Goal: Task Accomplishment & Management: Use online tool/utility

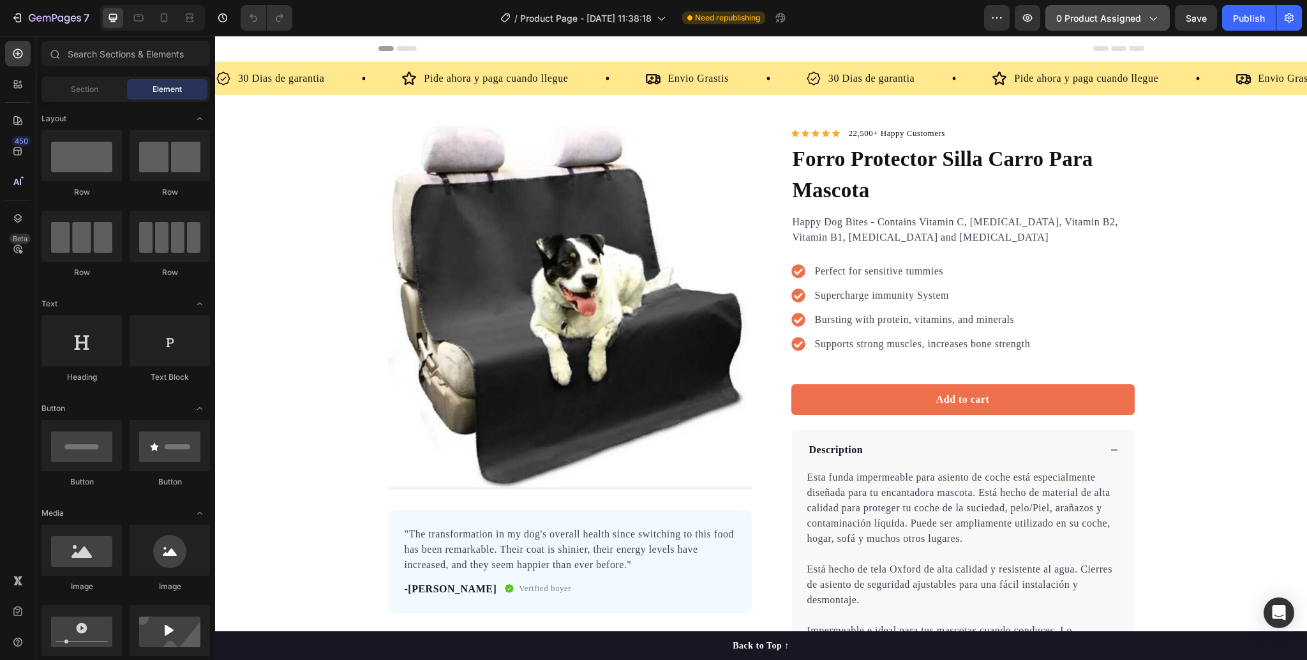
click at [1095, 8] on button "0 product assigned" at bounding box center [1108, 18] width 124 height 26
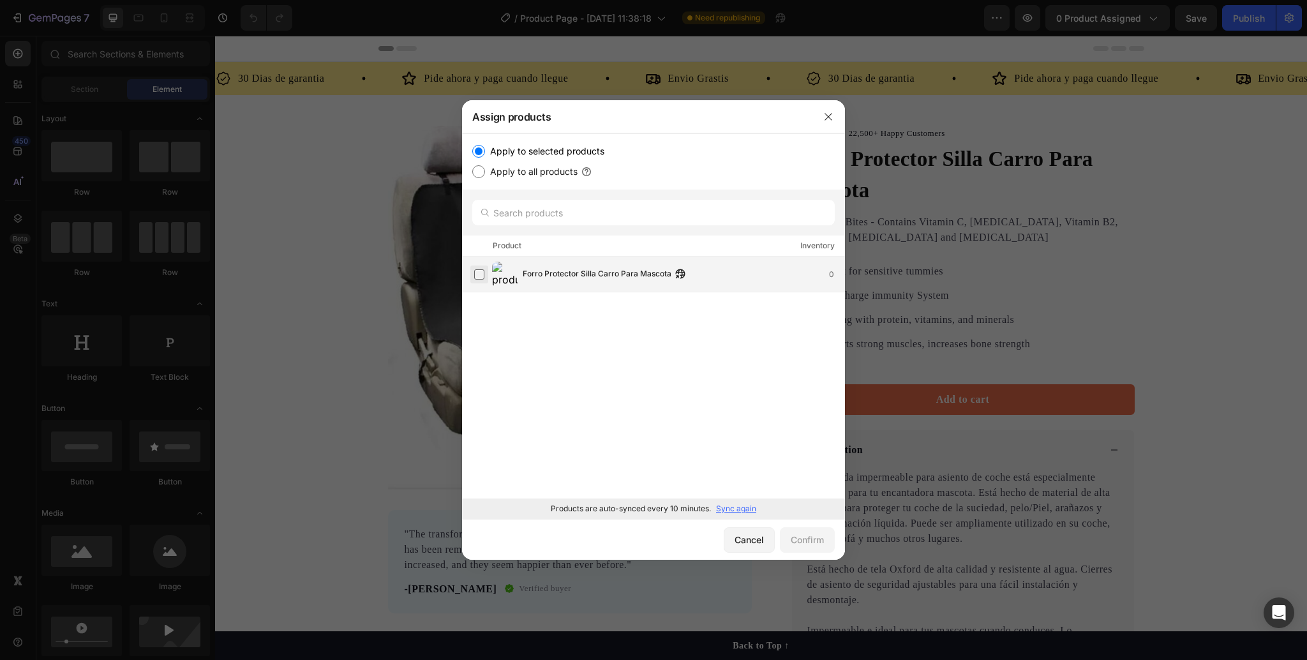
click at [482, 269] on label at bounding box center [479, 274] width 10 height 10
click at [788, 540] on button "Confirm" at bounding box center [807, 540] width 55 height 26
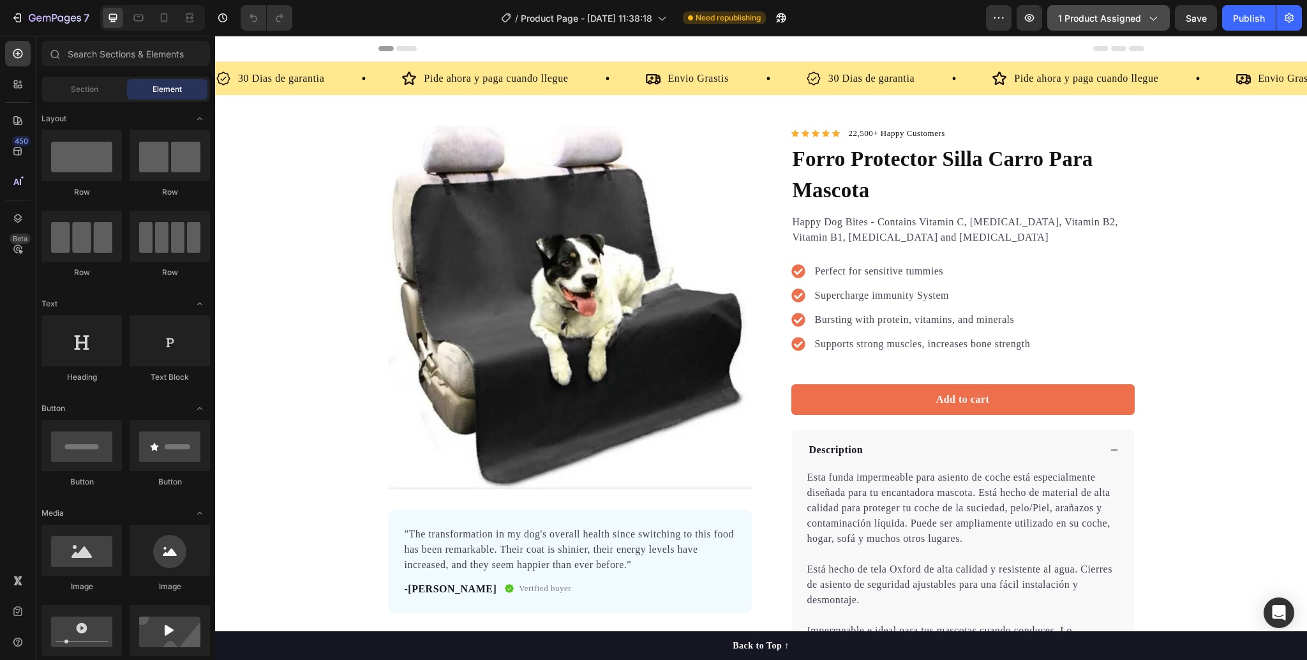
click at [1148, 15] on icon "button" at bounding box center [1152, 17] width 13 height 13
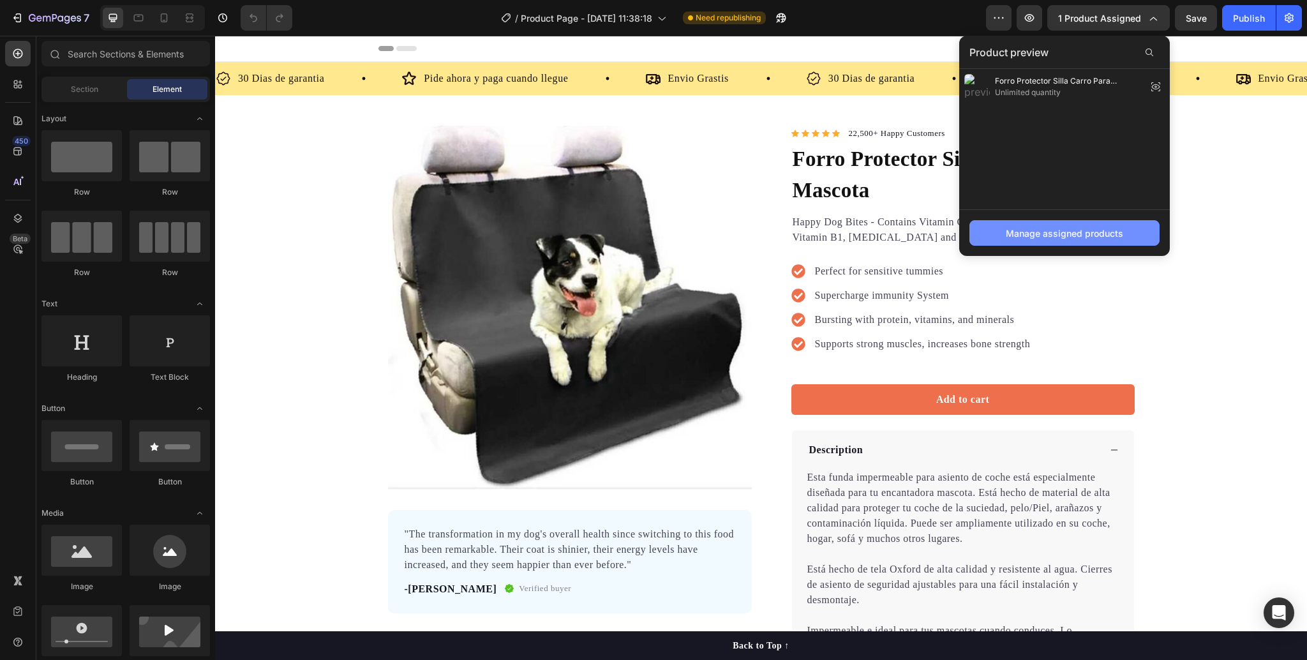
click at [1074, 230] on div "Manage assigned products" at bounding box center [1064, 233] width 117 height 13
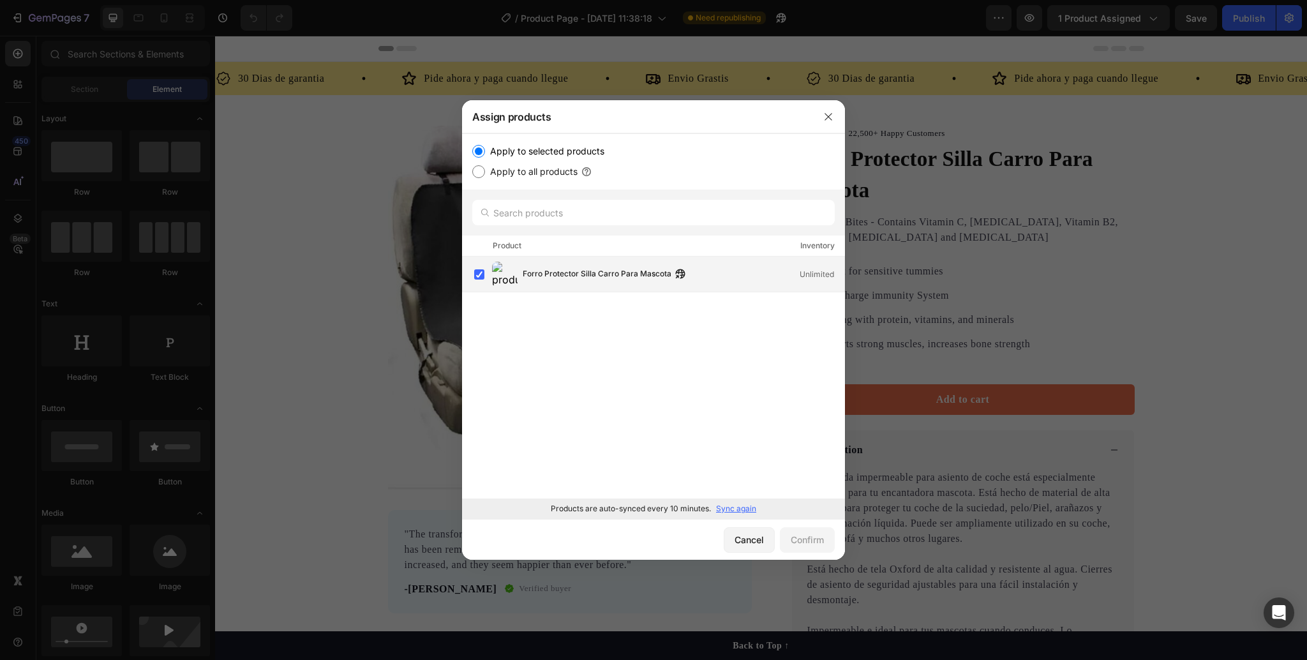
click at [497, 277] on img at bounding box center [505, 275] width 26 height 26
click at [508, 168] on label "Apply to all products" at bounding box center [531, 171] width 93 height 15
click at [485, 168] on input "Apply to all products" at bounding box center [478, 171] width 13 height 13
radio input "true"
click at [829, 116] on icon "button" at bounding box center [828, 117] width 10 height 10
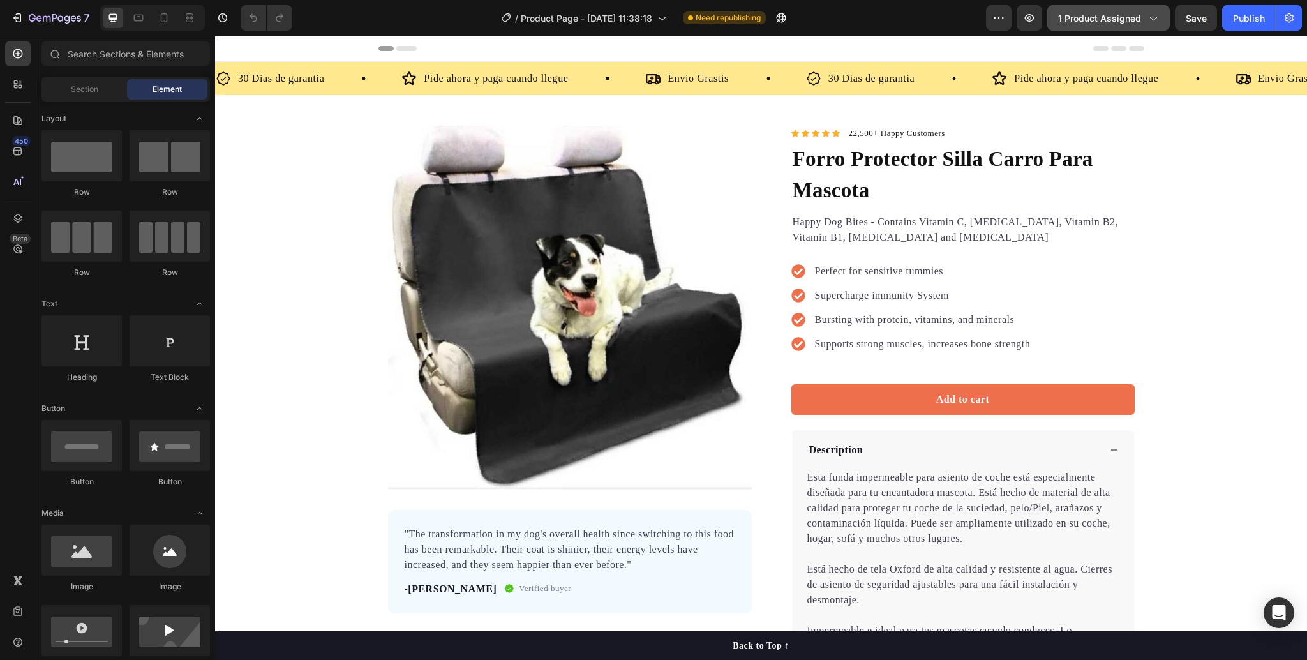
click at [1150, 15] on icon "button" at bounding box center [1152, 17] width 13 height 13
click at [76, 94] on span "Section" at bounding box center [84, 89] width 27 height 11
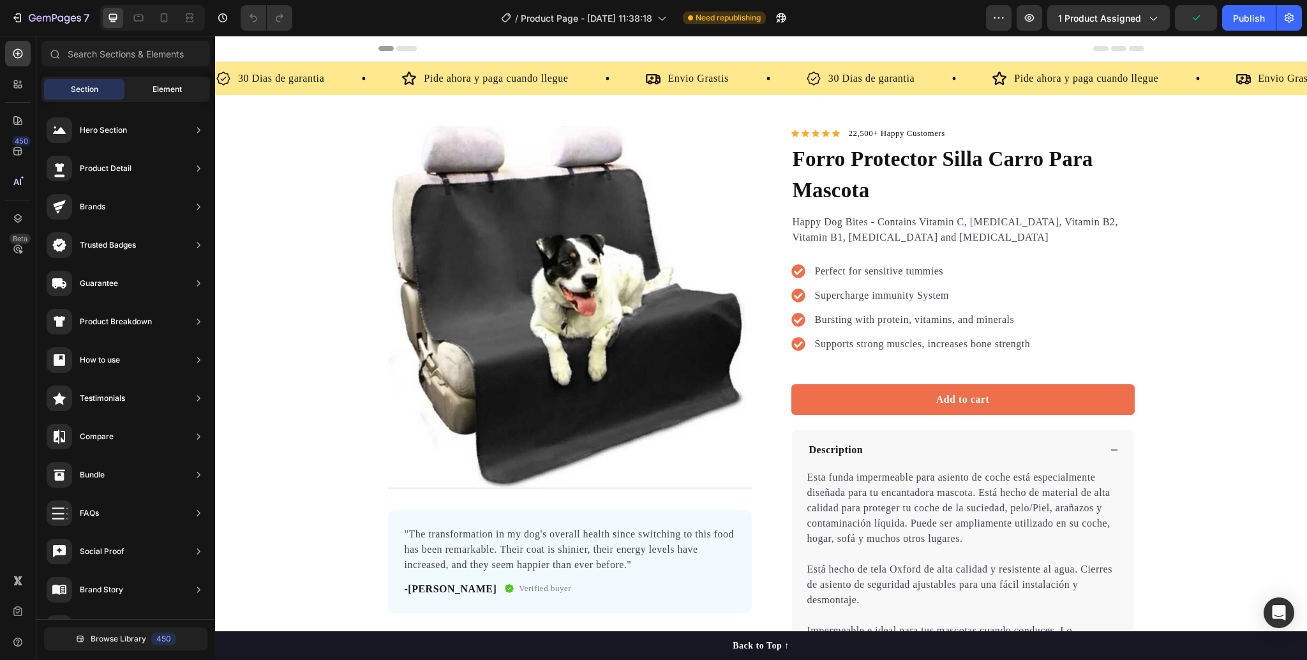
click at [144, 93] on div "Element" at bounding box center [167, 89] width 80 height 20
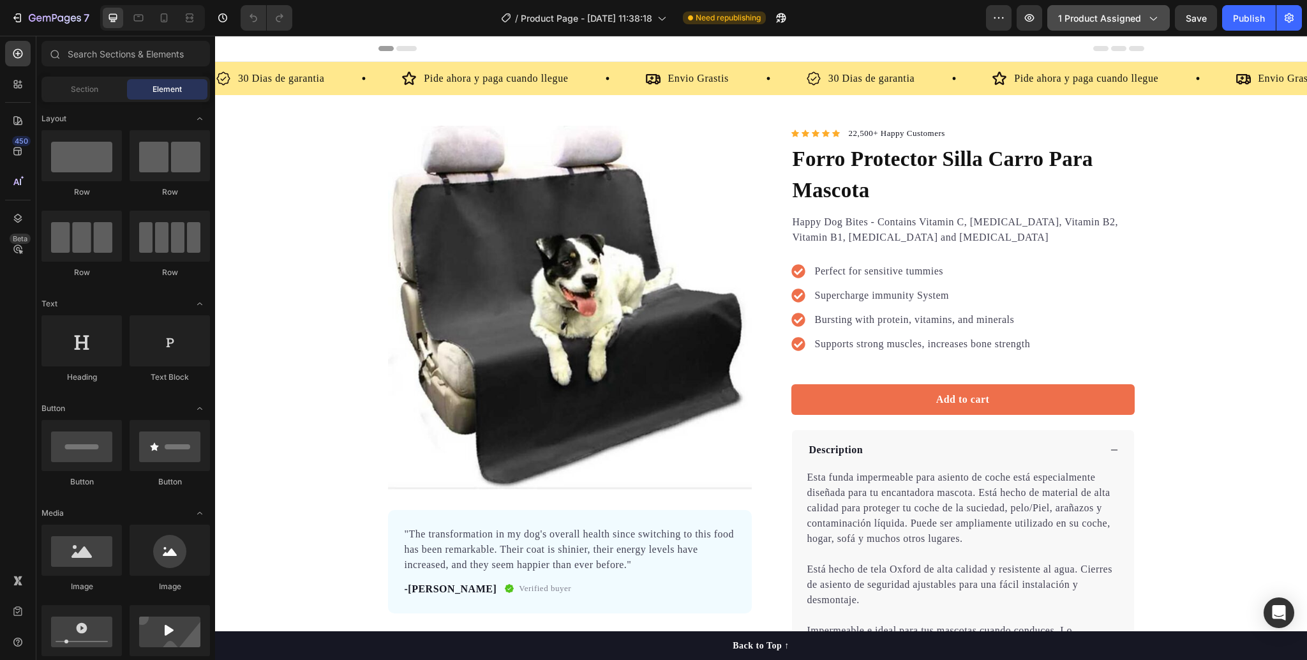
click at [1125, 16] on span "1 product assigned" at bounding box center [1099, 17] width 83 height 13
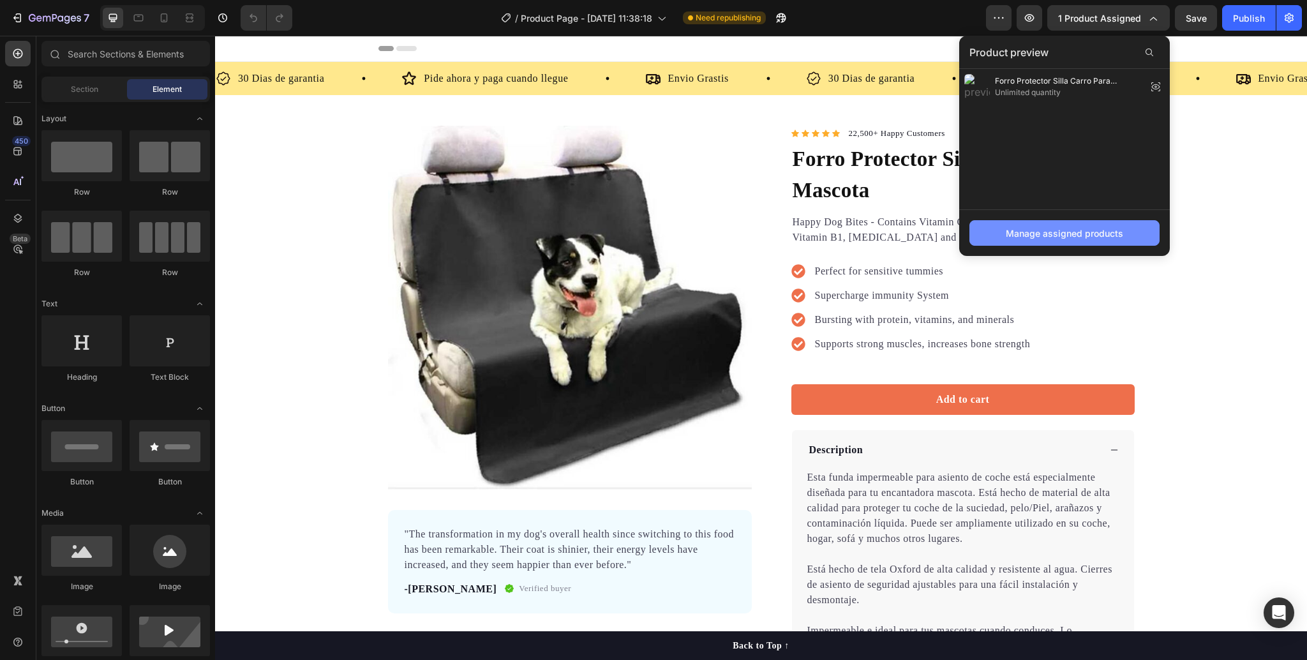
click at [1053, 230] on div "Manage assigned products" at bounding box center [1064, 233] width 117 height 13
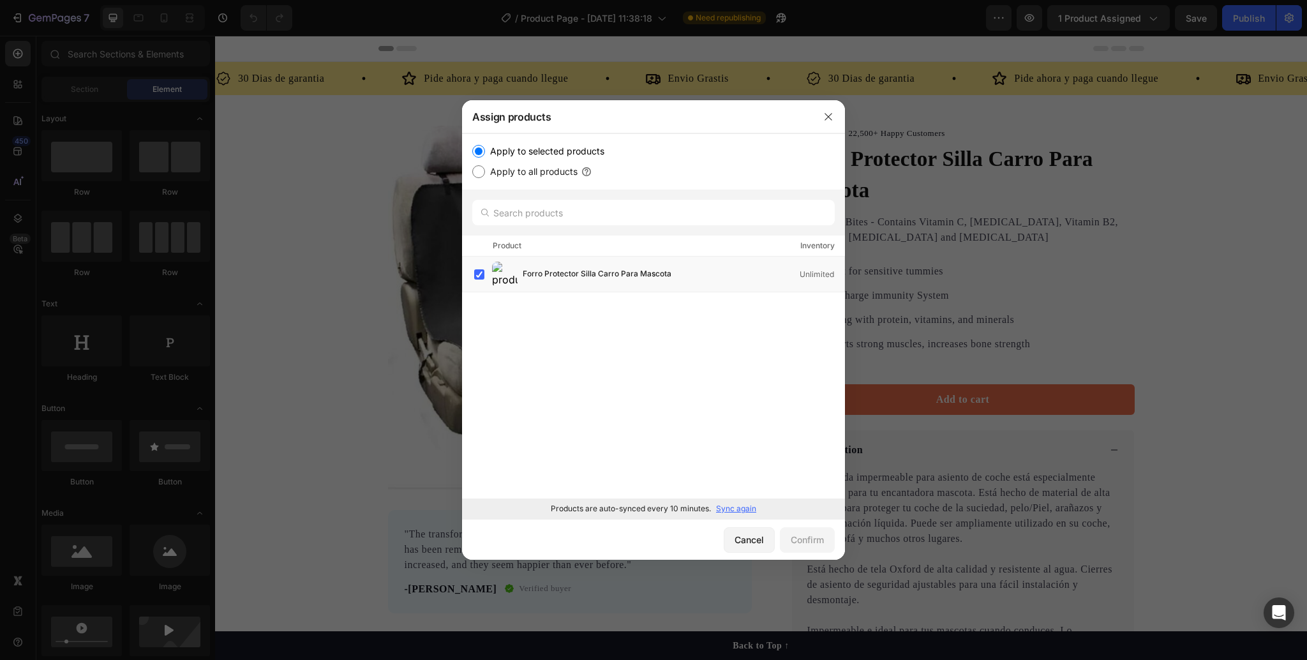
click at [741, 509] on p "Sync again" at bounding box center [736, 508] width 40 height 11
click at [474, 276] on label at bounding box center [479, 274] width 10 height 10
click at [804, 543] on div "Confirm" at bounding box center [807, 539] width 33 height 13
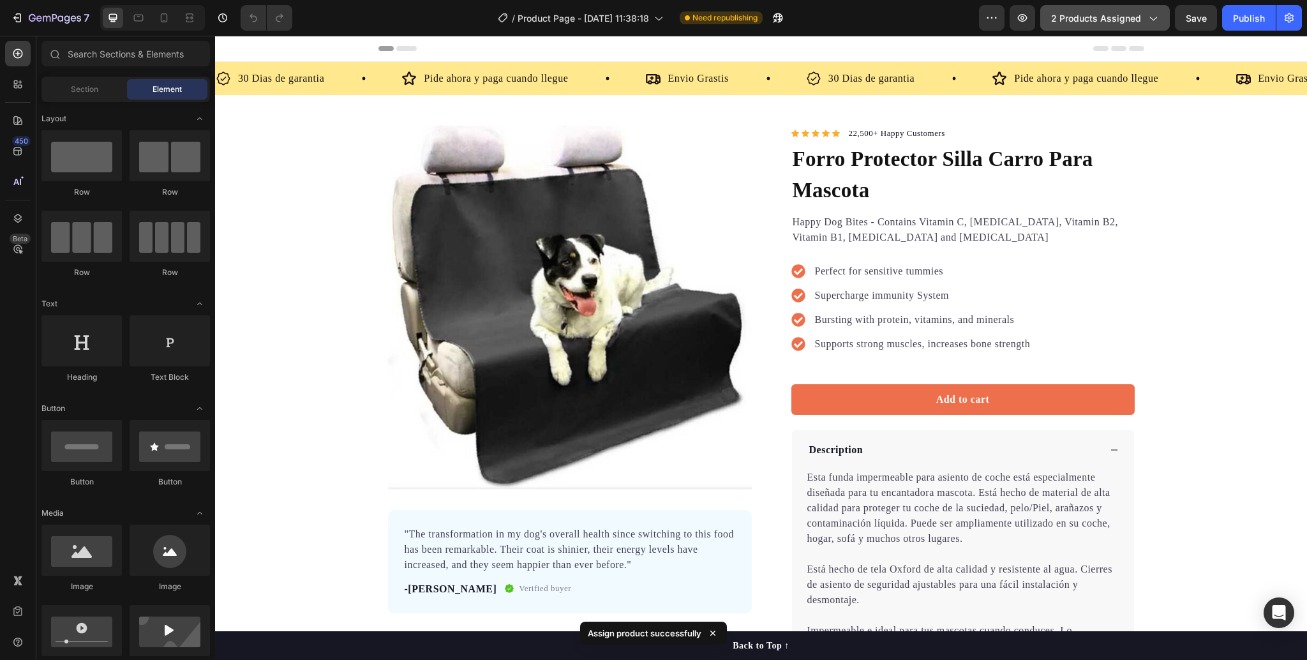
click at [1130, 29] on button "2 products assigned" at bounding box center [1105, 18] width 130 height 26
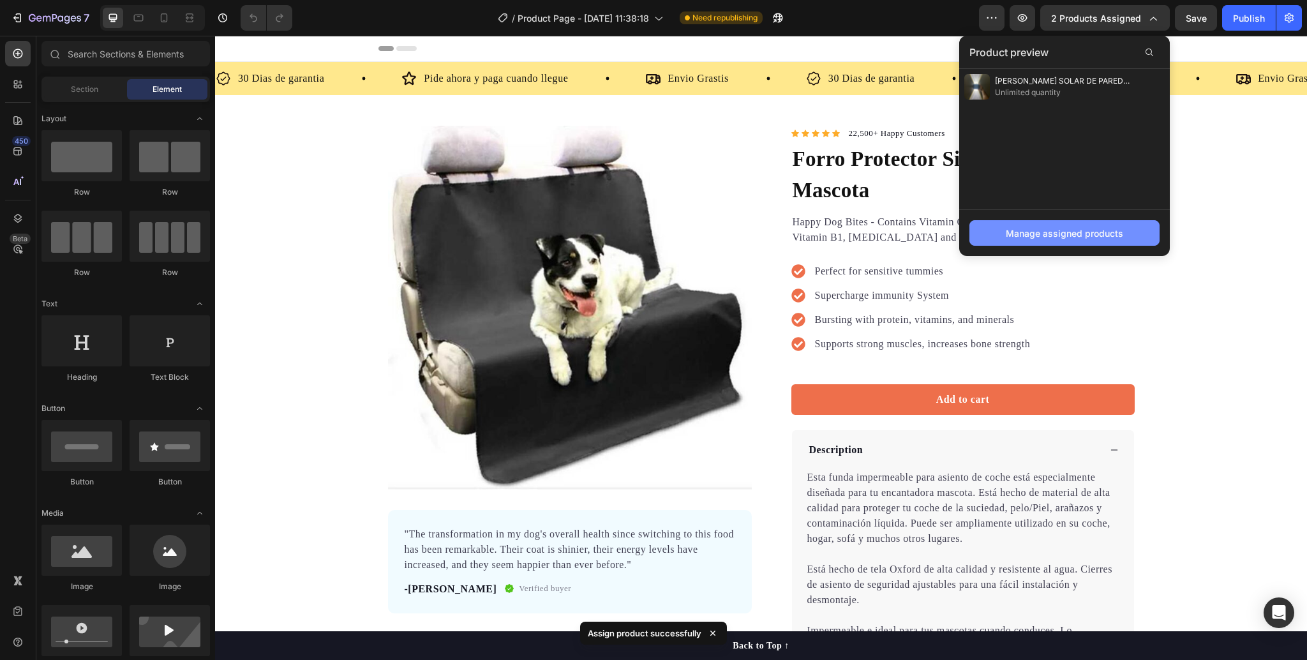
click at [1075, 240] on button "Manage assigned products" at bounding box center [1065, 233] width 190 height 26
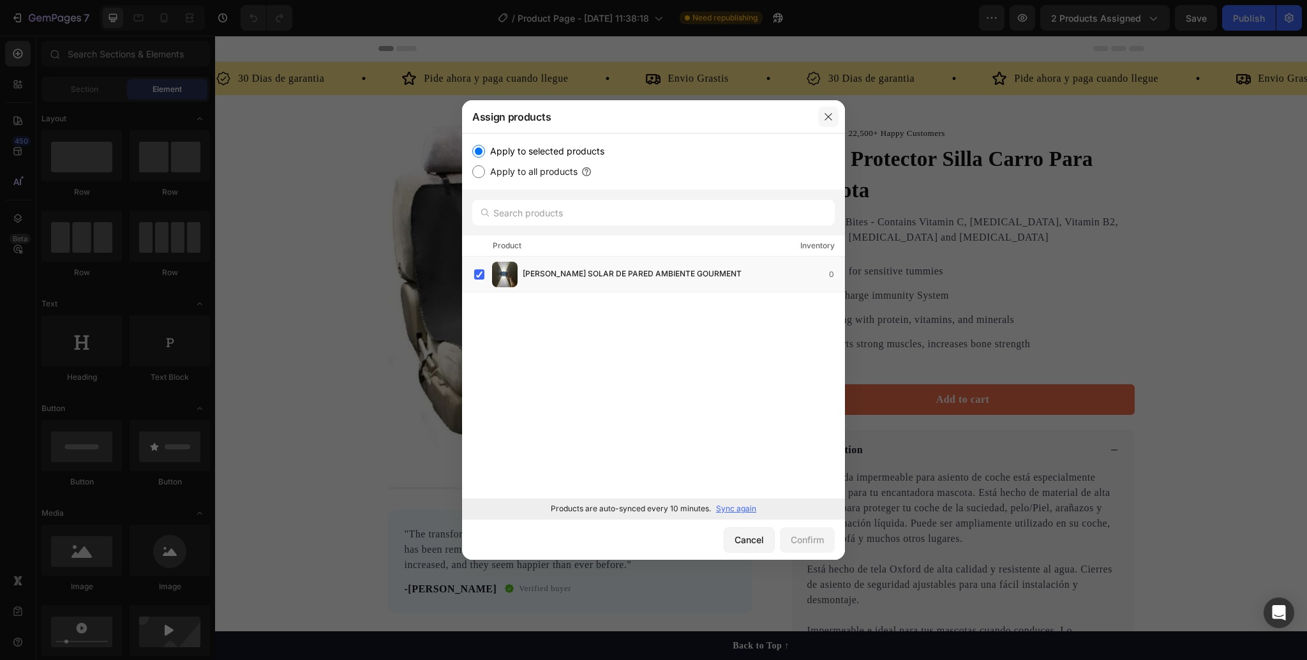
click at [824, 124] on button "button" at bounding box center [828, 117] width 20 height 20
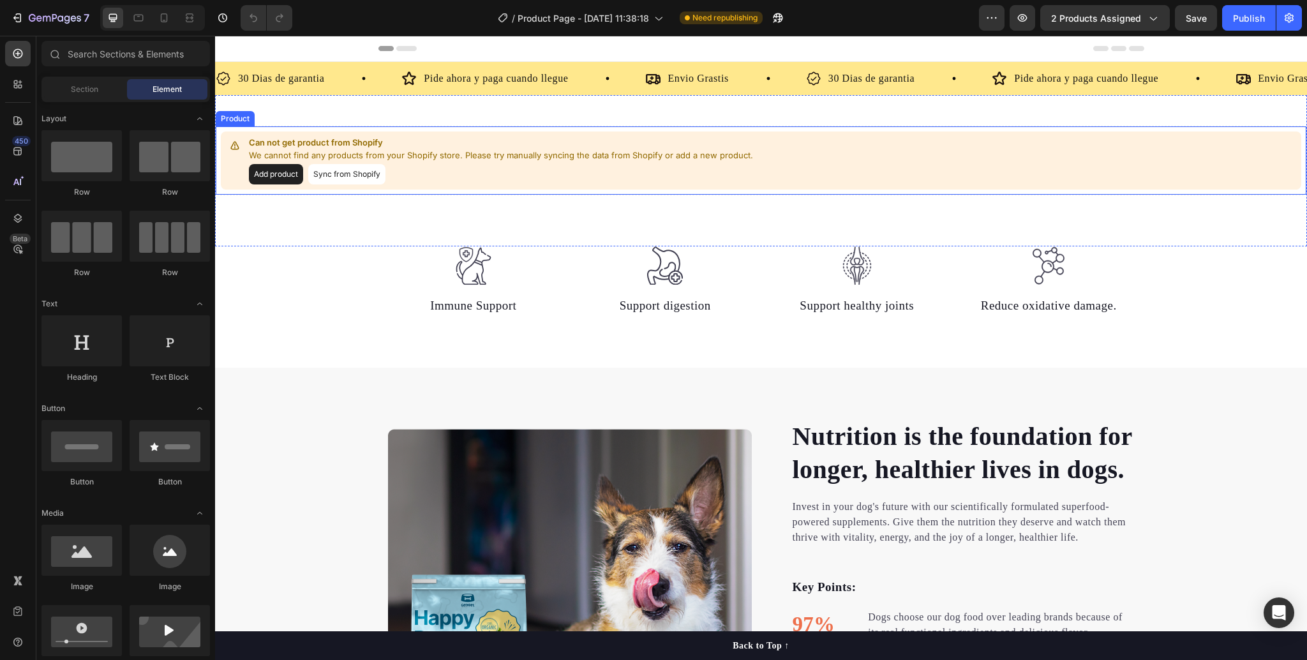
click at [288, 174] on button "Add product" at bounding box center [276, 174] width 54 height 20
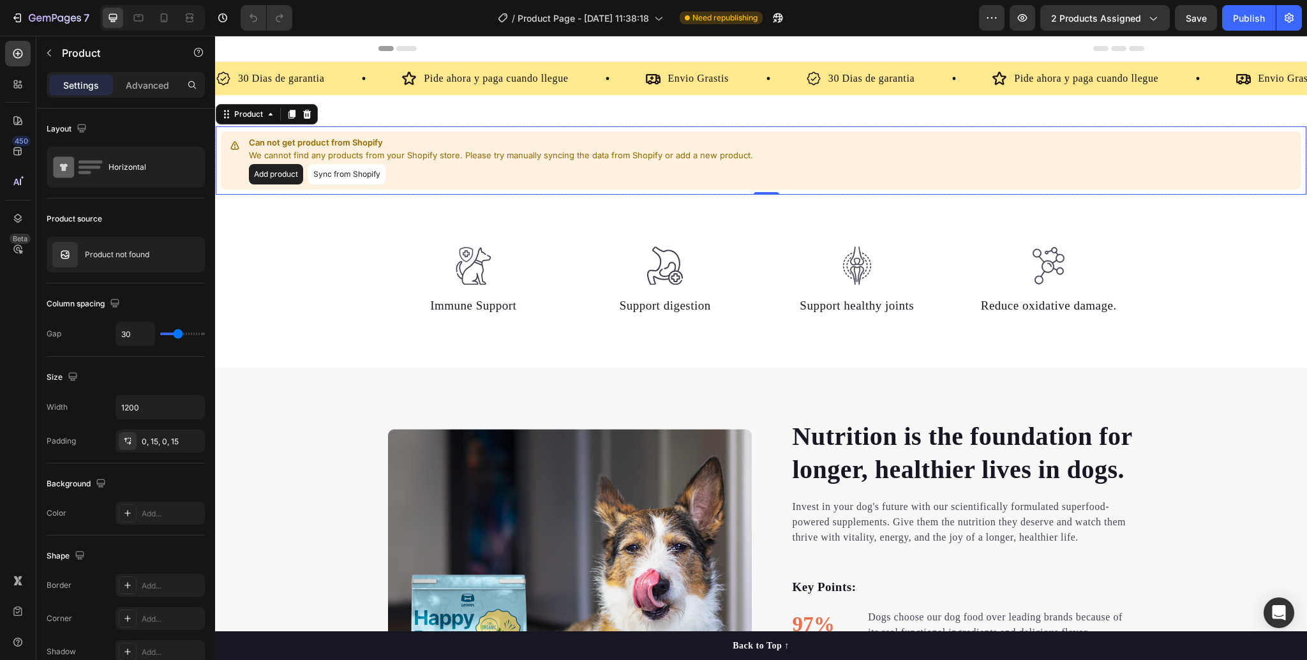
click at [363, 177] on button "Sync from Shopify" at bounding box center [346, 174] width 77 height 20
click at [344, 178] on button "Sync from Shopify" at bounding box center [346, 174] width 77 height 20
click at [344, 181] on button "Sync from Shopify" at bounding box center [346, 174] width 77 height 20
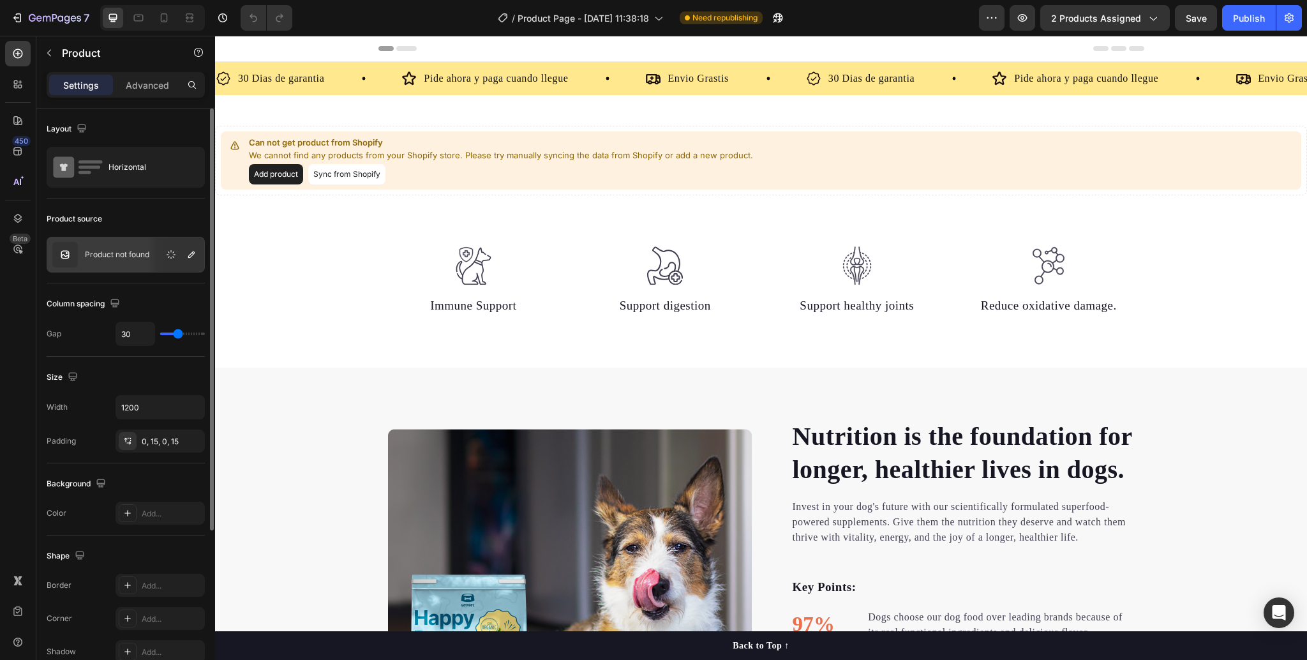
click at [102, 254] on p "Product not found" at bounding box center [117, 254] width 64 height 9
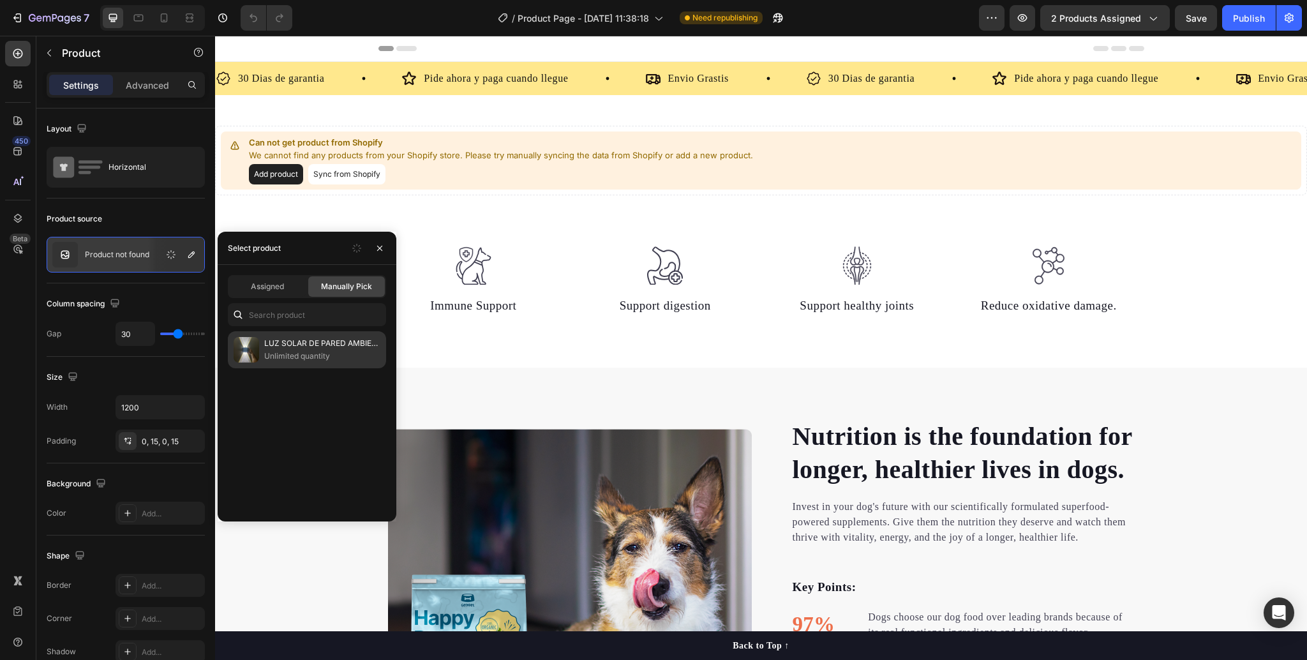
click at [276, 350] on p "Unlimited quantity" at bounding box center [322, 356] width 116 height 13
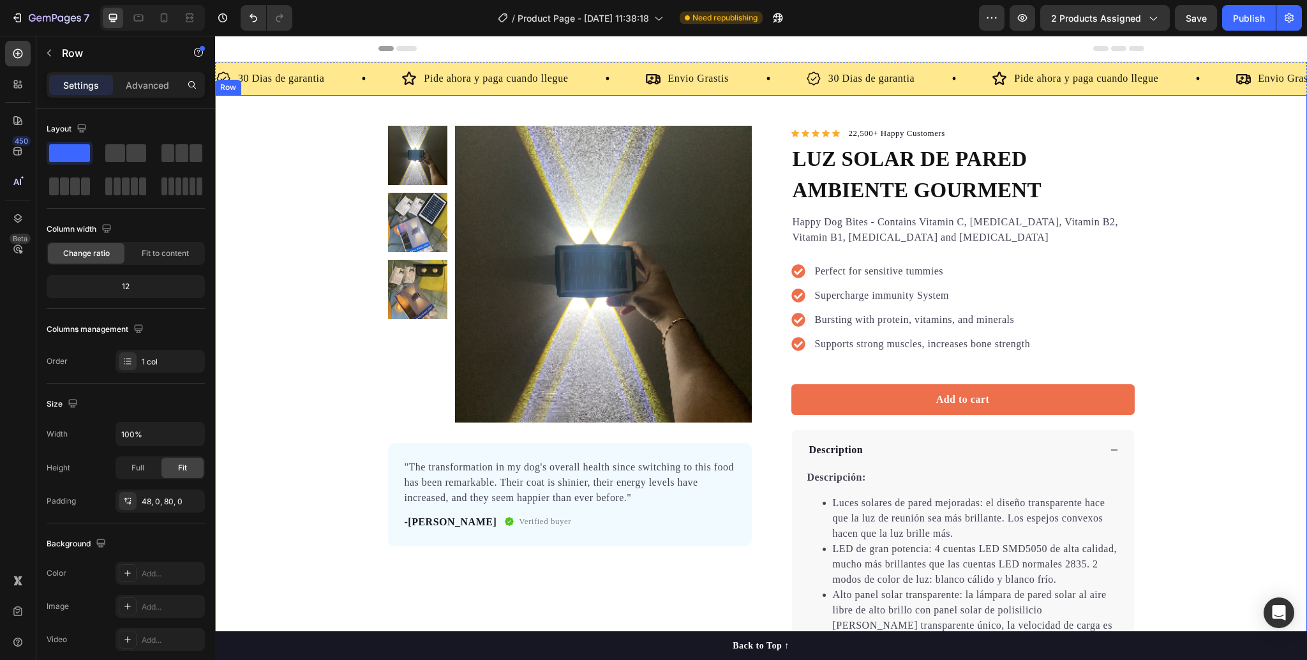
click at [1257, 377] on div "Product Images "The transformation in my dog's overall health since switching t…" at bounding box center [761, 432] width 1092 height 613
click at [162, 15] on icon at bounding box center [164, 17] width 13 height 13
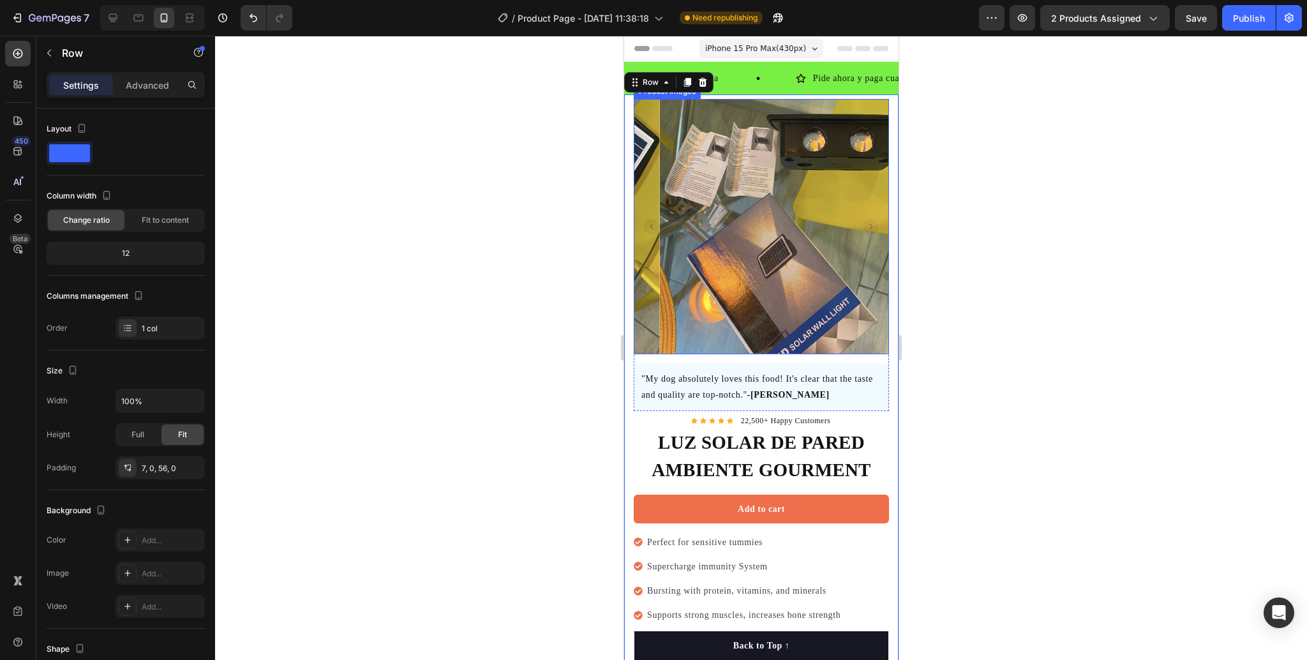
click at [1050, 309] on div at bounding box center [761, 348] width 1092 height 624
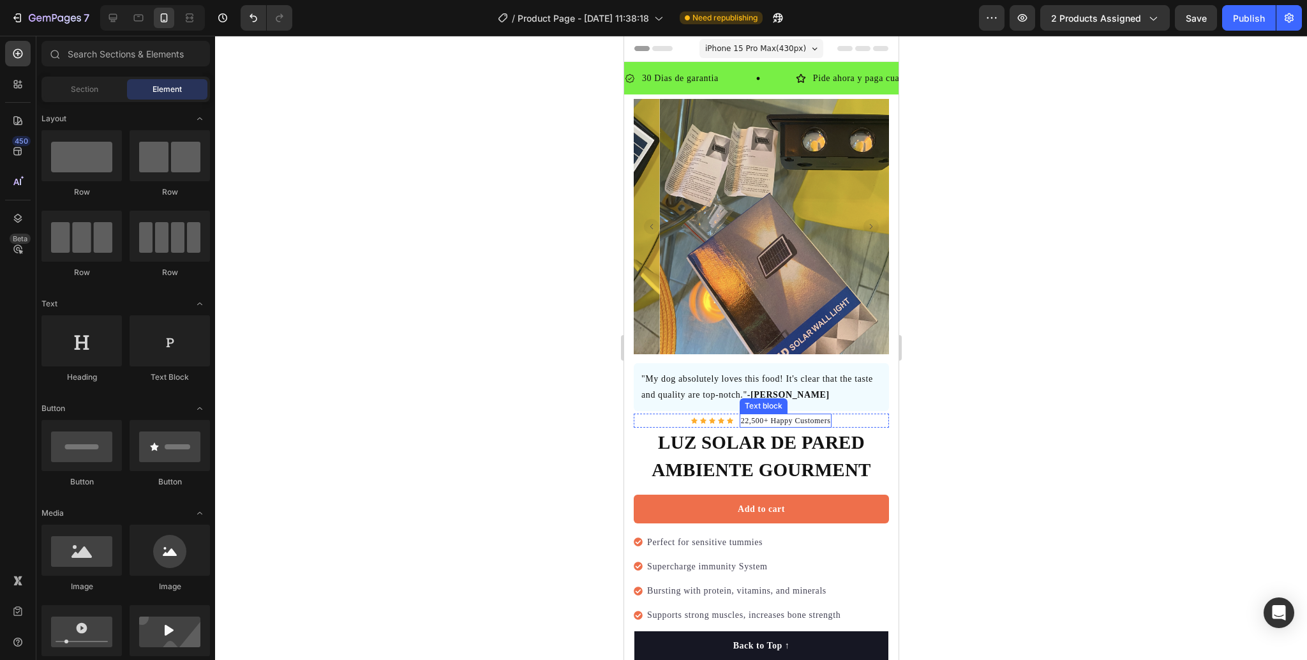
click at [814, 415] on p "22,500+ Happy Customers" at bounding box center [785, 420] width 90 height 11
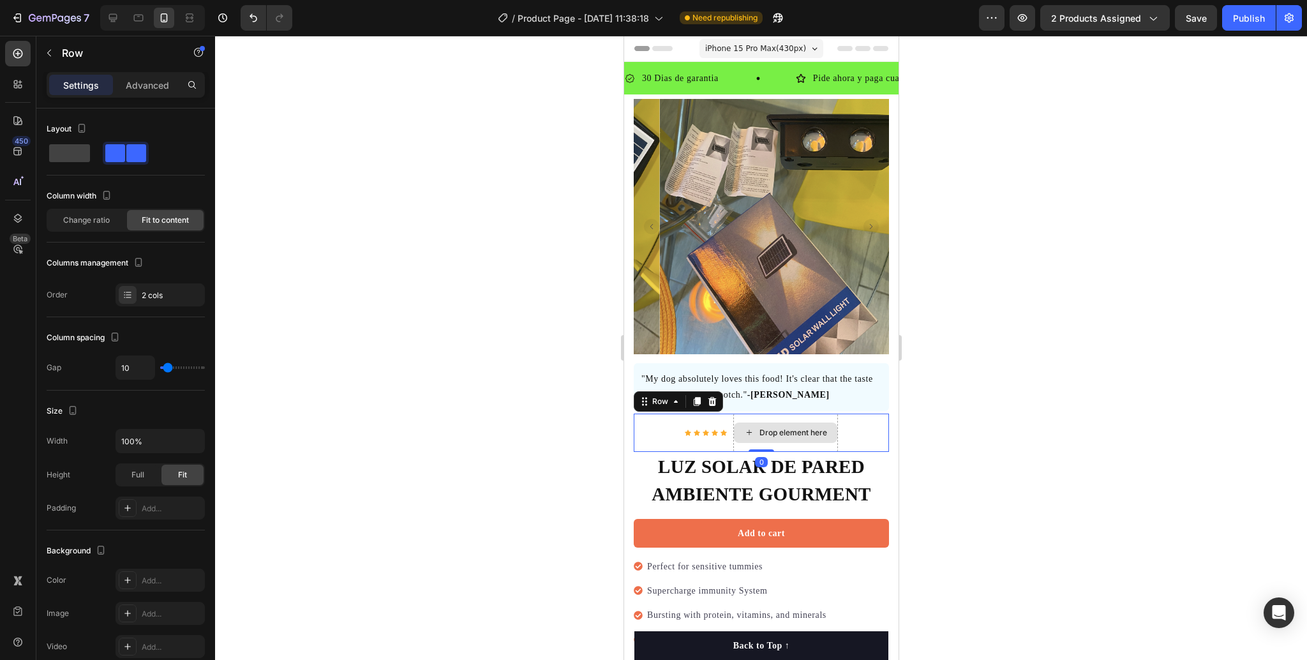
click at [799, 435] on div "Drop element here" at bounding box center [785, 433] width 105 height 38
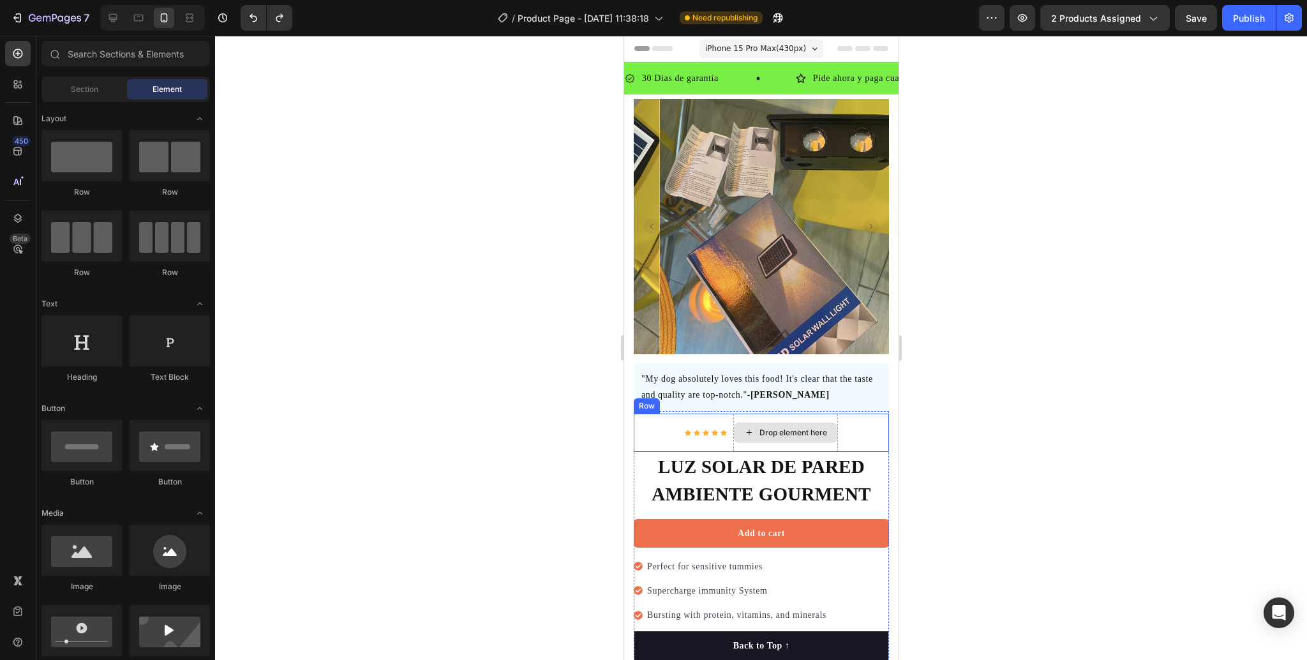
click at [733, 414] on div "Drop element here" at bounding box center [785, 433] width 105 height 38
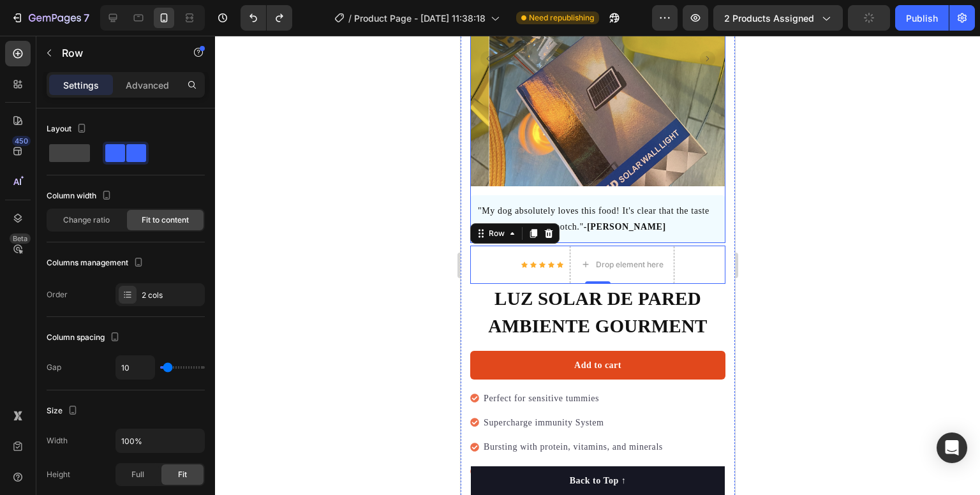
scroll to position [191, 0]
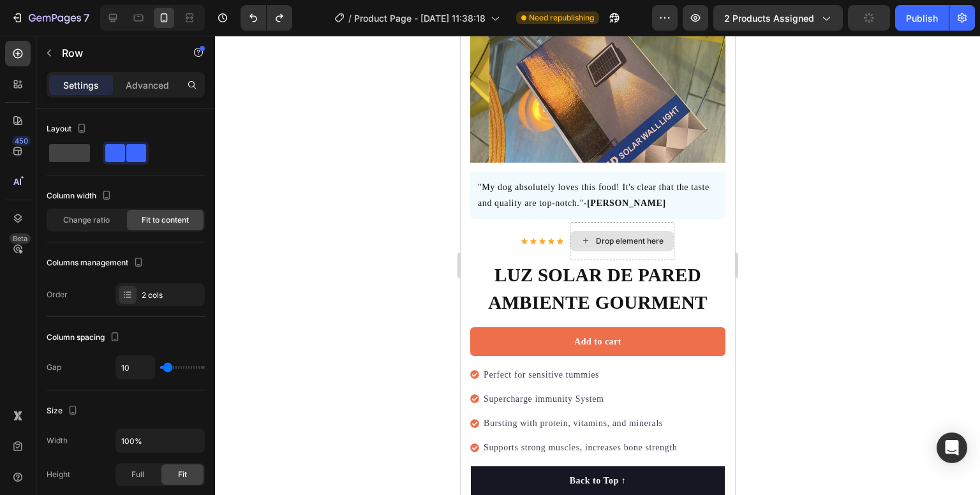
click at [663, 231] on div "Drop element here" at bounding box center [621, 241] width 103 height 20
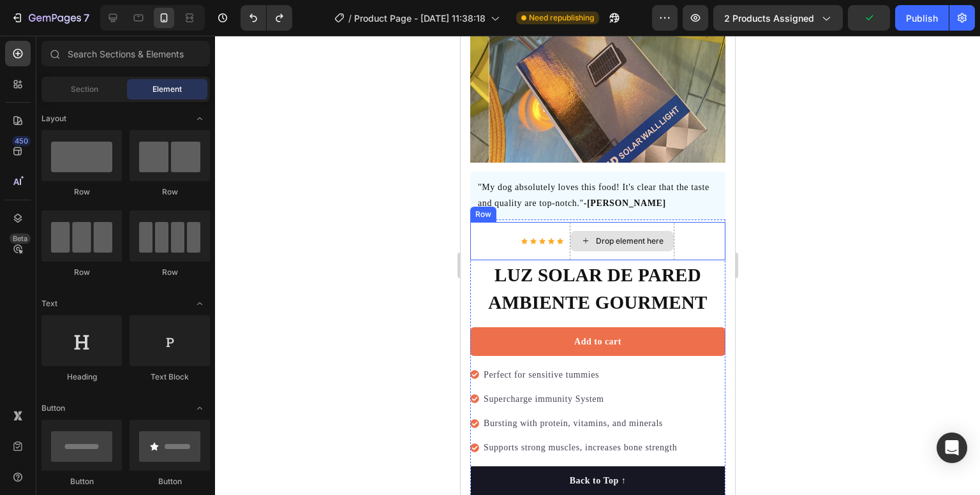
click at [666, 239] on div "Drop element here" at bounding box center [621, 241] width 103 height 20
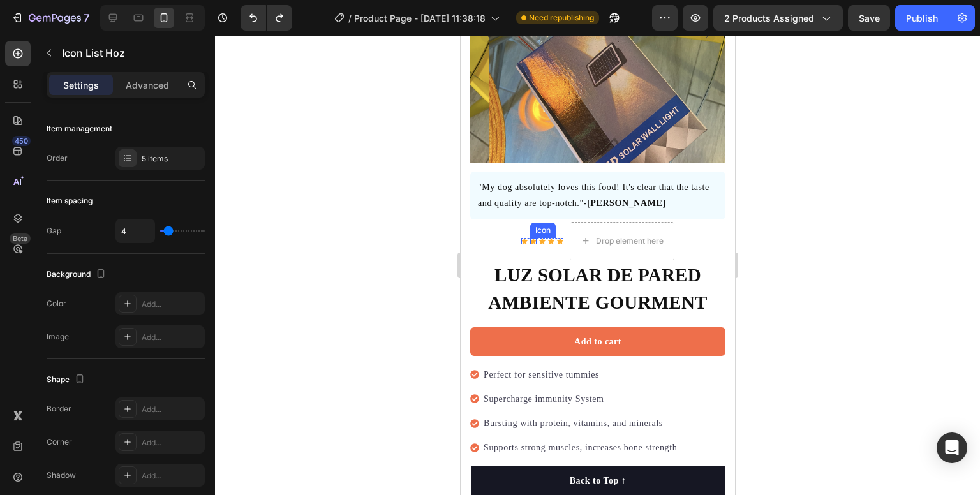
click at [533, 238] on div "Icon Icon Icon Icon Icon Icon List Hoz" at bounding box center [542, 241] width 42 height 6
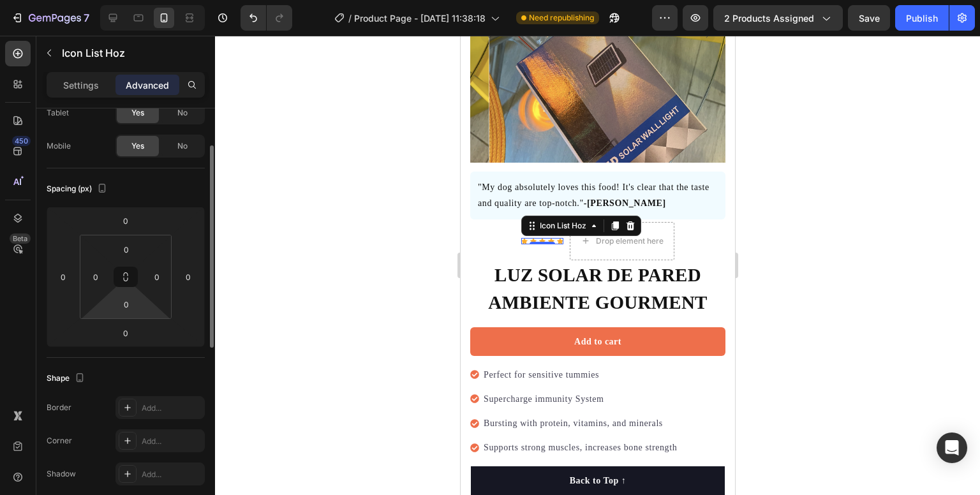
scroll to position [0, 0]
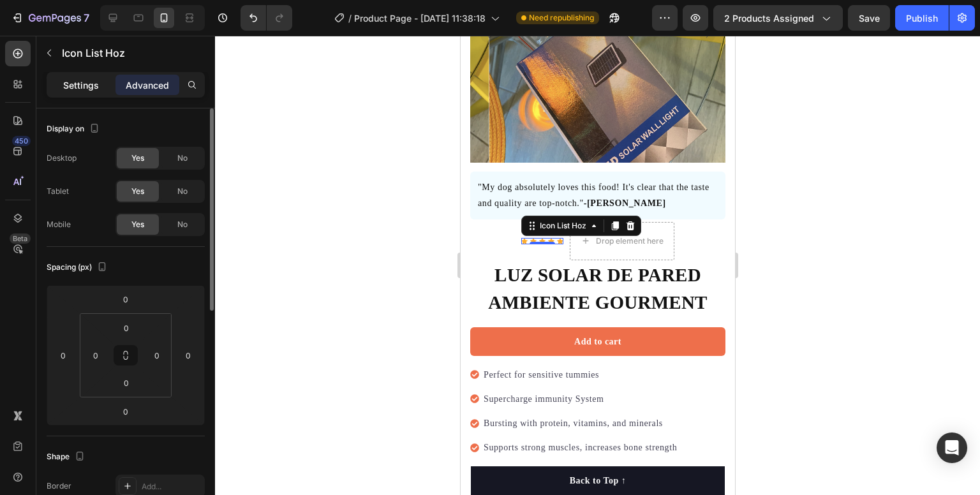
click at [82, 81] on p "Settings" at bounding box center [81, 85] width 36 height 13
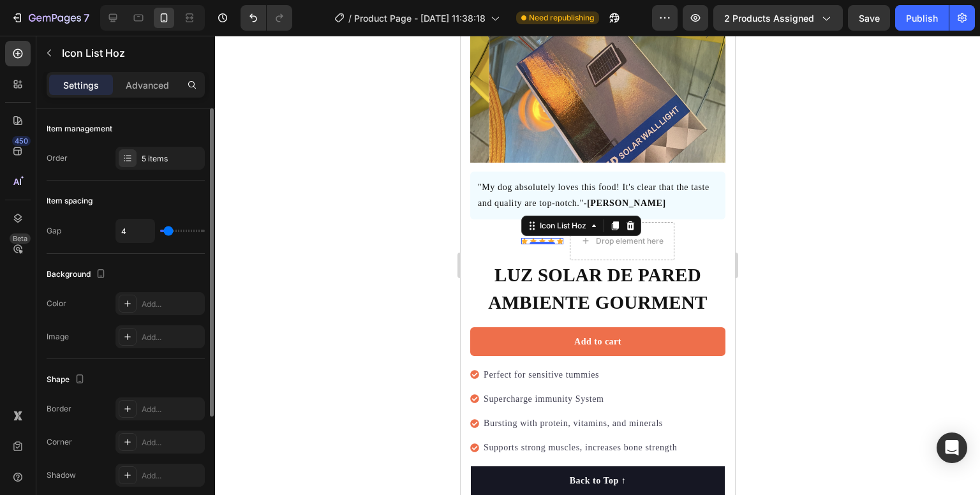
scroll to position [157, 0]
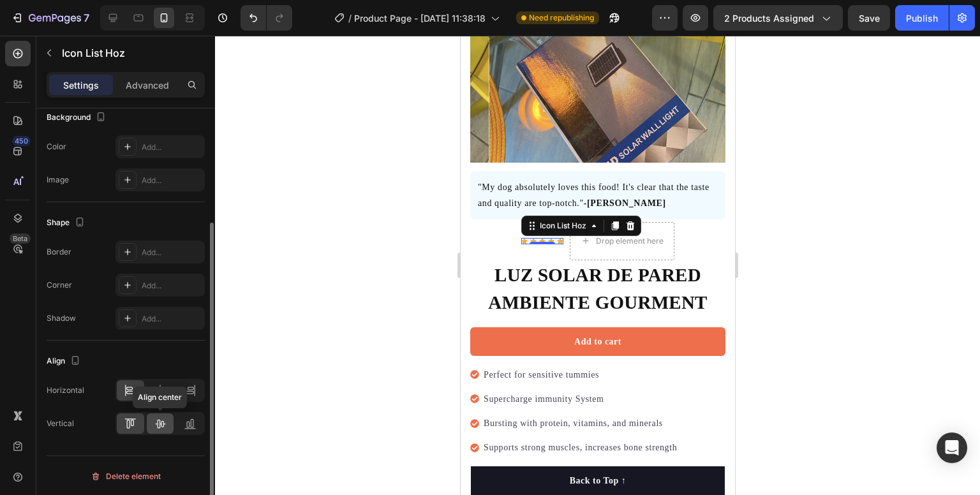
click at [161, 421] on icon at bounding box center [160, 423] width 13 height 13
click at [158, 391] on icon at bounding box center [160, 390] width 13 height 13
click at [967, 284] on div at bounding box center [597, 266] width 765 height 460
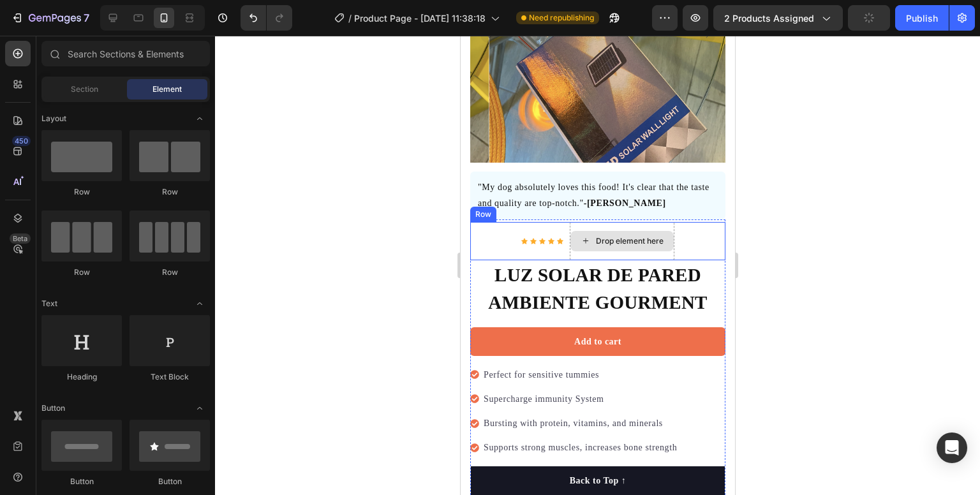
click at [649, 239] on div "Drop element here" at bounding box center [621, 241] width 103 height 20
click at [684, 234] on div "Icon Icon Icon Icon Icon Icon List Hoz Drop element here Row" at bounding box center [597, 241] width 255 height 38
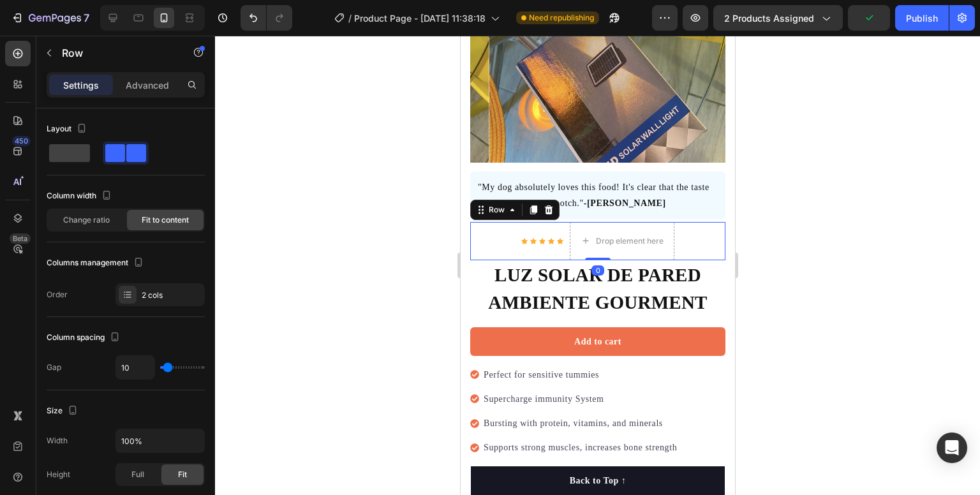
click at [684, 234] on div "Icon Icon Icon Icon Icon Icon List Hoz Drop element here Row 0" at bounding box center [597, 241] width 255 height 38
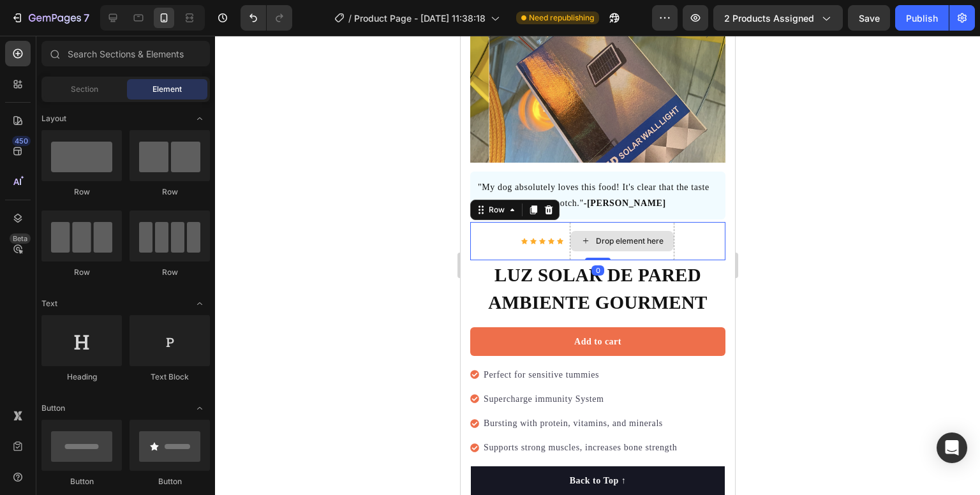
click at [632, 231] on div "Drop element here" at bounding box center [621, 241] width 103 height 20
click at [615, 240] on div "Drop element here" at bounding box center [621, 241] width 103 height 20
click at [611, 236] on div "Drop element here" at bounding box center [630, 241] width 68 height 10
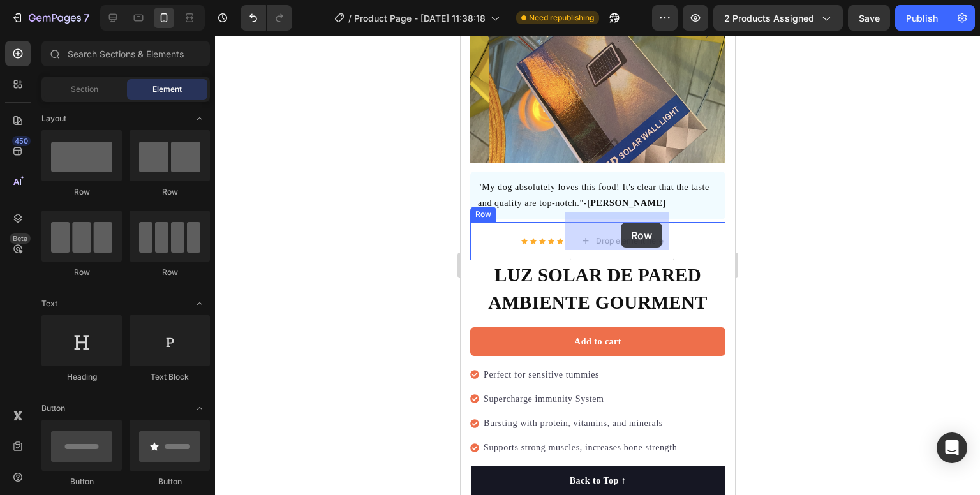
drag, startPoint x: 568, startPoint y: 211, endPoint x: 620, endPoint y: 223, distance: 53.6
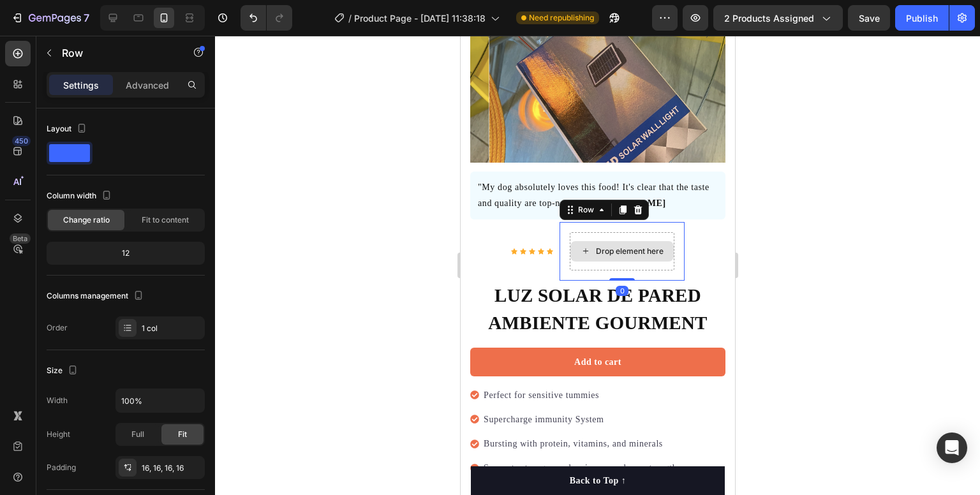
click at [594, 248] on div "Drop element here" at bounding box center [621, 251] width 103 height 20
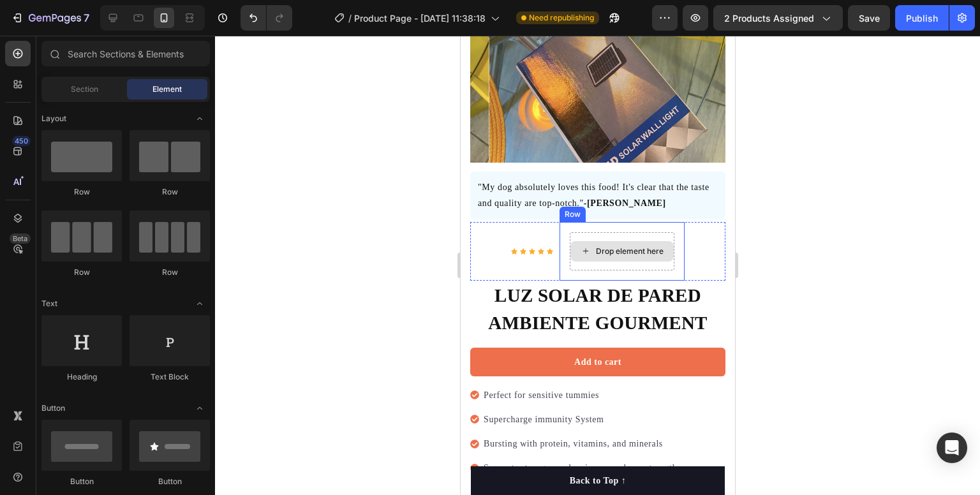
click at [570, 243] on div "Drop element here" at bounding box center [621, 251] width 103 height 20
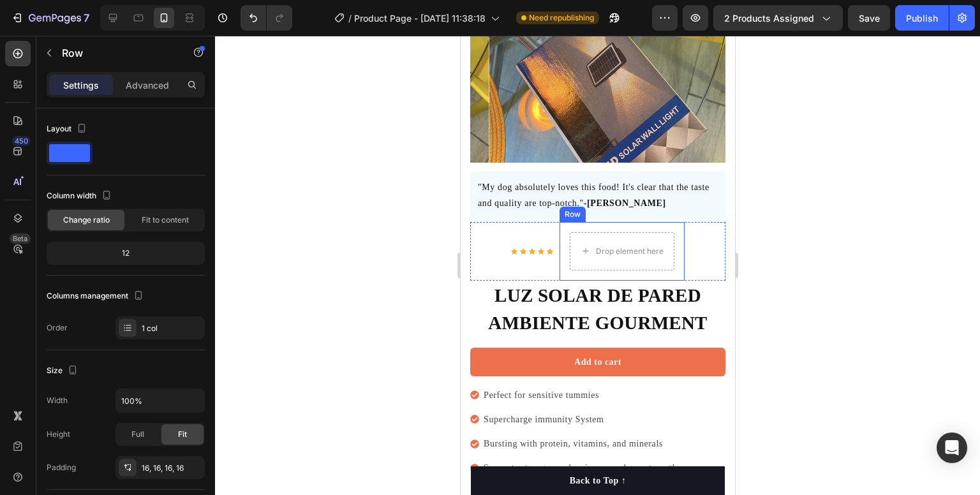
click at [560, 237] on div "Drop element here Row" at bounding box center [621, 251] width 125 height 59
click at [560, 237] on div "Drop element here Row 0" at bounding box center [621, 251] width 125 height 59
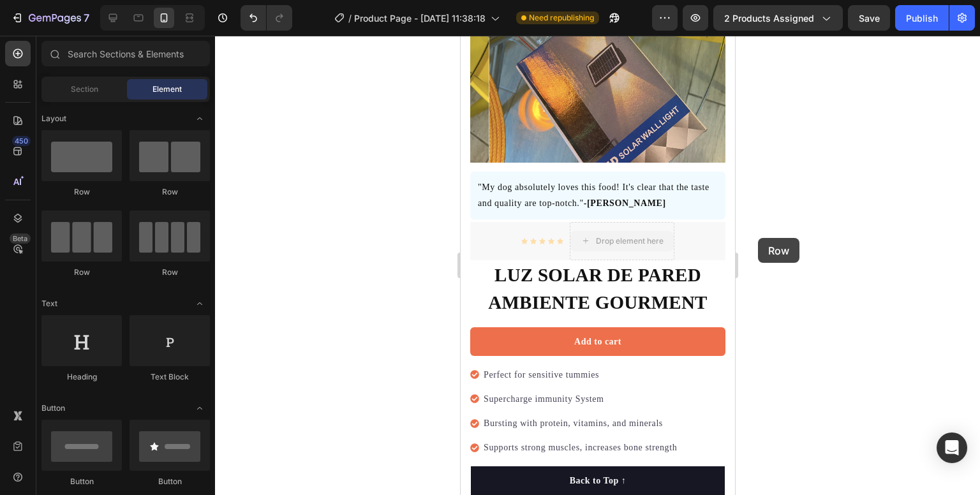
drag, startPoint x: 649, startPoint y: 230, endPoint x: 758, endPoint y: 236, distance: 108.7
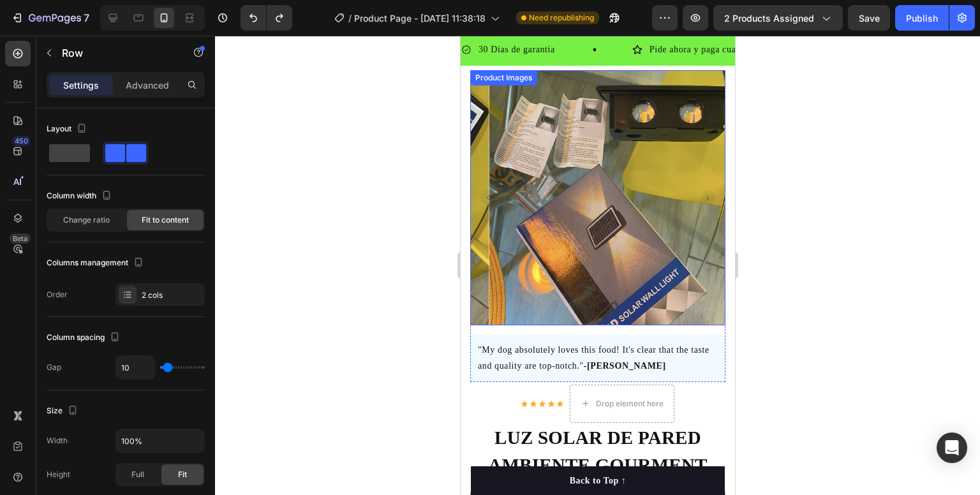
scroll to position [0, 0]
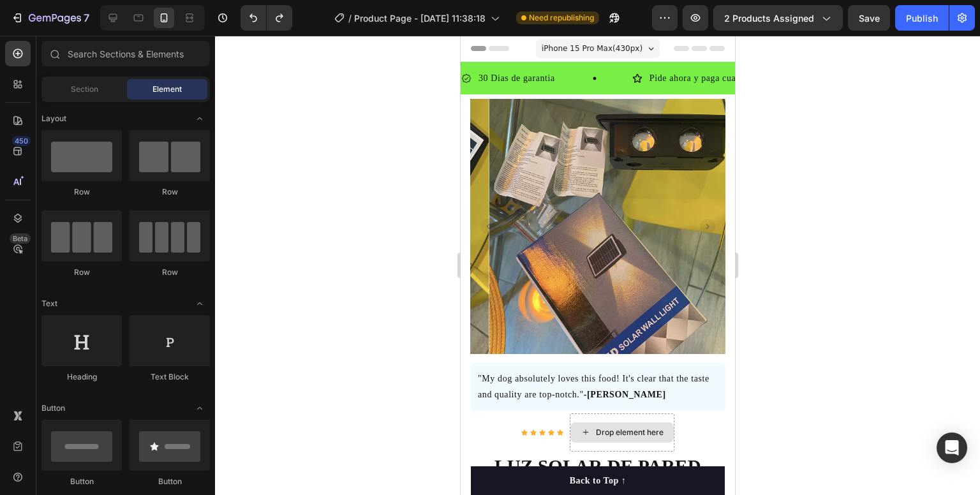
click at [584, 427] on icon at bounding box center [585, 432] width 10 height 11
click at [80, 336] on div at bounding box center [81, 340] width 80 height 51
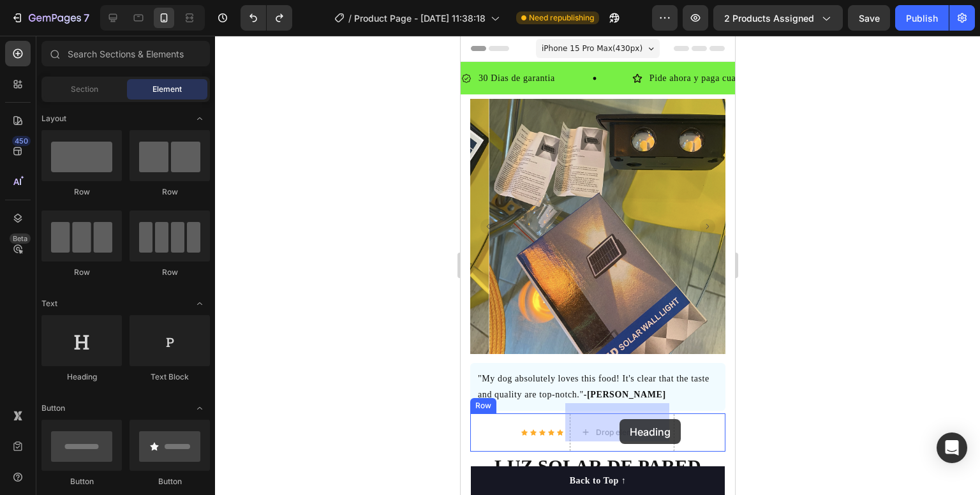
drag, startPoint x: 541, startPoint y: 386, endPoint x: 619, endPoint y: 419, distance: 85.2
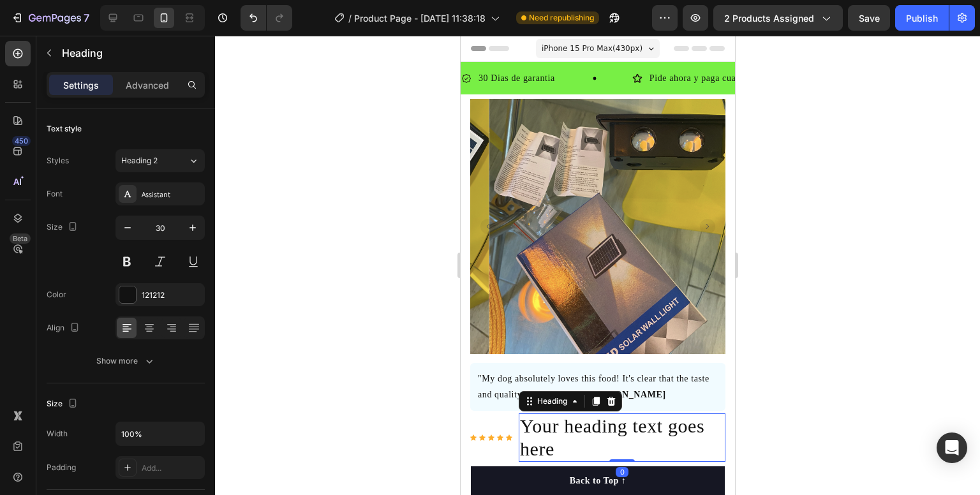
click at [563, 439] on h2 "Your heading text goes here" at bounding box center [621, 438] width 207 height 49
click at [563, 439] on p "Your heading text goes here" at bounding box center [622, 438] width 204 height 46
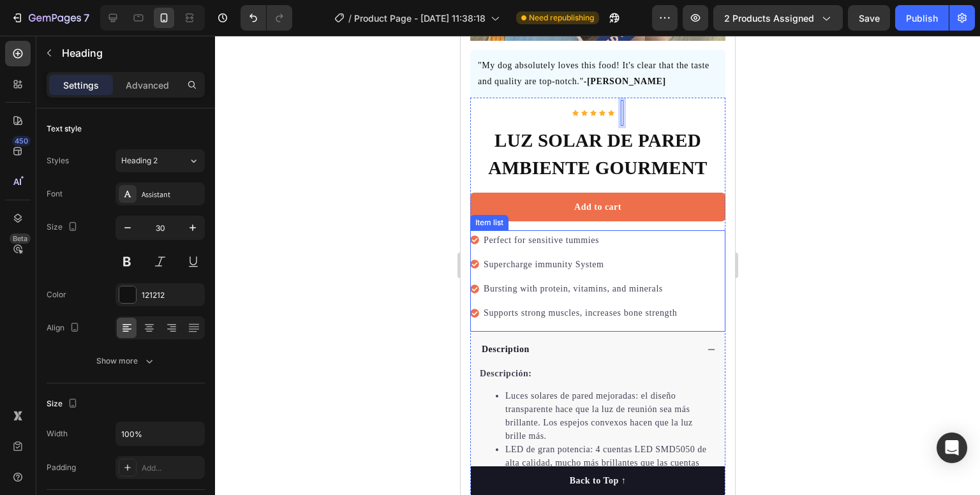
scroll to position [447, 0]
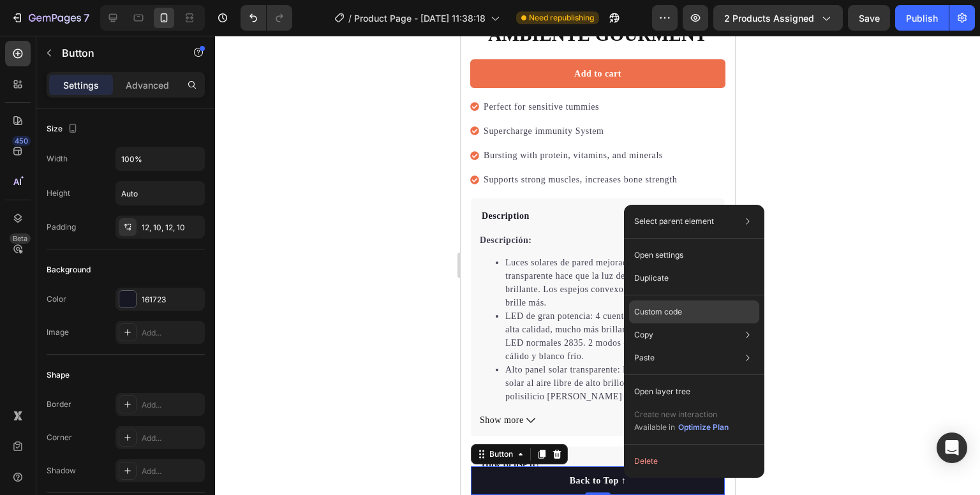
click at [665, 312] on p "Custom code" at bounding box center [658, 311] width 48 height 11
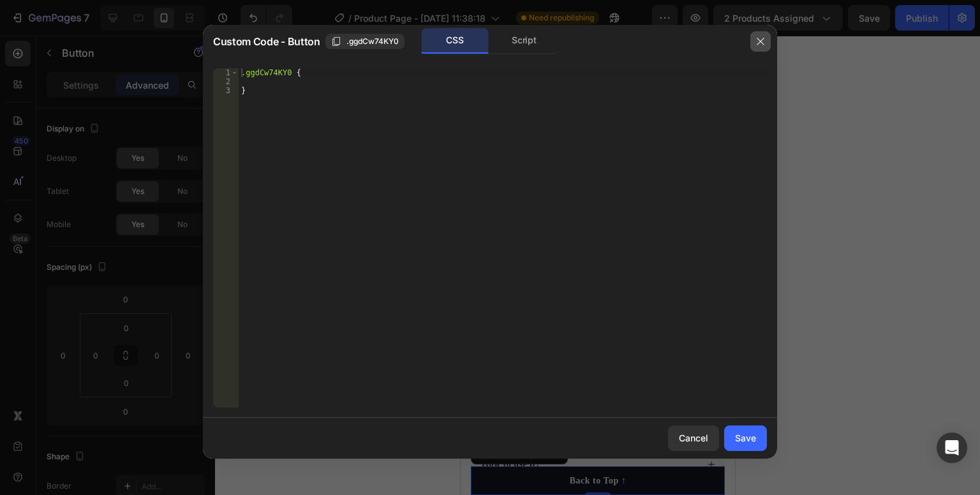
click at [756, 45] on icon "button" at bounding box center [761, 41] width 10 height 10
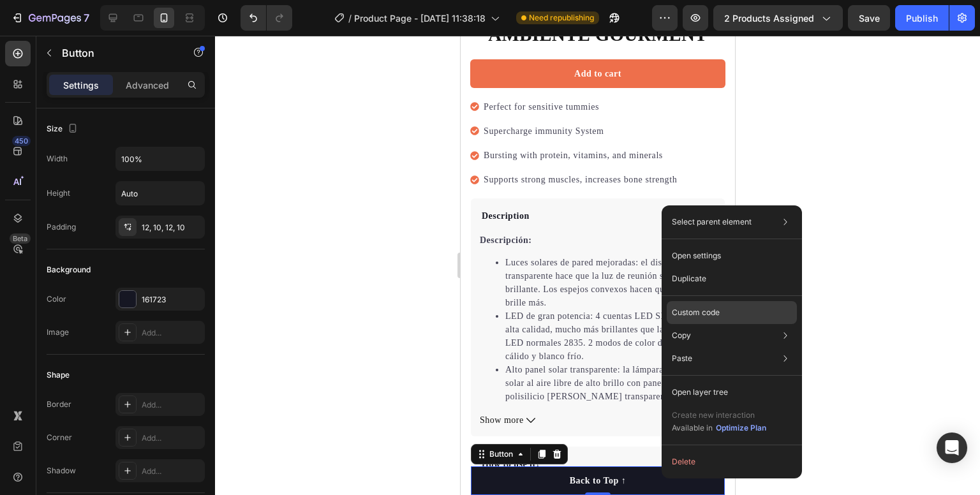
click at [707, 312] on p "Custom code" at bounding box center [696, 312] width 48 height 11
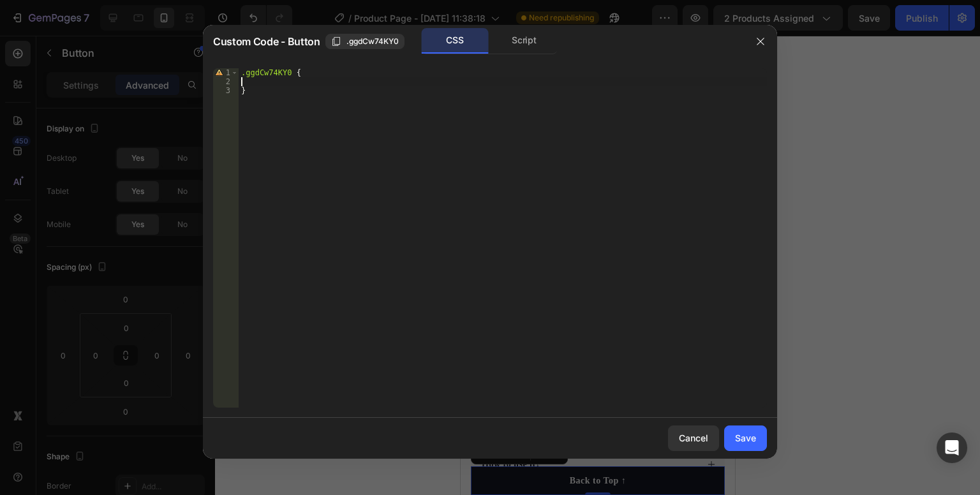
click at [297, 77] on div ".ggdCw74KY0 { }" at bounding box center [503, 246] width 529 height 357
paste textarea "_rsi-cod-form-is-gempage _rsi-cod-form-gempages-button-overwrite"
type textarea "_rsi-cod-form-is-gempage _rsi-cod-form-gempages-button-overwrite"
click at [304, 119] on div ".ggdCw74KY0 { }" at bounding box center [503, 246] width 529 height 357
type textarea "}"
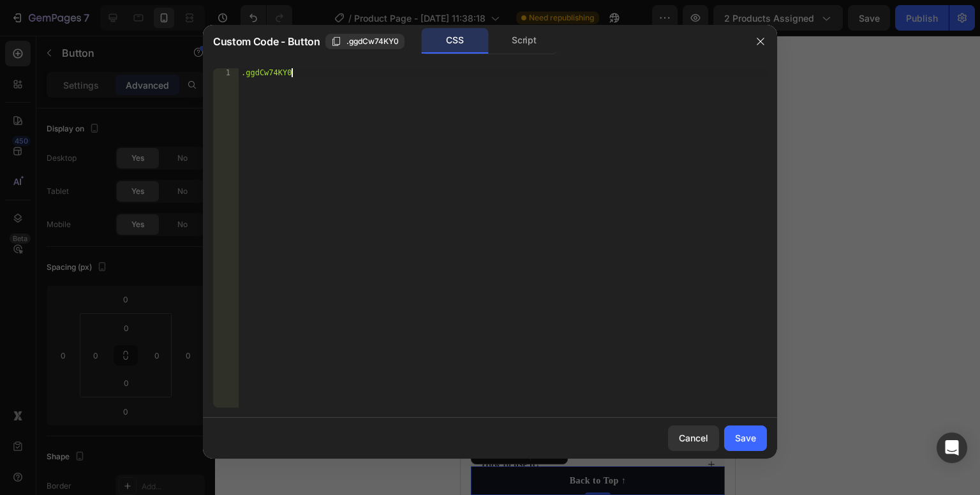
type textarea ".ggdCw74KY0"
click at [705, 435] on div "Cancel" at bounding box center [693, 437] width 29 height 13
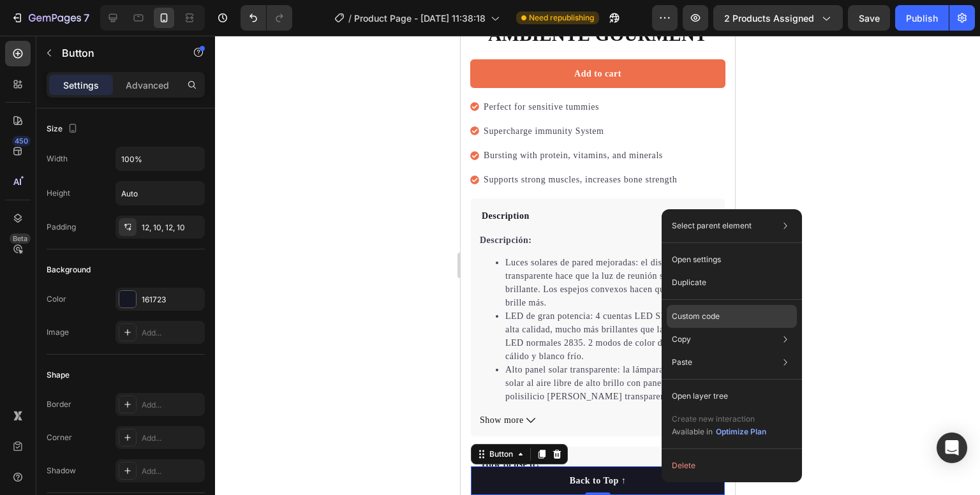
click at [710, 311] on p "Custom code" at bounding box center [696, 316] width 48 height 11
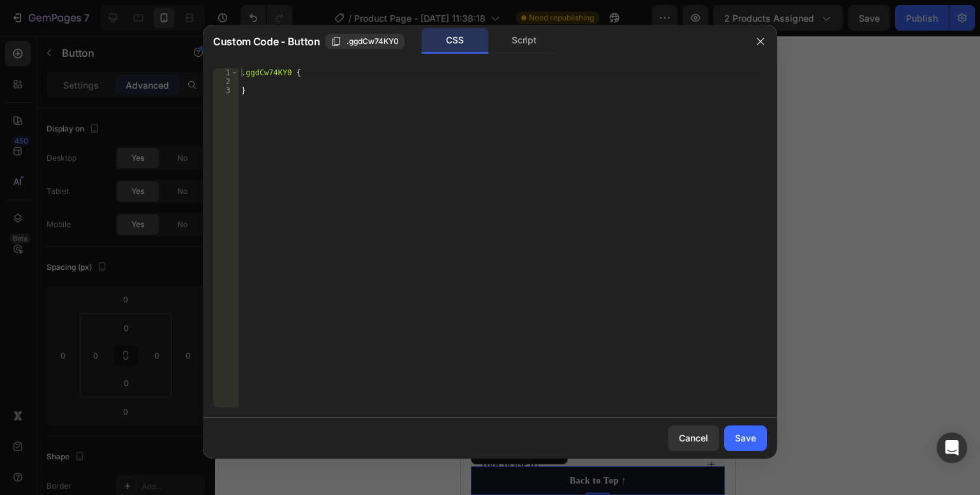
click at [300, 74] on div ".ggdCw74KY0 { }" at bounding box center [503, 246] width 529 height 357
paste textarea "_rsi-cod-form-is-gempage _rsi-cod-form-gempages-button-overwrite"
type textarea ".ggdCw74KY0 {_rsi-cod-form-is-gempage _rsi-cod-form-gempages-button-overwrite"
click at [741, 438] on div "Save" at bounding box center [745, 437] width 21 height 13
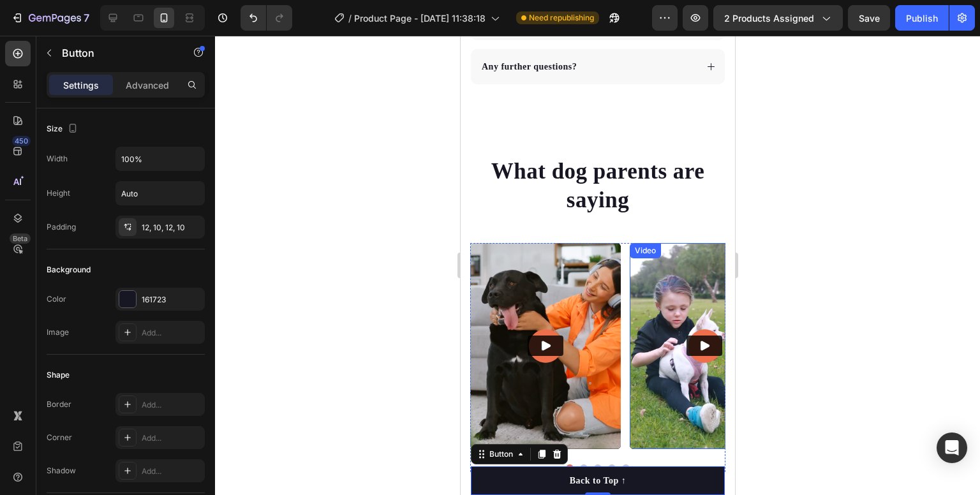
scroll to position [5568, 0]
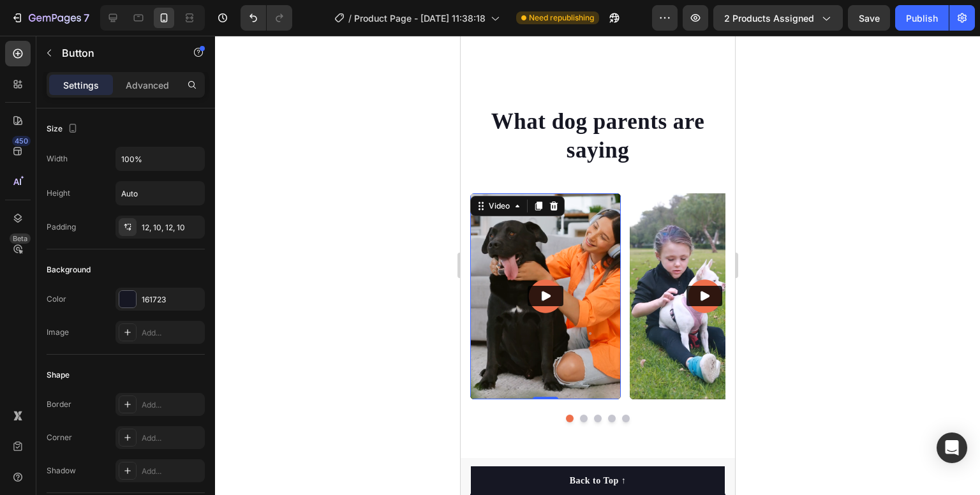
click at [547, 299] on icon "Play" at bounding box center [545, 296] width 13 height 13
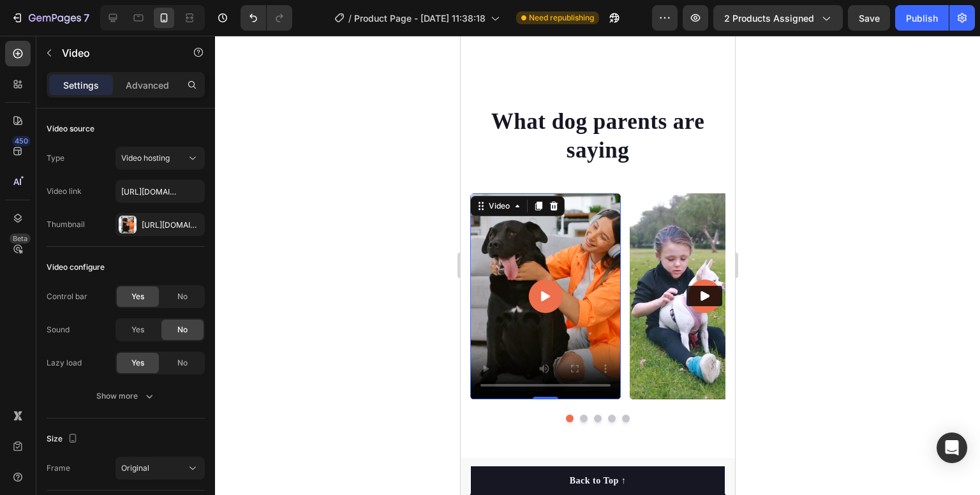
click at [523, 320] on video at bounding box center [545, 296] width 151 height 206
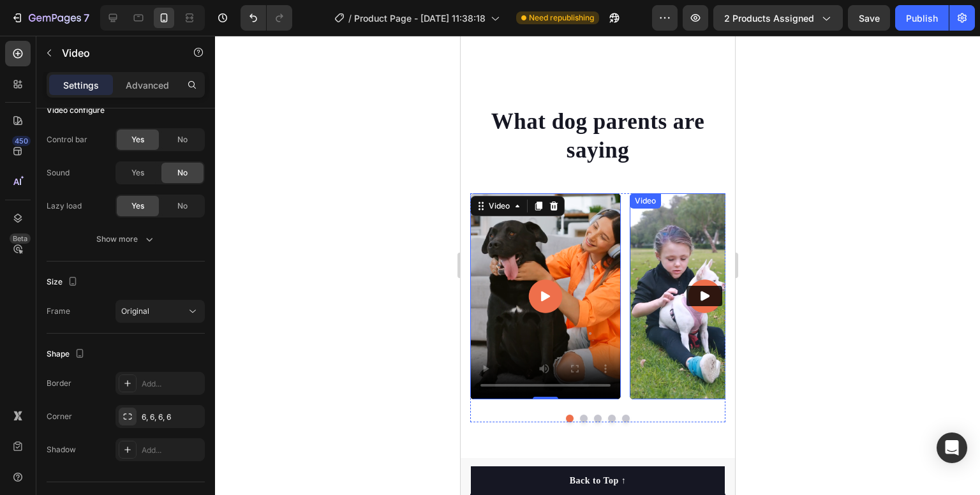
click at [690, 297] on button "Play" at bounding box center [704, 296] width 36 height 20
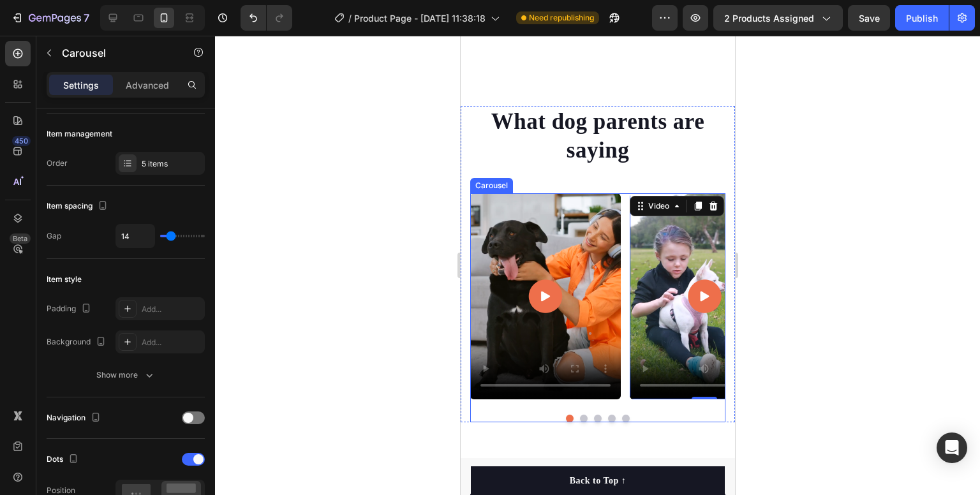
click at [580, 415] on button "Dot" at bounding box center [584, 419] width 8 height 8
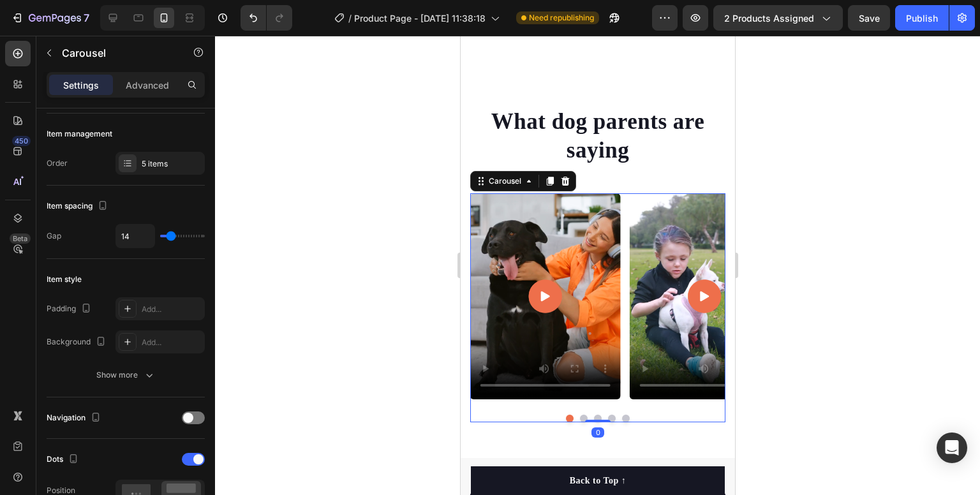
scroll to position [0, 0]
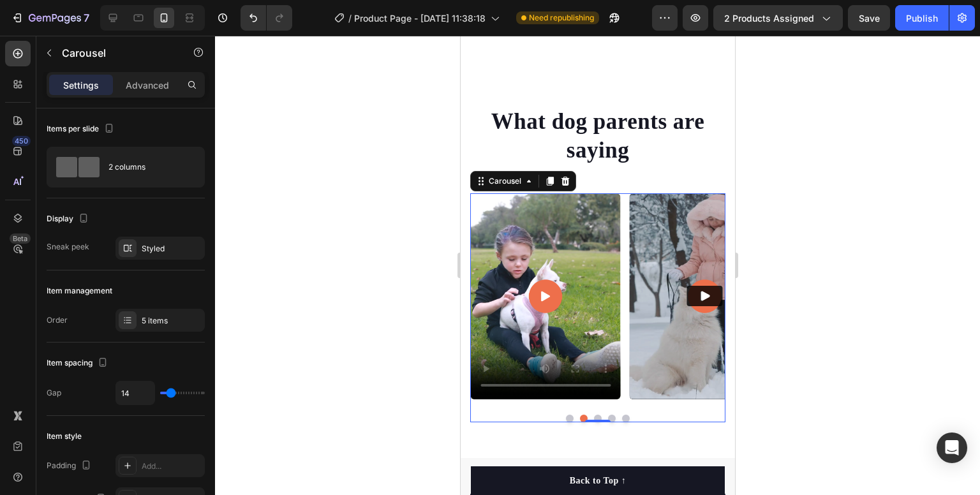
click at [816, 297] on div at bounding box center [597, 266] width 765 height 460
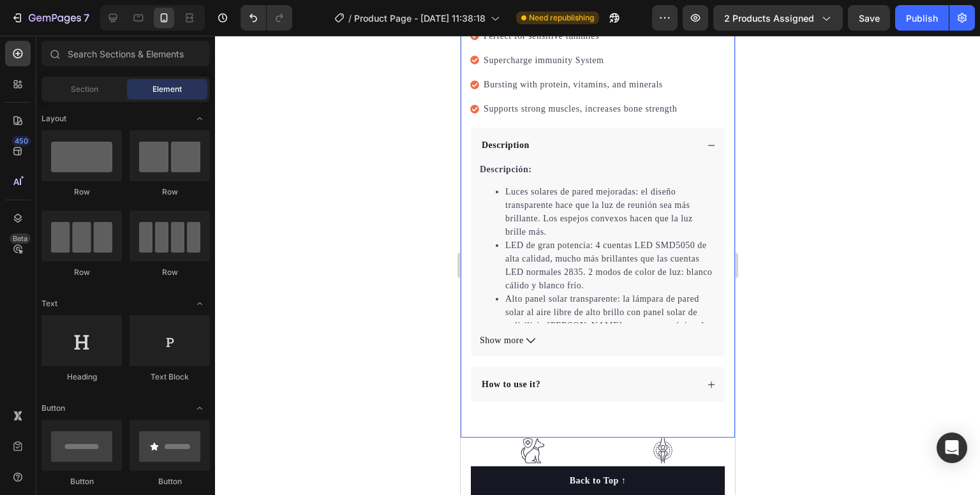
scroll to position [511, 0]
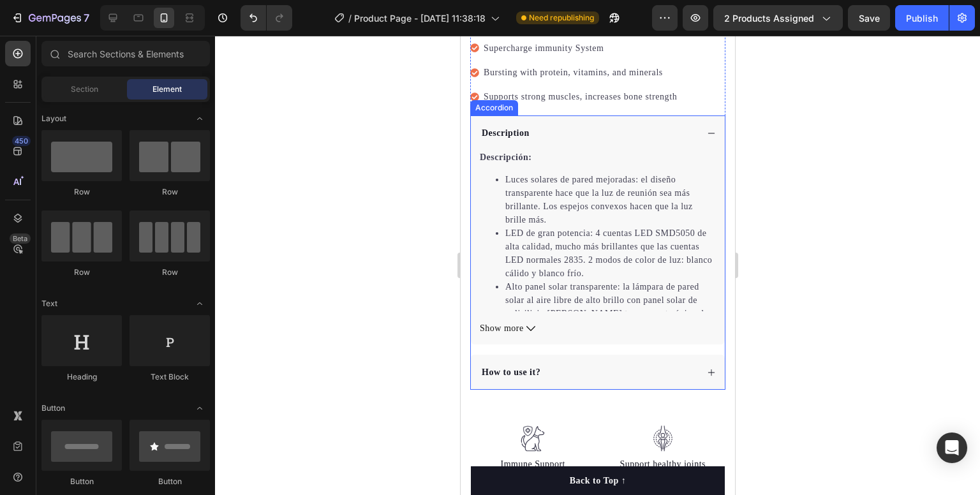
click at [662, 364] on div "How to use it?" at bounding box center [587, 372] width 217 height 17
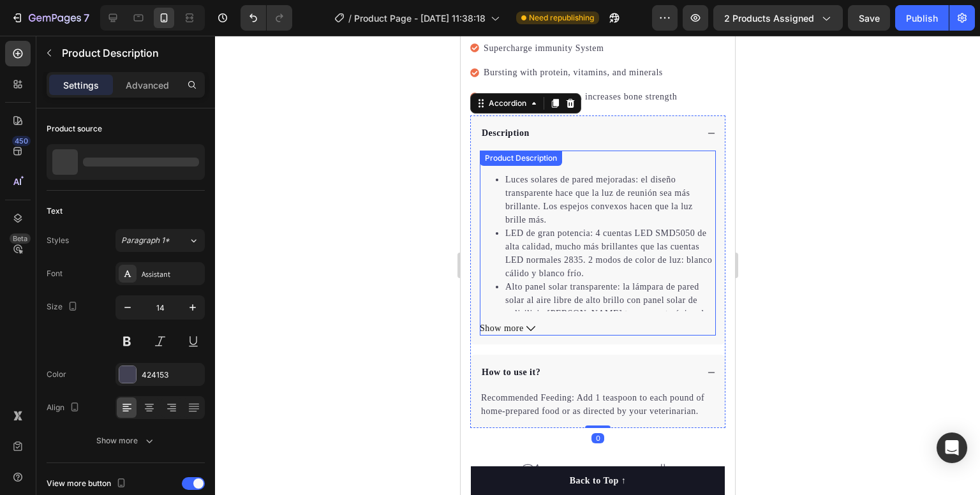
click at [530, 324] on icon at bounding box center [530, 328] width 9 height 9
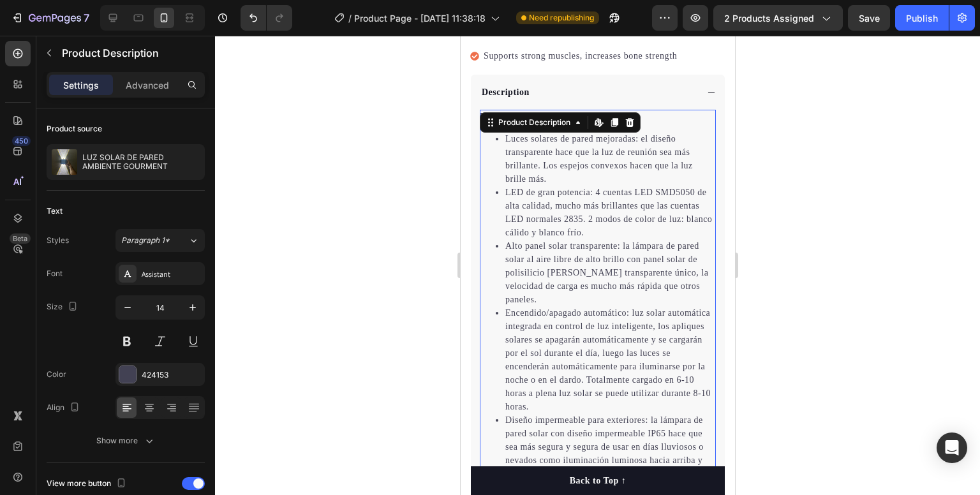
scroll to position [702, 0]
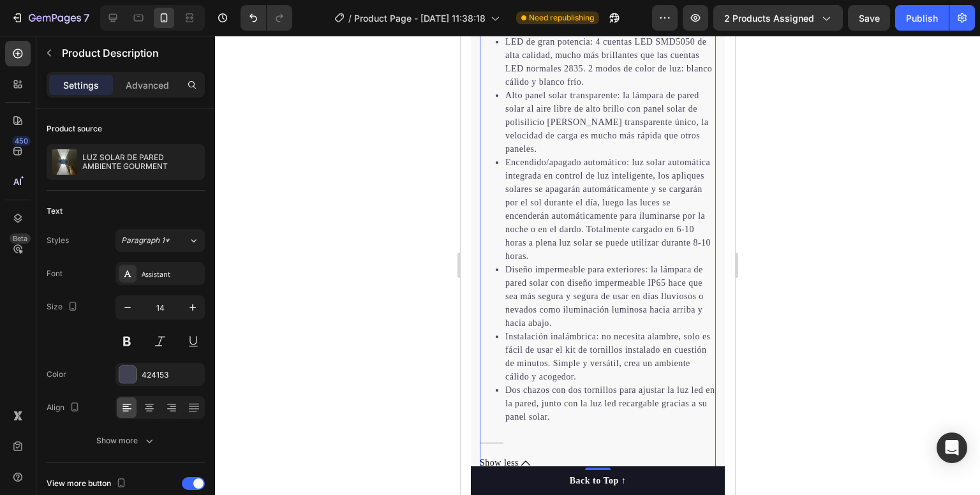
click at [580, 412] on li "Dos chazos con dos tornillos para ajustar la luz led en la pared, junto con la …" at bounding box center [610, 404] width 211 height 40
click at [568, 409] on li "Dos chazos con dos tornillos para ajustar la luz led en la pared, junto con la …" at bounding box center [610, 404] width 211 height 40
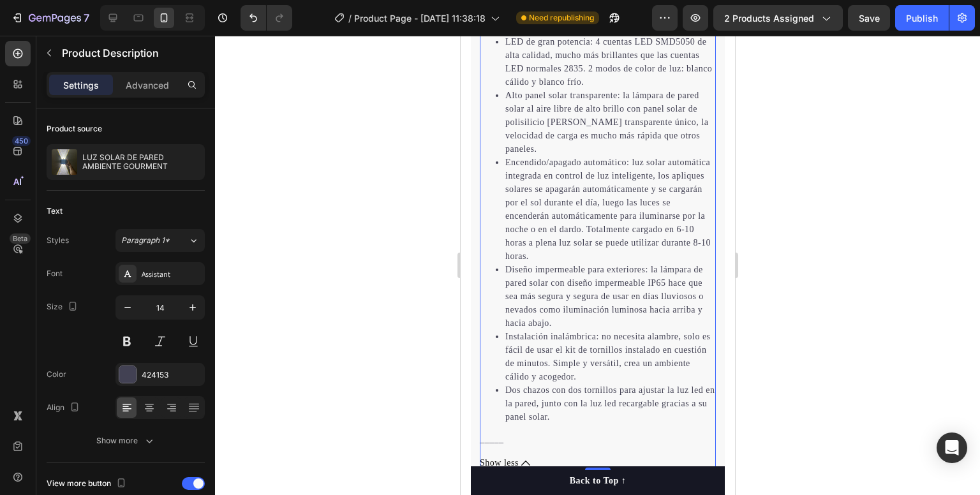
click at [553, 349] on li "Instalación inalámbrica: no necesita alambre, solo es fácil de usar el kit de t…" at bounding box center [610, 357] width 211 height 54
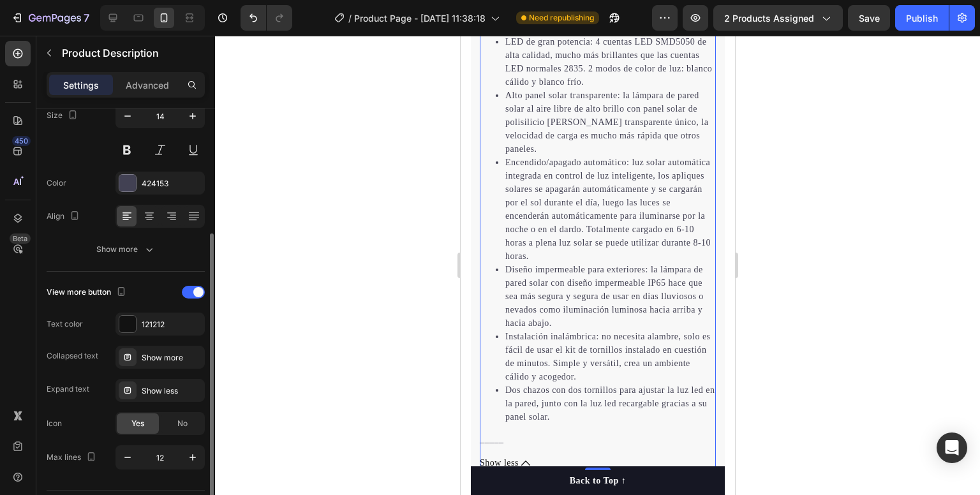
scroll to position [226, 0]
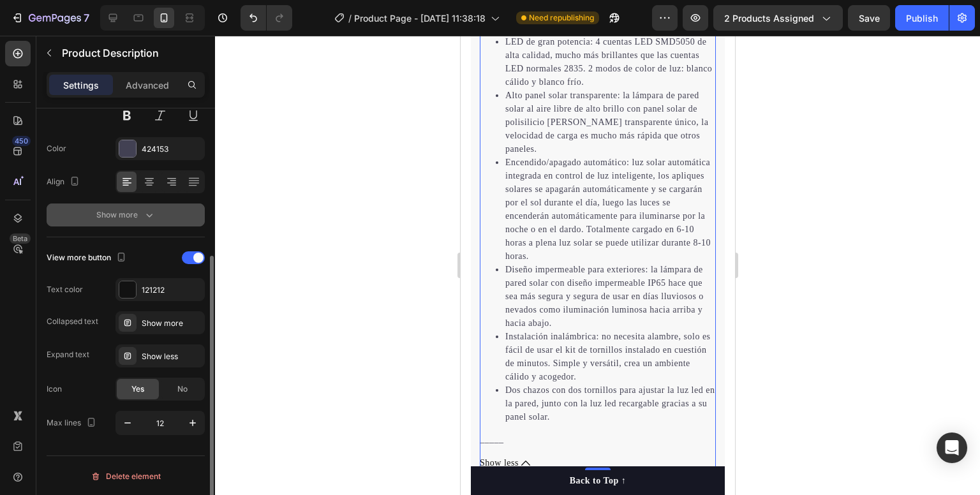
click at [139, 221] on button "Show more" at bounding box center [126, 215] width 158 height 23
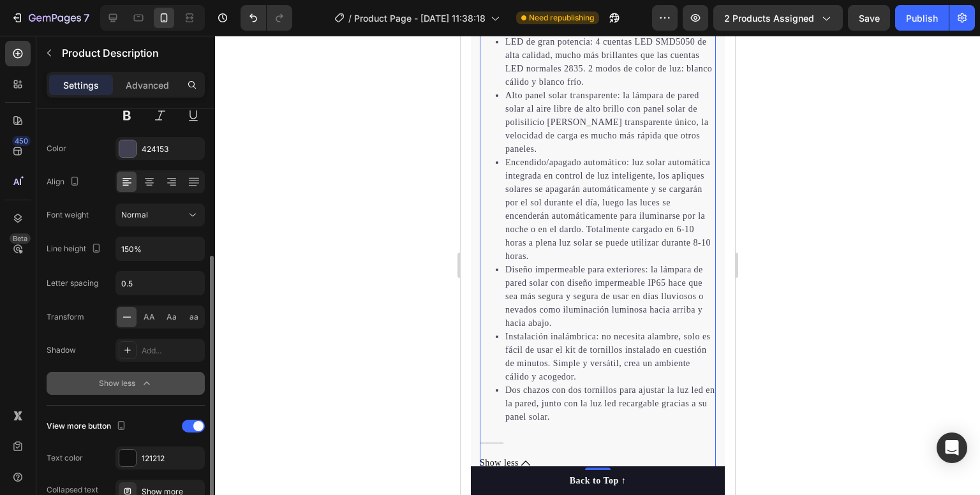
click at [140, 387] on icon "button" at bounding box center [146, 383] width 13 height 13
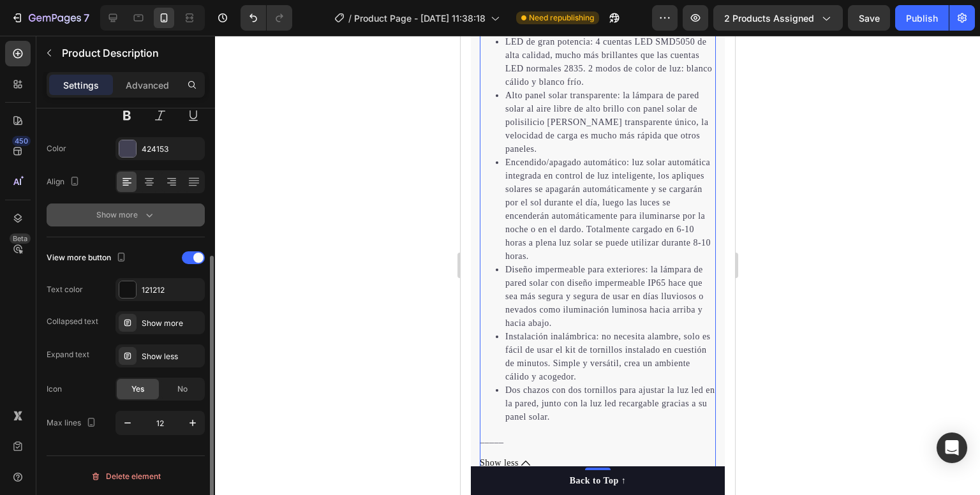
click at [535, 414] on div "Descripción: Luces solares de pared mejoradas: el diseño transparente hace que …" at bounding box center [597, 202] width 236 height 487
click at [534, 225] on li "Encendido/apagado automático: luz solar automática integrada en control de luz …" at bounding box center [610, 209] width 211 height 107
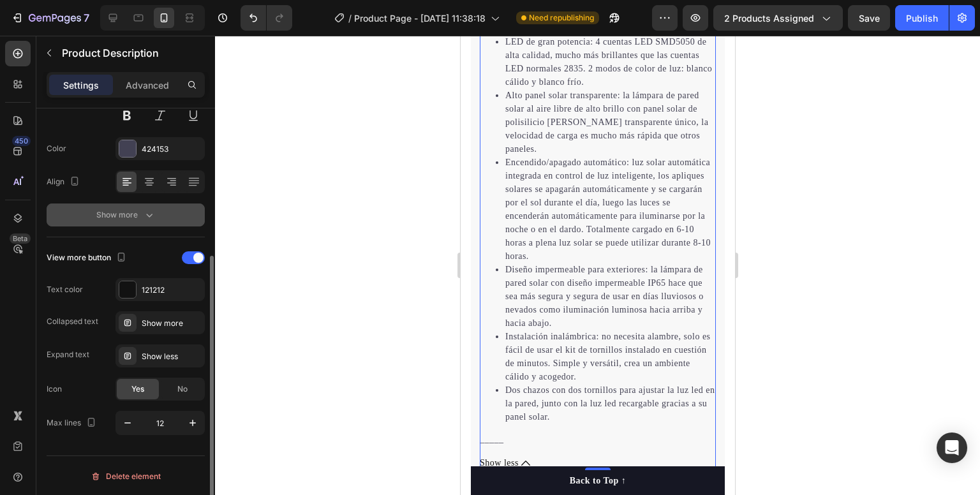
click at [881, 271] on div at bounding box center [597, 266] width 765 height 460
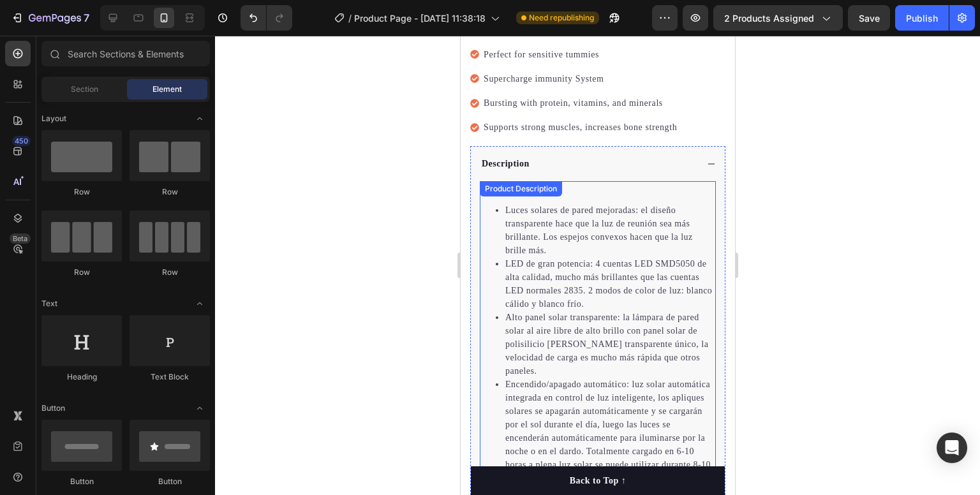
scroll to position [383, 0]
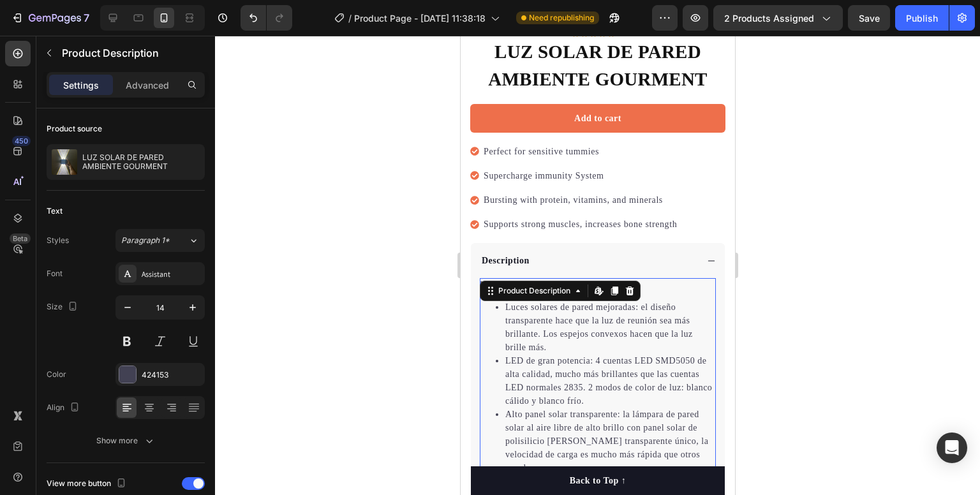
click at [576, 354] on li "LED de gran potencia: 4 cuentas LED SMD5050 de alta calidad, mucho más brillant…" at bounding box center [610, 381] width 211 height 54
click at [604, 286] on icon at bounding box center [599, 291] width 10 height 10
click at [954, 233] on div at bounding box center [597, 266] width 765 height 460
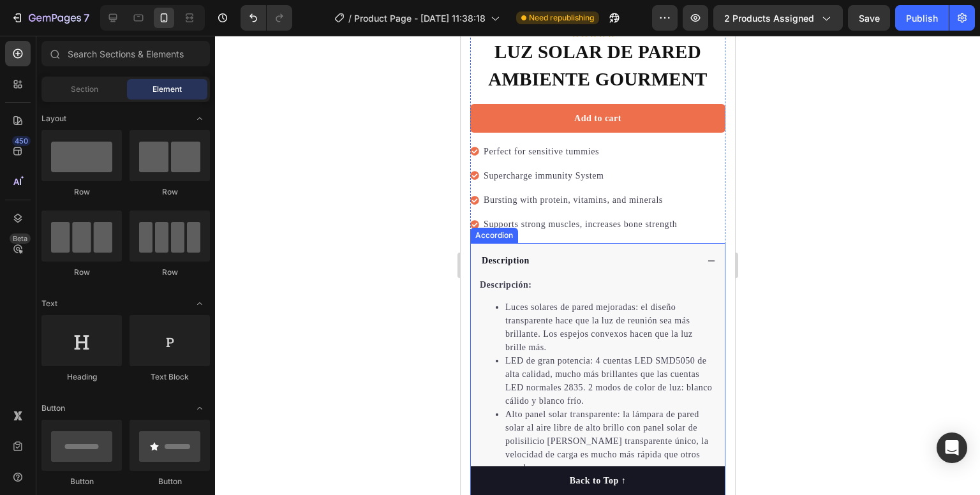
click at [537, 252] on div "Description" at bounding box center [587, 260] width 217 height 17
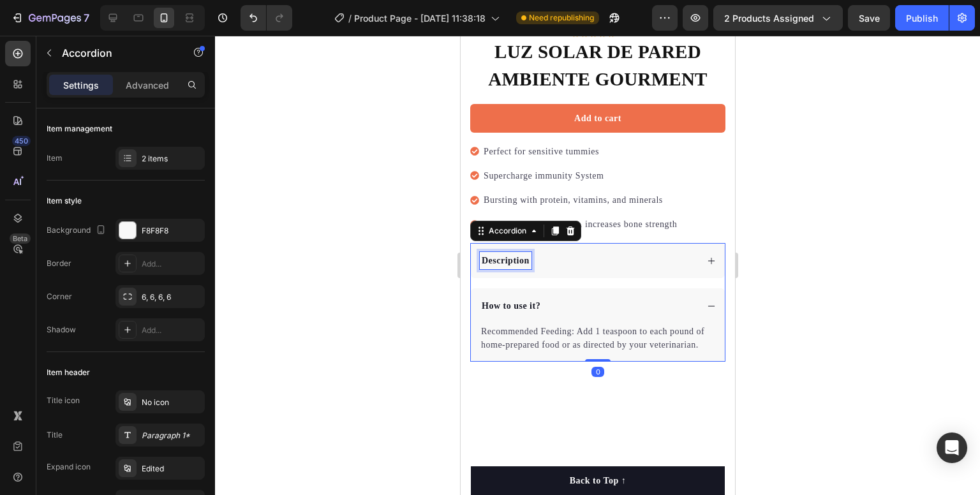
click at [516, 254] on p "Description" at bounding box center [505, 260] width 48 height 13
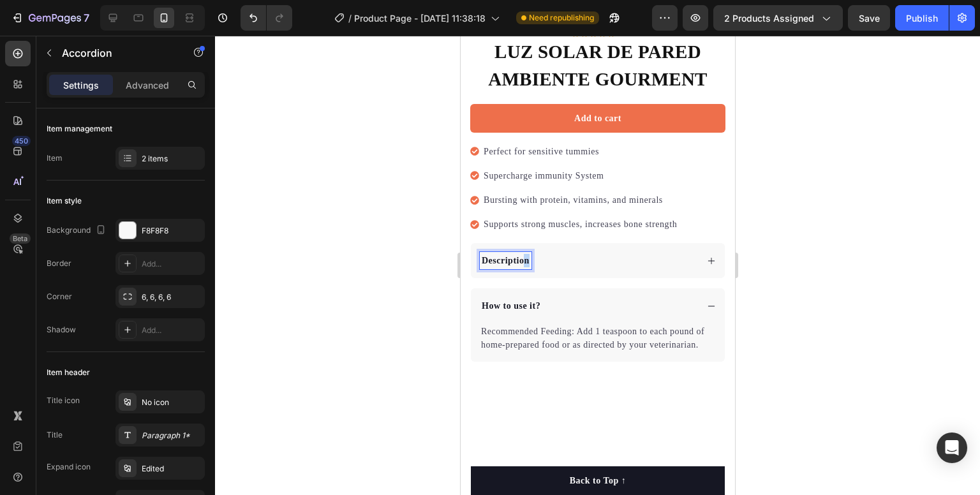
click at [527, 254] on p "Description" at bounding box center [505, 260] width 48 height 13
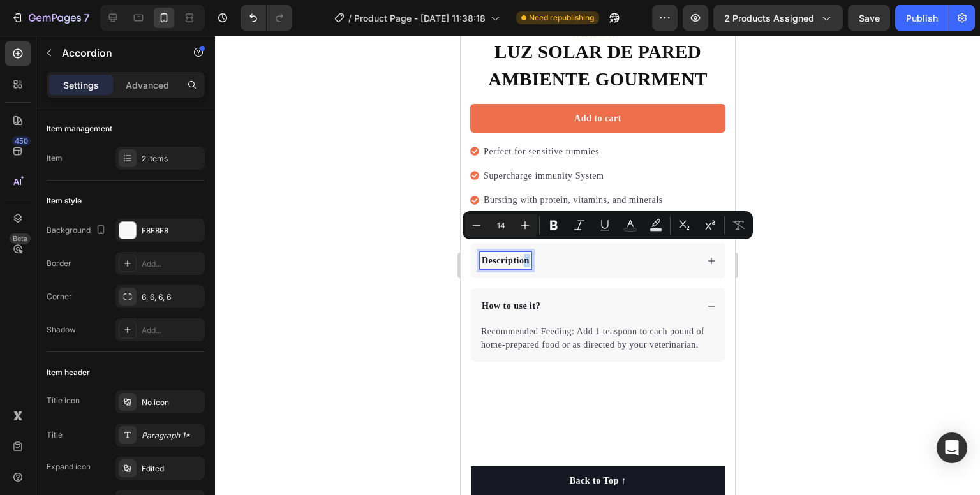
click at [529, 254] on p "Description" at bounding box center [505, 260] width 48 height 13
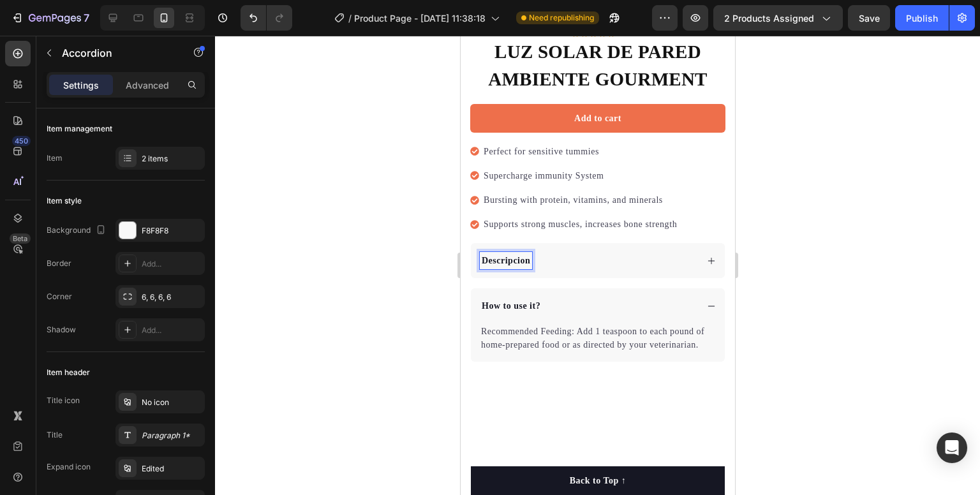
click at [825, 220] on div at bounding box center [597, 266] width 765 height 460
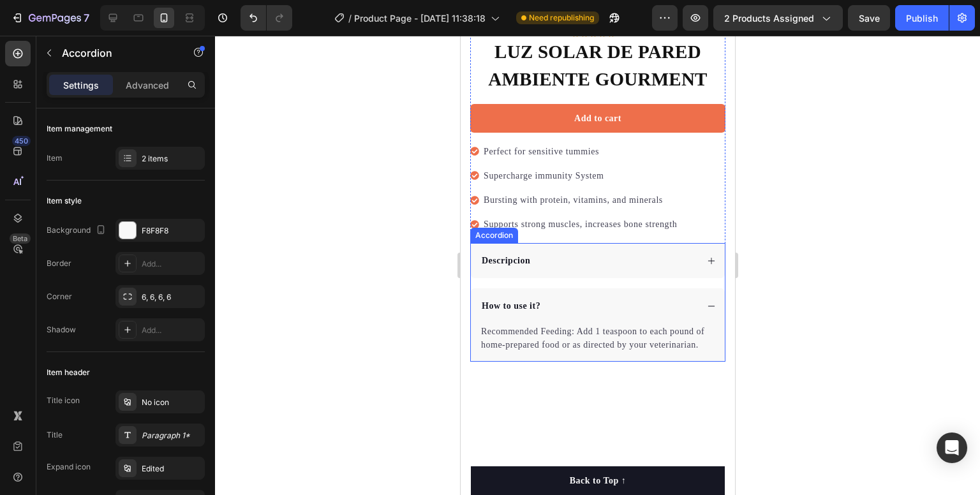
click at [513, 258] on div "Descripcion" at bounding box center [505, 260] width 52 height 17
click at [509, 254] on p "Descripcion" at bounding box center [505, 260] width 49 height 13
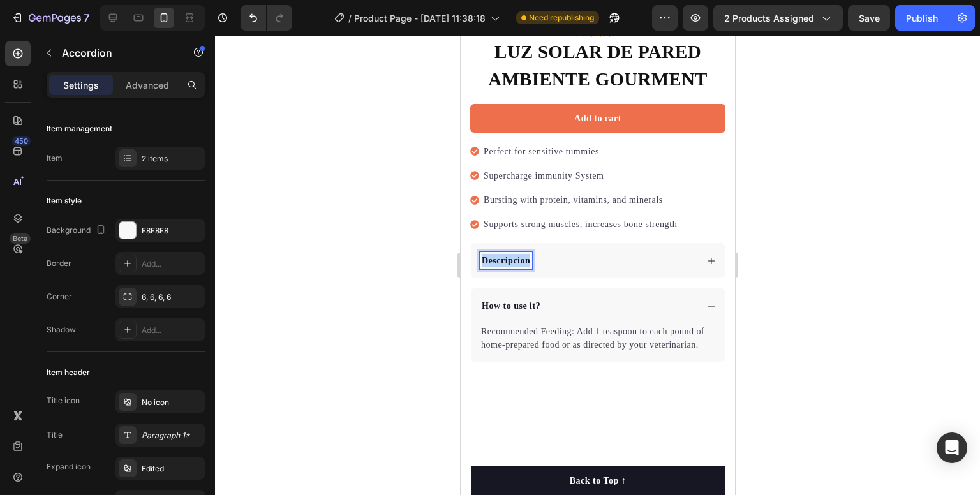
click at [509, 254] on p "Descripcion" at bounding box center [505, 260] width 49 height 13
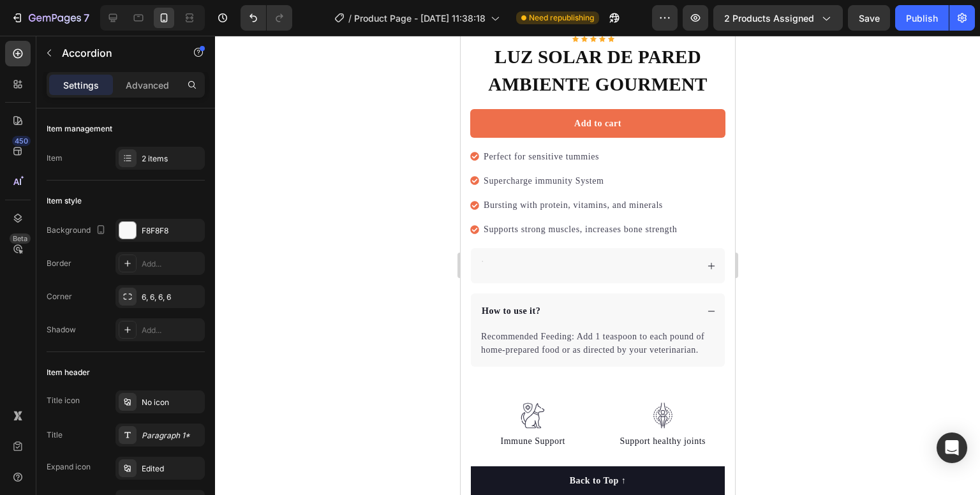
scroll to position [375, 0]
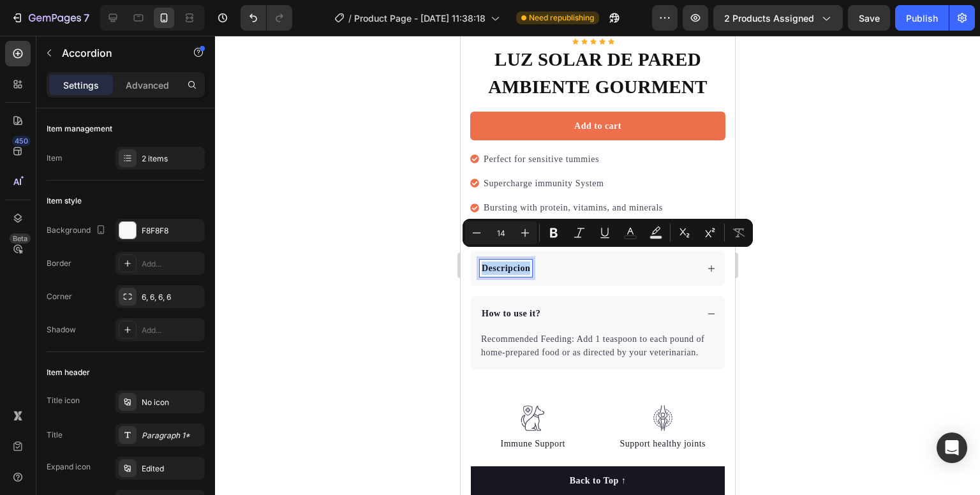
click at [504, 262] on p "Descripcion" at bounding box center [505, 268] width 49 height 13
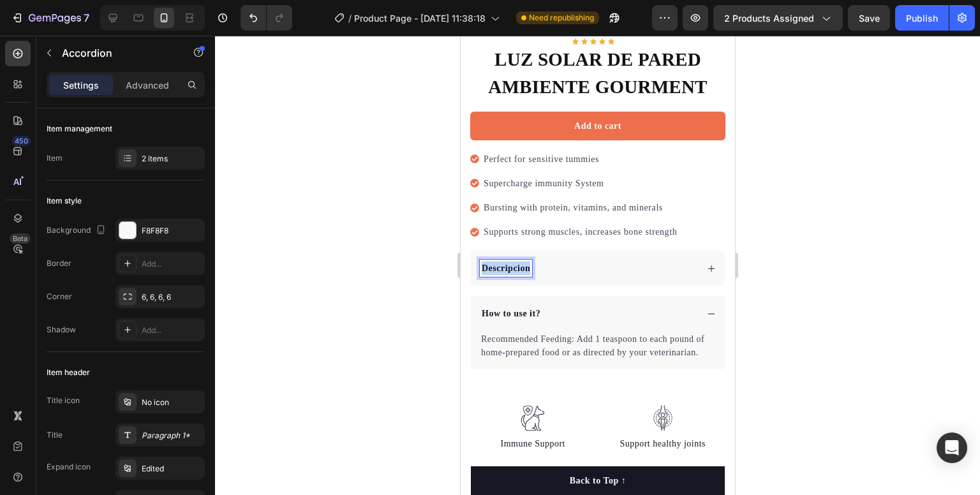
click at [504, 262] on p "Descripcion" at bounding box center [505, 268] width 49 height 13
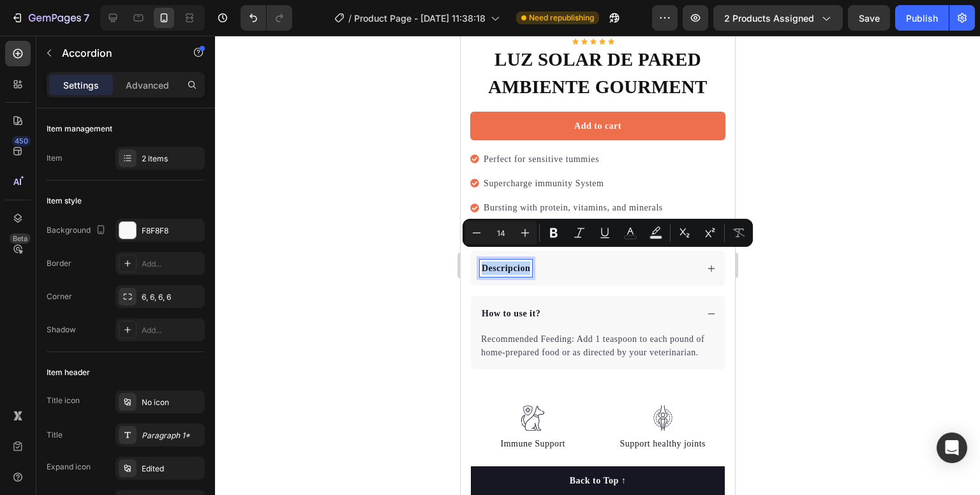
click at [525, 262] on p "Descripcion" at bounding box center [505, 268] width 49 height 13
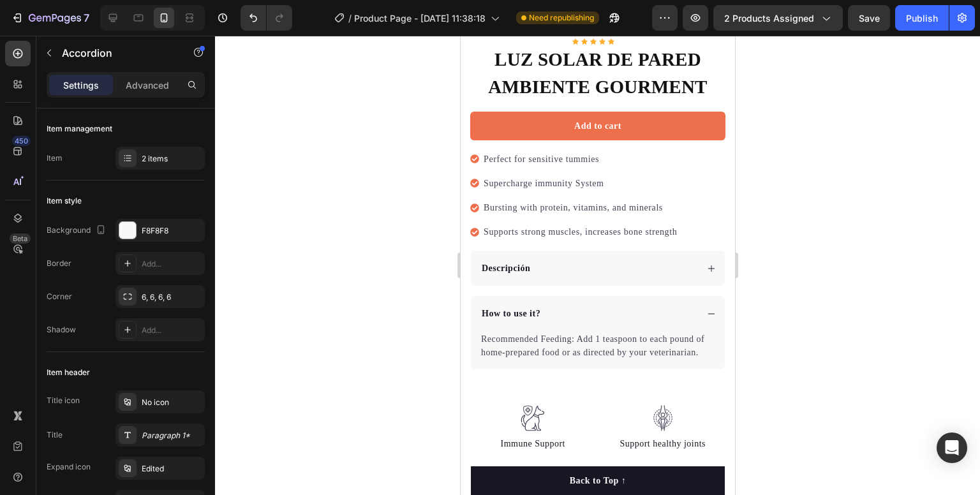
click at [863, 265] on div at bounding box center [597, 266] width 765 height 460
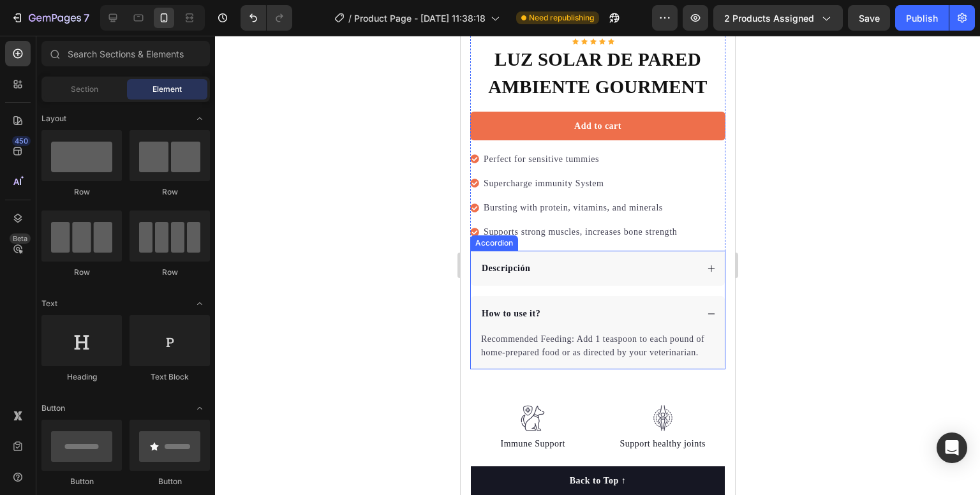
click at [682, 261] on div "Descripción" at bounding box center [587, 268] width 217 height 17
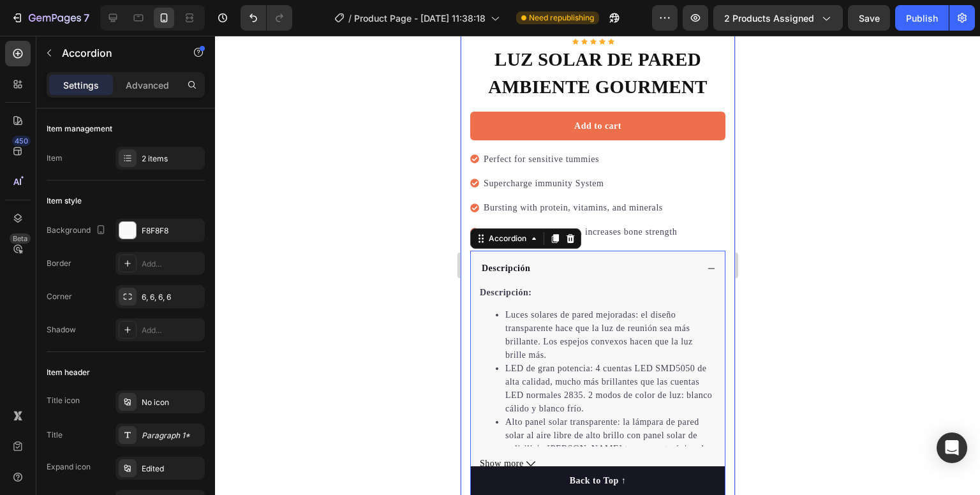
click at [340, 147] on div at bounding box center [597, 266] width 765 height 460
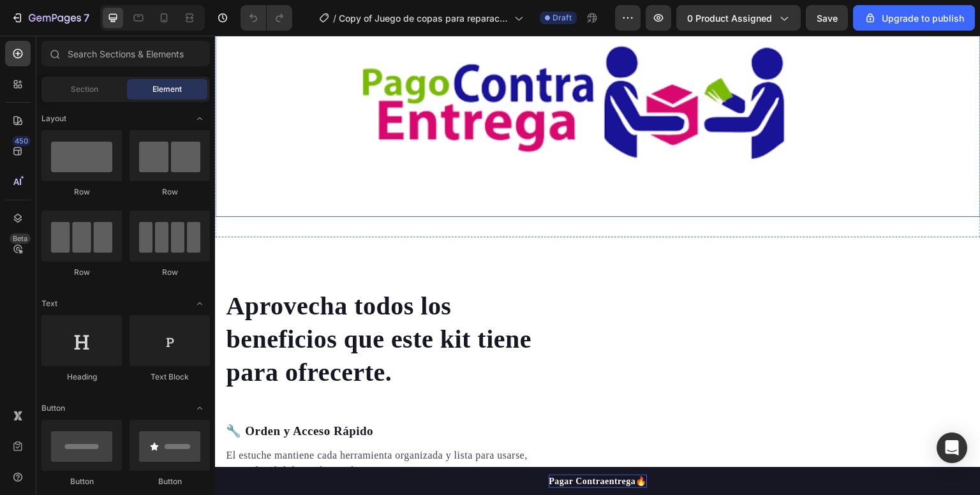
scroll to position [511, 0]
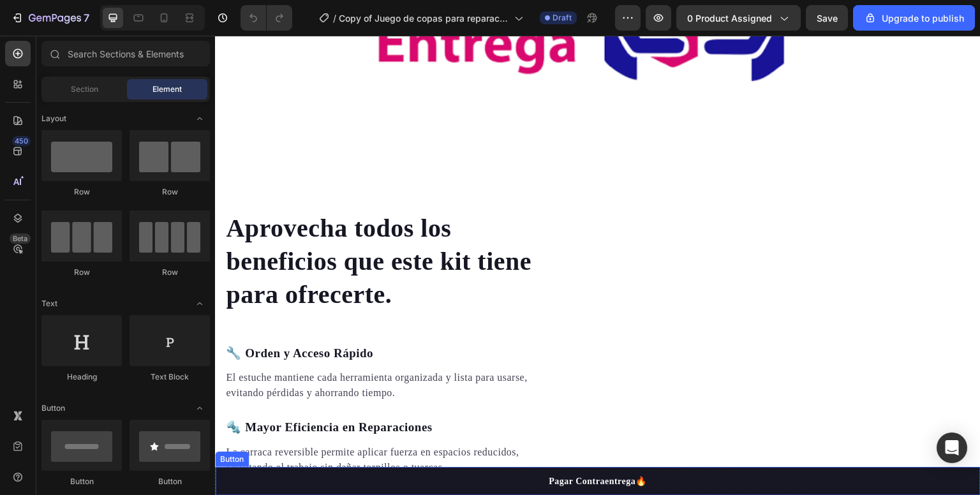
click at [684, 490] on button "Pagar Contraentrega🔥" at bounding box center [598, 481] width 766 height 29
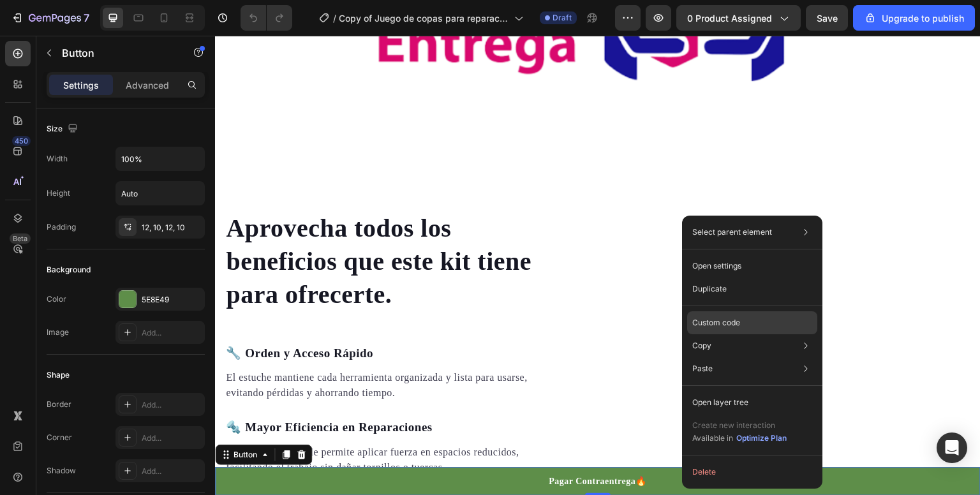
click at [735, 327] on p "Custom code" at bounding box center [717, 322] width 48 height 11
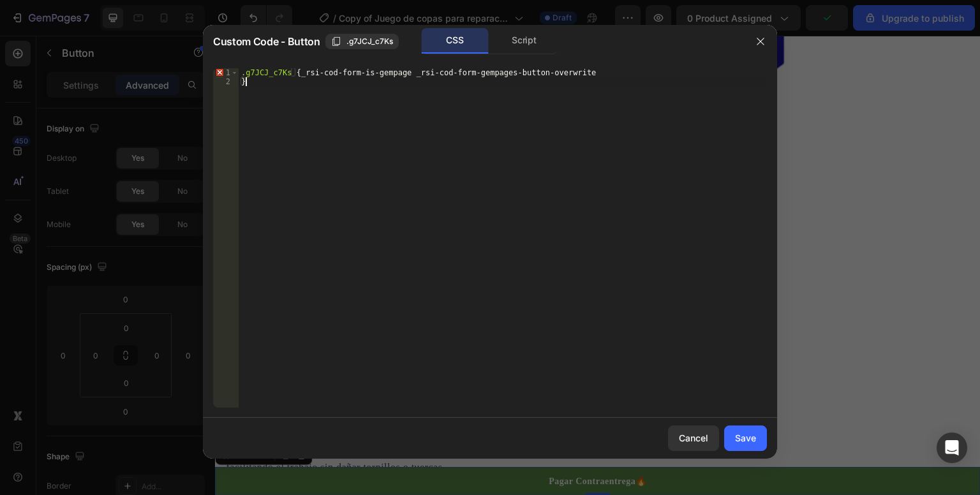
drag, startPoint x: 308, startPoint y: 100, endPoint x: 301, endPoint y: 80, distance: 21.0
click at [301, 80] on div ".g7JCJ_c7Ks { _rsi-cod-form-is-gempage _rsi-cod-form-gempages-button-overwrite }" at bounding box center [503, 246] width 529 height 357
click at [577, 76] on div ".g7JCJ_c7Ks { _rsi-cod-form-is-gempage _rsi-cod-form-gempages-button-overwrite }" at bounding box center [503, 246] width 529 height 357
drag, startPoint x: 577, startPoint y: 76, endPoint x: 394, endPoint y: 77, distance: 182.6
click at [394, 77] on div ".g7JCJ_c7Ks { _rsi-cod-form-is-gempage _rsi-cod-form-gempages-button-overwrite }" at bounding box center [503, 246] width 529 height 357
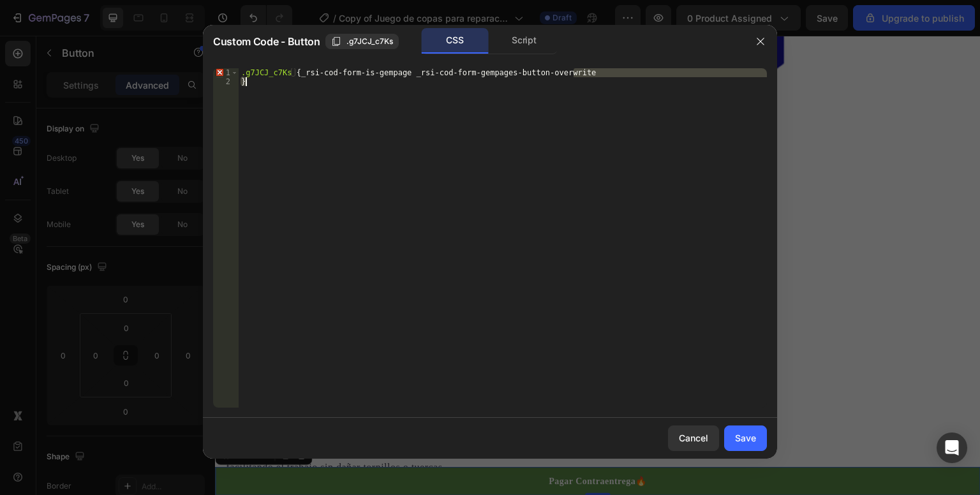
click at [302, 73] on div ".g7JCJ_c7Ks { _rsi-cod-form-is-gempage _rsi-cod-form-gempages-button-overwrite }" at bounding box center [503, 246] width 529 height 357
type textarea ".g7JCJ_c7Ks { _rsi-cod-form-is-gempage _rsi-cod-form-gempages-button-overwrite"
click at [304, 74] on div ".g7JCJ_c7Ks { _rsi-cod-form-is-gempage _rsi-cod-form-gempages-button-overwrite }" at bounding box center [503, 246] width 529 height 357
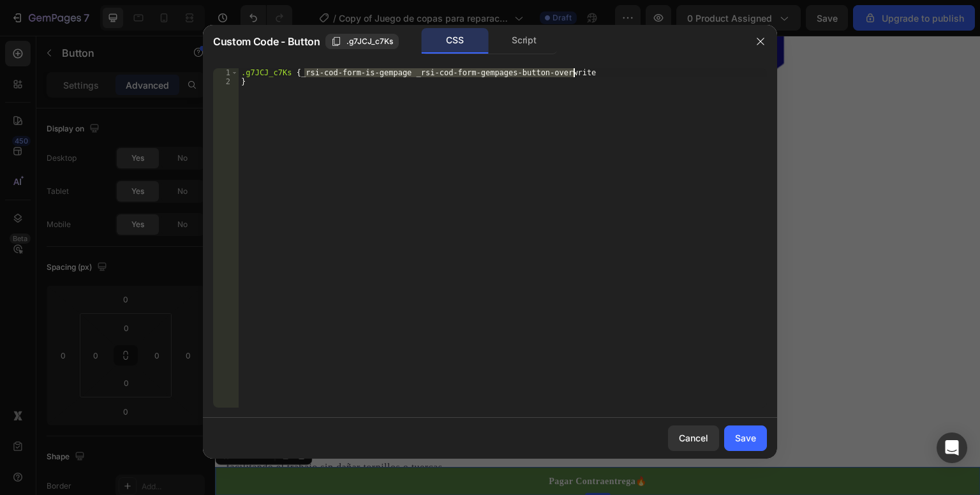
drag, startPoint x: 305, startPoint y: 74, endPoint x: 574, endPoint y: 72, distance: 269.4
click at [574, 72] on div ".g7JCJ_c7Ks { _rsi-cod-form-is-gempage _rsi-cod-form-gempages-button-overwrite }" at bounding box center [503, 246] width 529 height 357
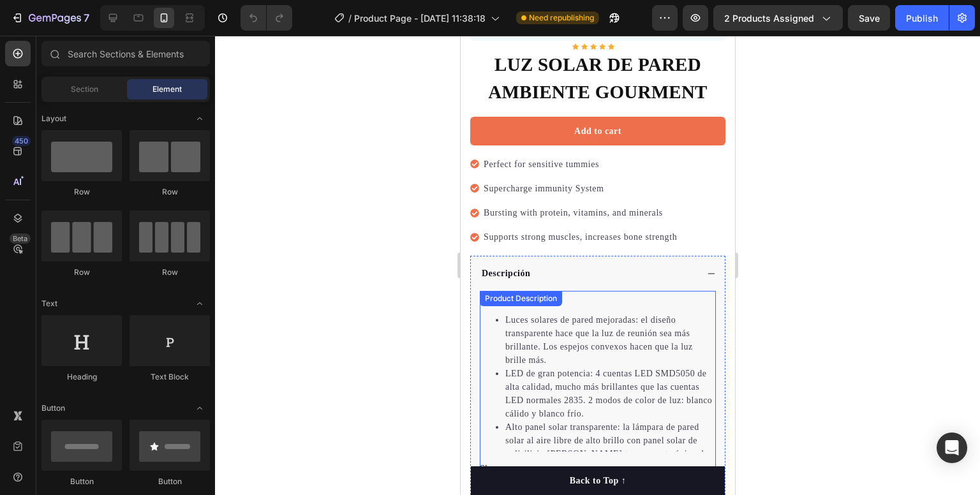
scroll to position [383, 0]
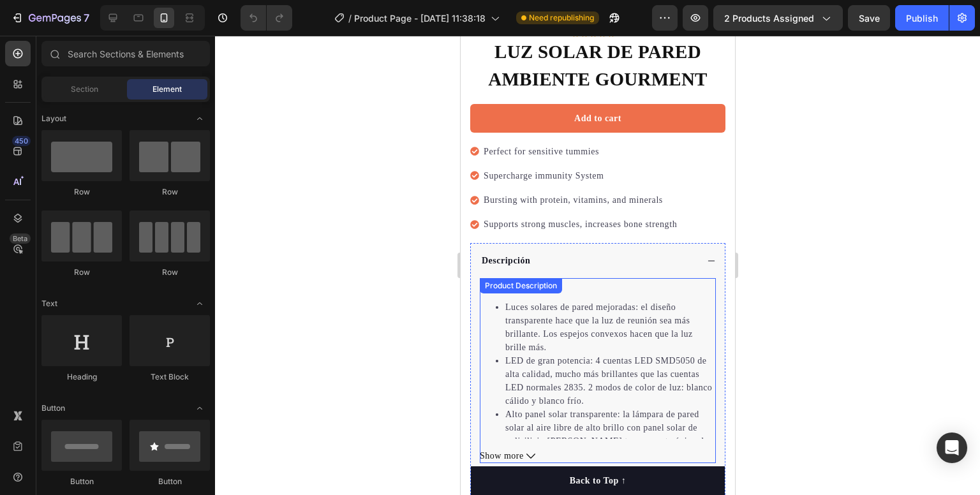
click at [573, 408] on li "Alto panel solar transparente: la lámpara de pared solar al aire libre de alto …" at bounding box center [610, 428] width 211 height 40
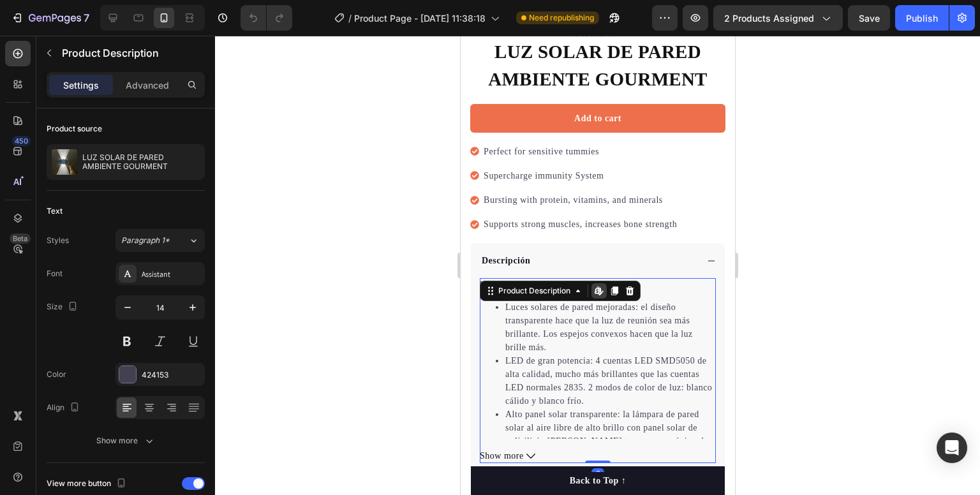
click at [599, 287] on icon at bounding box center [596, 291] width 5 height 8
click at [521, 285] on div "Product Description" at bounding box center [533, 290] width 77 height 11
click at [880, 246] on div at bounding box center [597, 266] width 765 height 460
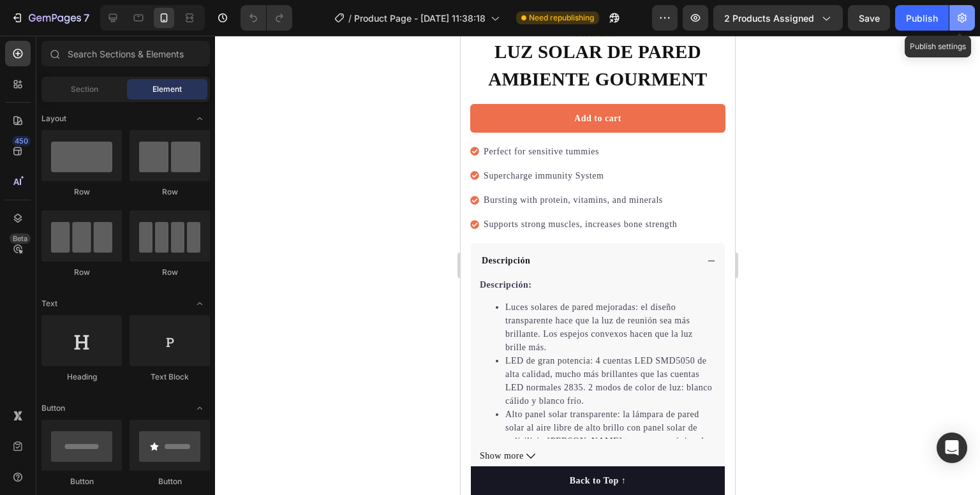
click at [954, 19] on button "button" at bounding box center [963, 18] width 26 height 26
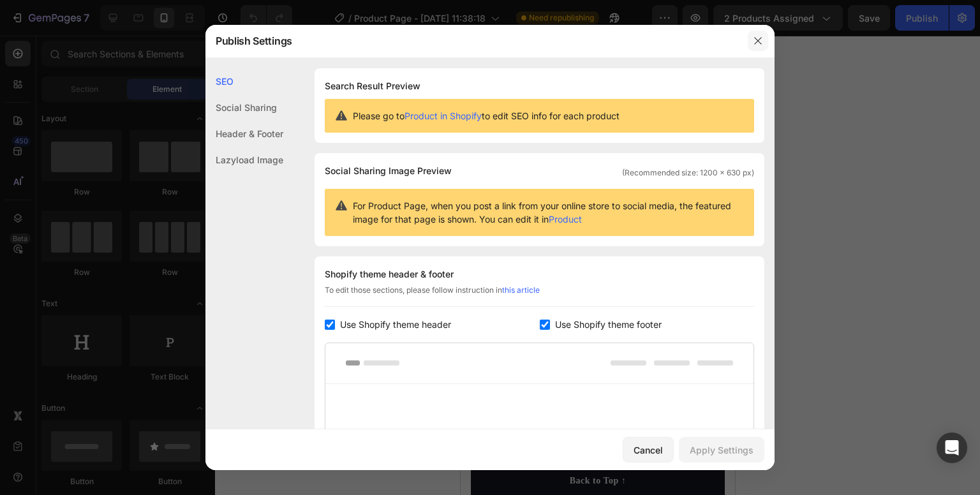
click at [754, 44] on icon "button" at bounding box center [758, 41] width 10 height 10
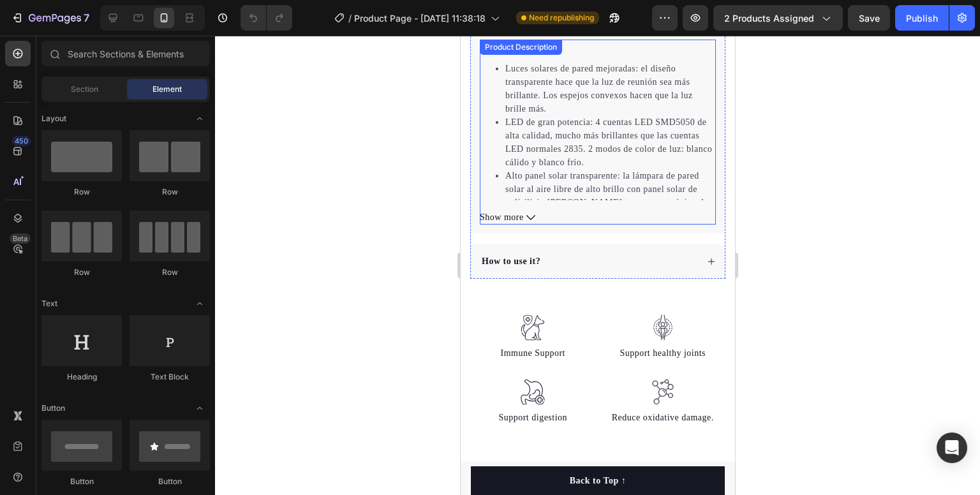
scroll to position [638, 0]
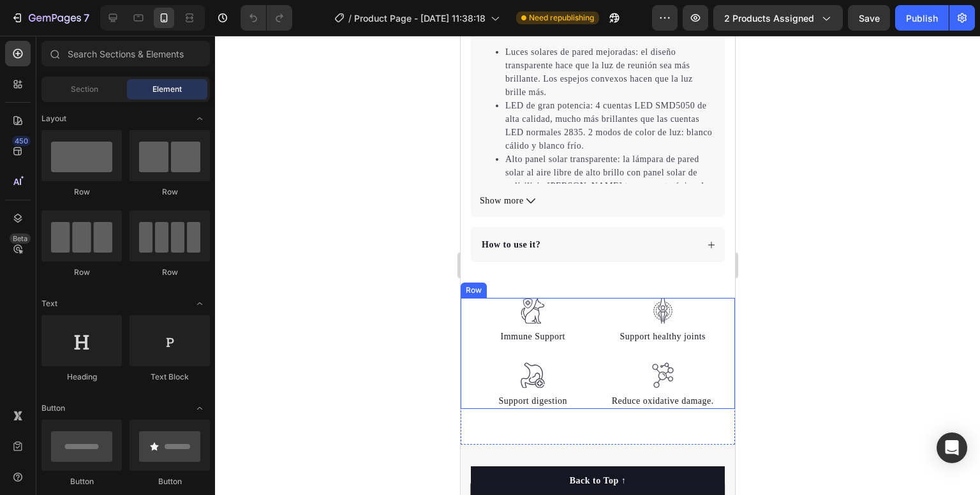
click at [590, 315] on div "Image Immune Support Text block Image Support digestion Text block Image Suppor…" at bounding box center [597, 353] width 274 height 110
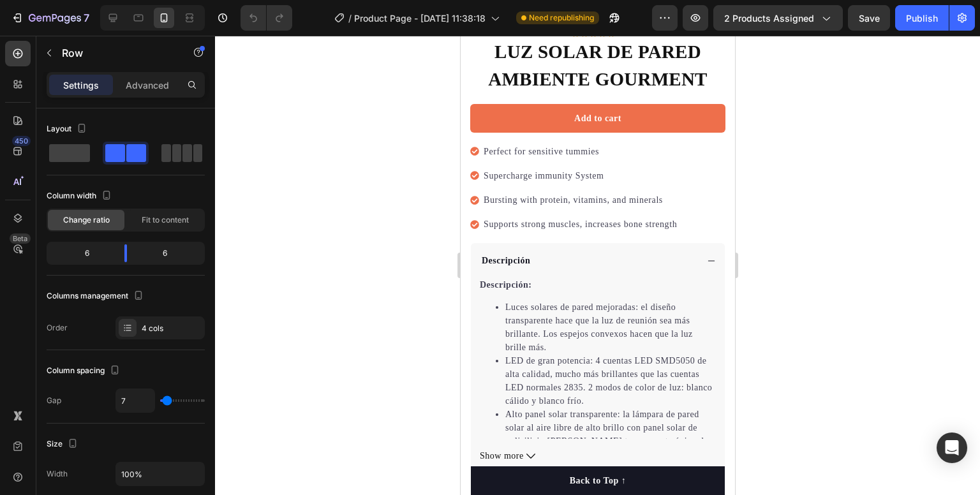
scroll to position [383, 0]
click at [795, 233] on div at bounding box center [597, 266] width 765 height 460
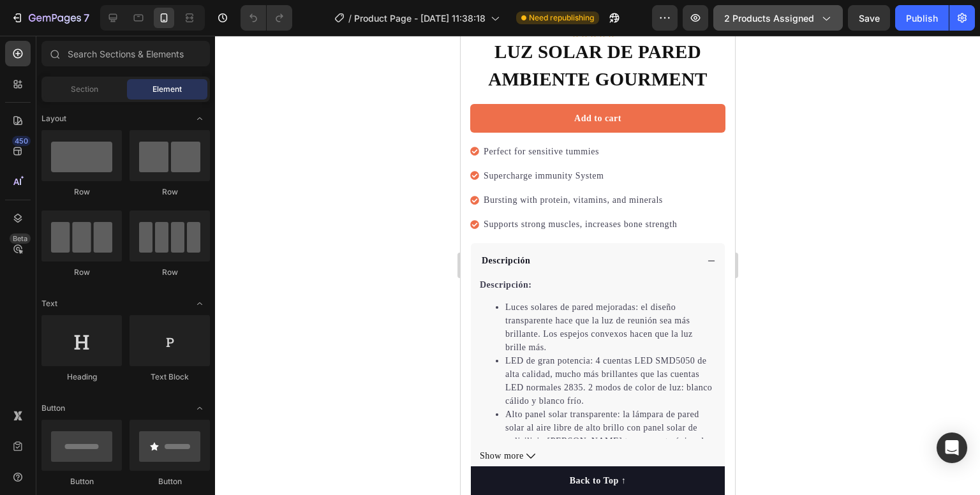
click at [817, 29] on button "2 products assigned" at bounding box center [779, 18] width 130 height 26
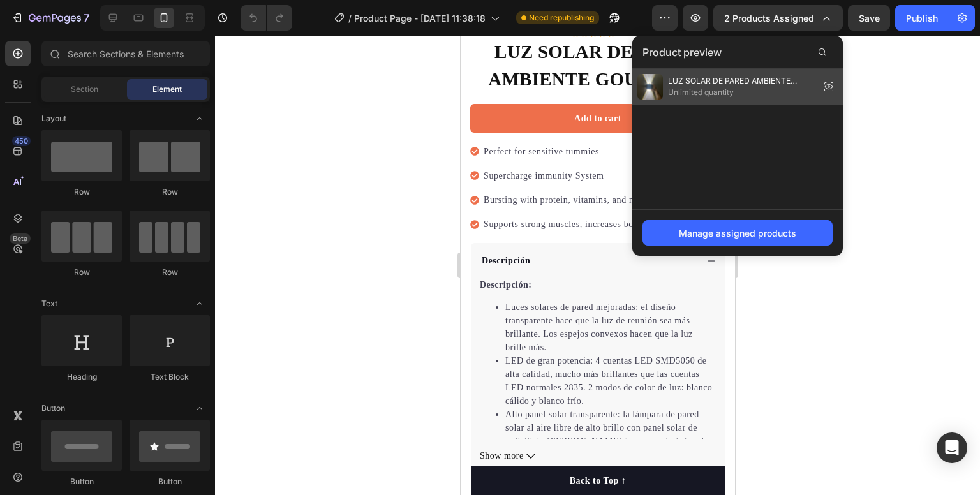
click at [743, 94] on span "Unlimited quantity" at bounding box center [741, 92] width 147 height 11
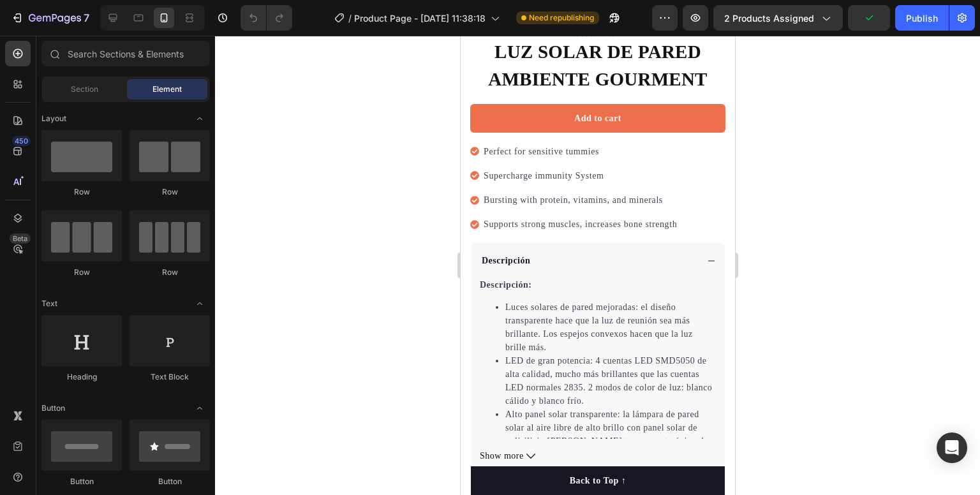
click at [807, 31] on div "7 / Product Page - [DATE] 11:38:18 Need republishing Preview 2 products assigne…" at bounding box center [490, 18] width 980 height 36
click at [686, 20] on button "button" at bounding box center [696, 18] width 26 height 26
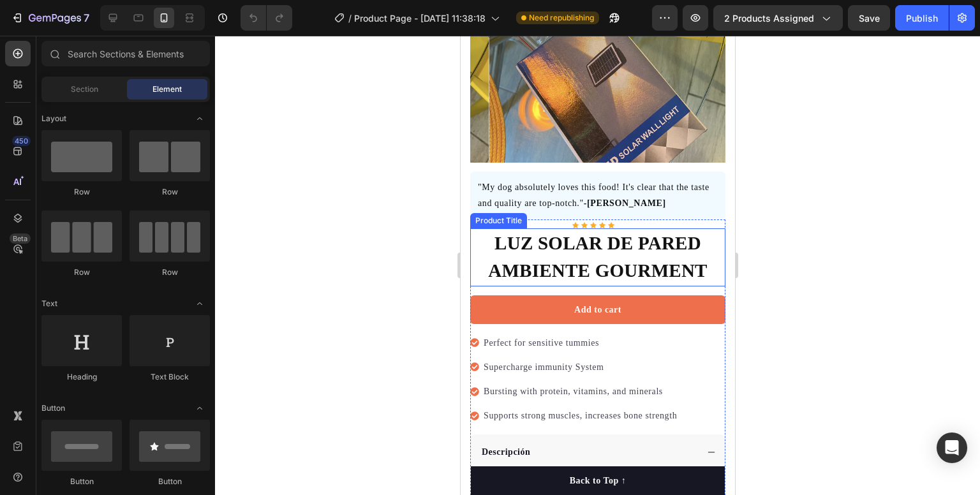
scroll to position [255, 0]
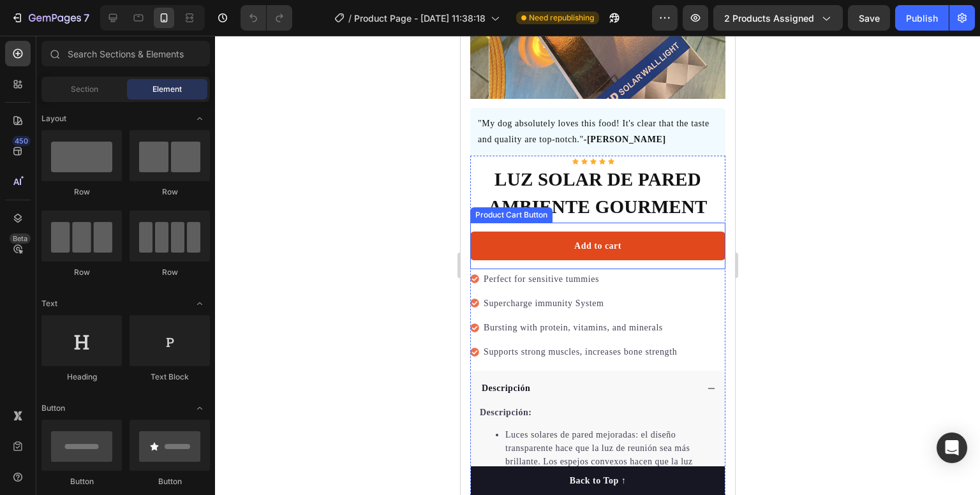
click at [621, 233] on button "Add to cart" at bounding box center [597, 246] width 255 height 29
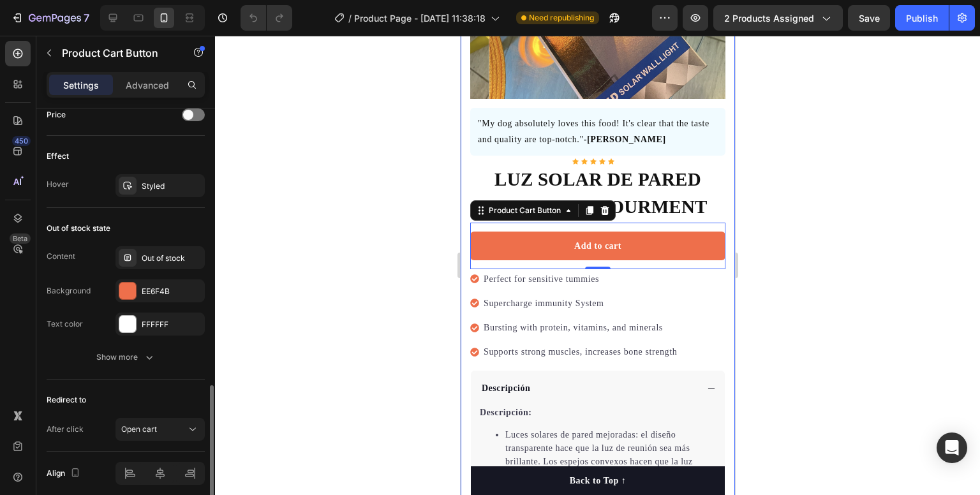
scroll to position [942, 0]
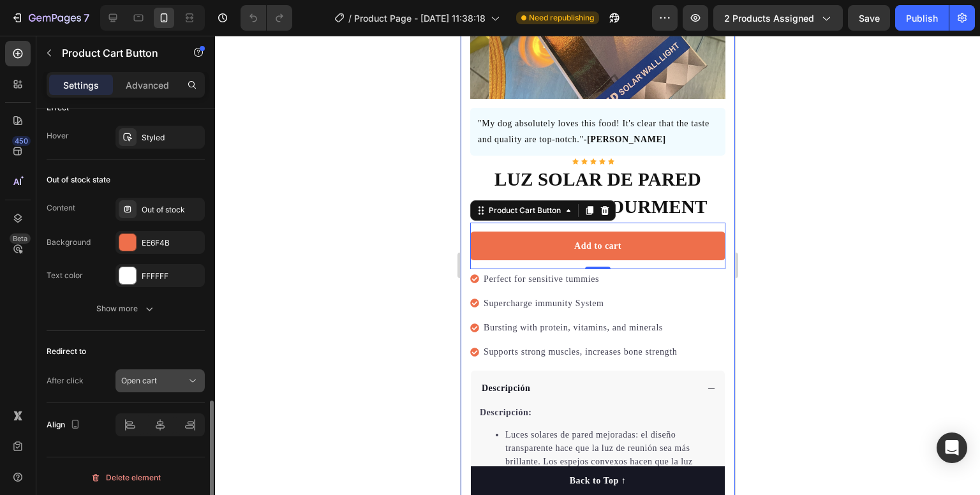
click at [171, 379] on div "Open cart" at bounding box center [153, 380] width 65 height 11
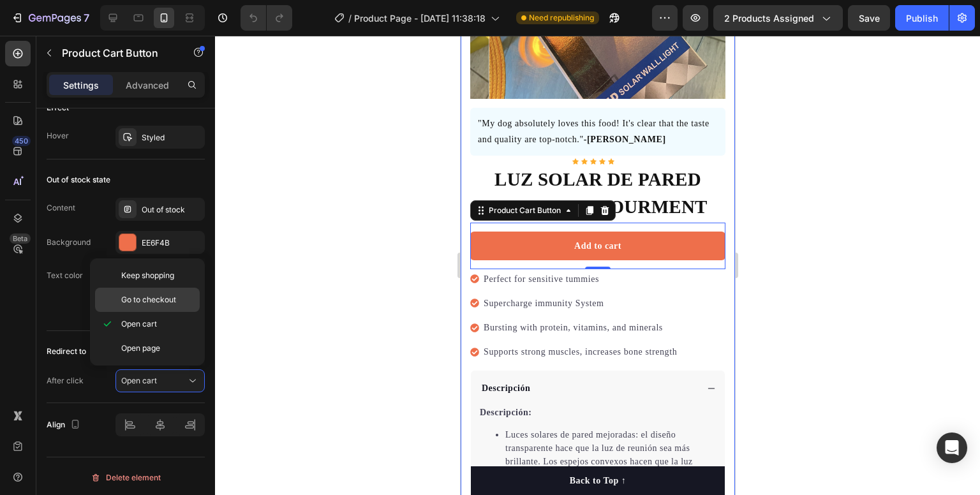
click at [174, 301] on span "Go to checkout" at bounding box center [148, 299] width 55 height 11
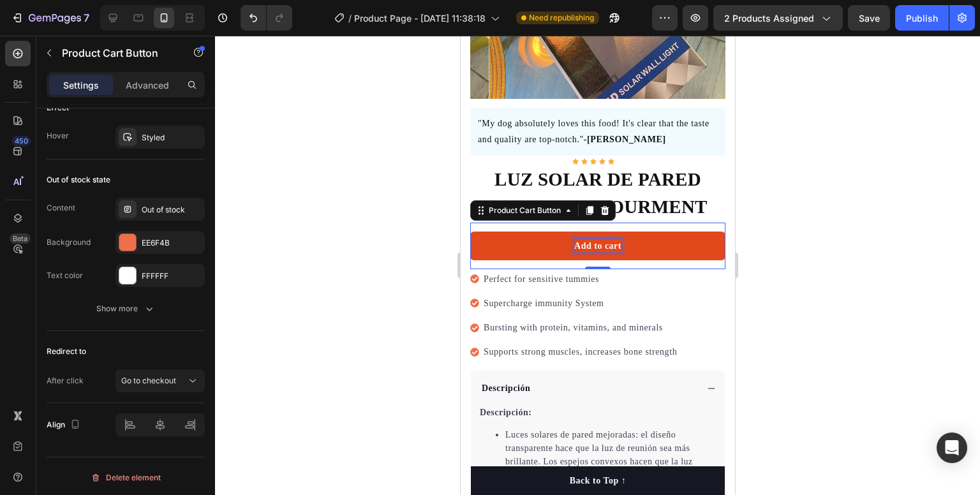
click at [610, 239] on div "Add to cart" at bounding box center [597, 245] width 47 height 13
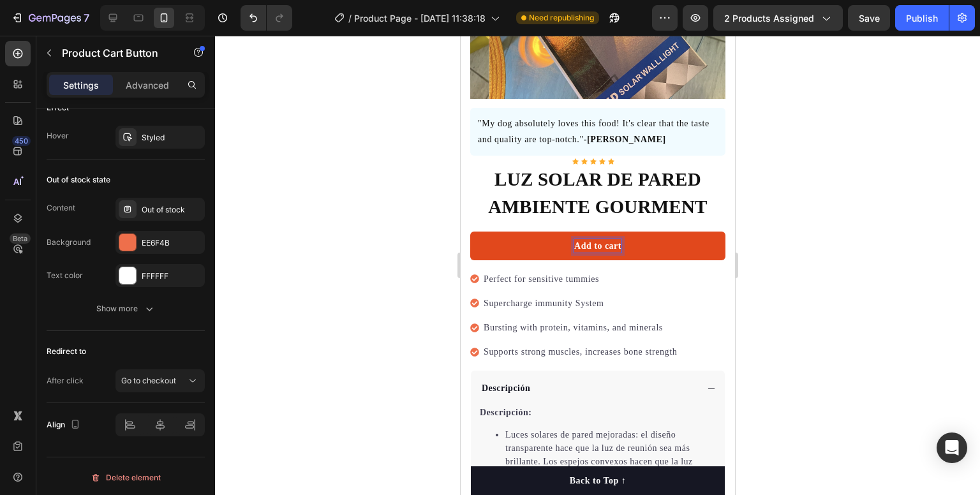
click at [616, 237] on button "Add to cart" at bounding box center [597, 246] width 255 height 29
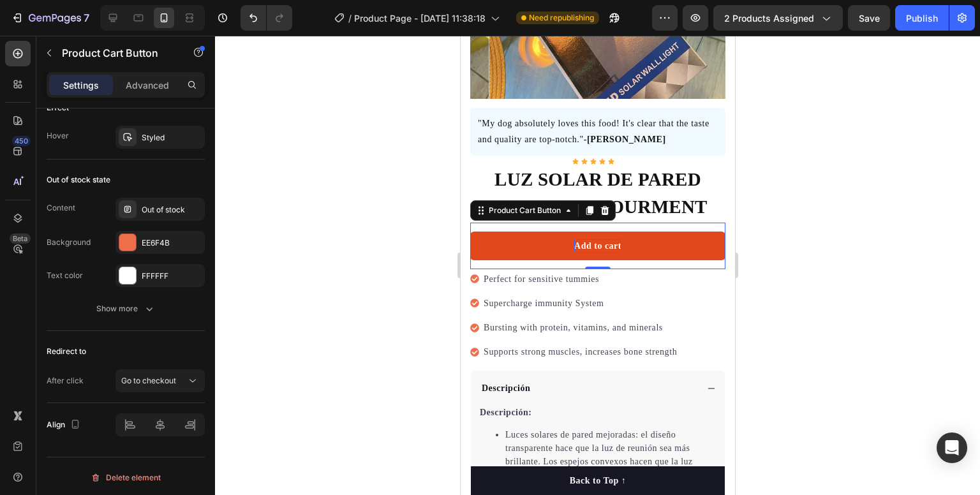
click at [613, 239] on p "Add to cart" at bounding box center [597, 245] width 47 height 13
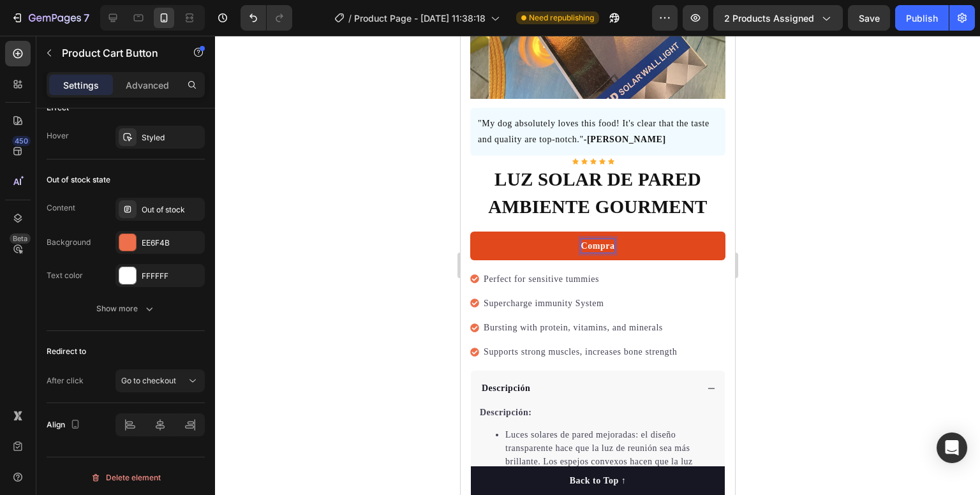
click at [470, 232] on button "Compra" at bounding box center [597, 246] width 255 height 29
click at [470, 232] on button "Compra ahora" at bounding box center [597, 246] width 255 height 29
click at [470, 232] on button "Compra ahora mismo," at bounding box center [597, 246] width 255 height 29
click at [470, 232] on button "Compra ahora mismo, Paga" at bounding box center [597, 246] width 255 height 29
click at [470, 232] on button "Compra ahora mismo, Paga cuando" at bounding box center [597, 246] width 255 height 29
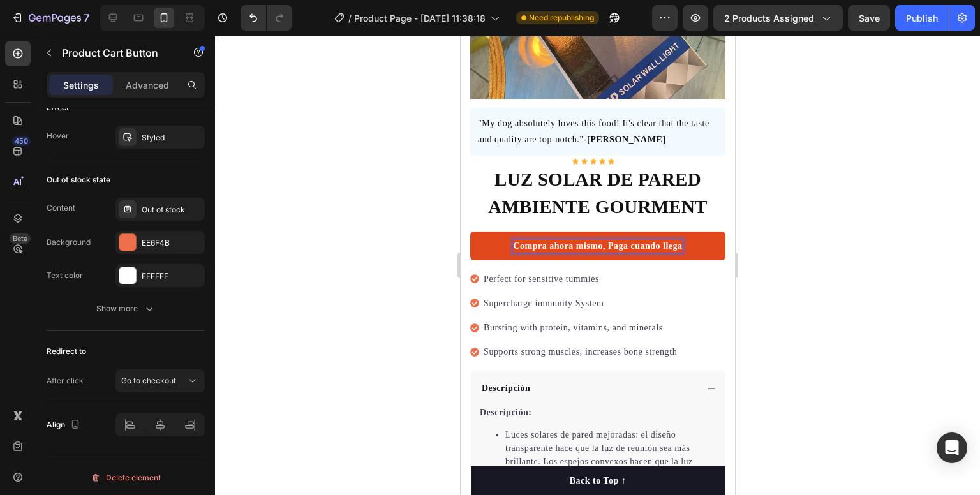
click at [470, 232] on button "Compra ahora mismo, Paga cuando llega" at bounding box center [597, 246] width 255 height 29
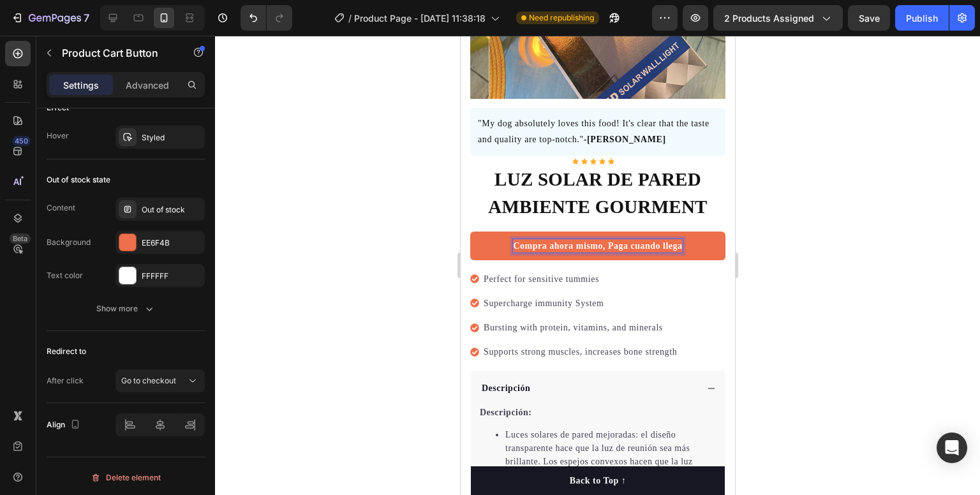
click at [776, 279] on div at bounding box center [597, 266] width 765 height 460
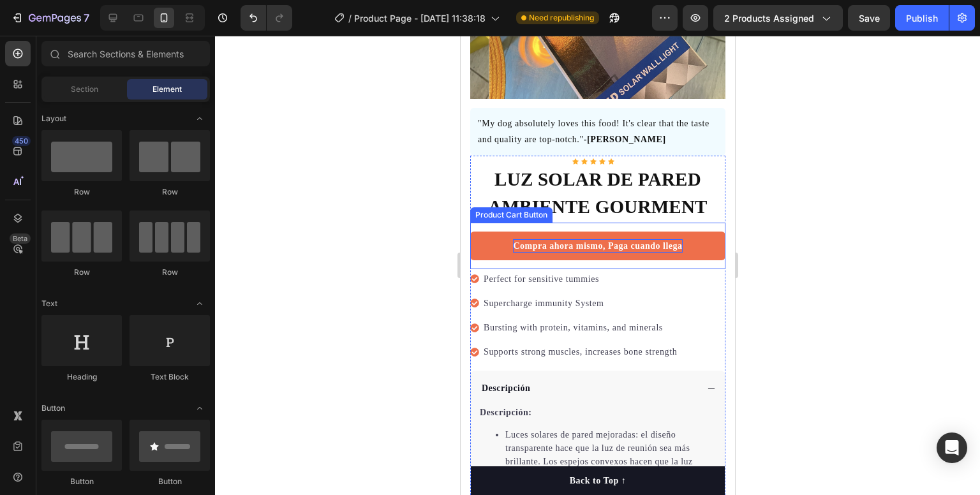
click at [629, 239] on p "Compra ahora mismo, Paga cuando llega" at bounding box center [597, 245] width 169 height 13
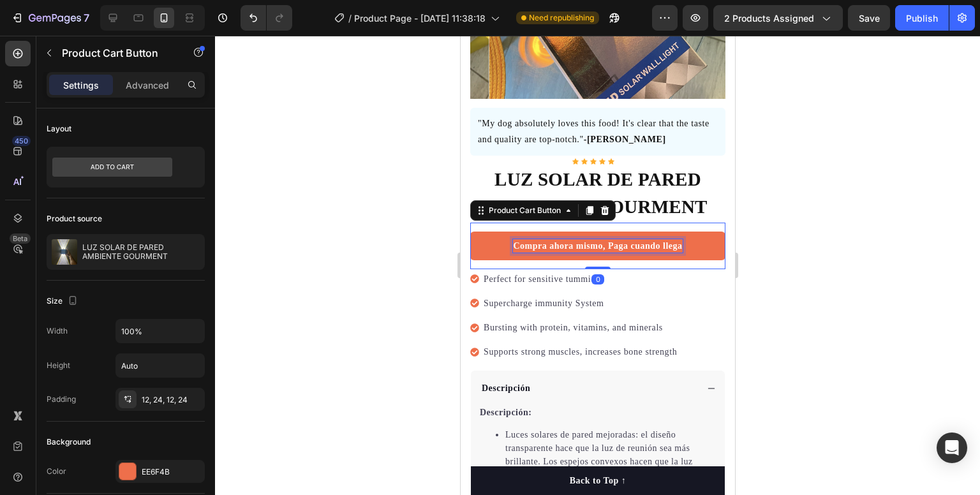
click at [667, 239] on p "Compra ahora mismo, Paga cuando llega" at bounding box center [597, 245] width 169 height 13
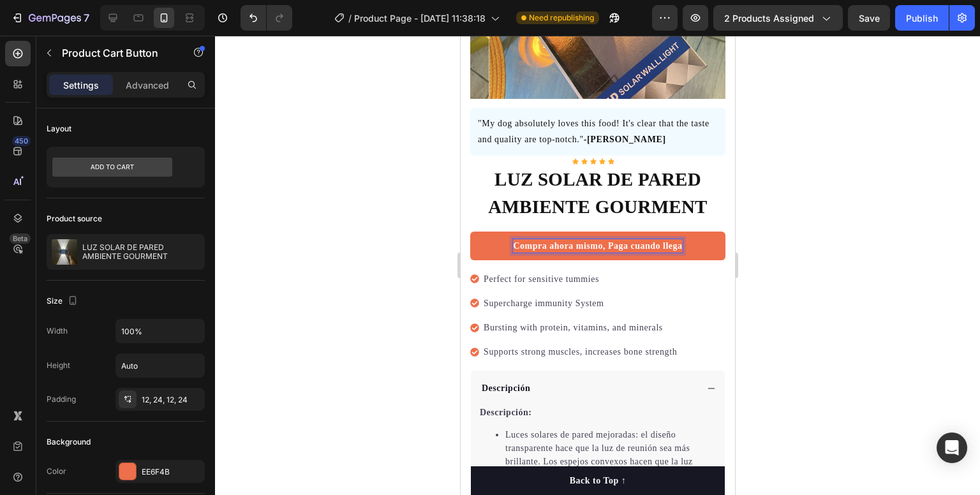
click at [676, 239] on p "Compra ahora mismo, Paga cuando llega" at bounding box center [597, 245] width 169 height 13
click at [499, 251] on div "Compra ahora mismo, Paga cuando llega Product Cart Button 0" at bounding box center [597, 246] width 255 height 47
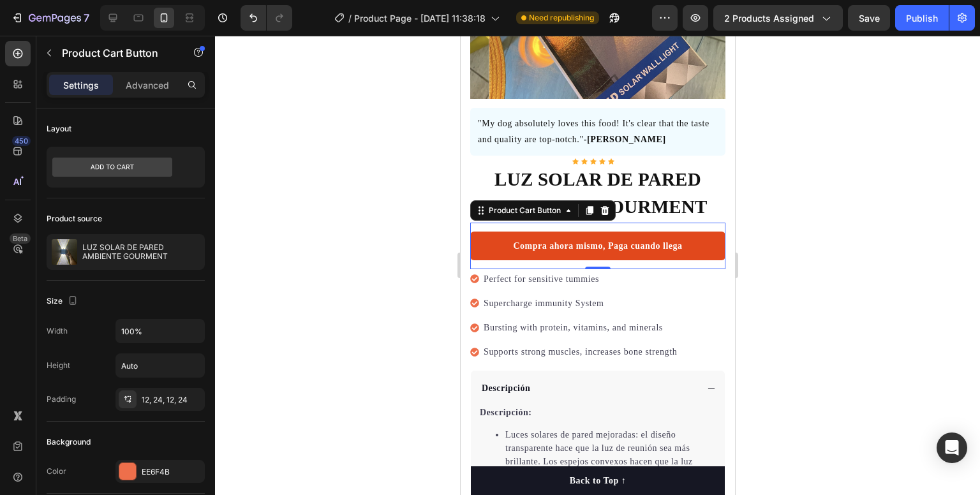
click at [496, 244] on button "Compra ahora mismo, Paga cuando llega" at bounding box center [597, 246] width 255 height 29
click at [504, 237] on button "Compra ahora mismo, Paga cuando llega" at bounding box center [597, 246] width 255 height 29
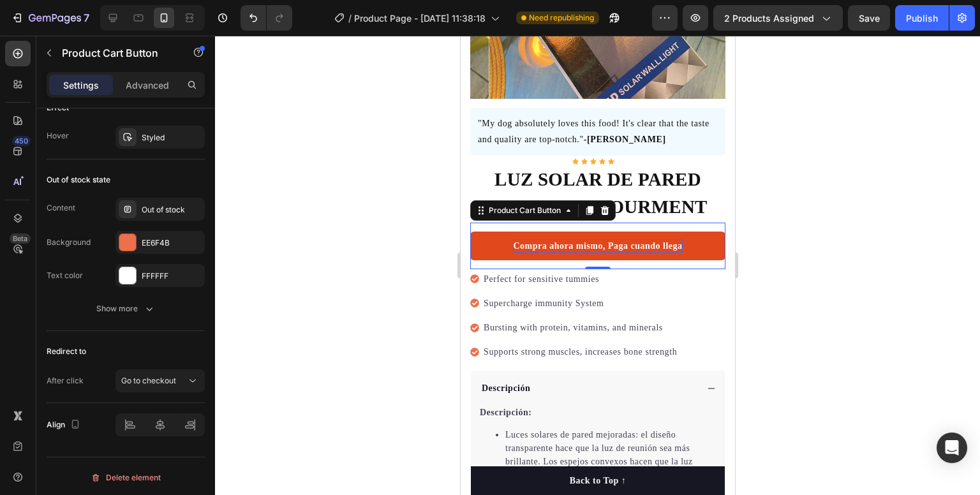
click at [678, 239] on p "Compra ahora mismo, Paga cuando llega" at bounding box center [597, 245] width 169 height 13
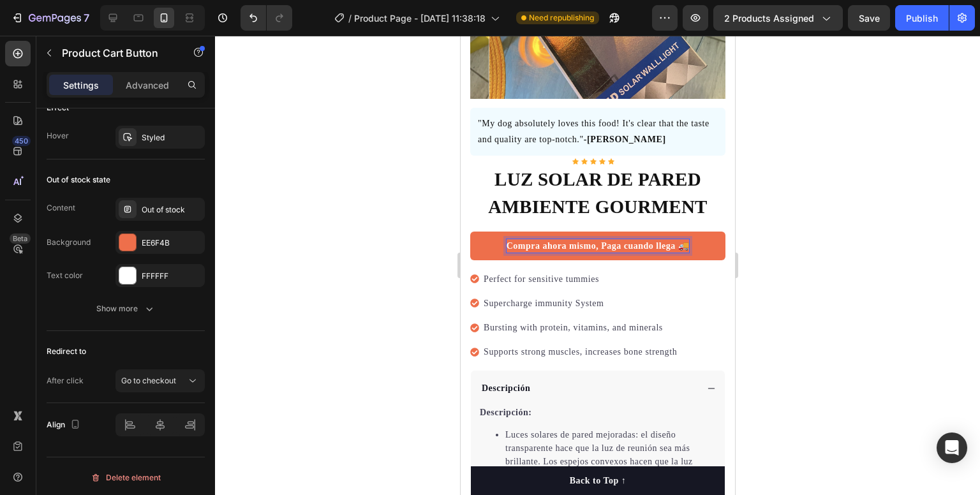
click at [775, 241] on div at bounding box center [597, 266] width 765 height 460
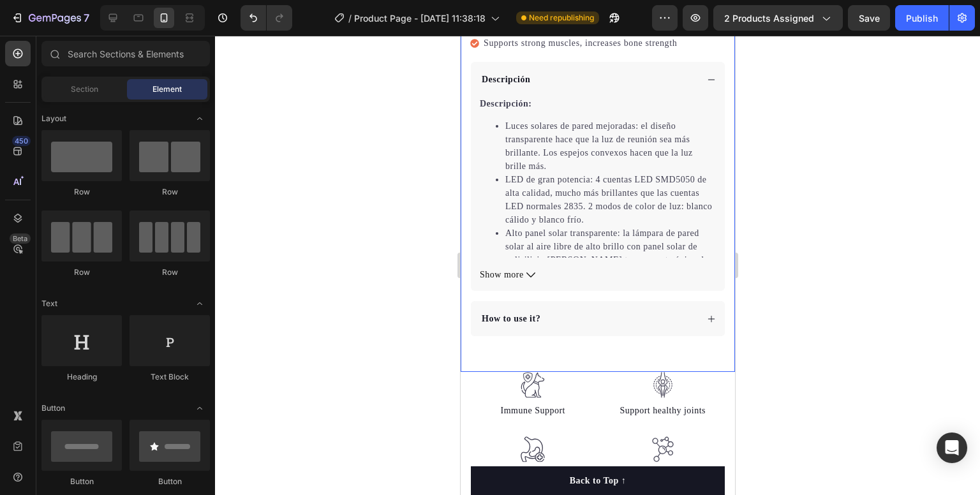
scroll to position [638, 0]
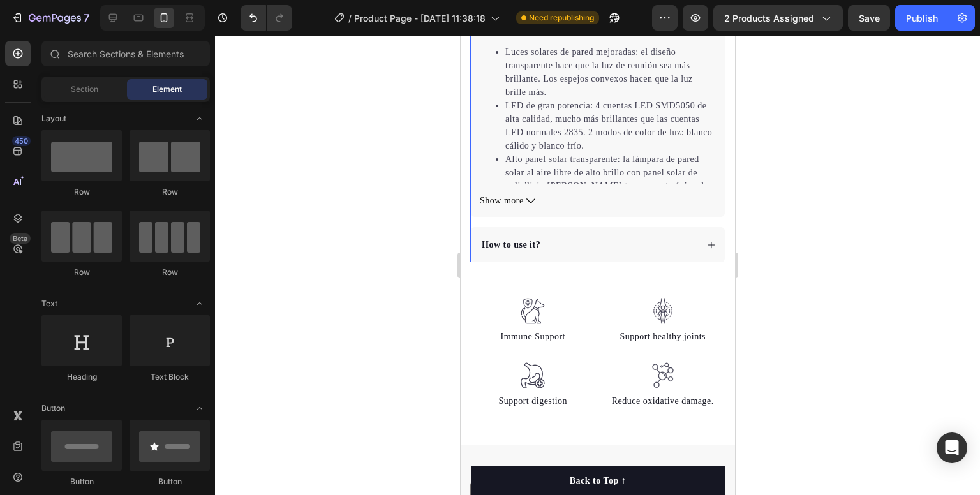
click at [530, 239] on p "How to use it?" at bounding box center [510, 244] width 59 height 13
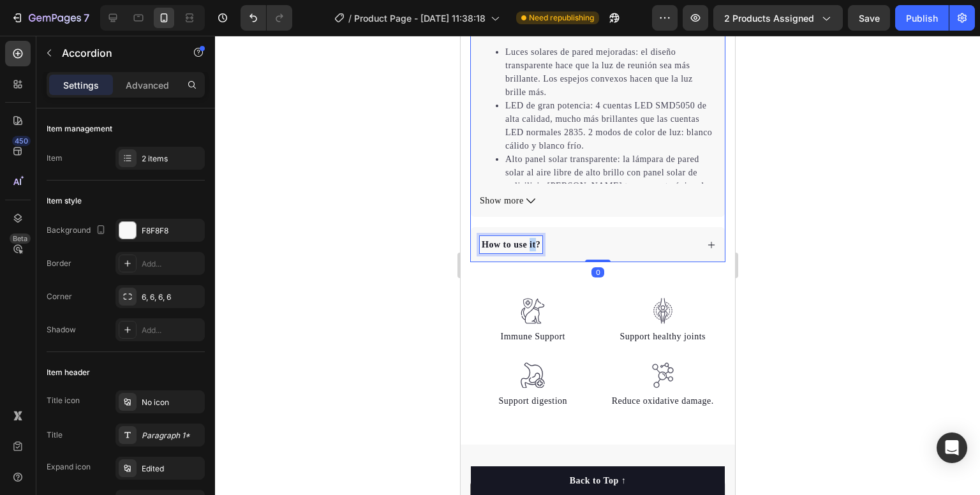
click at [530, 239] on p "How to use it?" at bounding box center [510, 244] width 59 height 13
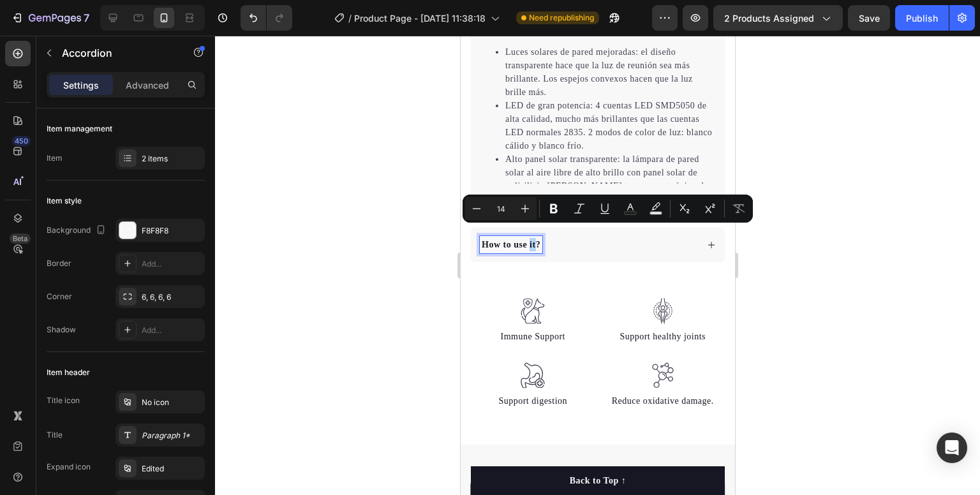
click at [537, 238] on p "How to use it?" at bounding box center [510, 244] width 59 height 13
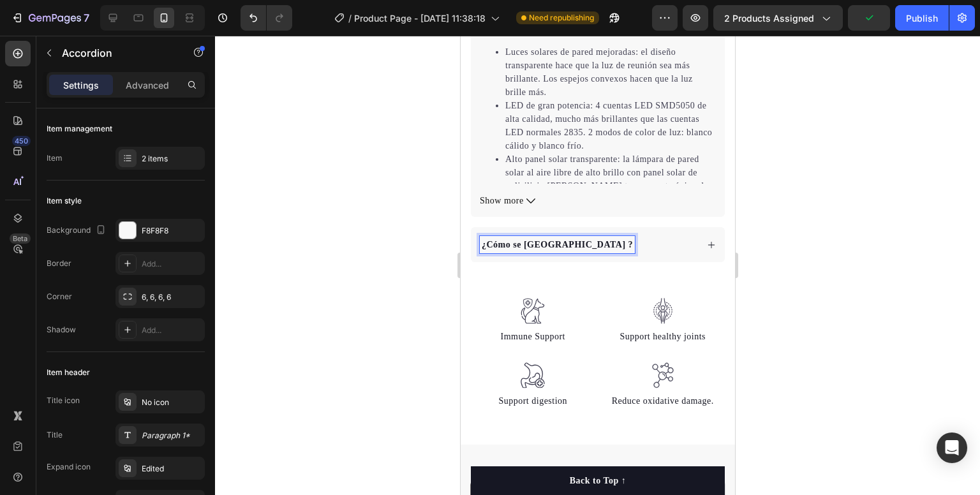
click at [488, 238] on p "¿Cómo se [GEOGRAPHIC_DATA] ?" at bounding box center [556, 244] width 151 height 13
click at [426, 276] on div at bounding box center [597, 266] width 765 height 460
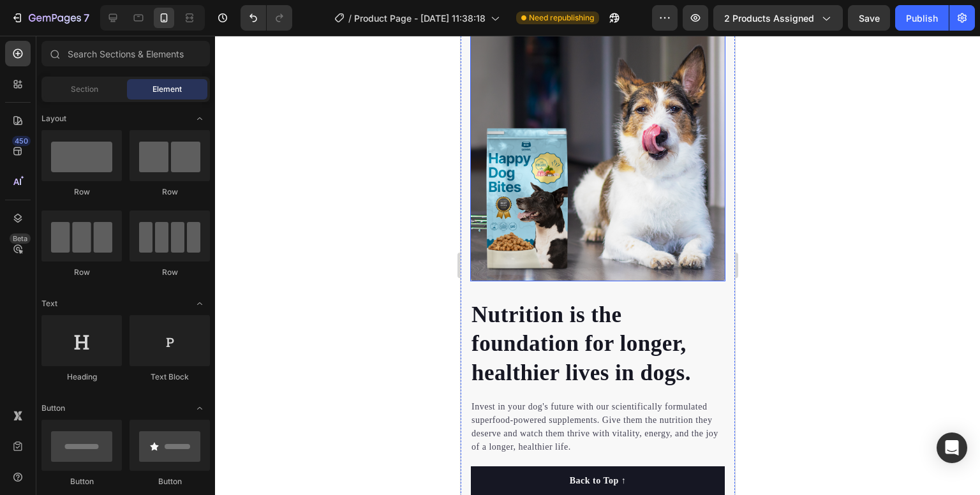
scroll to position [1085, 0]
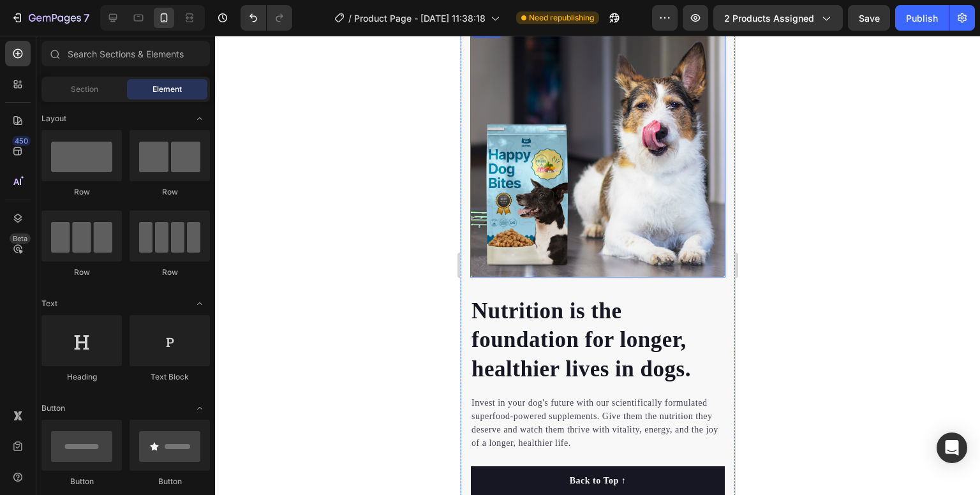
click at [561, 210] on img at bounding box center [597, 149] width 255 height 255
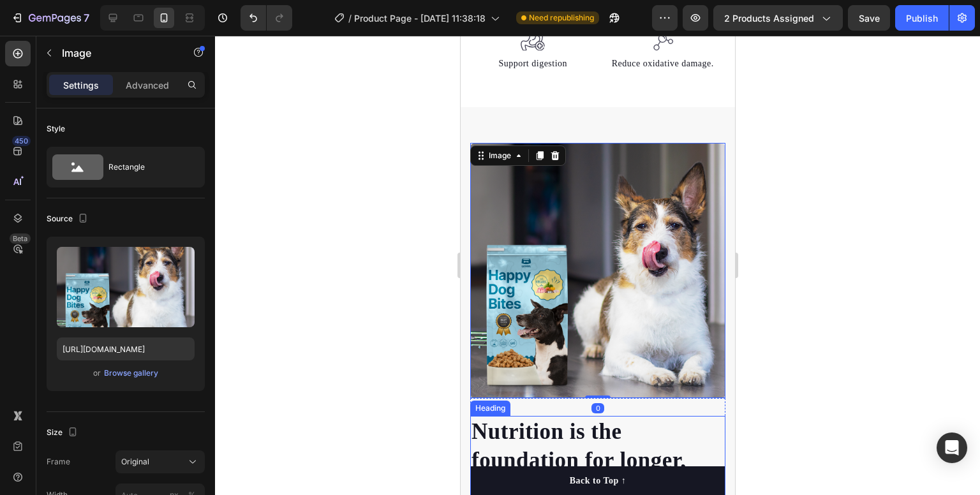
scroll to position [957, 0]
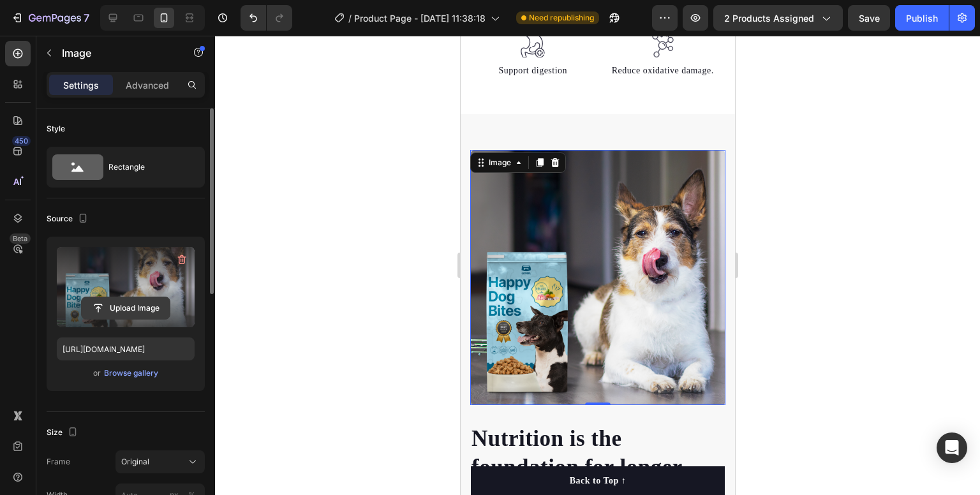
click at [137, 303] on input "file" at bounding box center [126, 308] width 88 height 22
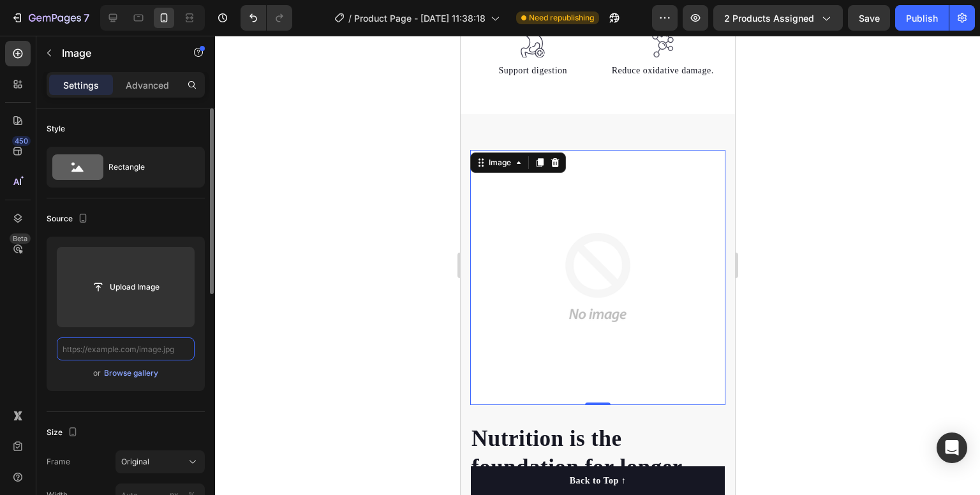
scroll to position [0, 0]
paste input "[URL][DOMAIN_NAME]"
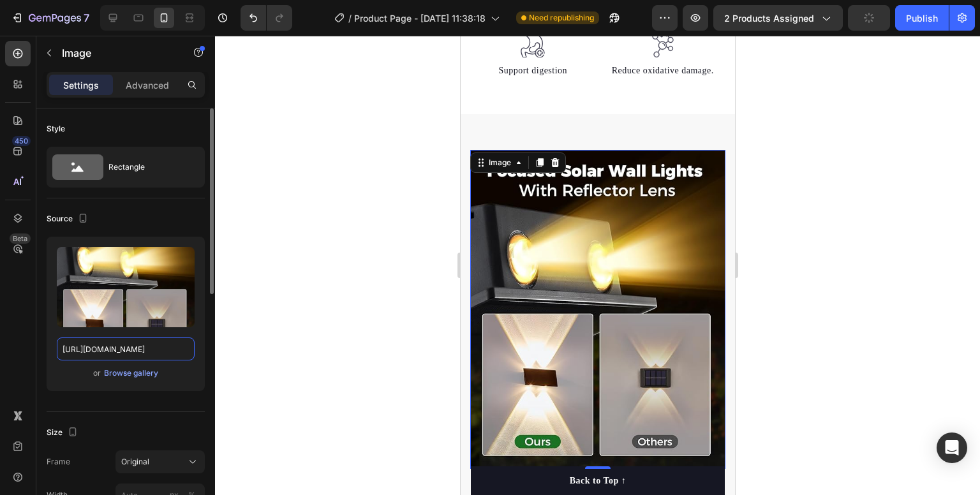
type input "[URL][DOMAIN_NAME]"
click at [371, 295] on div at bounding box center [597, 266] width 765 height 460
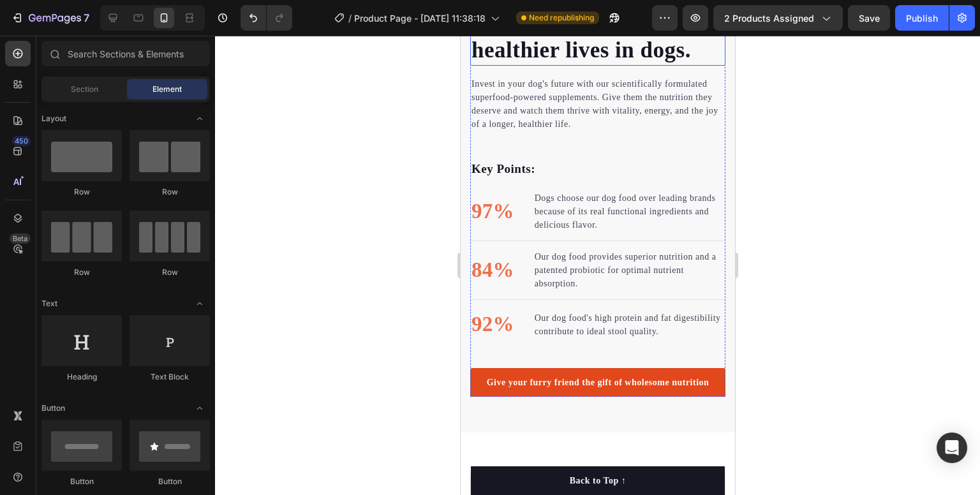
scroll to position [1277, 0]
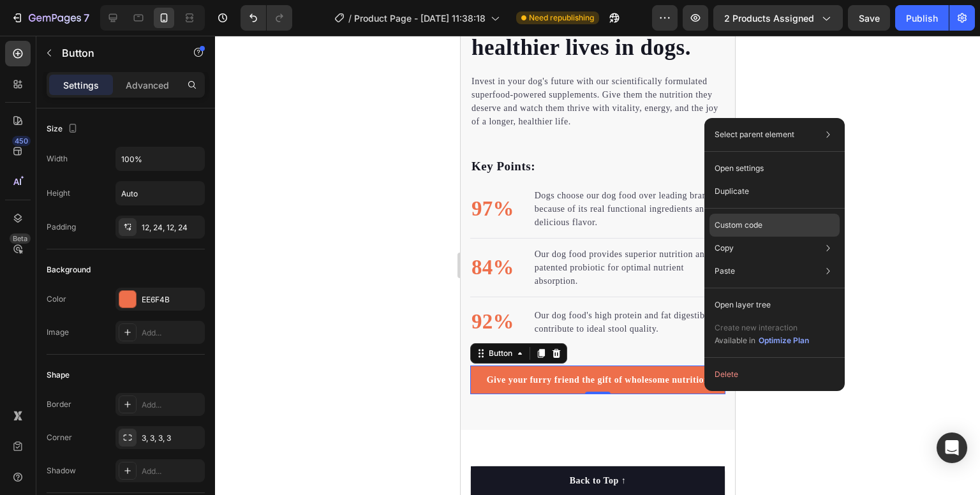
click at [743, 220] on p "Custom code" at bounding box center [739, 225] width 48 height 11
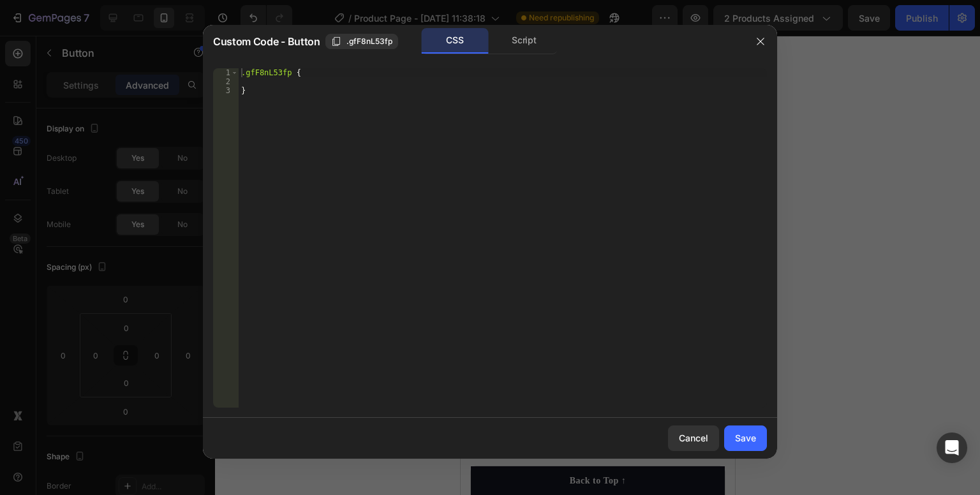
click at [299, 77] on div ".gfF8nL53fp { }" at bounding box center [503, 246] width 529 height 357
click at [299, 70] on div ".gfF8nL53fp { }" at bounding box center [503, 246] width 529 height 357
paste textarea "_rsi-cod-form-is-gempage _rsi-cod-form-gempages-button-overwrite"
click at [239, 86] on div ".gfF8nL53fp { _rsi-cod-form-is-gempage _rsi-cod-form-gempages-button-overwrite }" at bounding box center [503, 246] width 529 height 357
type textarea "}"
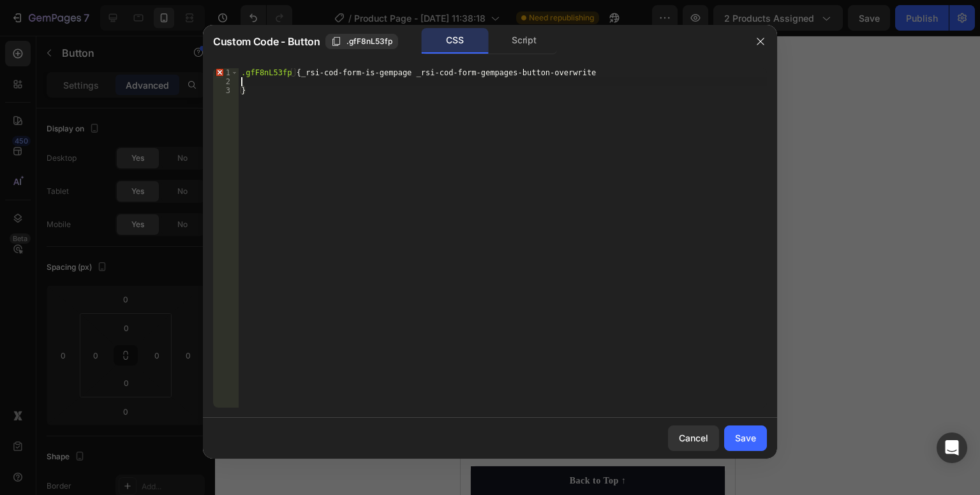
click at [243, 80] on div ".gfF8nL53fp { _rsi-cod-form-is-gempage _rsi-cod-form-gempages-button-overwrite }" at bounding box center [503, 246] width 529 height 357
type textarea ".gfF8nL53fp {_rsi-cod-form-is-gempage _rsi-cod-form-gempages-button-overwrite"
click at [738, 440] on div "Save" at bounding box center [745, 437] width 21 height 13
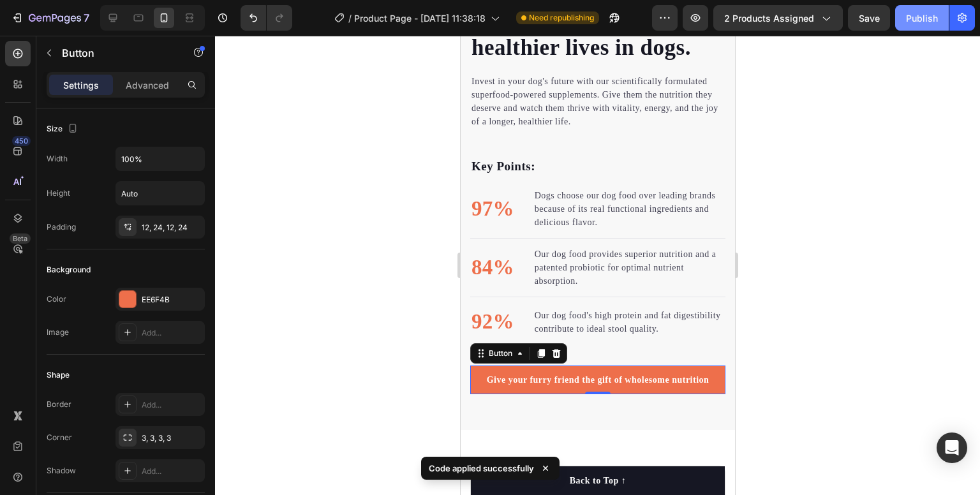
click at [914, 23] on div "Publish" at bounding box center [922, 17] width 32 height 13
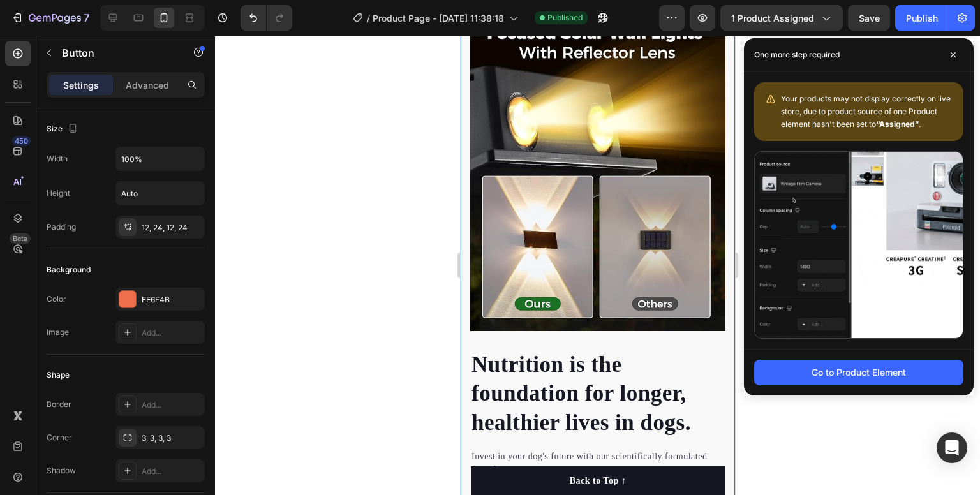
scroll to position [766, 0]
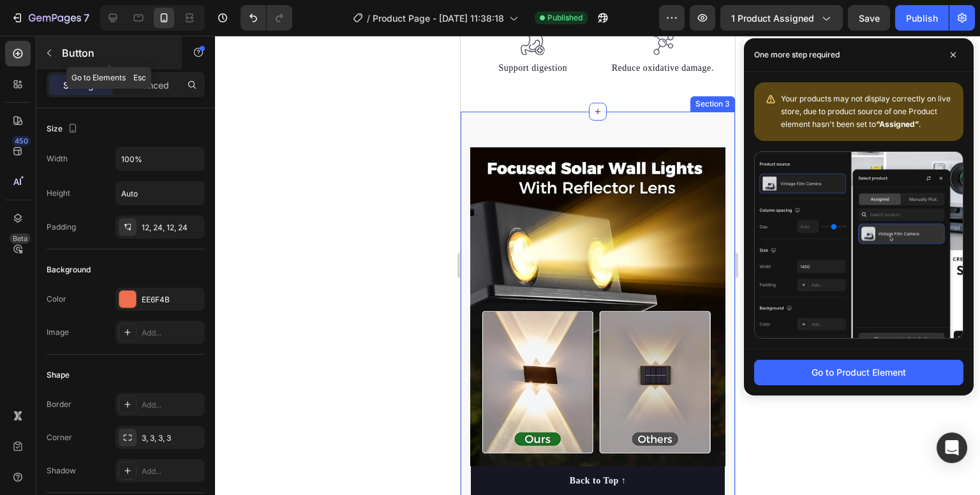
click at [54, 52] on button "button" at bounding box center [49, 53] width 20 height 20
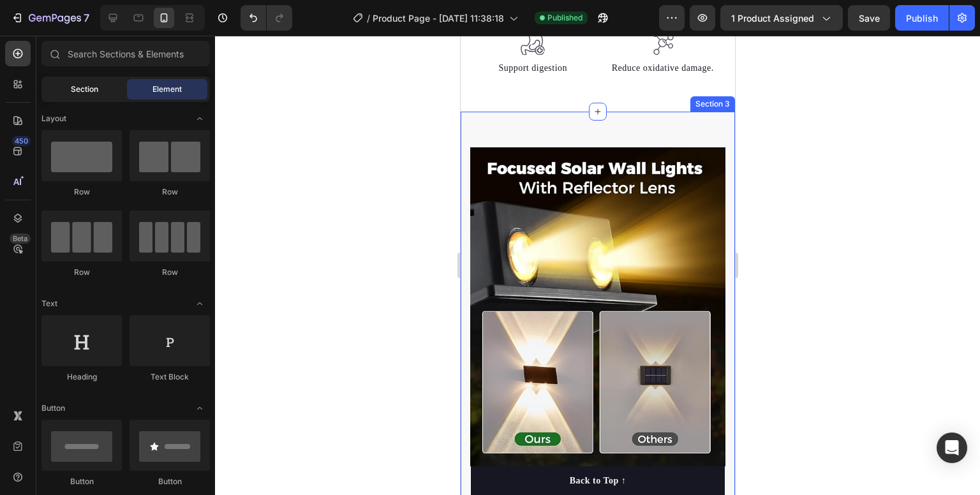
click at [107, 87] on div "Section" at bounding box center [84, 89] width 80 height 20
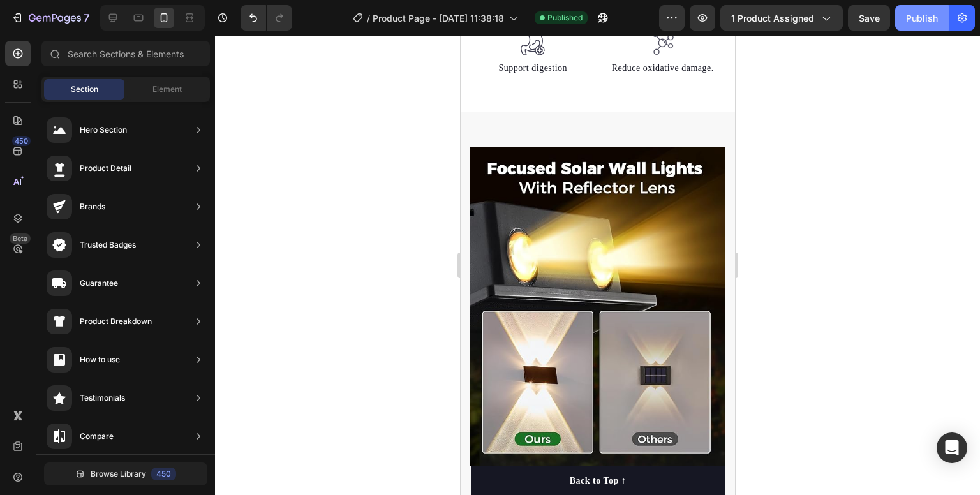
click at [912, 18] on div "Publish" at bounding box center [922, 17] width 32 height 13
click at [811, 22] on span "1 product assigned" at bounding box center [772, 17] width 83 height 13
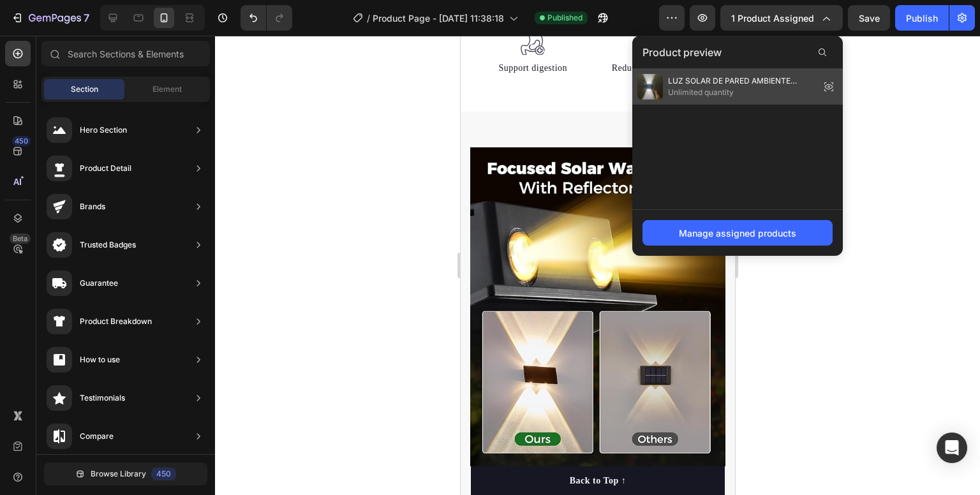
click at [767, 84] on span "LUZ SOLAR DE PARED AMBIENTE GOURMENT" at bounding box center [741, 80] width 147 height 11
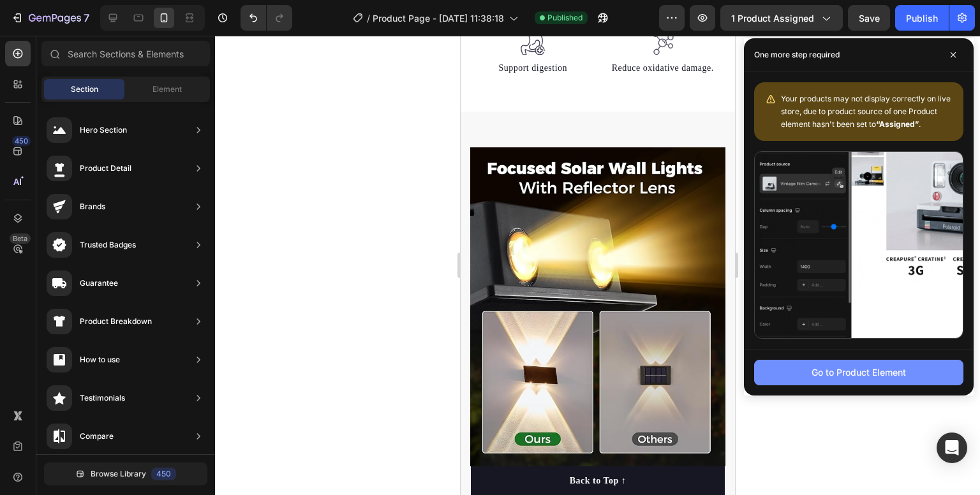
click at [848, 376] on div "Go to Product Element" at bounding box center [859, 372] width 94 height 13
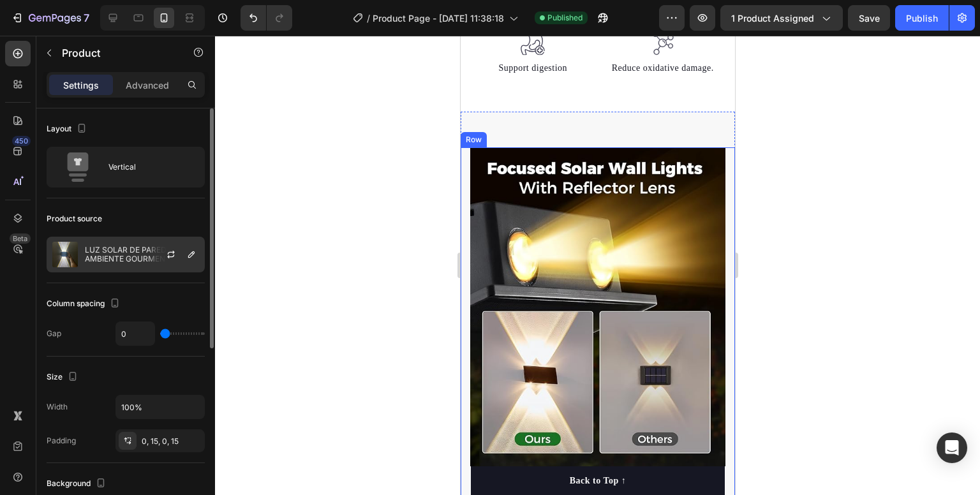
click at [160, 258] on div at bounding box center [176, 254] width 56 height 34
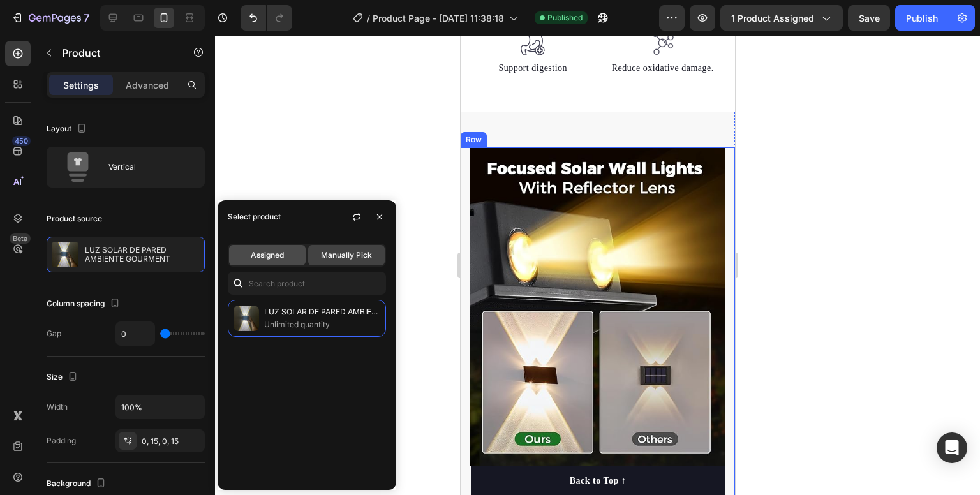
click at [287, 258] on div "Assigned" at bounding box center [267, 255] width 77 height 20
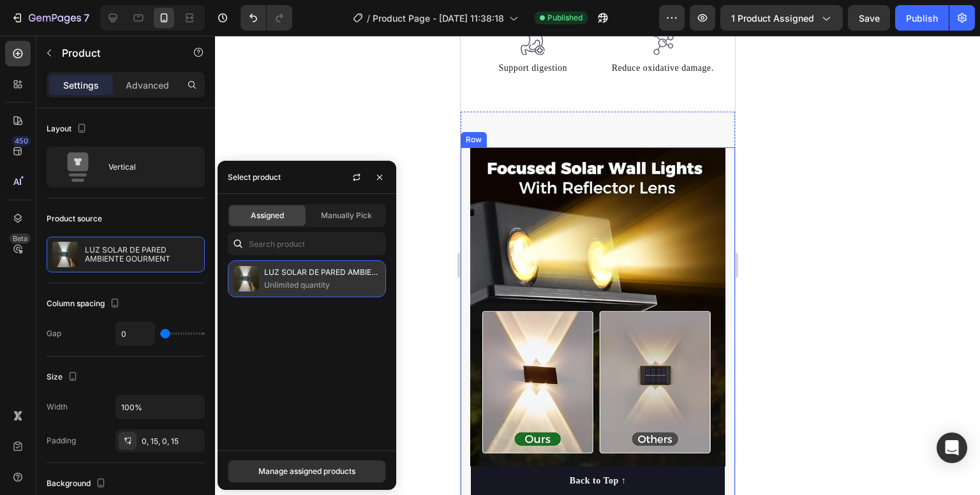
click at [287, 278] on p "LUZ SOLAR DE PARED AMBIENTE GOURMENT" at bounding box center [322, 272] width 116 height 13
click at [354, 466] on div "Manage assigned products" at bounding box center [307, 471] width 97 height 11
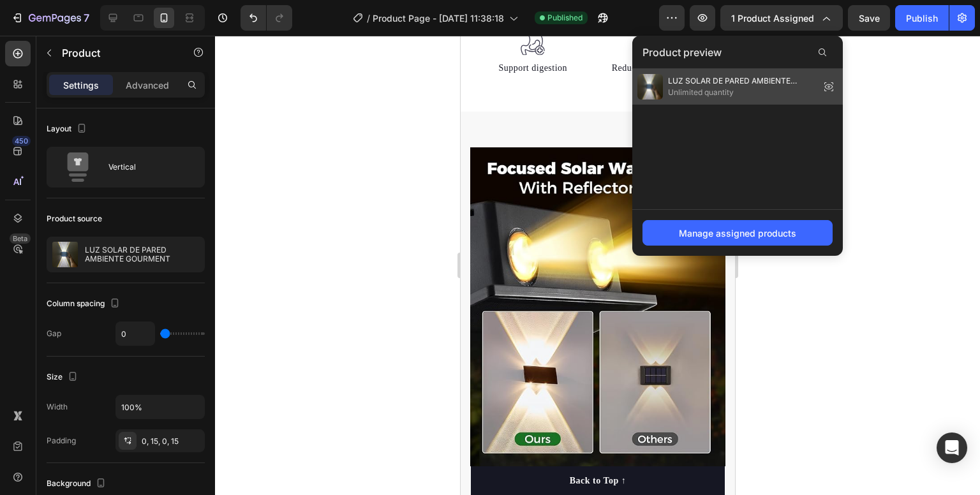
drag, startPoint x: 248, startPoint y: 57, endPoint x: 708, endPoint y: 93, distance: 461.6
click at [708, 93] on span "Unlimited quantity" at bounding box center [741, 92] width 147 height 11
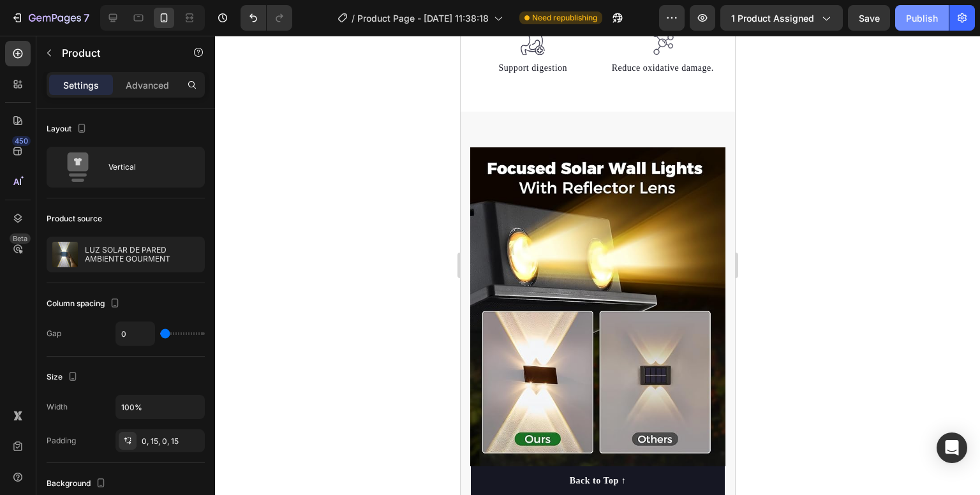
click at [914, 13] on div "Publish" at bounding box center [922, 17] width 32 height 13
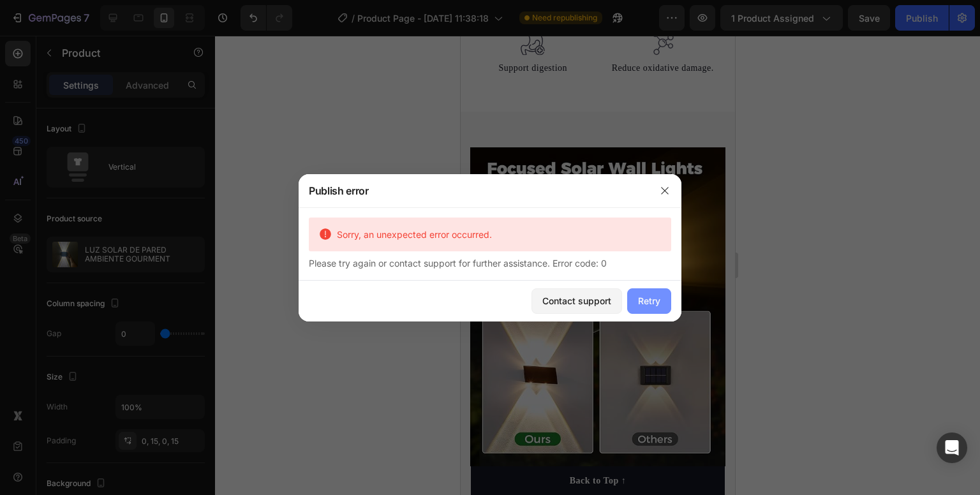
click at [650, 303] on div "Retry" at bounding box center [649, 300] width 22 height 13
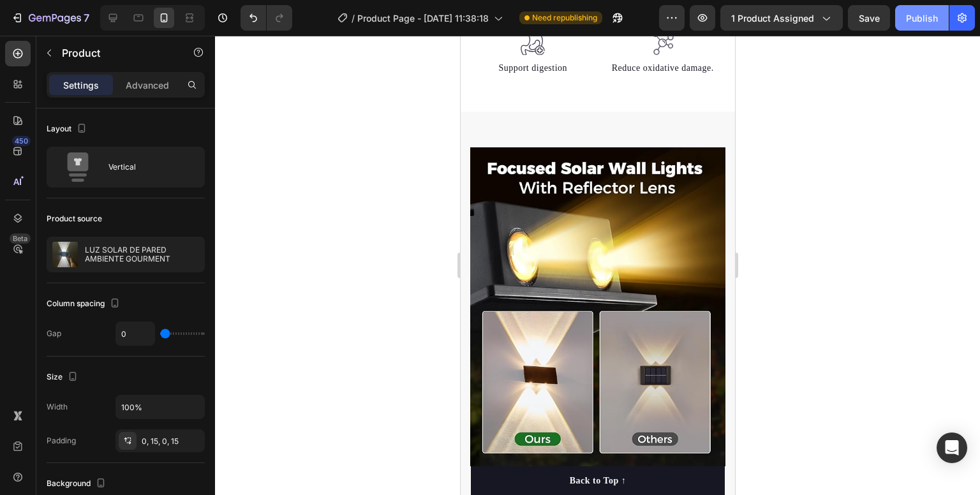
click at [920, 26] on button "Publish" at bounding box center [923, 18] width 54 height 26
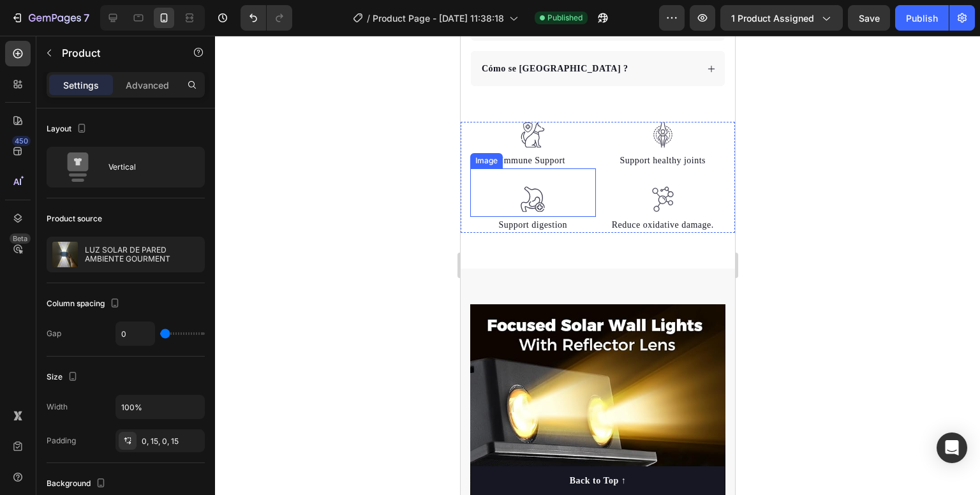
scroll to position [832, 0]
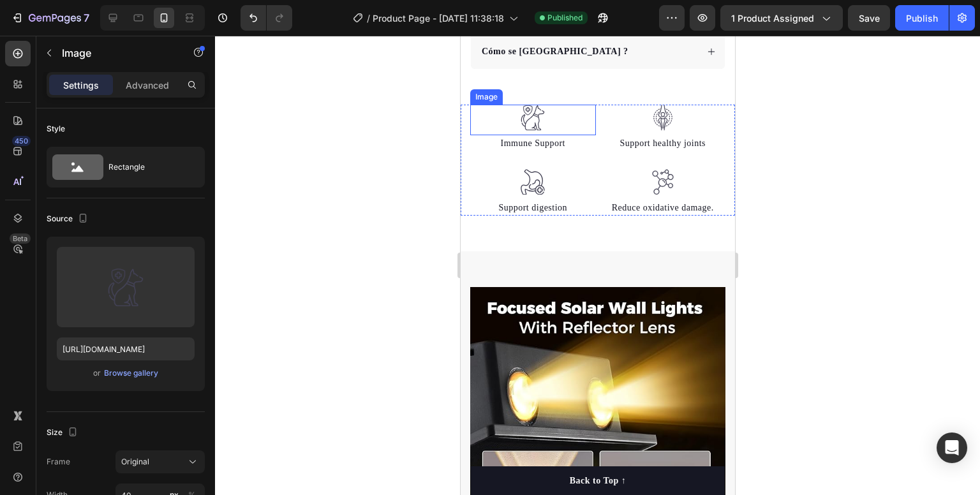
click at [524, 118] on img at bounding box center [533, 118] width 26 height 26
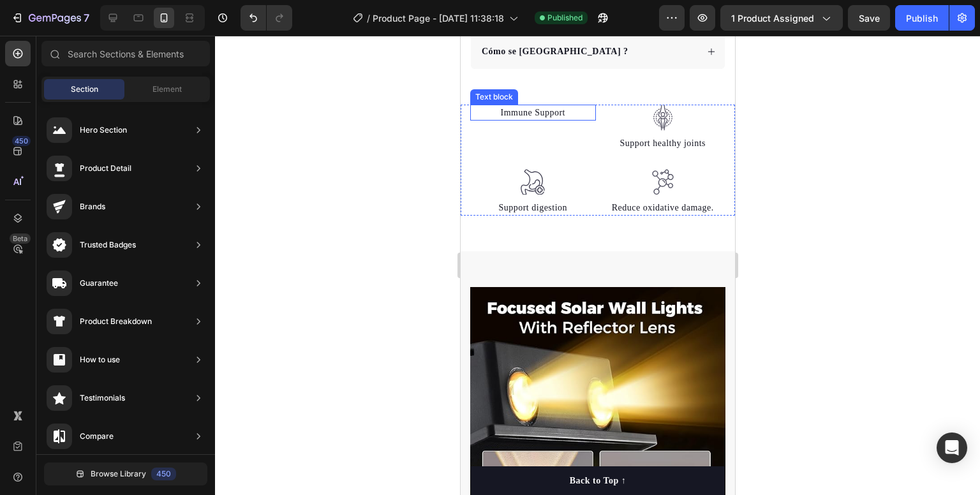
click at [530, 106] on p "Immune Support" at bounding box center [532, 112] width 123 height 13
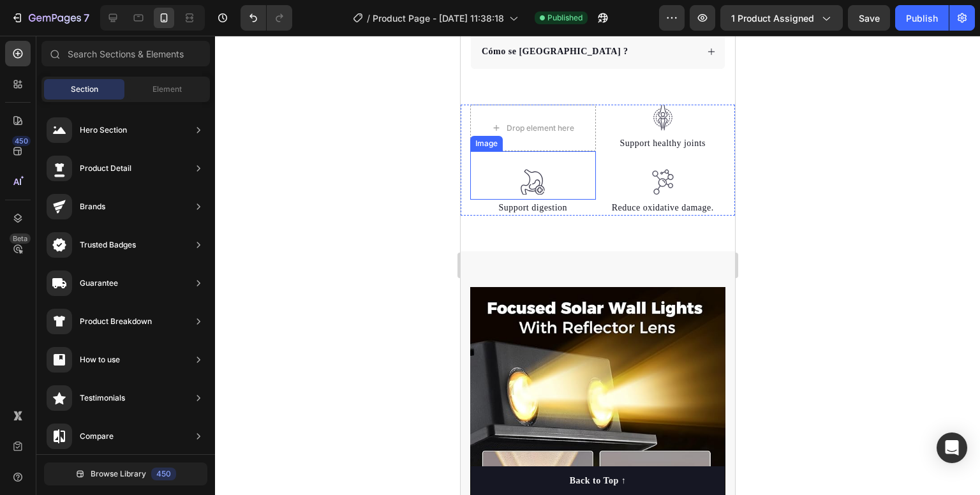
click at [537, 177] on img at bounding box center [533, 182] width 26 height 26
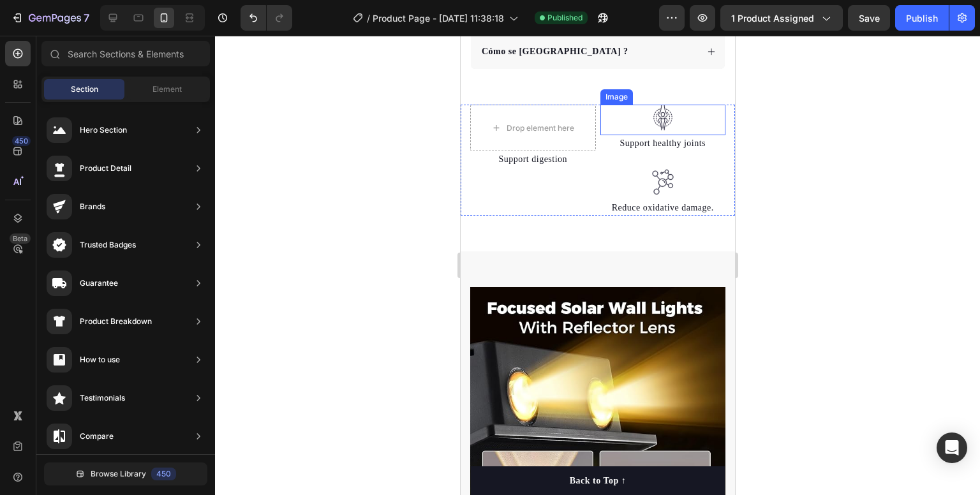
click at [635, 110] on div at bounding box center [663, 118] width 126 height 26
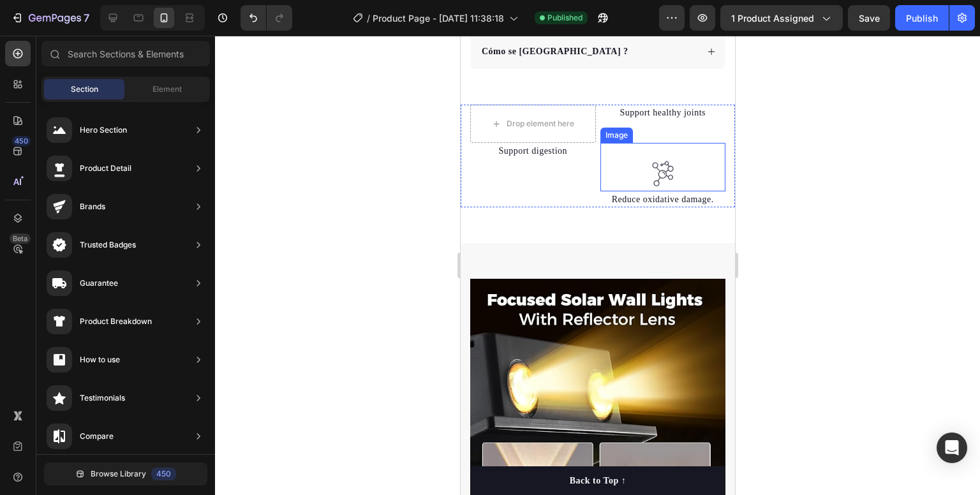
click at [653, 161] on img at bounding box center [663, 174] width 26 height 26
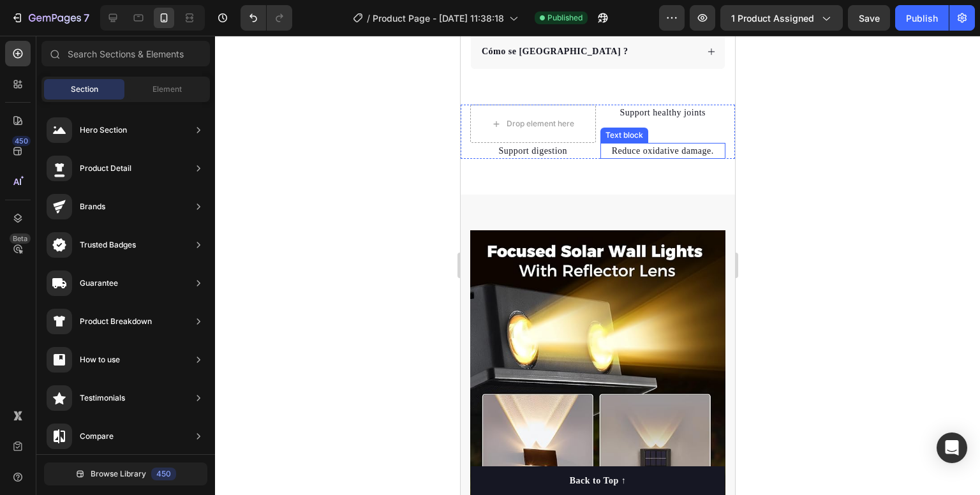
click at [643, 144] on p "Reduce oxidative damage." at bounding box center [662, 150] width 123 height 13
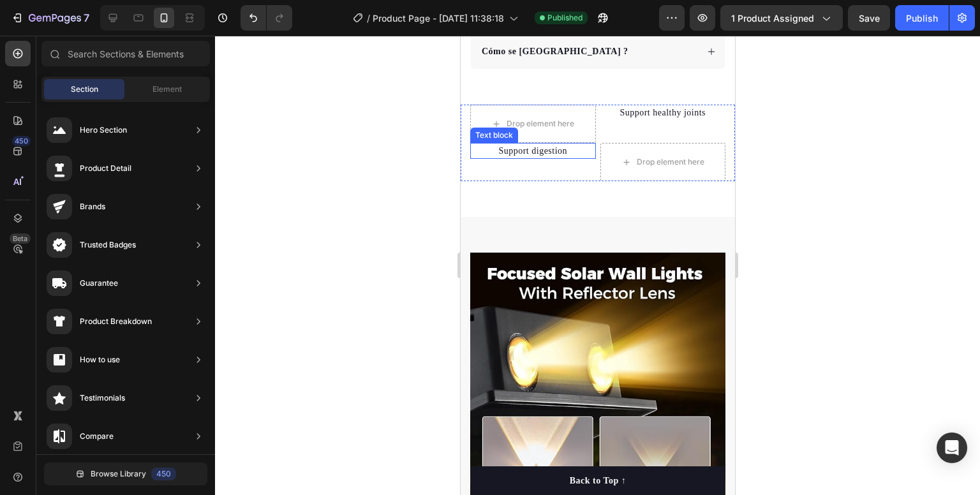
click at [552, 144] on p "Support digestion" at bounding box center [532, 150] width 123 height 13
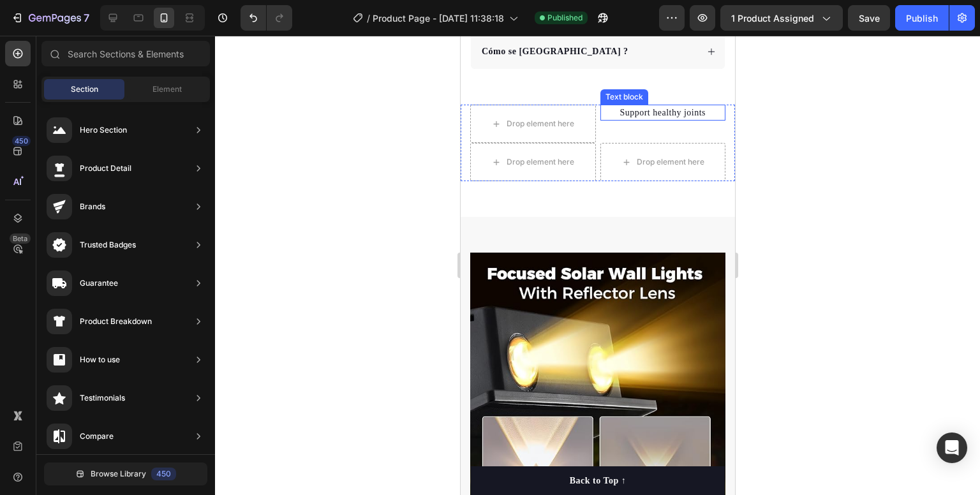
click at [644, 106] on p "Support healthy joints" at bounding box center [662, 112] width 123 height 13
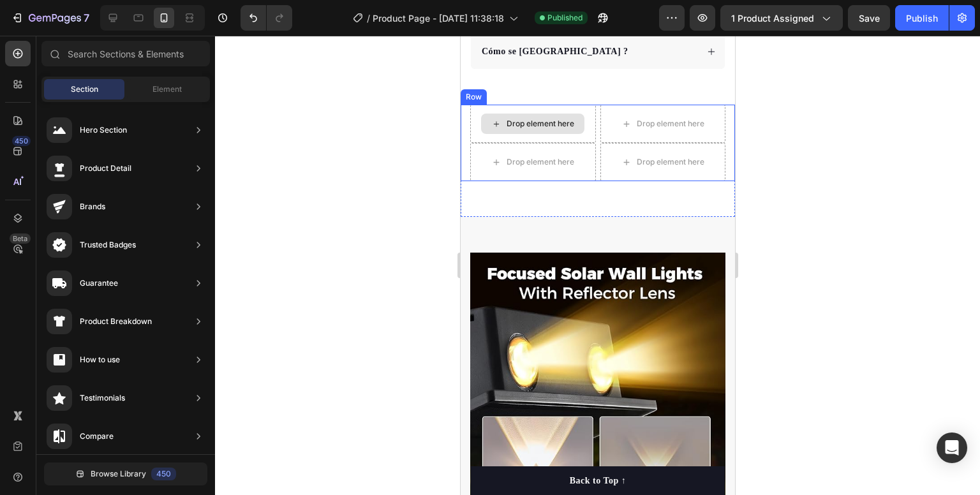
click at [536, 119] on div "Drop element here" at bounding box center [540, 124] width 68 height 10
click at [550, 117] on div "Drop element here" at bounding box center [532, 124] width 103 height 20
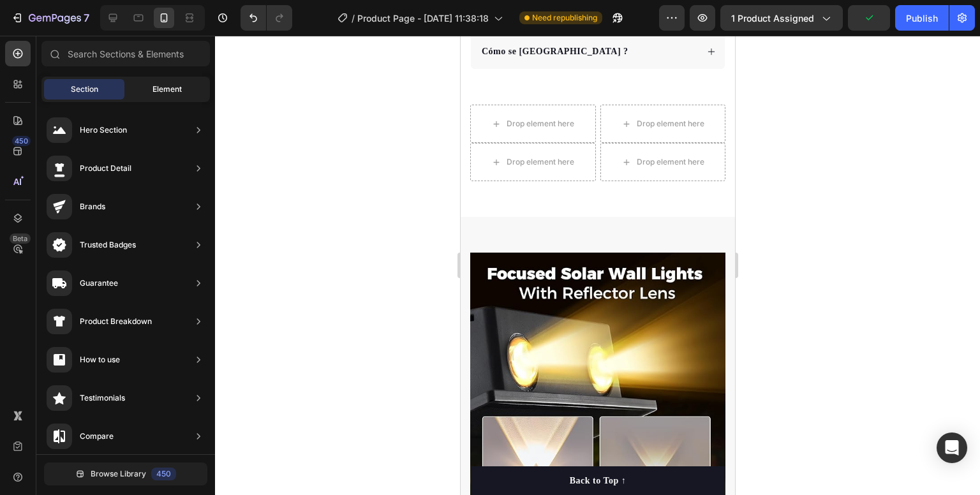
click at [169, 91] on span "Element" at bounding box center [167, 89] width 29 height 11
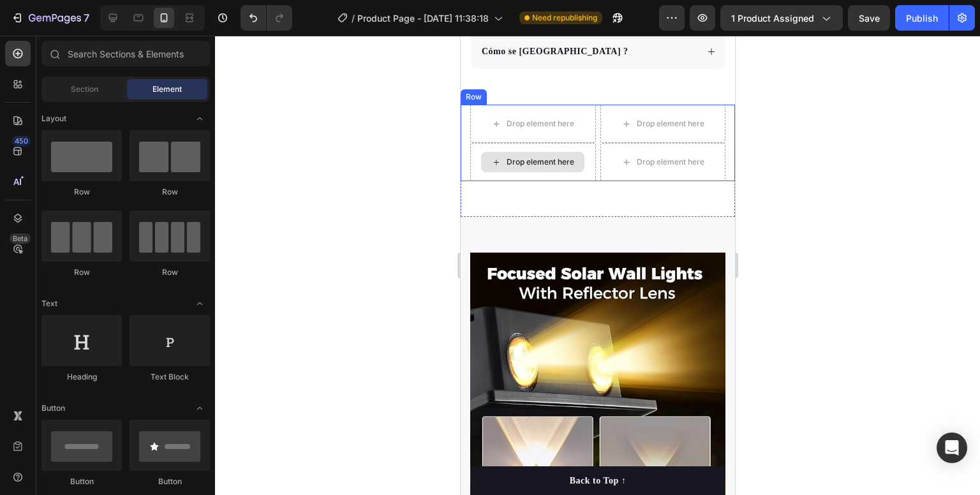
click at [470, 147] on div "Drop element here" at bounding box center [533, 162] width 126 height 38
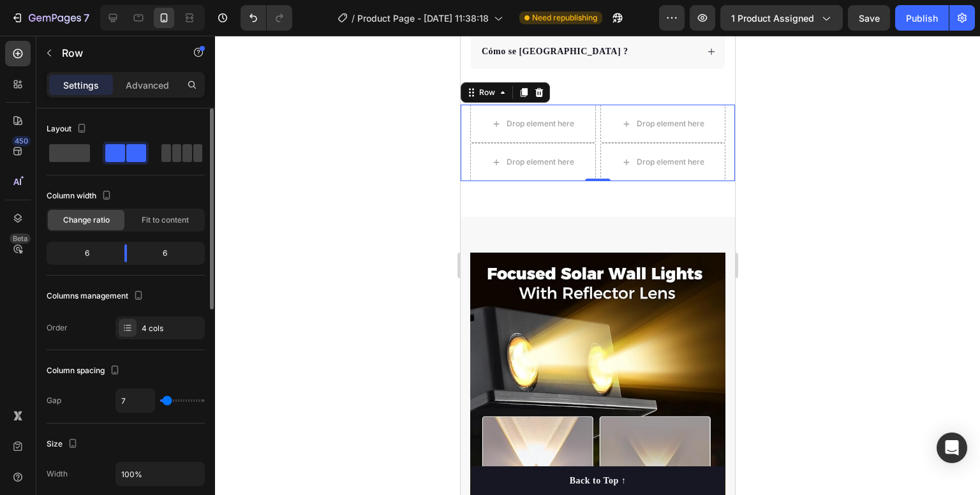
scroll to position [64, 0]
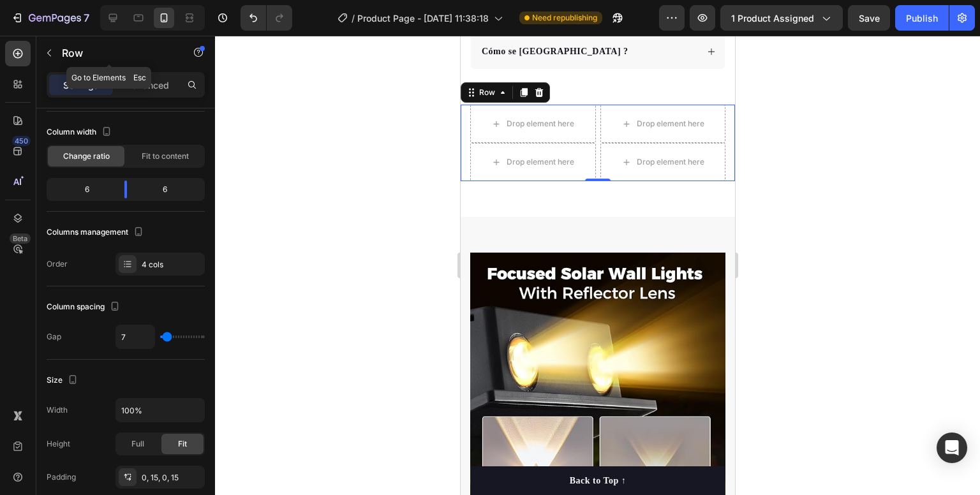
click at [46, 59] on button "button" at bounding box center [49, 53] width 20 height 20
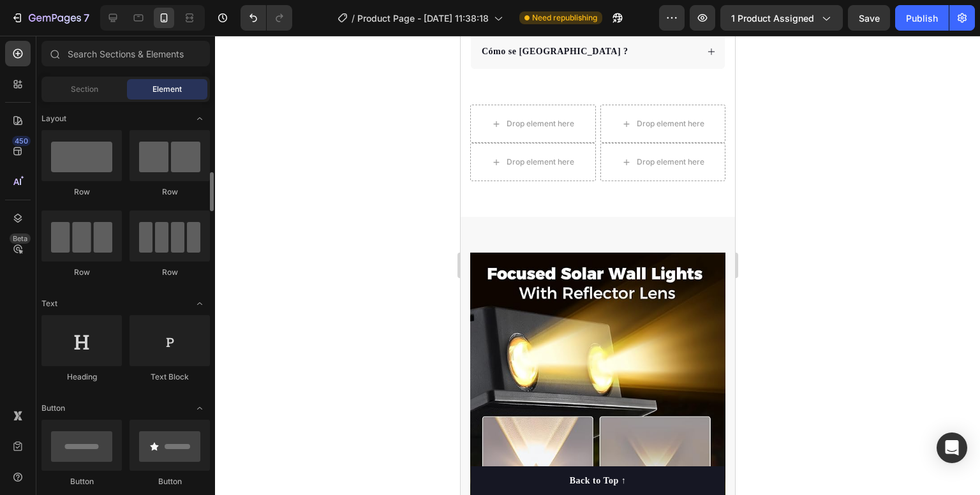
scroll to position [128, 0]
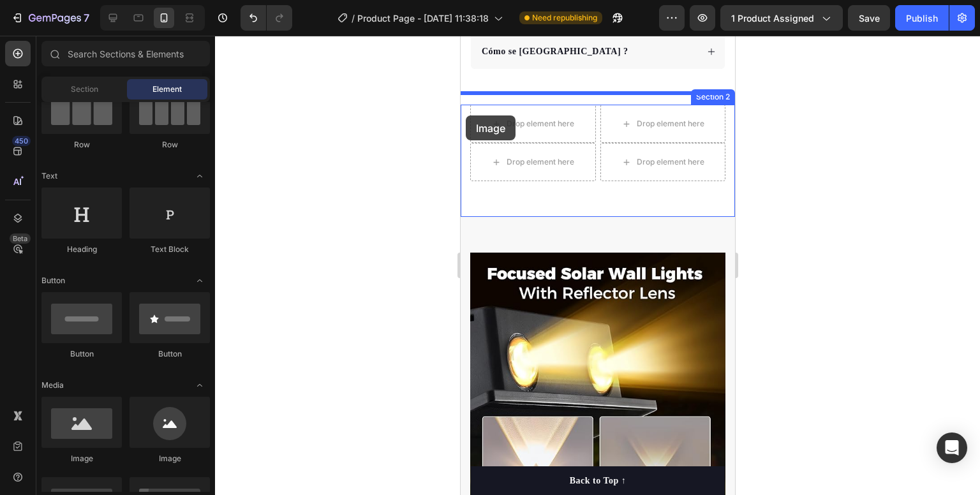
drag, startPoint x: 555, startPoint y: 462, endPoint x: 465, endPoint y: 116, distance: 358.1
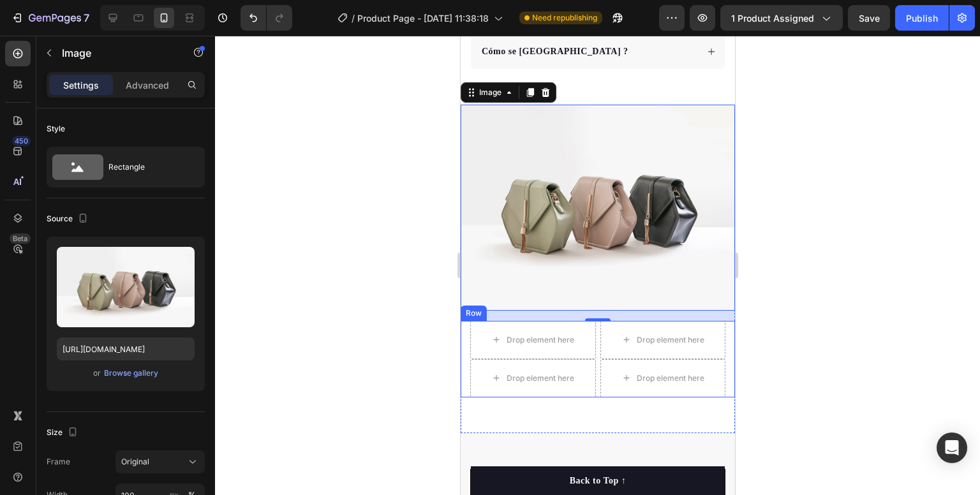
click at [460, 327] on div "Drop element here Drop element here Drop element here Drop element here Row" at bounding box center [597, 359] width 274 height 77
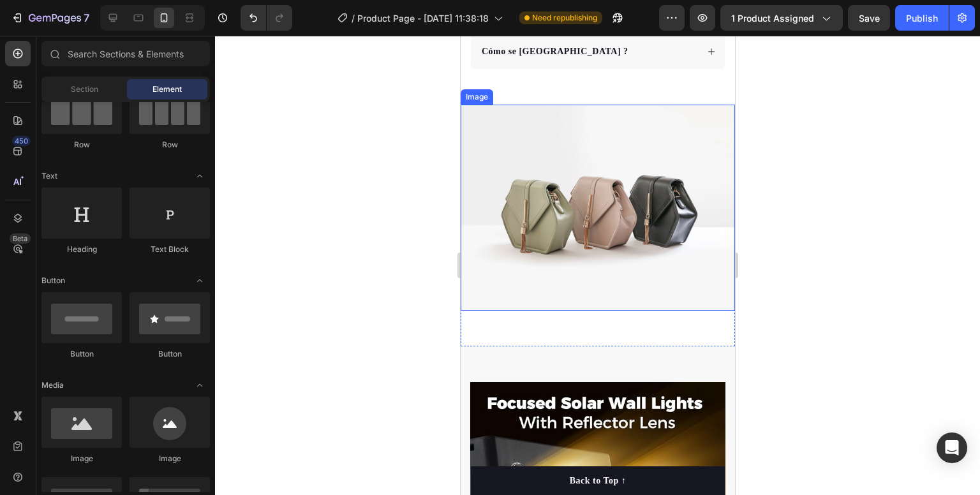
click at [569, 210] on img at bounding box center [597, 208] width 274 height 206
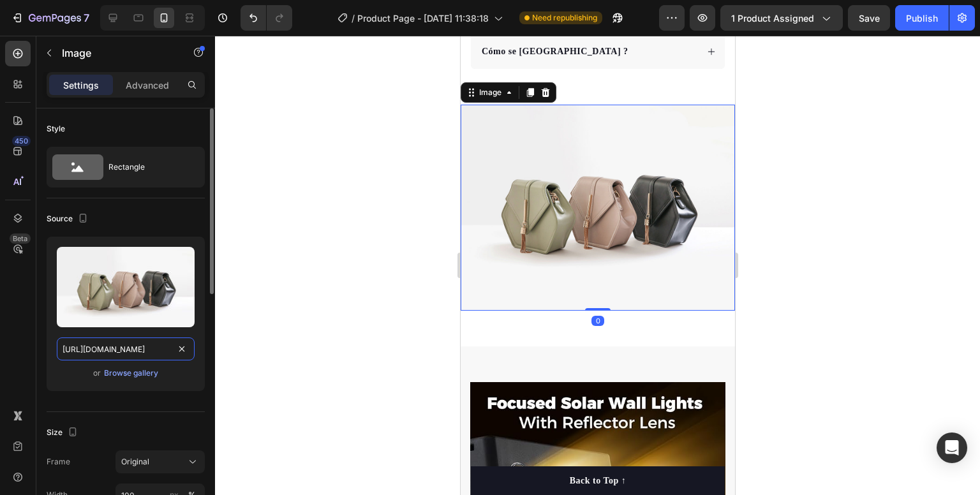
click at [156, 350] on input "[URL][DOMAIN_NAME]" at bounding box center [126, 349] width 138 height 23
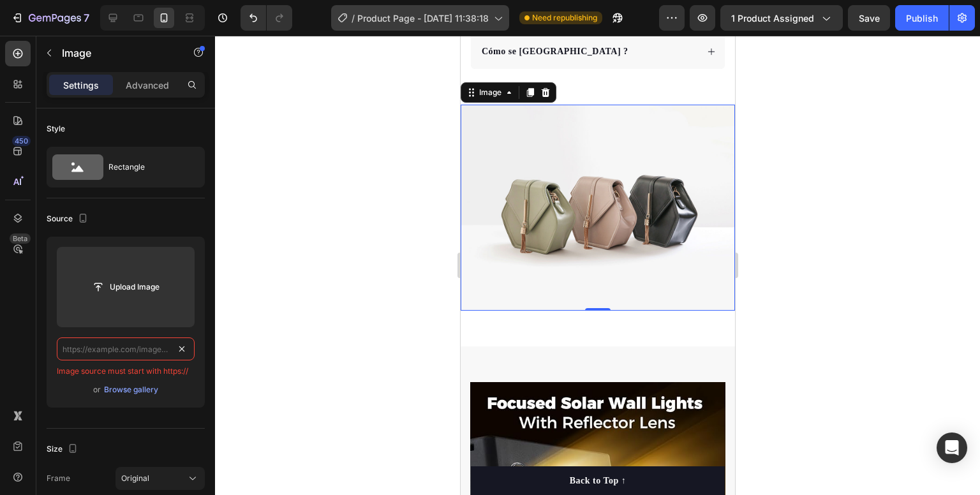
type input "[URL][DOMAIN_NAME]"
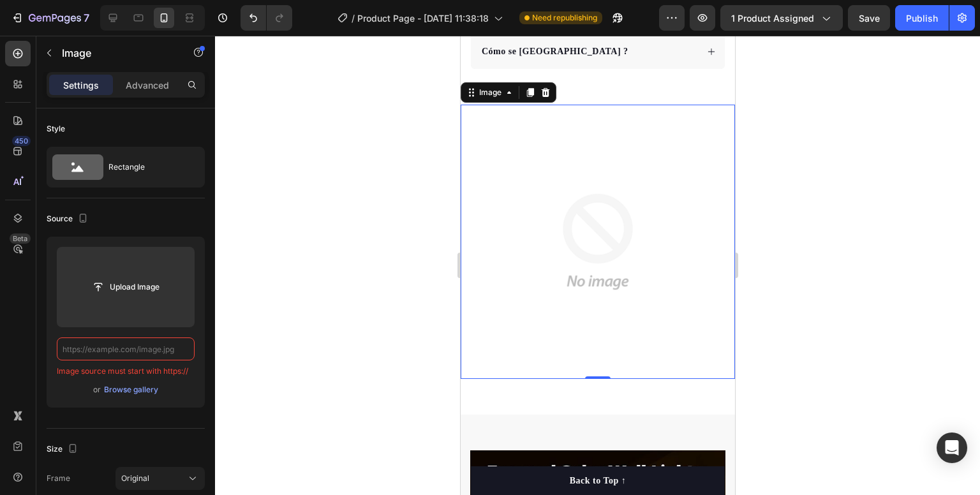
paste input "[URL][DOMAIN_NAME][DATE][DATE]"
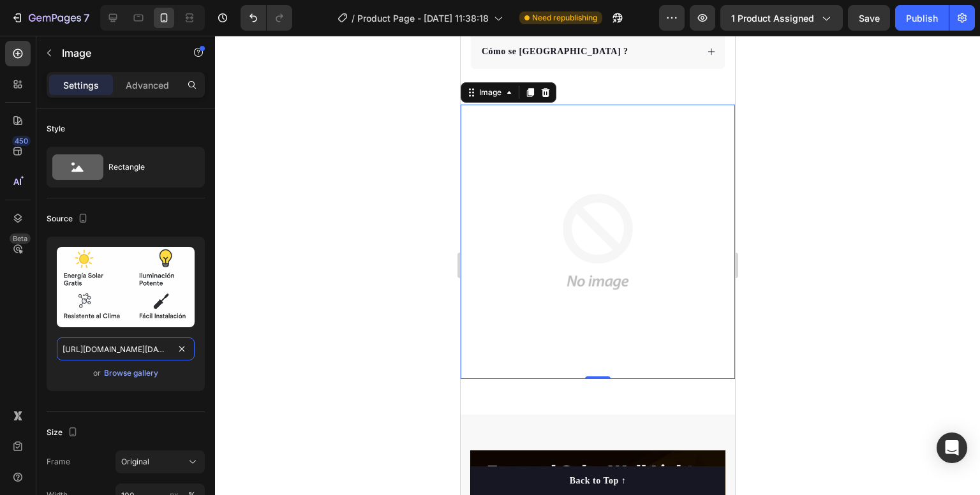
scroll to position [0, 1692]
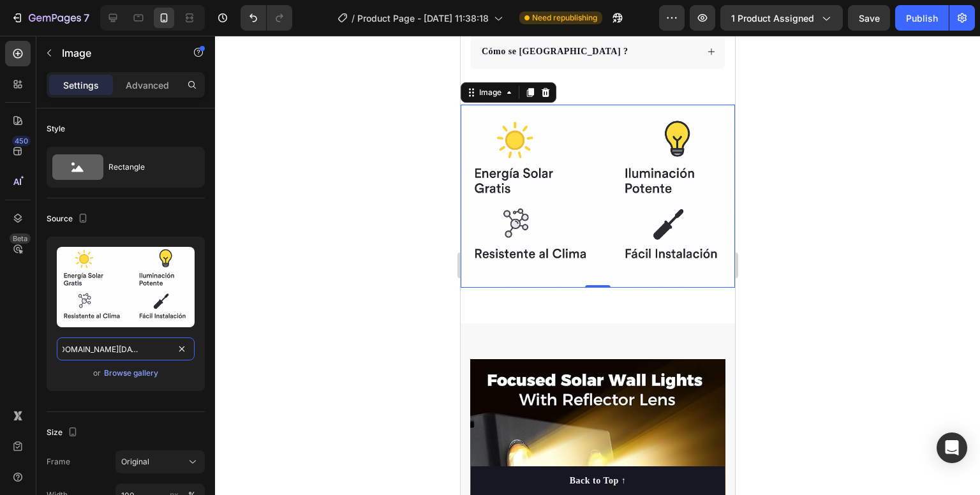
type input "[URL][DOMAIN_NAME][DATE][DATE]"
click at [840, 257] on div at bounding box center [597, 266] width 765 height 460
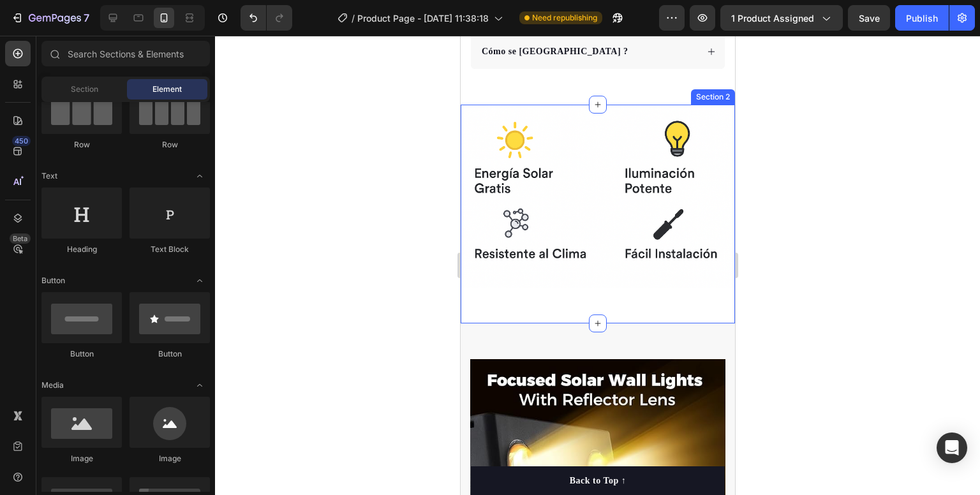
click at [581, 283] on div "Image Section 2" at bounding box center [597, 214] width 274 height 219
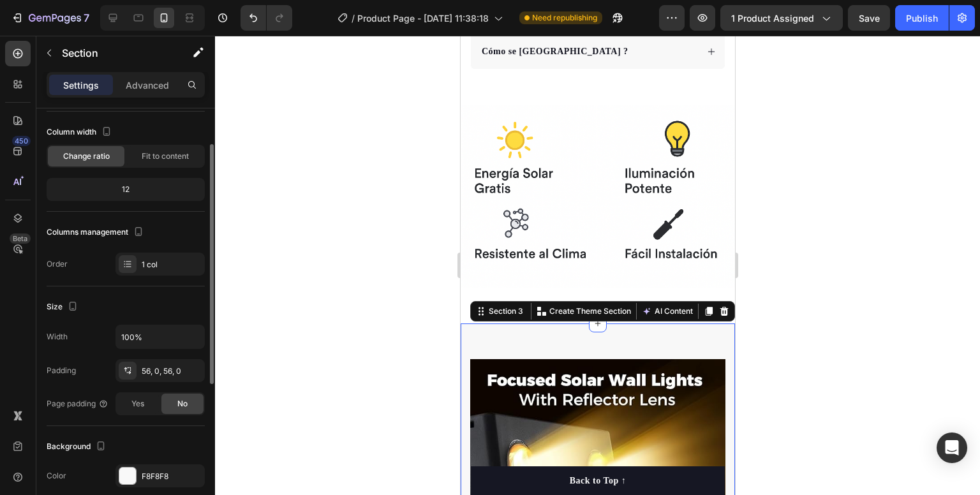
click at [343, 304] on div at bounding box center [597, 266] width 765 height 460
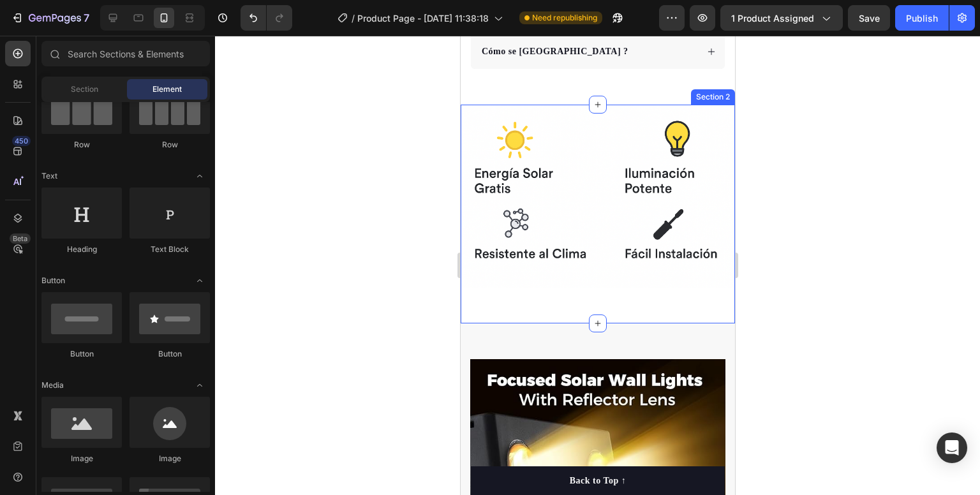
click at [504, 283] on div "Image Section 2" at bounding box center [597, 214] width 274 height 219
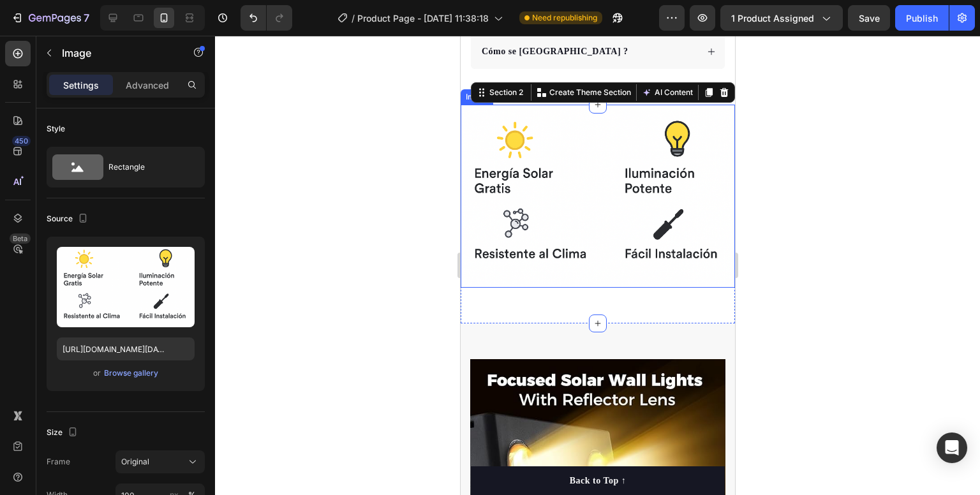
click at [578, 221] on img at bounding box center [597, 196] width 274 height 183
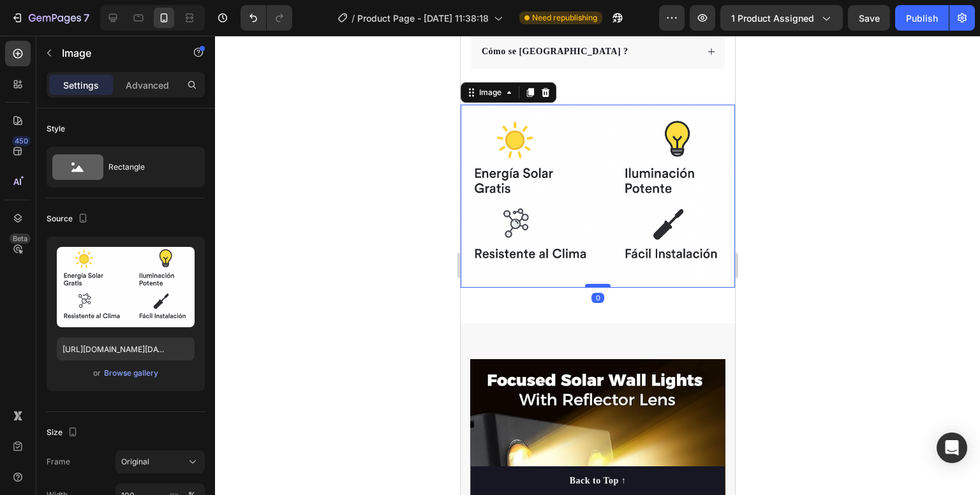
click at [593, 284] on div at bounding box center [598, 286] width 26 height 4
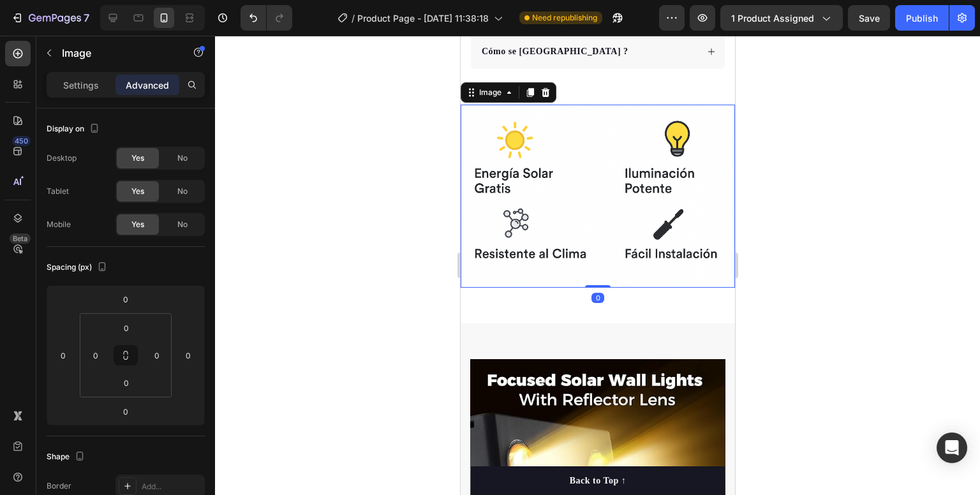
click at [866, 229] on div at bounding box center [597, 266] width 765 height 460
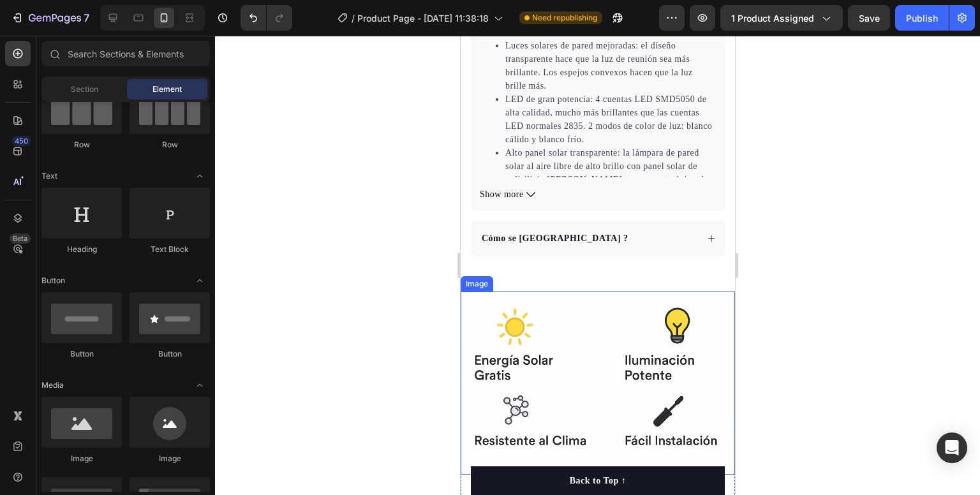
scroll to position [640, 0]
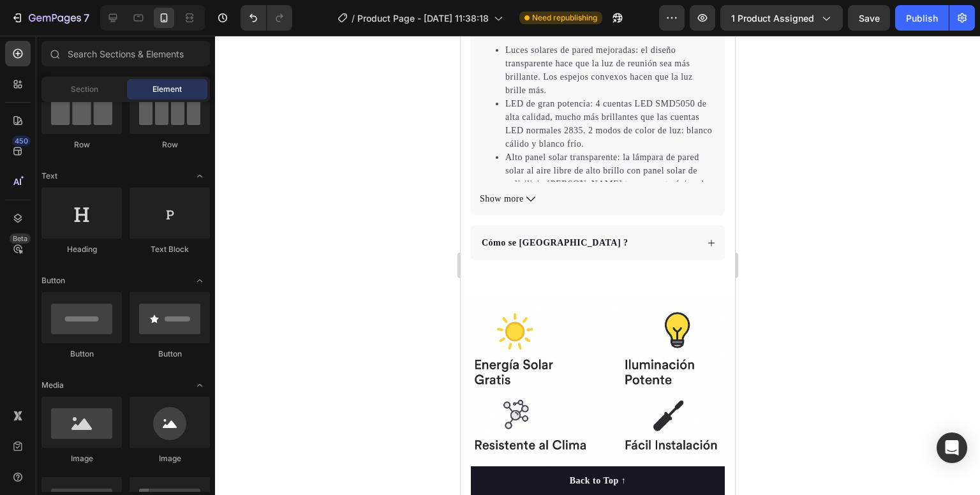
click at [800, 260] on div at bounding box center [597, 266] width 765 height 460
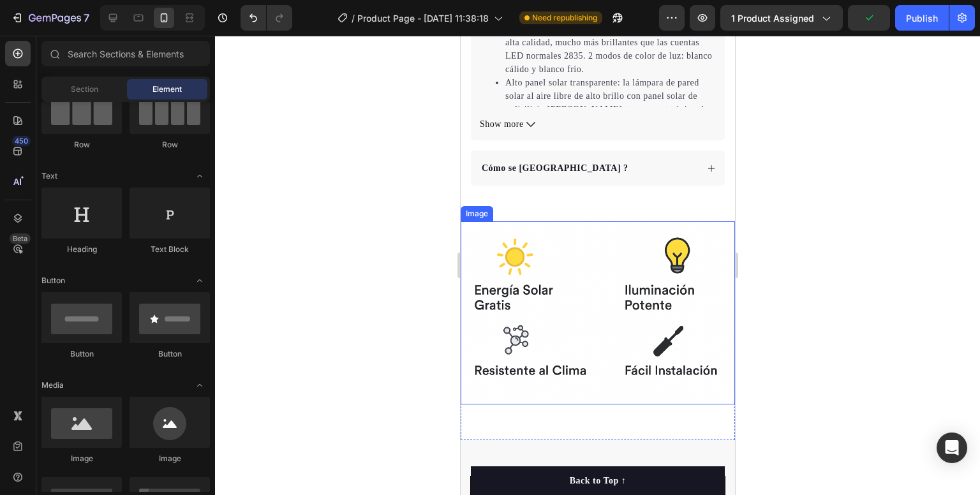
scroll to position [768, 0]
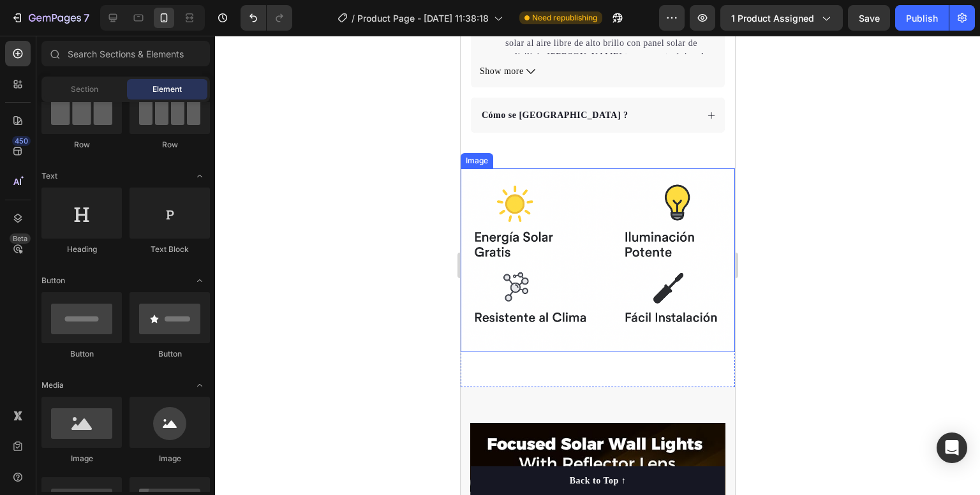
click at [508, 237] on img at bounding box center [597, 260] width 274 height 183
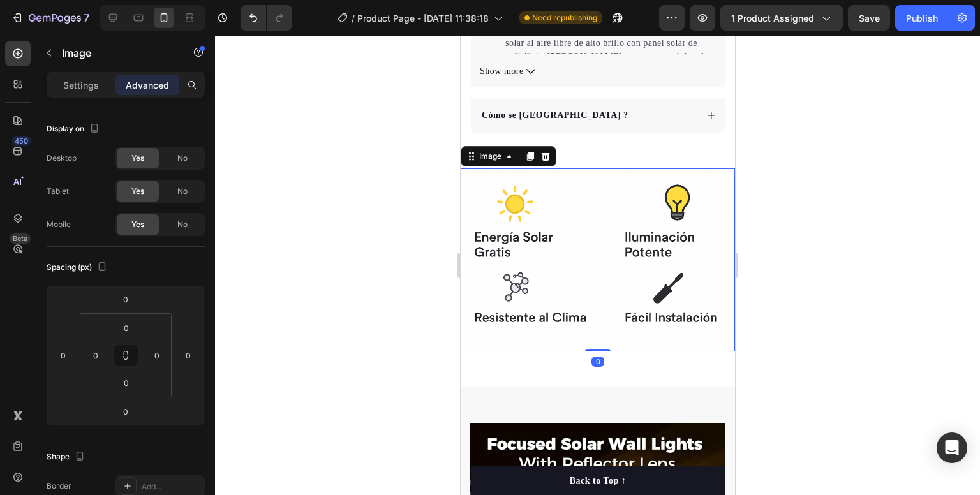
click at [508, 237] on img at bounding box center [597, 260] width 274 height 183
click at [829, 231] on div at bounding box center [597, 266] width 765 height 460
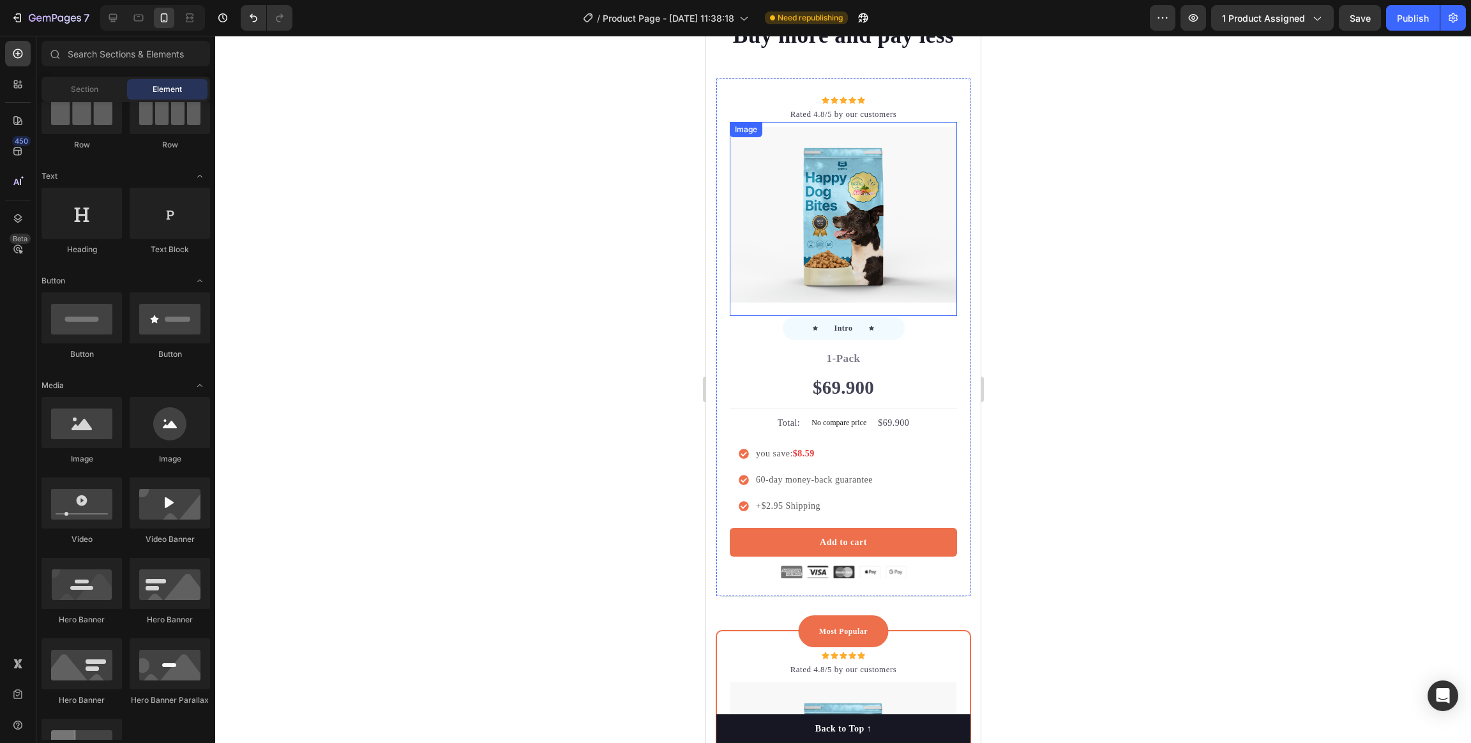
scroll to position [3513, 0]
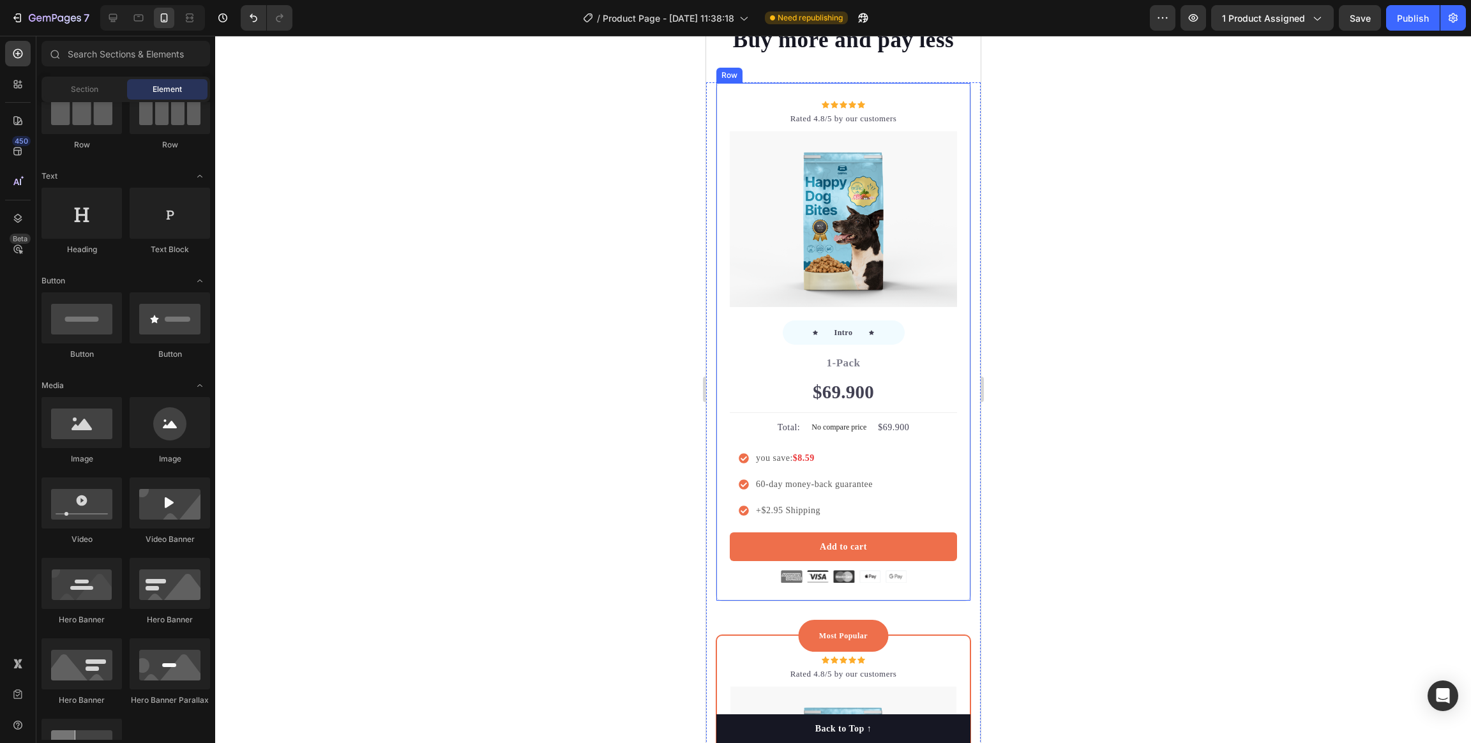
click at [899, 97] on div "Icon Icon Icon Icon Icon Icon List Hoz Rated 4.8/5 by our customers Text block …" at bounding box center [842, 341] width 255 height 519
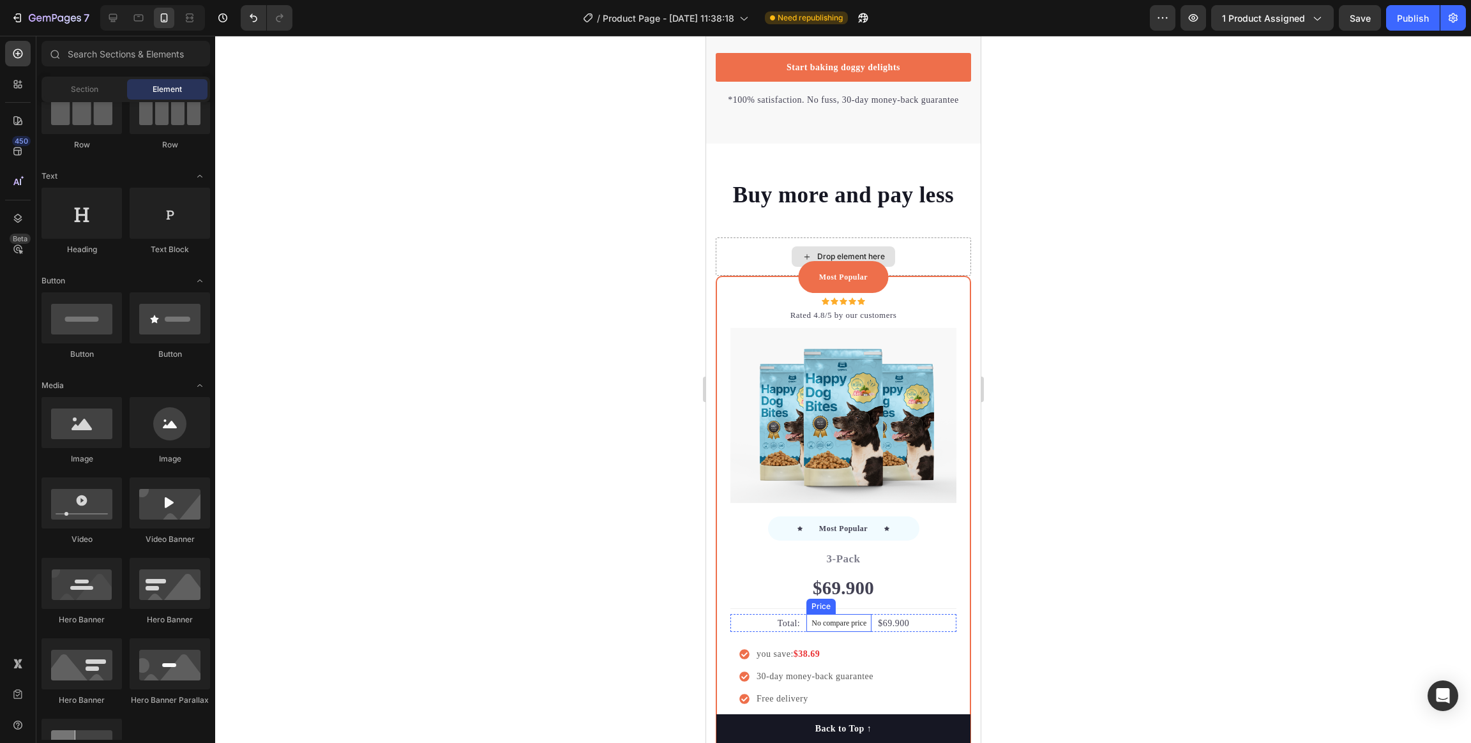
scroll to position [3296, 0]
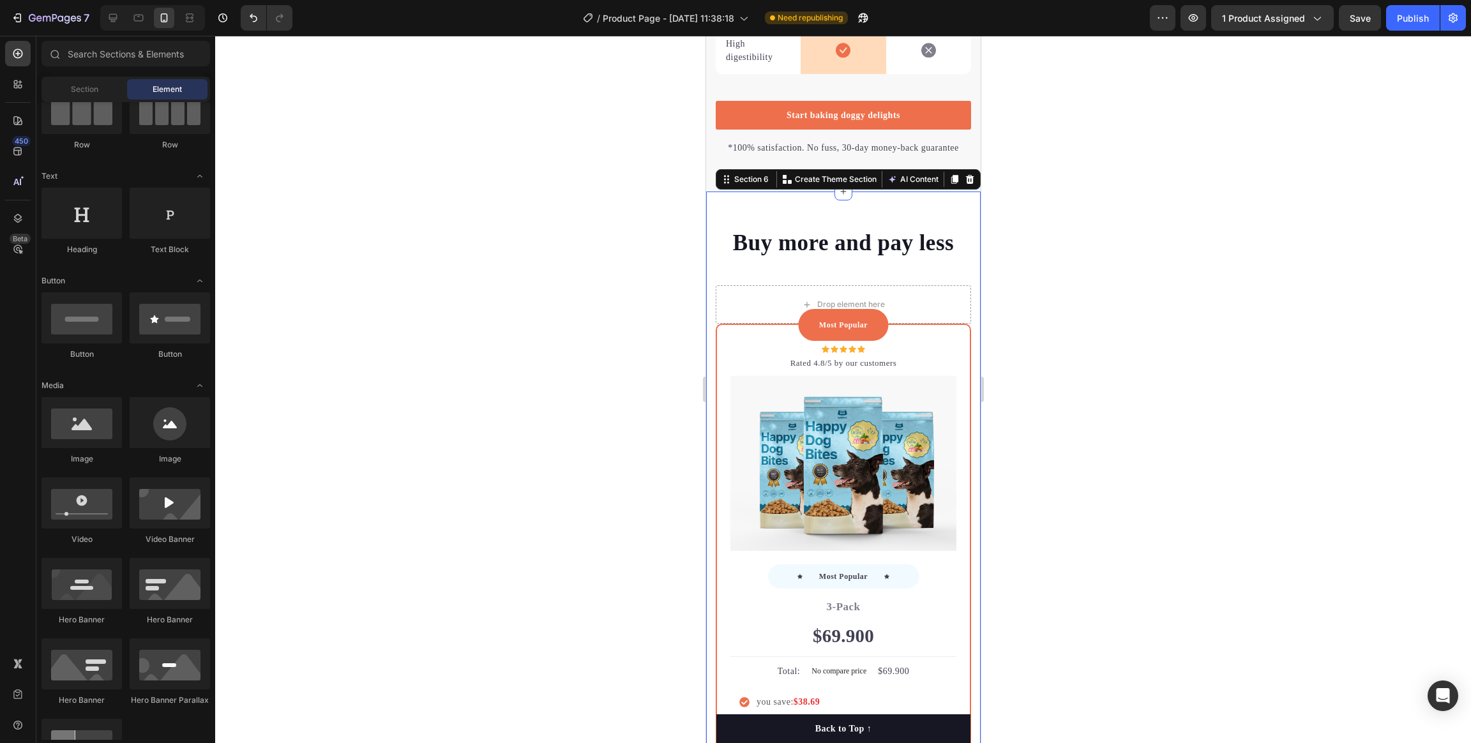
click at [864, 221] on div "Buy more and pay less Heading Row Drop element here Most Popular Text block Row…" at bounding box center [842, 721] width 274 height 1061
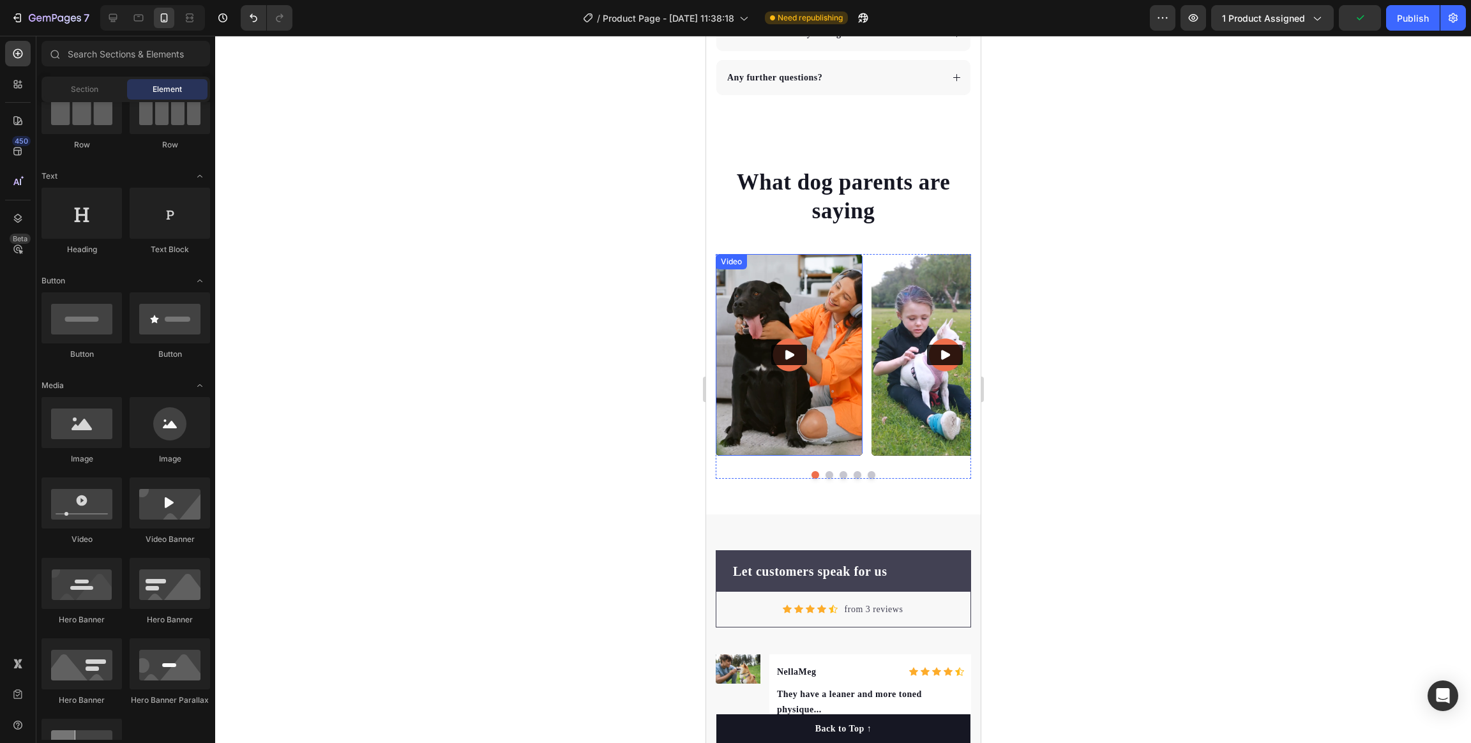
scroll to position [3871, 0]
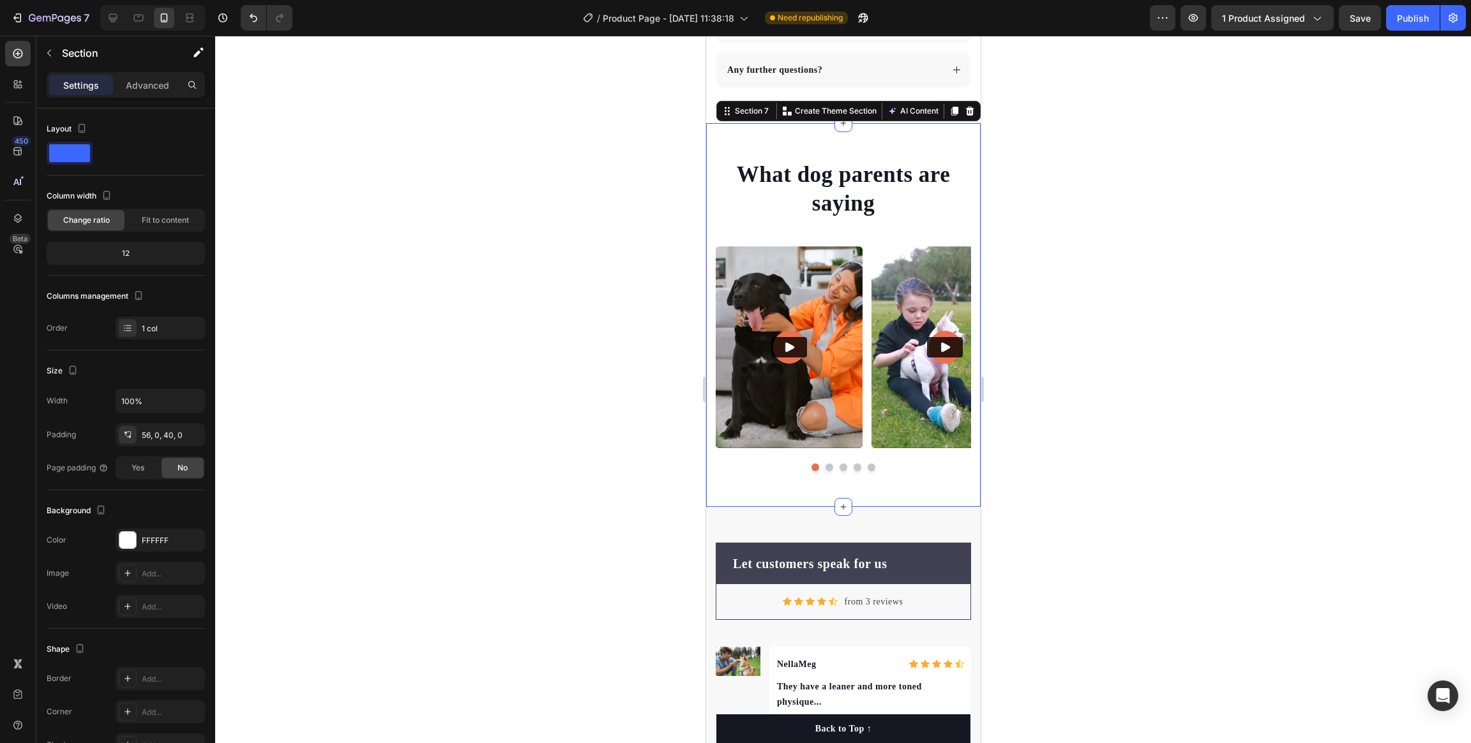
click at [823, 147] on div "What dog parents are saying Heading Video Video Video Video Video Carousel Row …" at bounding box center [842, 315] width 274 height 384
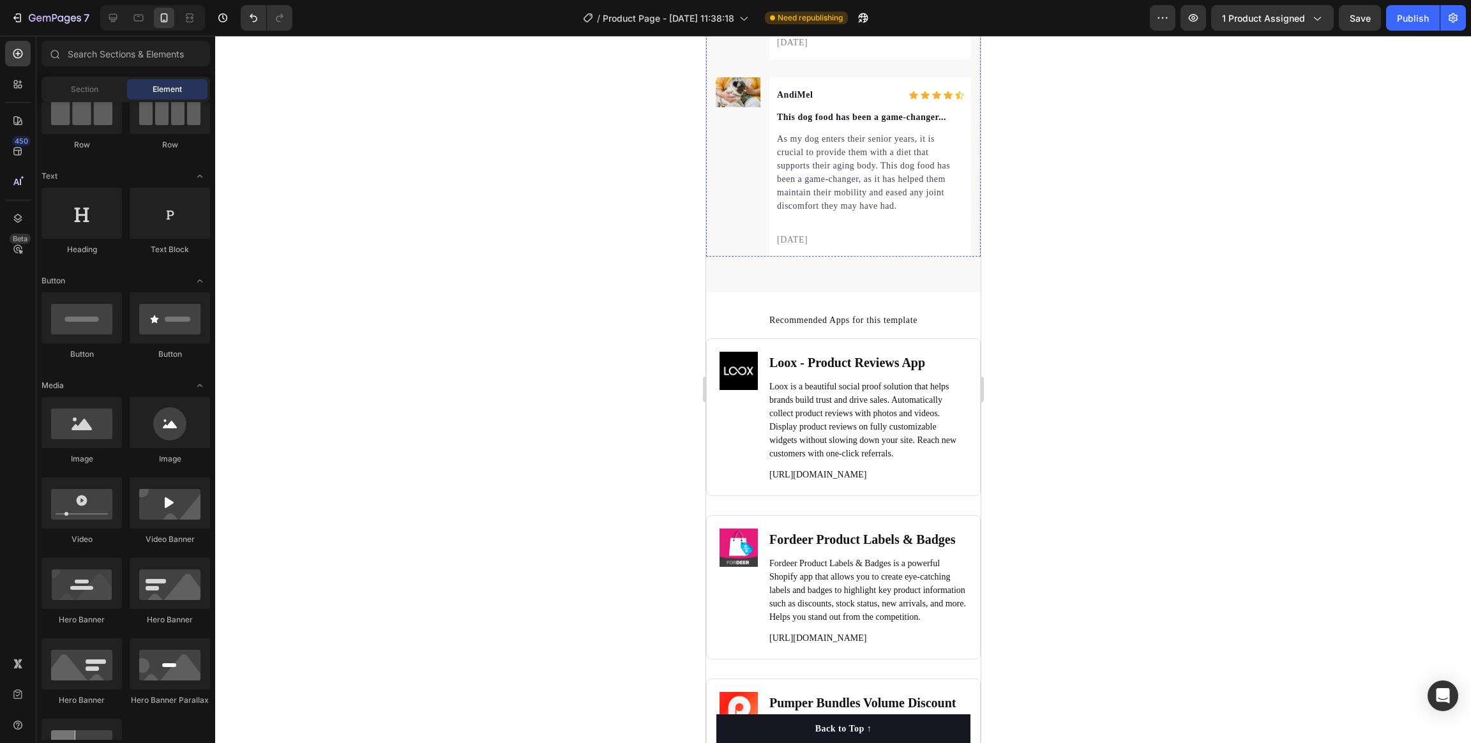
scroll to position [4541, 0]
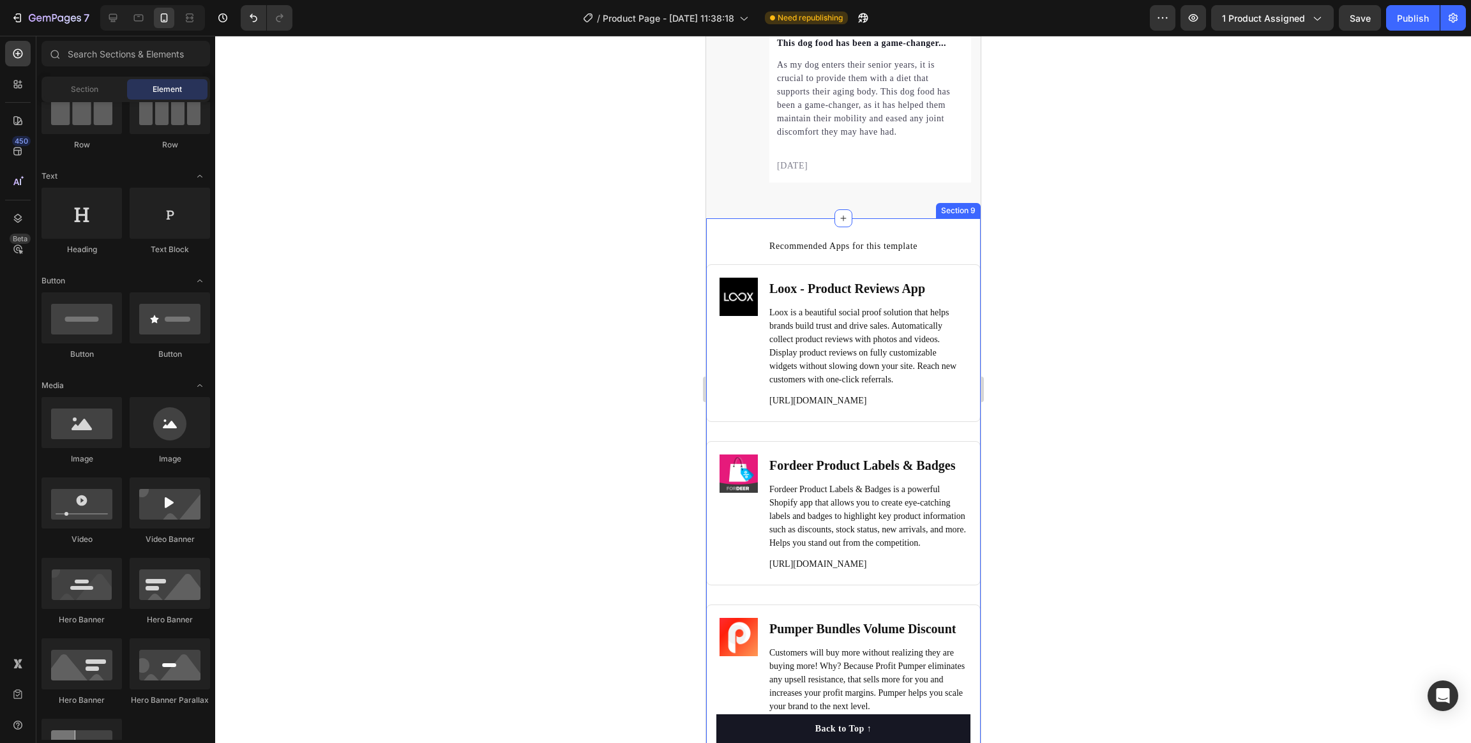
click at [931, 230] on div "Recommended Apps for this template Heading Image Loox ‑ Product Reviews App Hea…" at bounding box center [842, 508] width 274 height 580
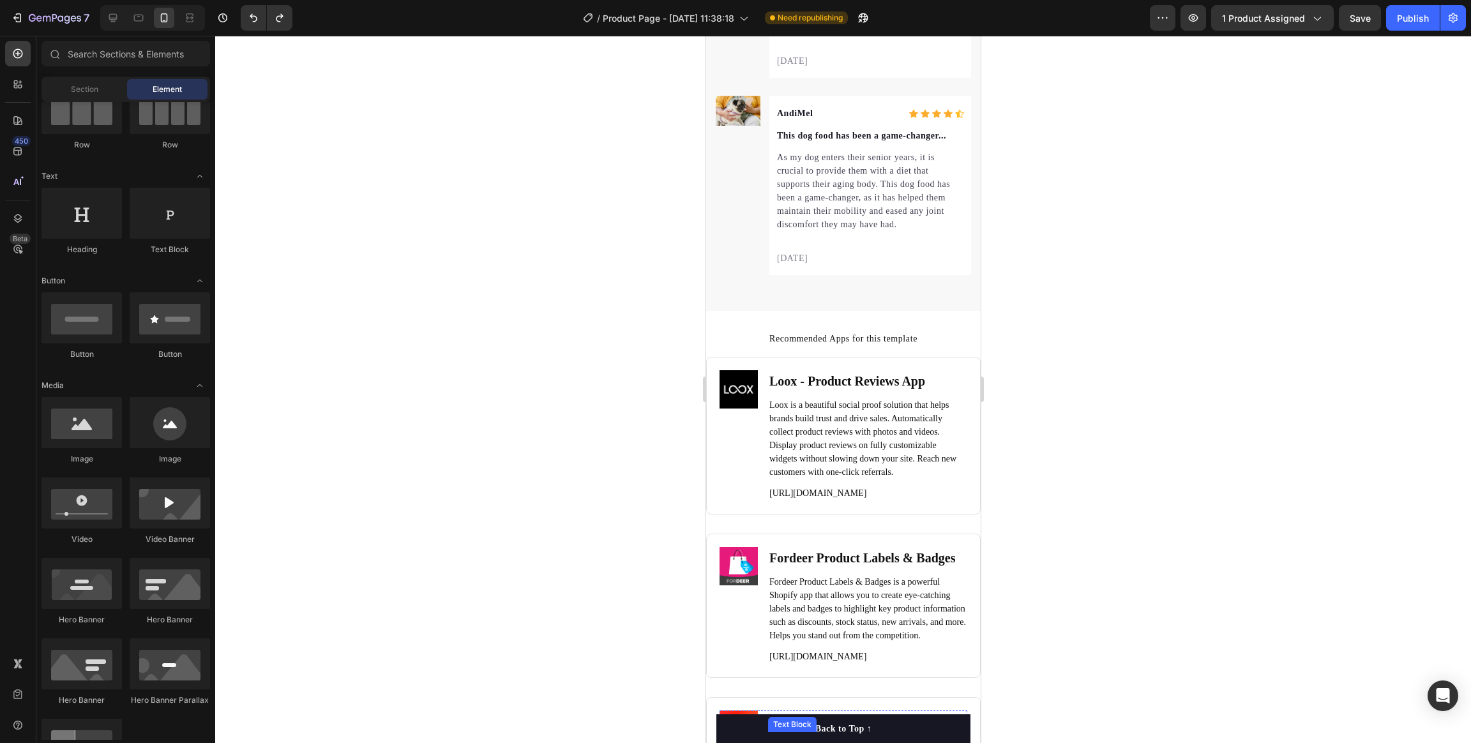
scroll to position [4415, 0]
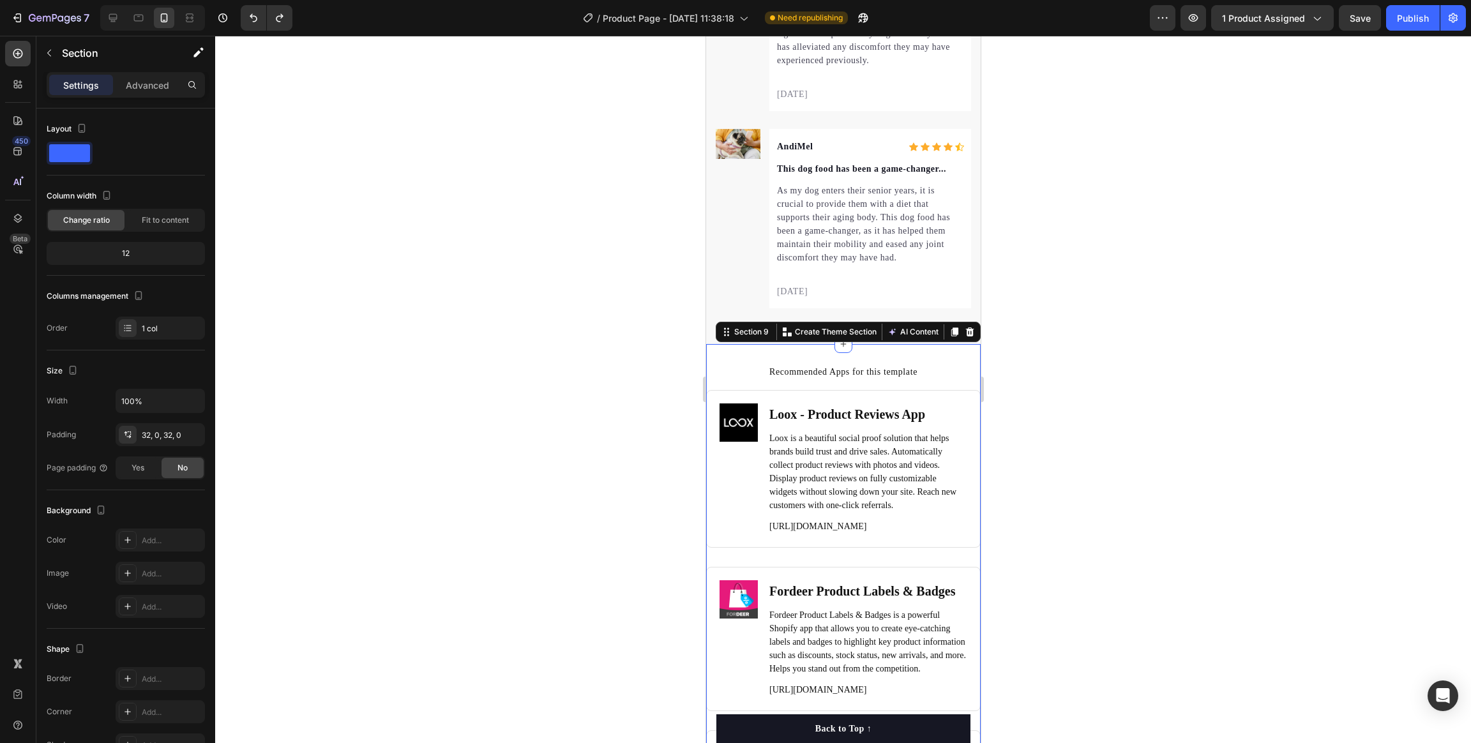
click at [921, 359] on div "Recommended Apps for this template Heading Image Loox ‑ Product Reviews App Hea…" at bounding box center [842, 634] width 274 height 580
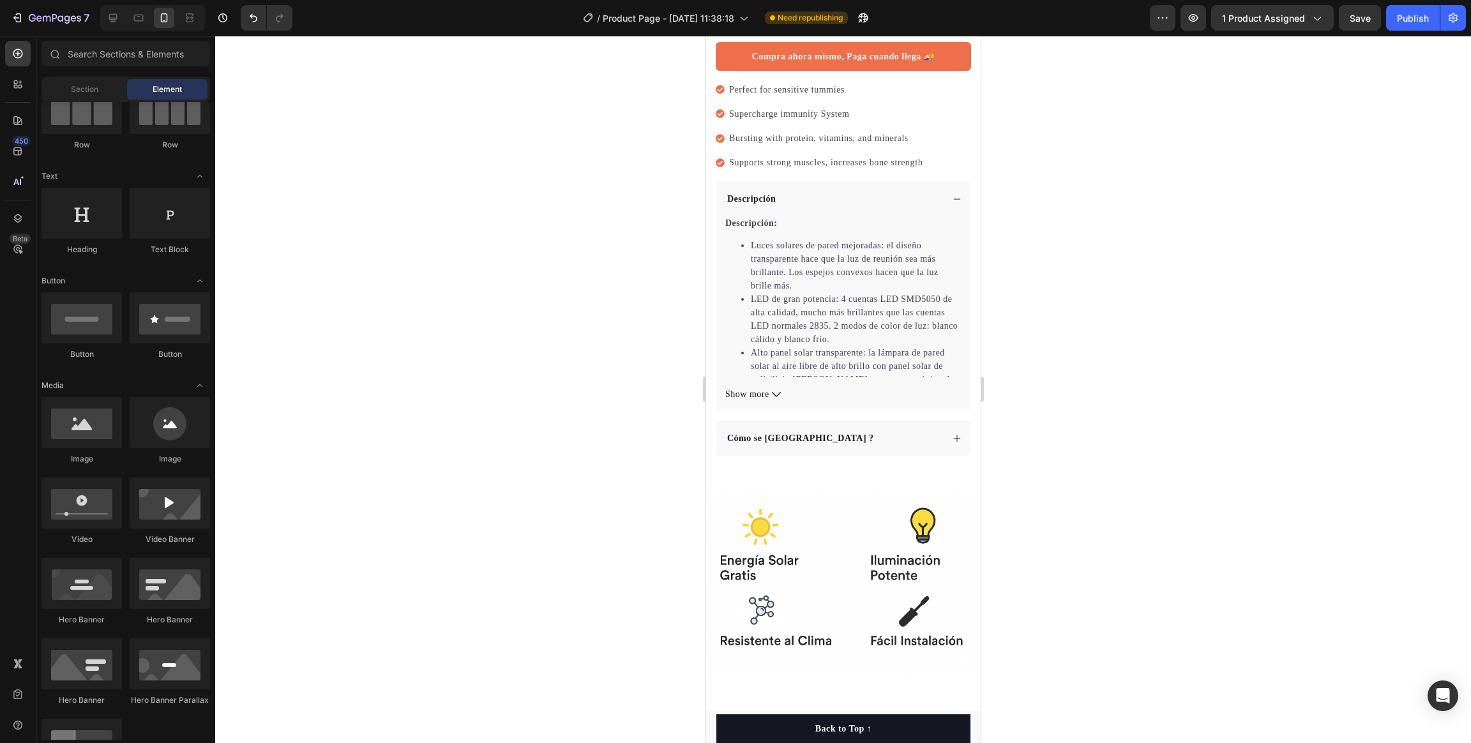
scroll to position [446, 0]
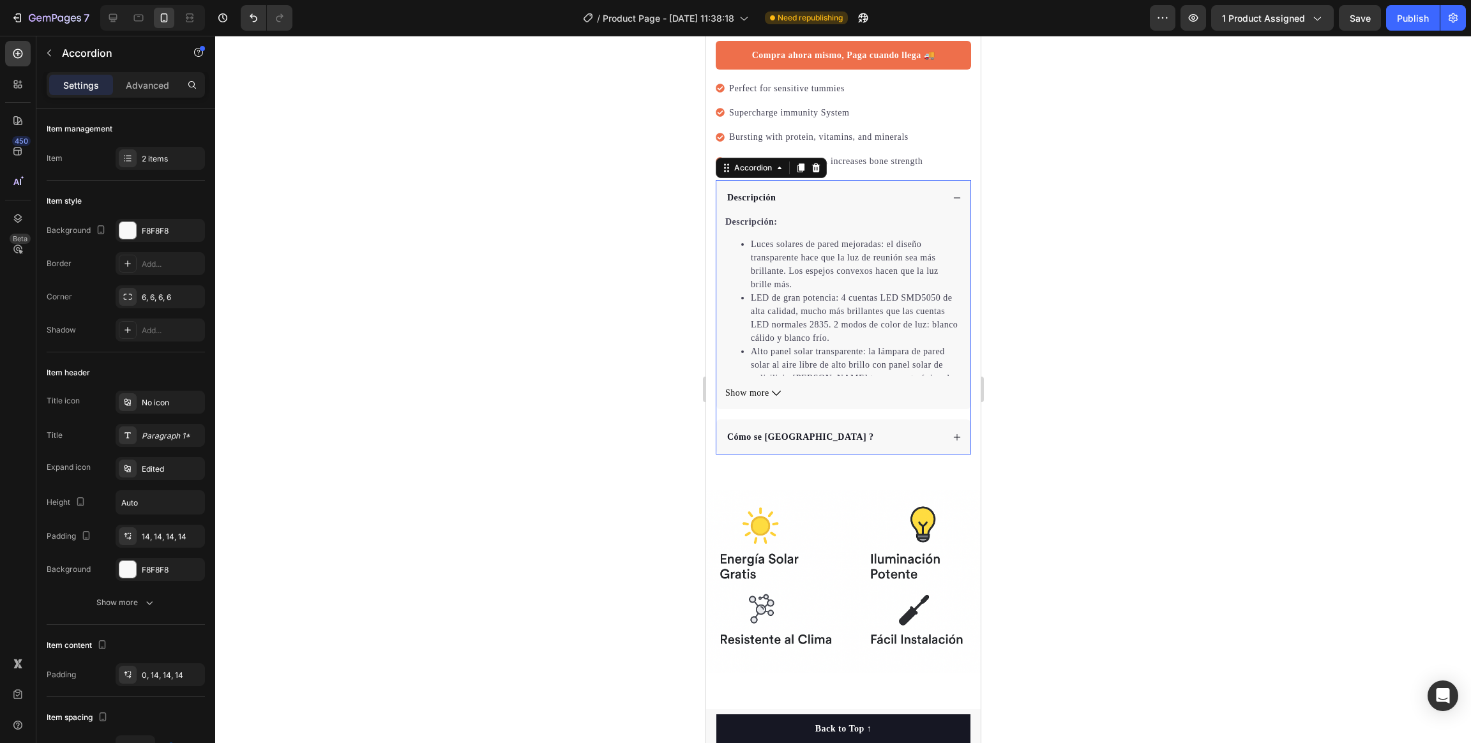
click at [793, 428] on div "Cómo se [GEOGRAPHIC_DATA] ?" at bounding box center [832, 436] width 217 height 17
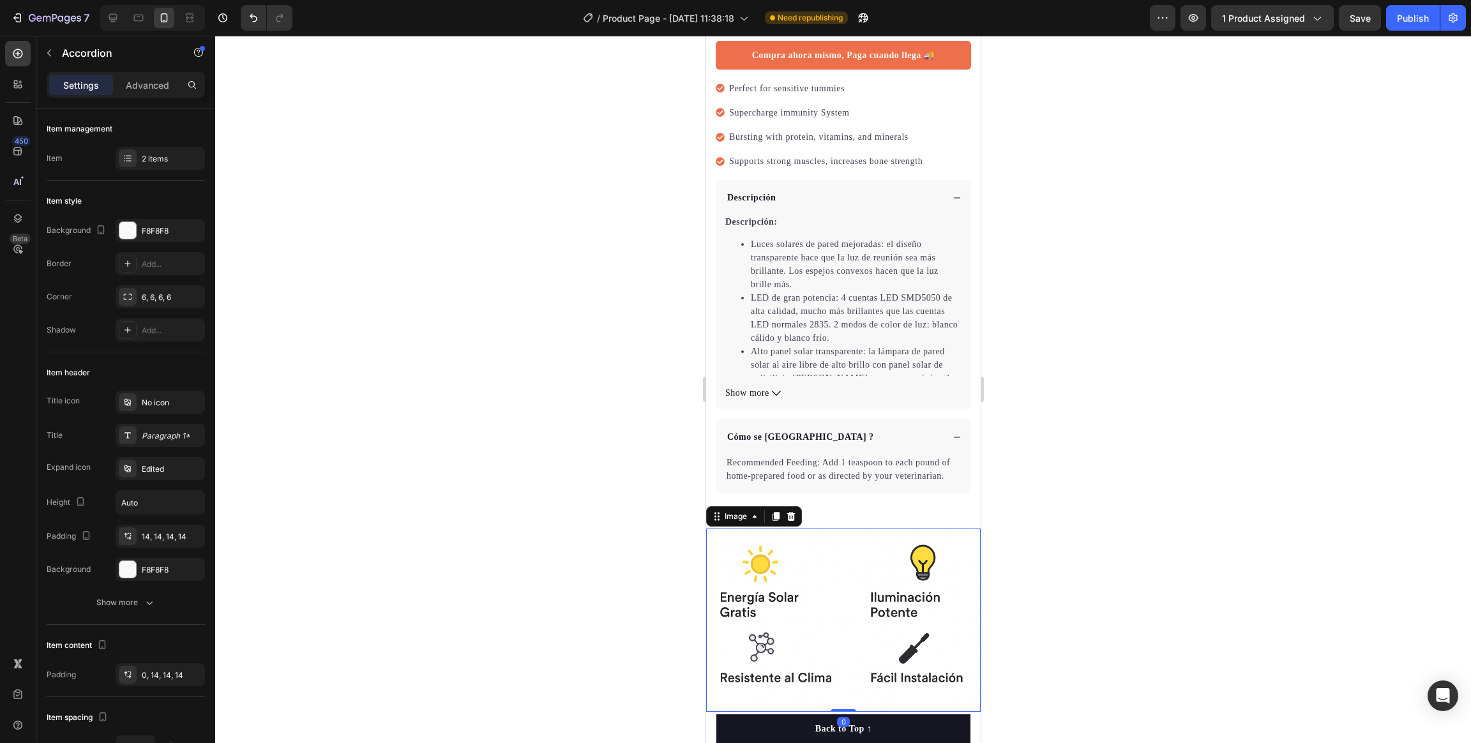
click at [750, 495] on img at bounding box center [842, 620] width 274 height 183
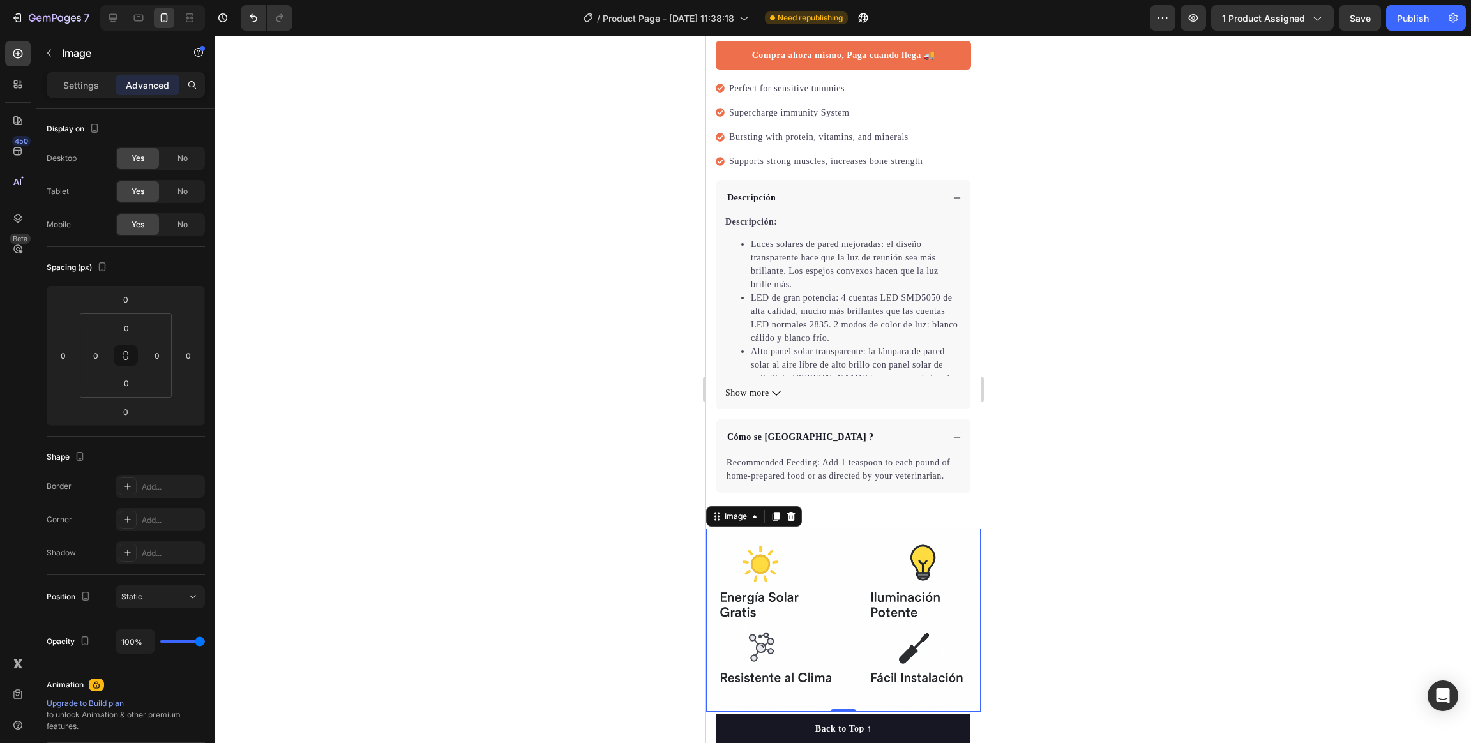
click at [717, 495] on img at bounding box center [842, 620] width 274 height 183
click at [61, 91] on div "Settings" at bounding box center [81, 85] width 64 height 20
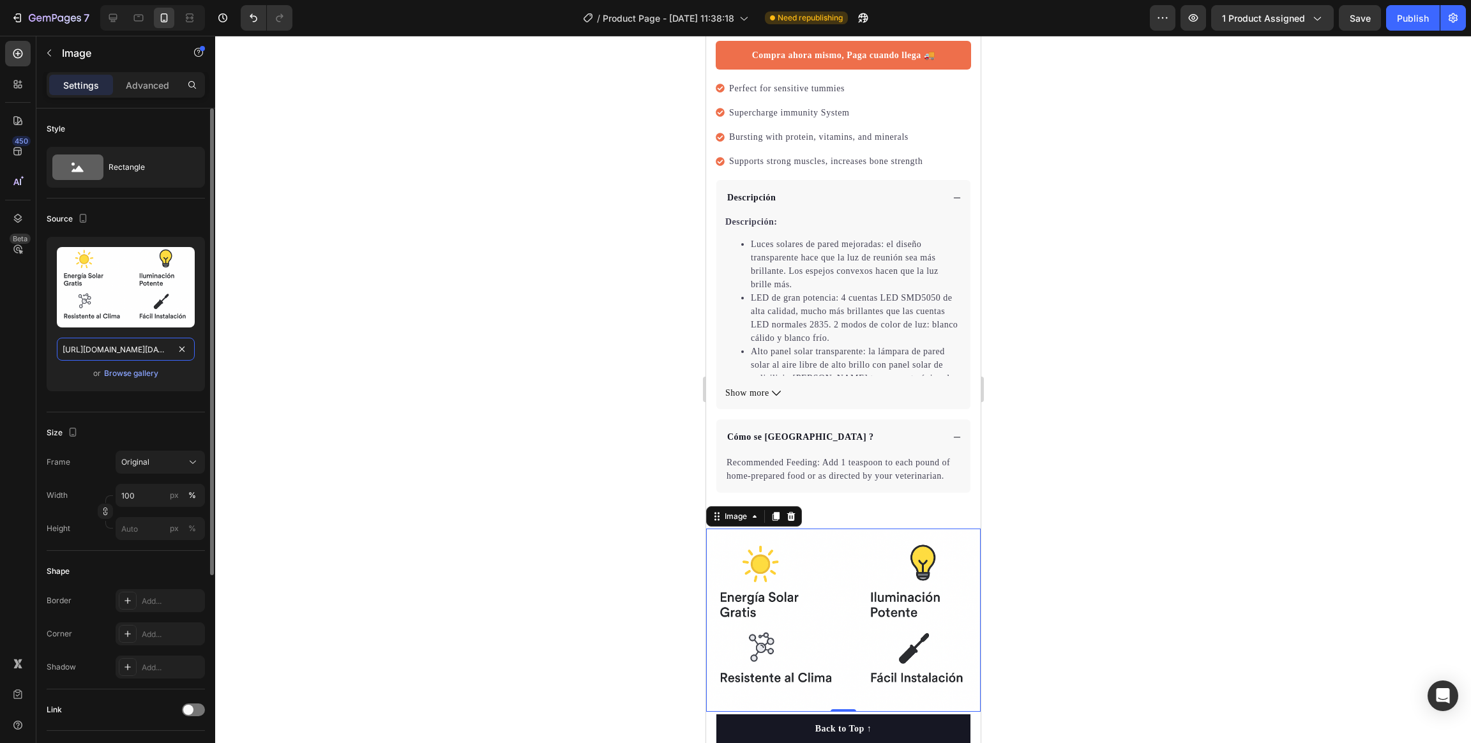
click at [140, 357] on input "[URL][DOMAIN_NAME][DATE][DATE]" at bounding box center [126, 349] width 138 height 23
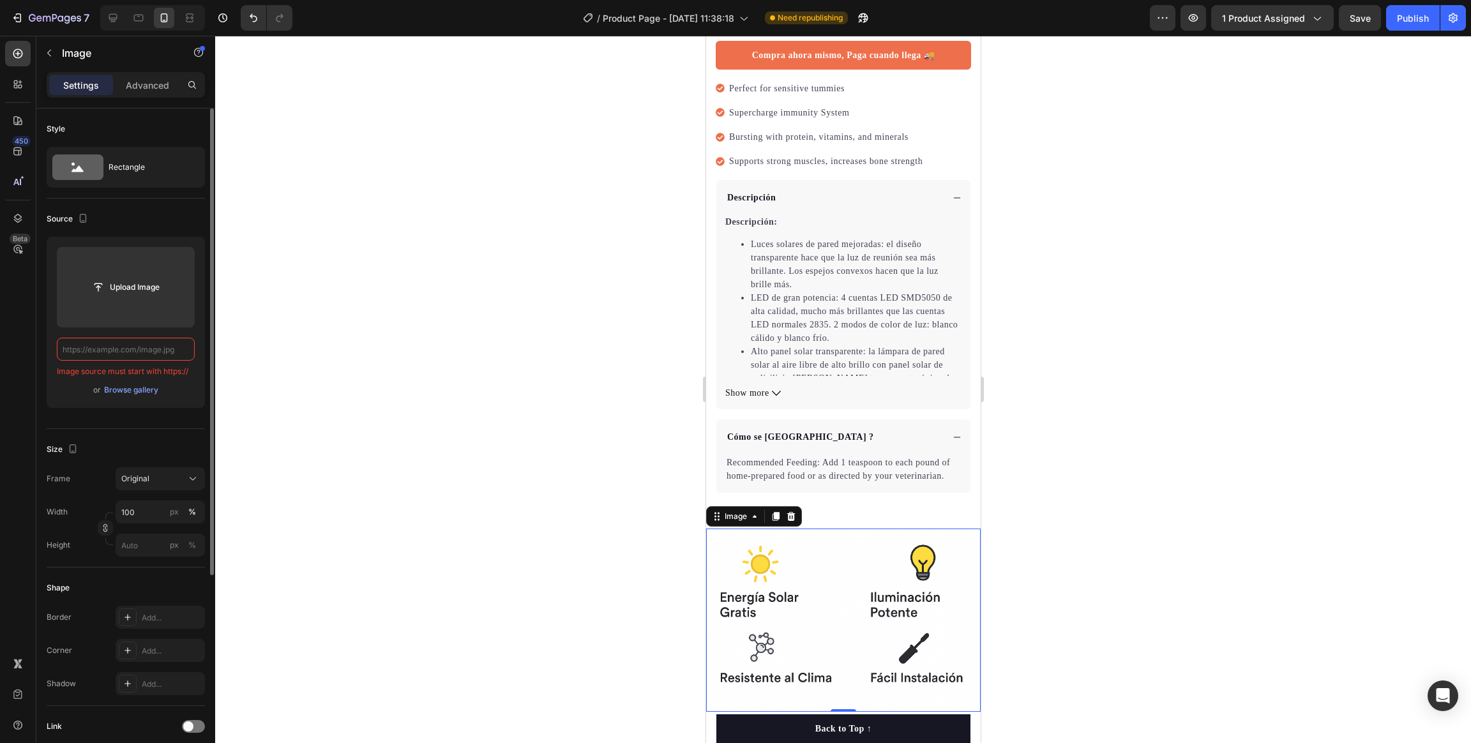
paste input "[URL][DOMAIN_NAME][DATE][DATE]"
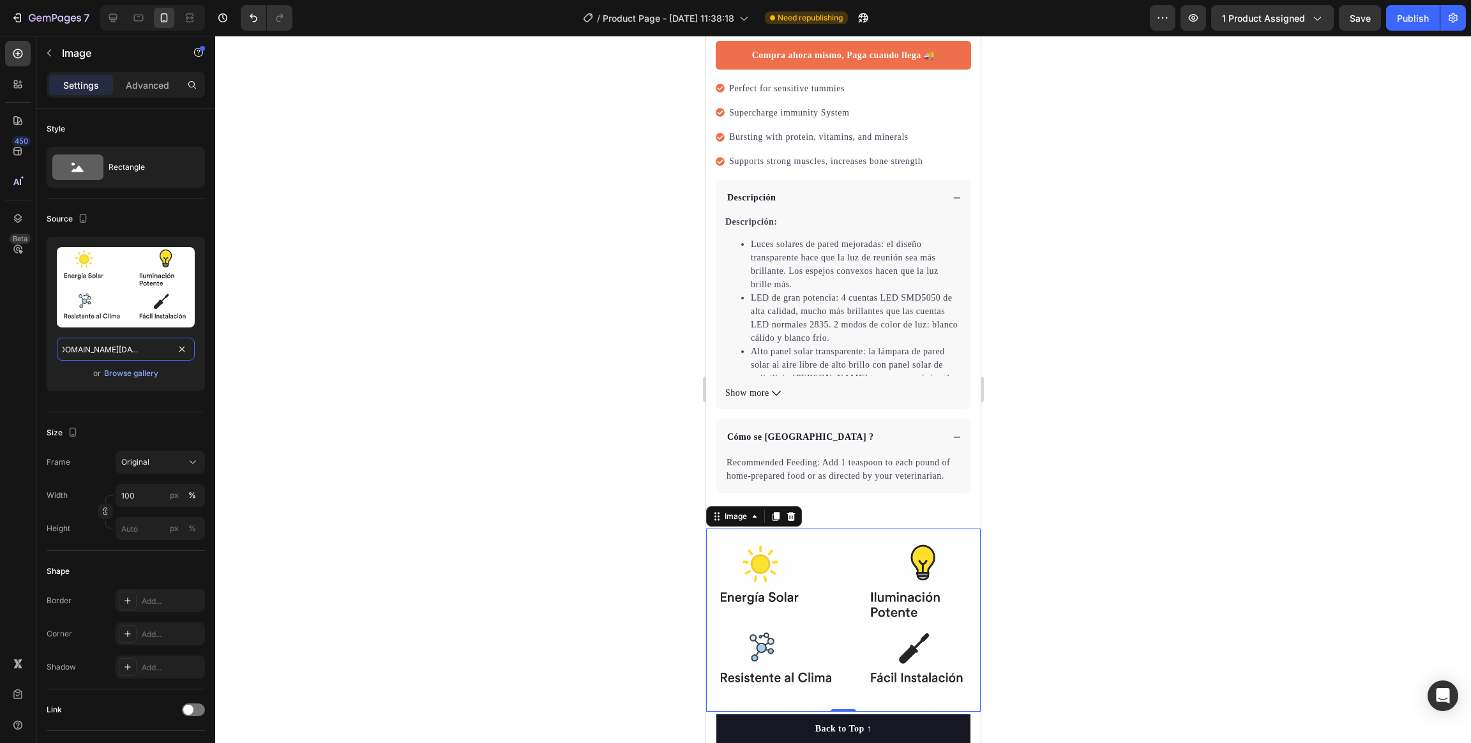
type input "[URL][DOMAIN_NAME][DATE][DATE]"
click at [428, 495] on div at bounding box center [843, 389] width 1256 height 707
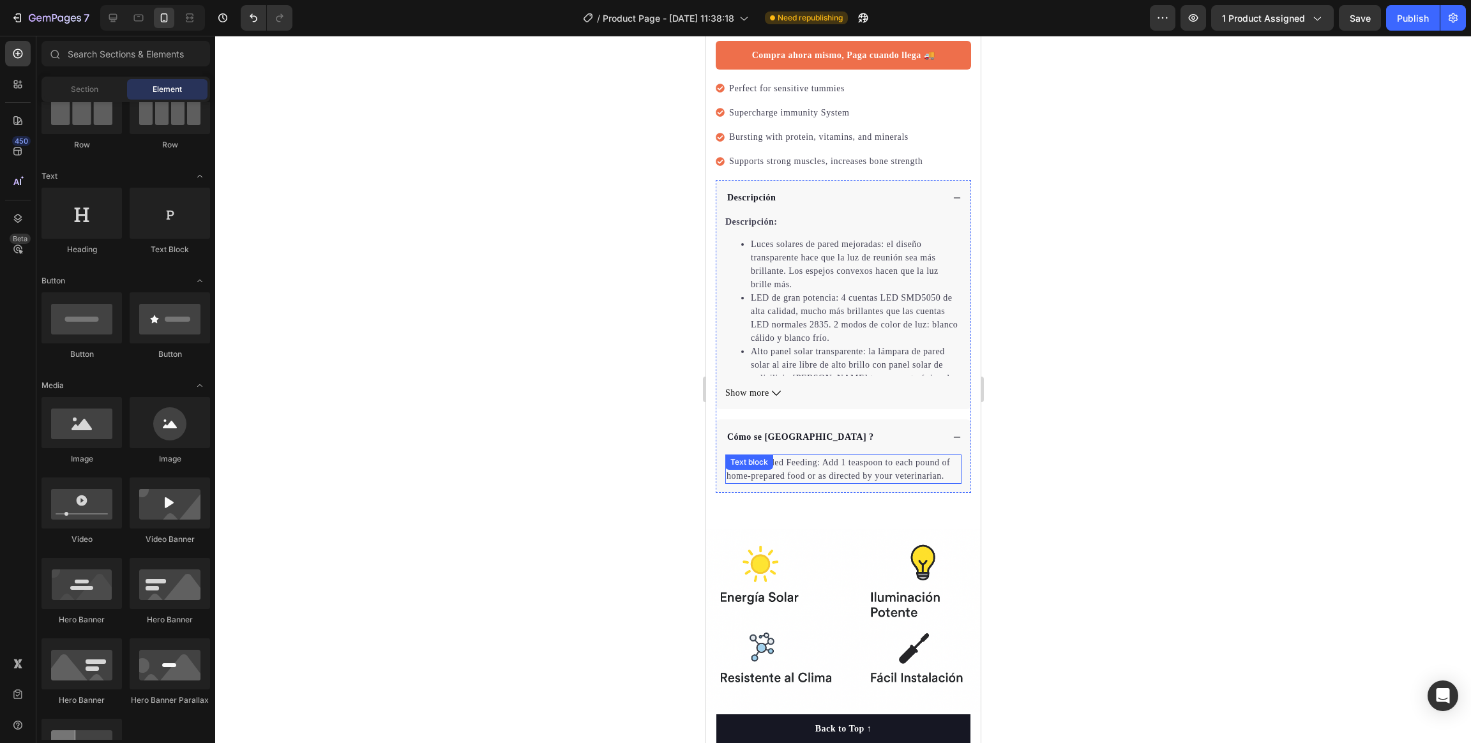
click at [779, 461] on div "Recommended Feeding: Add 1 teaspoon to each pound of home-prepared food or as d…" at bounding box center [842, 468] width 236 height 29
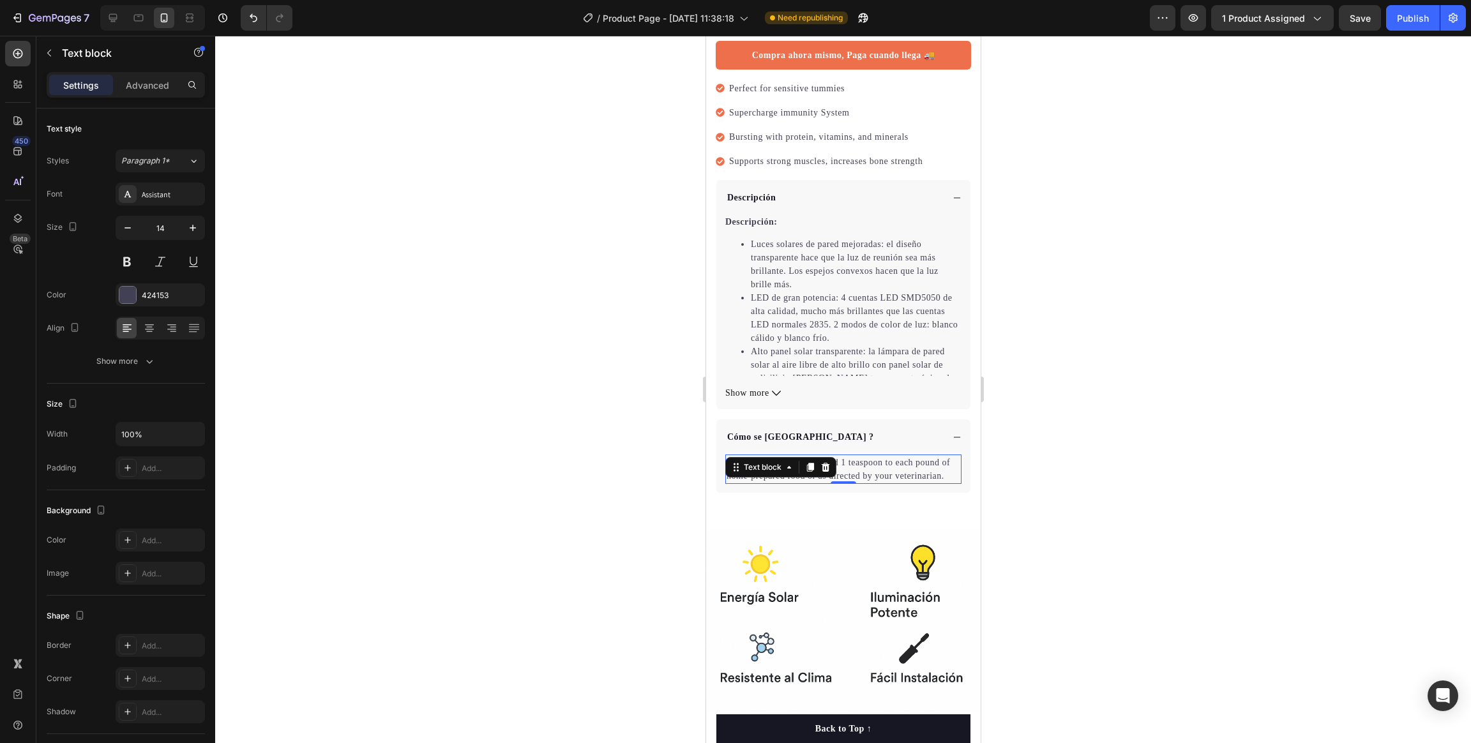
click at [779, 461] on div "Text block" at bounding box center [779, 467] width 111 height 20
click at [773, 470] on p "Recommended Feeding: Add 1 teaspoon to each pound of home-prepared food or as d…" at bounding box center [843, 469] width 234 height 27
click at [773, 471] on p "Recommended Feeding: Add 1 teaspoon to each pound of home-prepared food or as d…" at bounding box center [843, 469] width 234 height 27
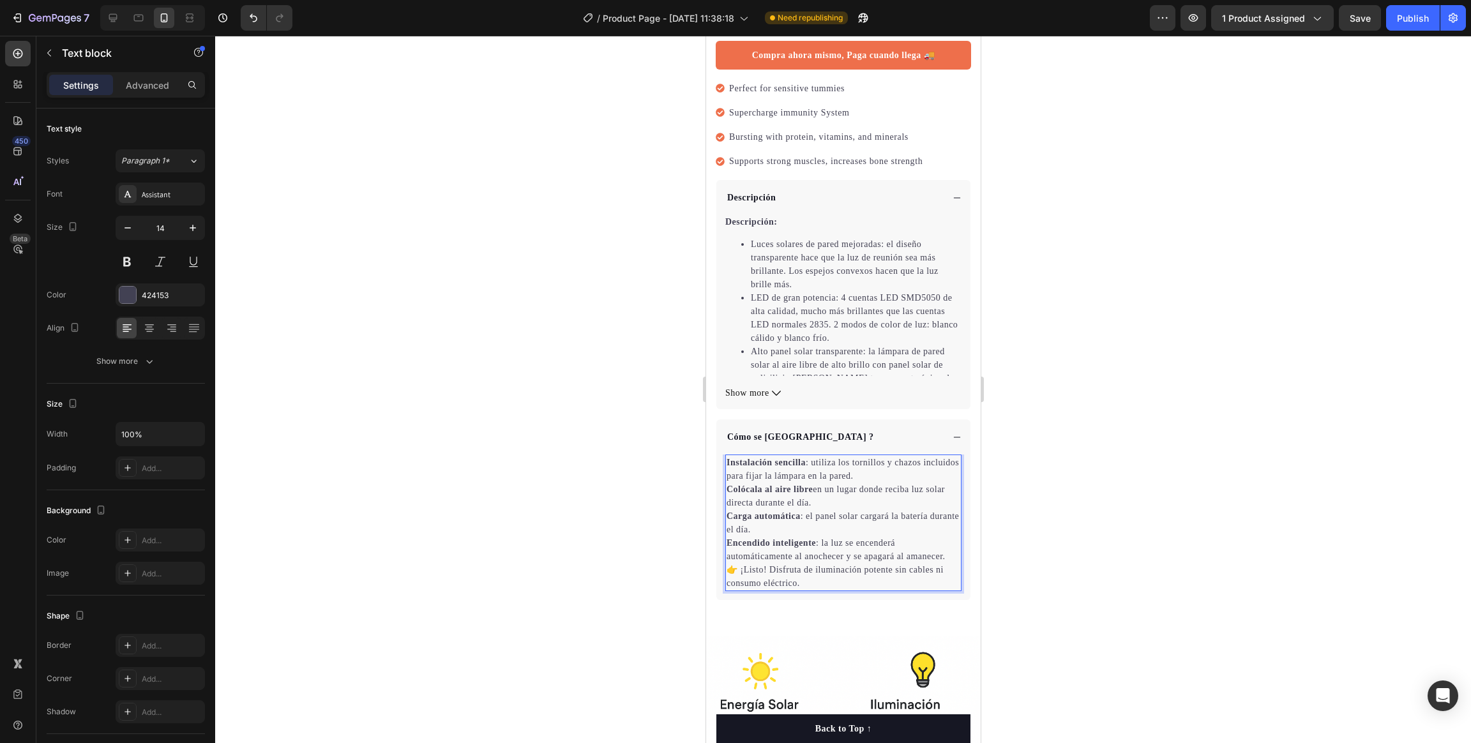
click at [980, 473] on div at bounding box center [843, 389] width 1256 height 707
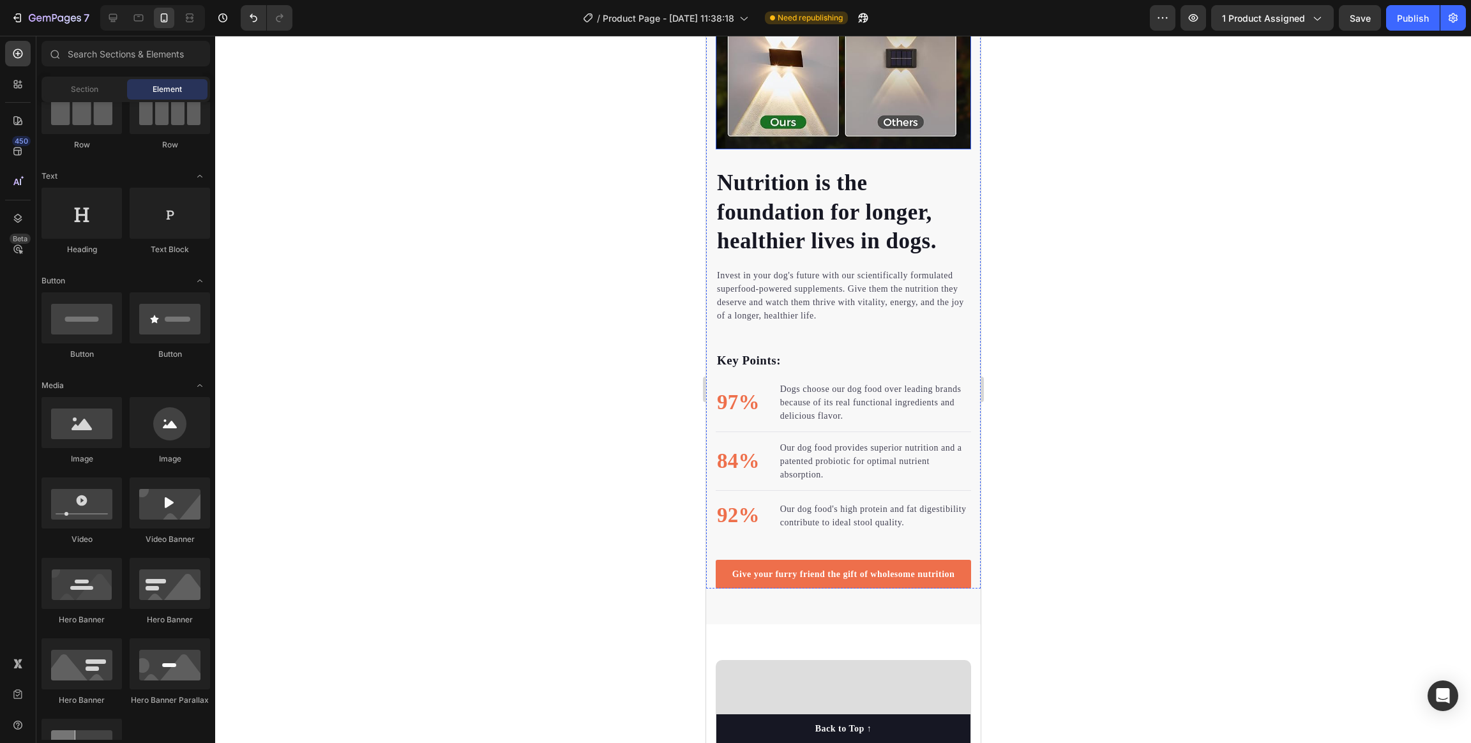
scroll to position [1499, 0]
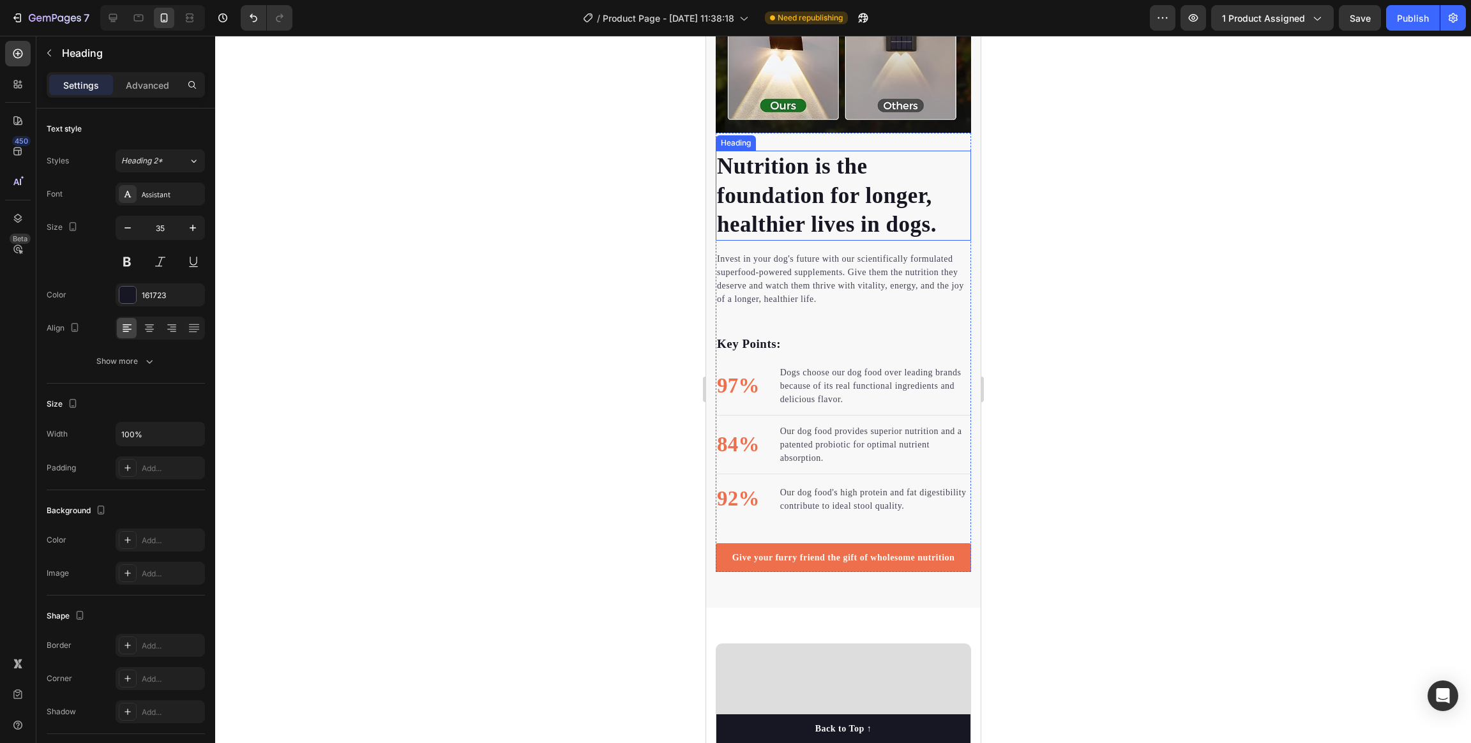
click at [791, 185] on p "Nutrition is the foundation for longer, healthier lives in dogs." at bounding box center [842, 195] width 253 height 87
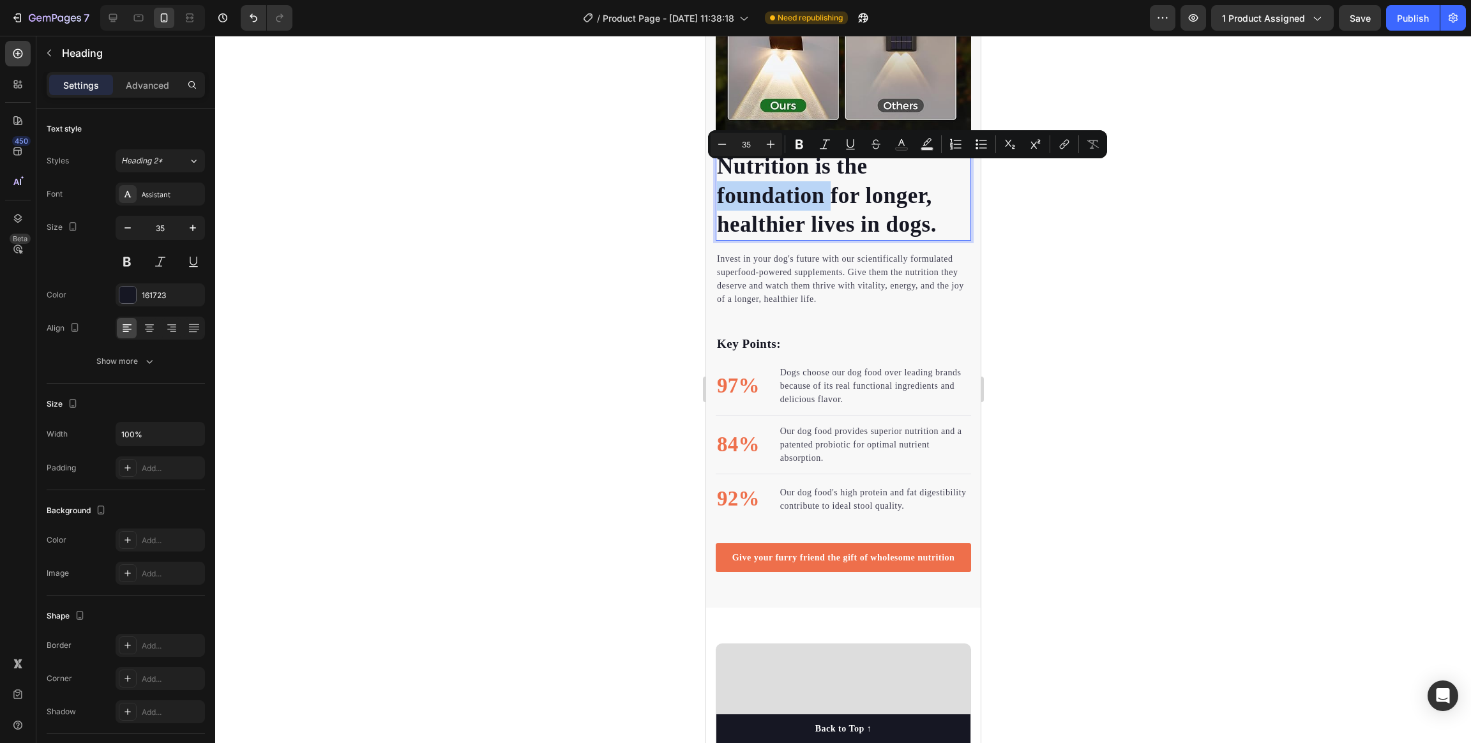
click at [791, 184] on p "Nutrition is the foundation for longer, healthier lives in dogs." at bounding box center [842, 195] width 253 height 87
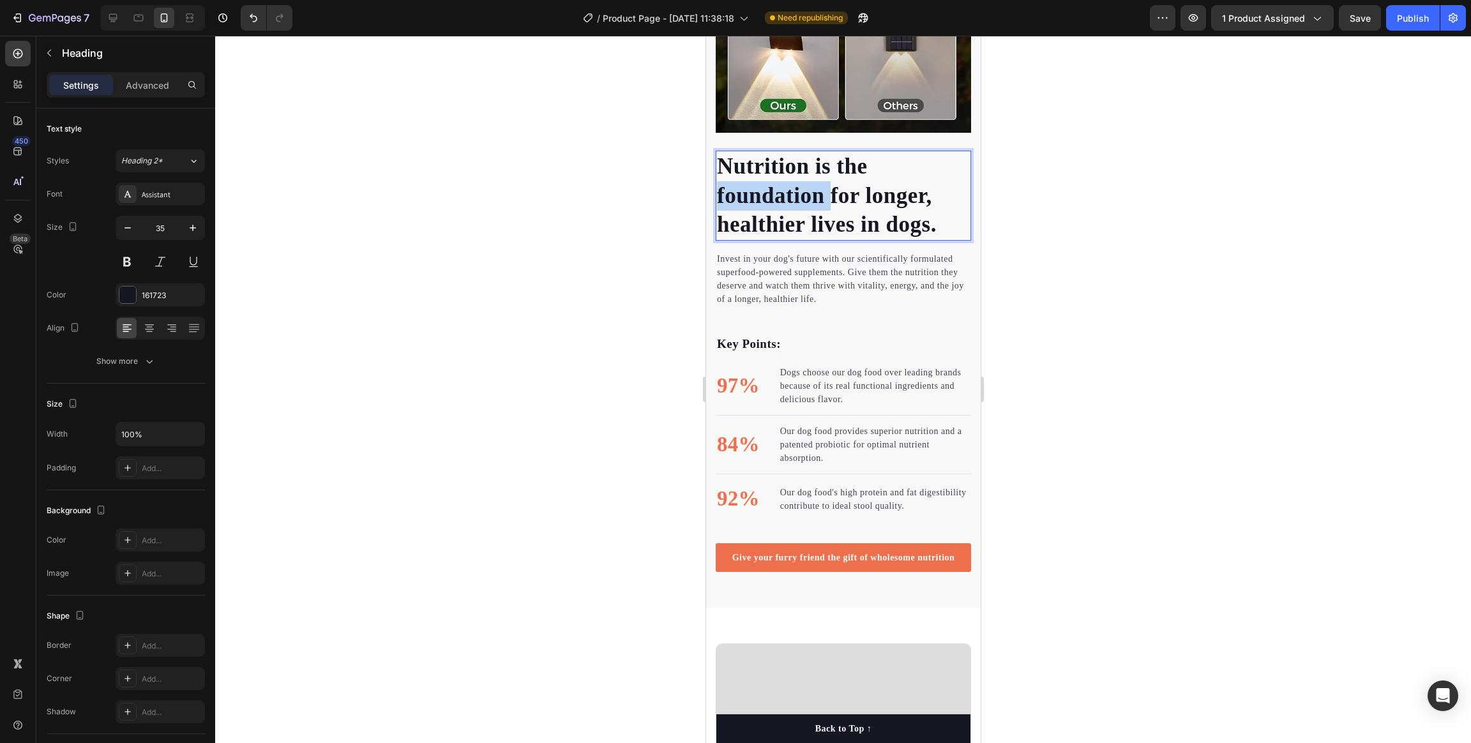
click at [791, 184] on p "Nutrition is the foundation for longer, healthier lives in dogs." at bounding box center [842, 195] width 253 height 87
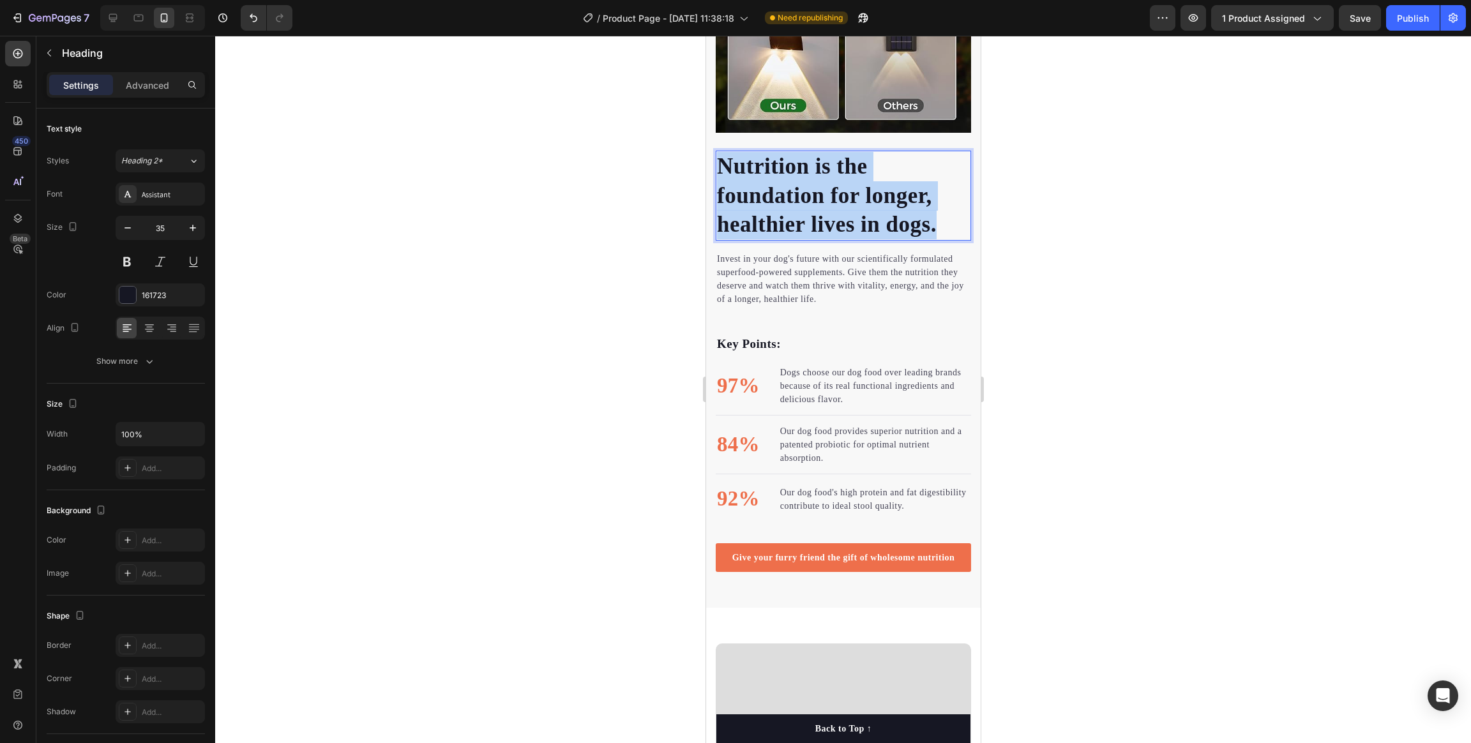
click at [791, 184] on p "Nutrition is the foundation for longer, healthier lives in dogs." at bounding box center [842, 195] width 253 height 87
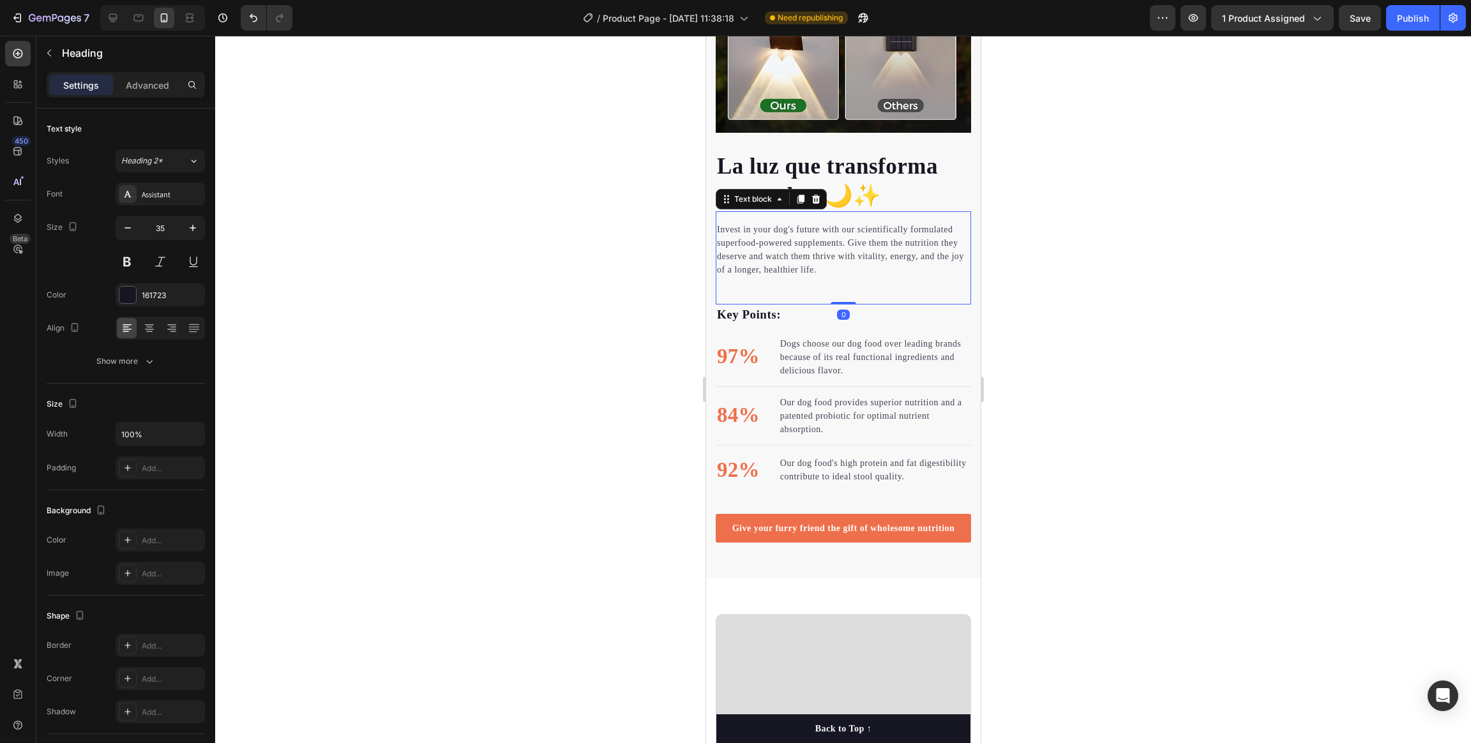
click at [801, 251] on p "Invest in your dog's future with our scientifically formulated superfood-powere…" at bounding box center [842, 250] width 253 height 54
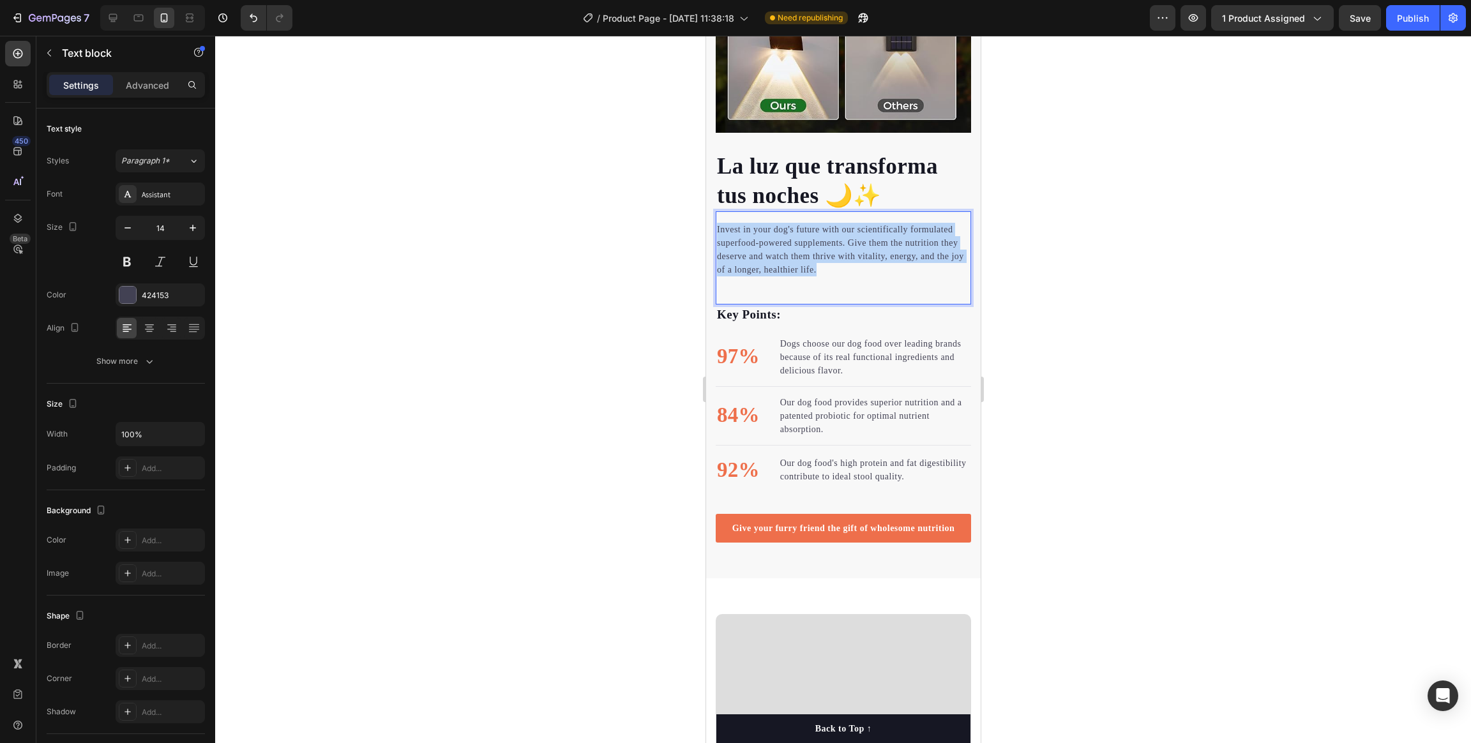
click at [801, 251] on p "Invest in your dog's future with our scientifically formulated superfood-powere…" at bounding box center [842, 250] width 253 height 54
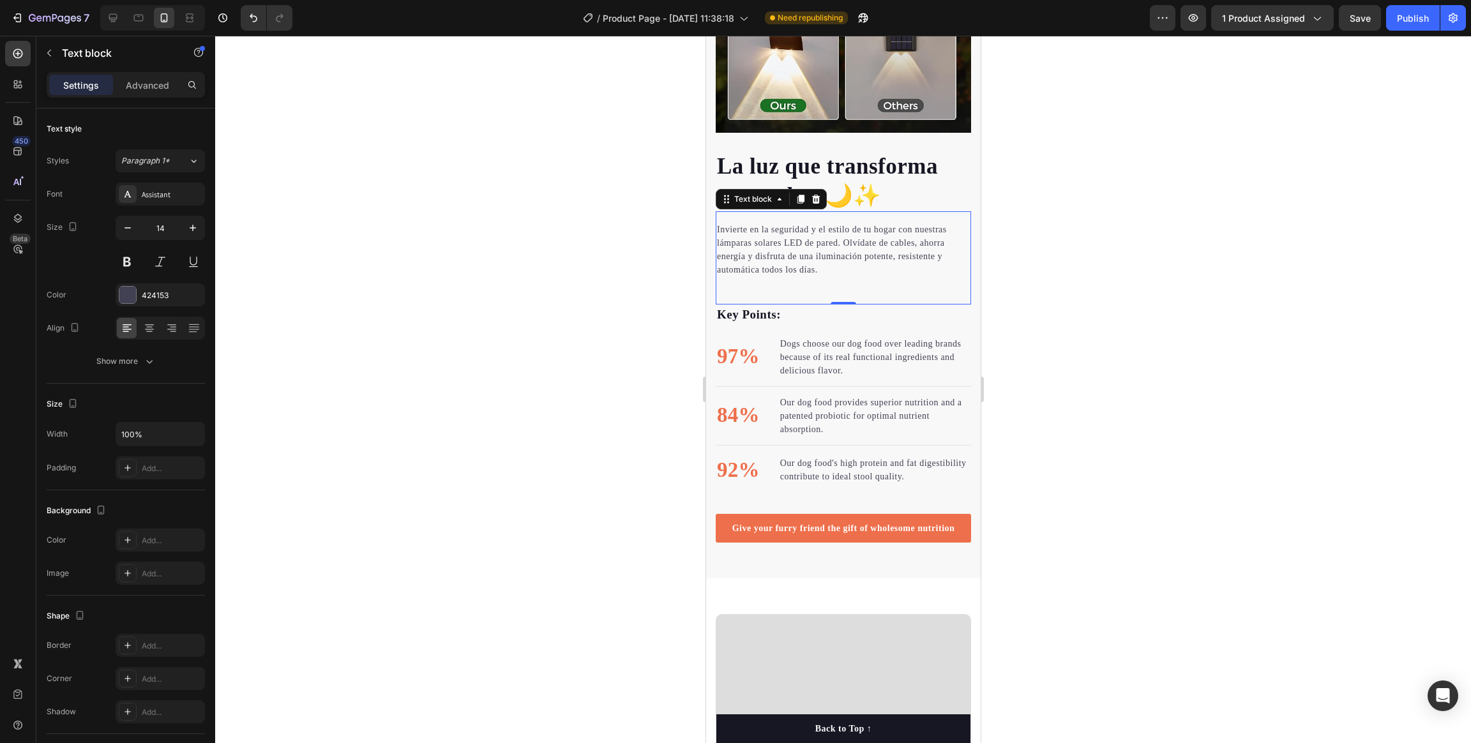
click at [745, 273] on div "Invierte en la seguridad y el estilo de tu hogar con nuestras lámparas solares …" at bounding box center [842, 257] width 255 height 93
click at [739, 270] on div "Invierte en la seguridad y el estilo de tu hogar con nuestras lámparas solares …" at bounding box center [842, 257] width 255 height 93
click at [739, 269] on div "Invierte en la seguridad y el estilo de tu hogar con nuestras lámparas solares …" at bounding box center [842, 257] width 255 height 93
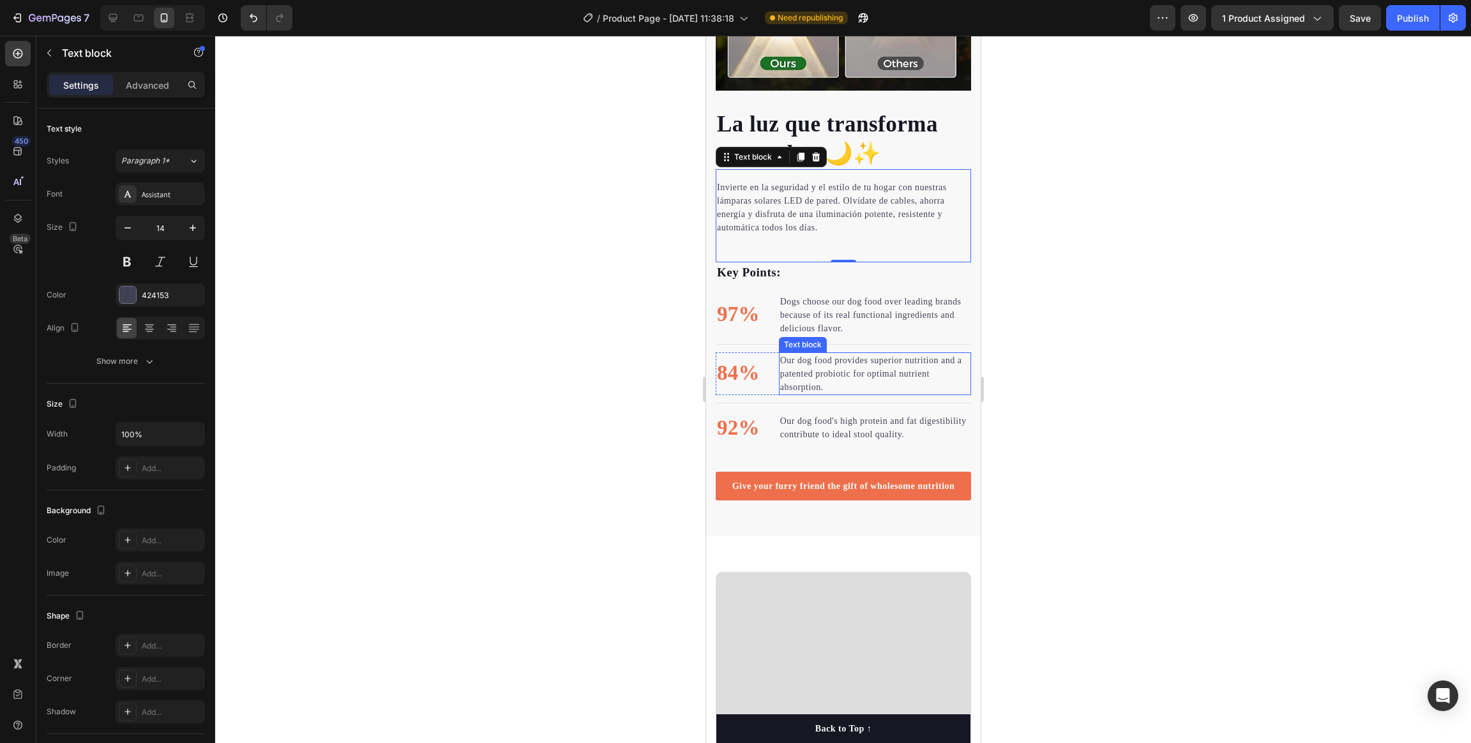
scroll to position [1595, 0]
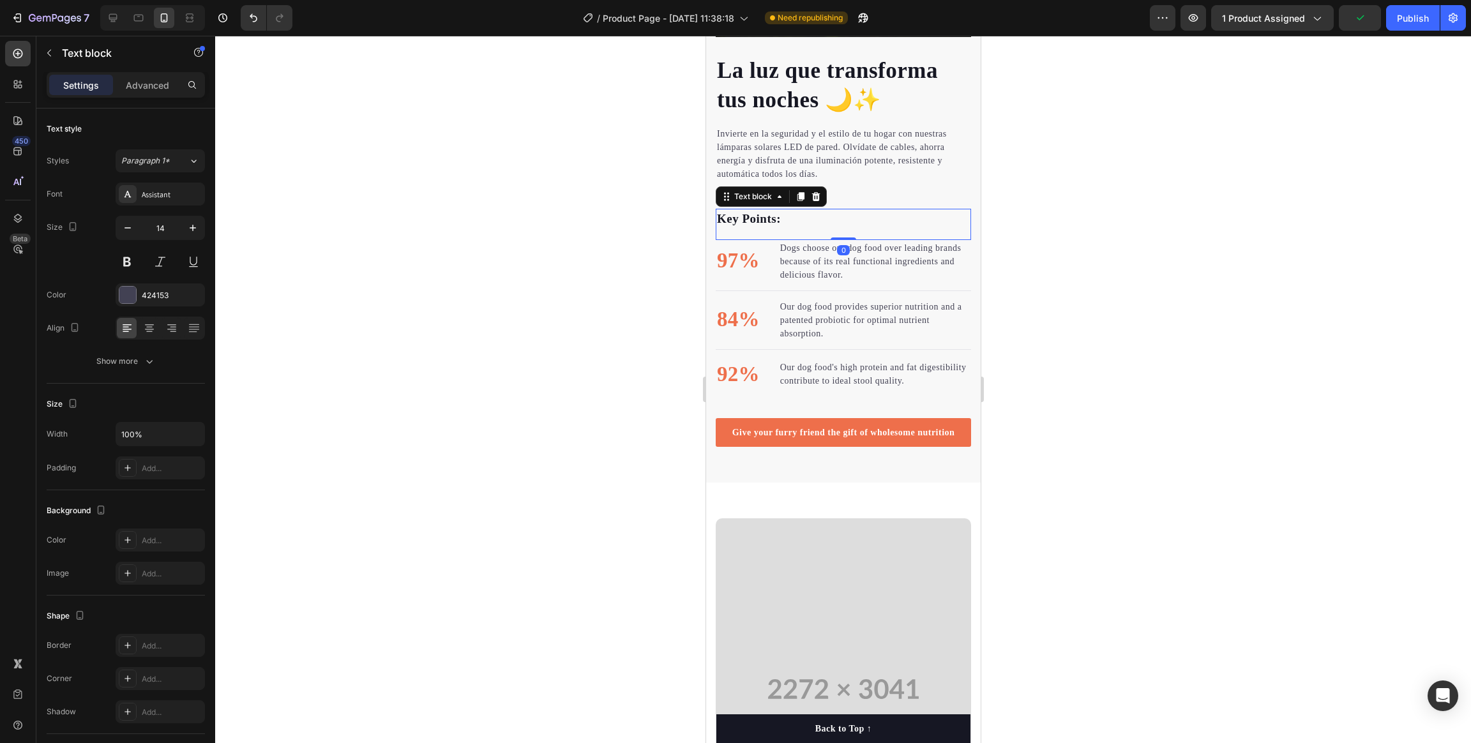
click at [760, 210] on p "Key Points:" at bounding box center [842, 219] width 253 height 19
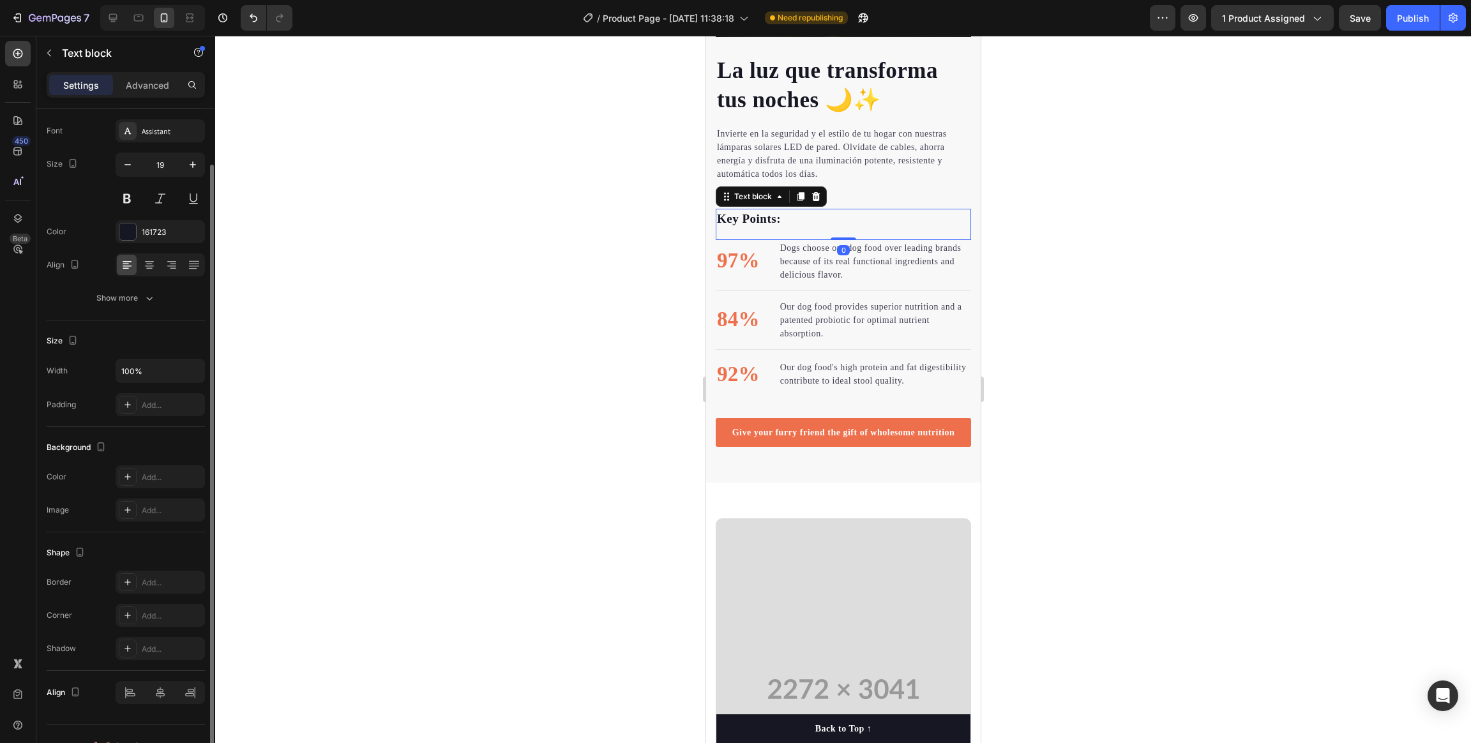
click at [760, 210] on p "Key Points:" at bounding box center [842, 219] width 253 height 19
click at [980, 246] on div at bounding box center [843, 389] width 1256 height 707
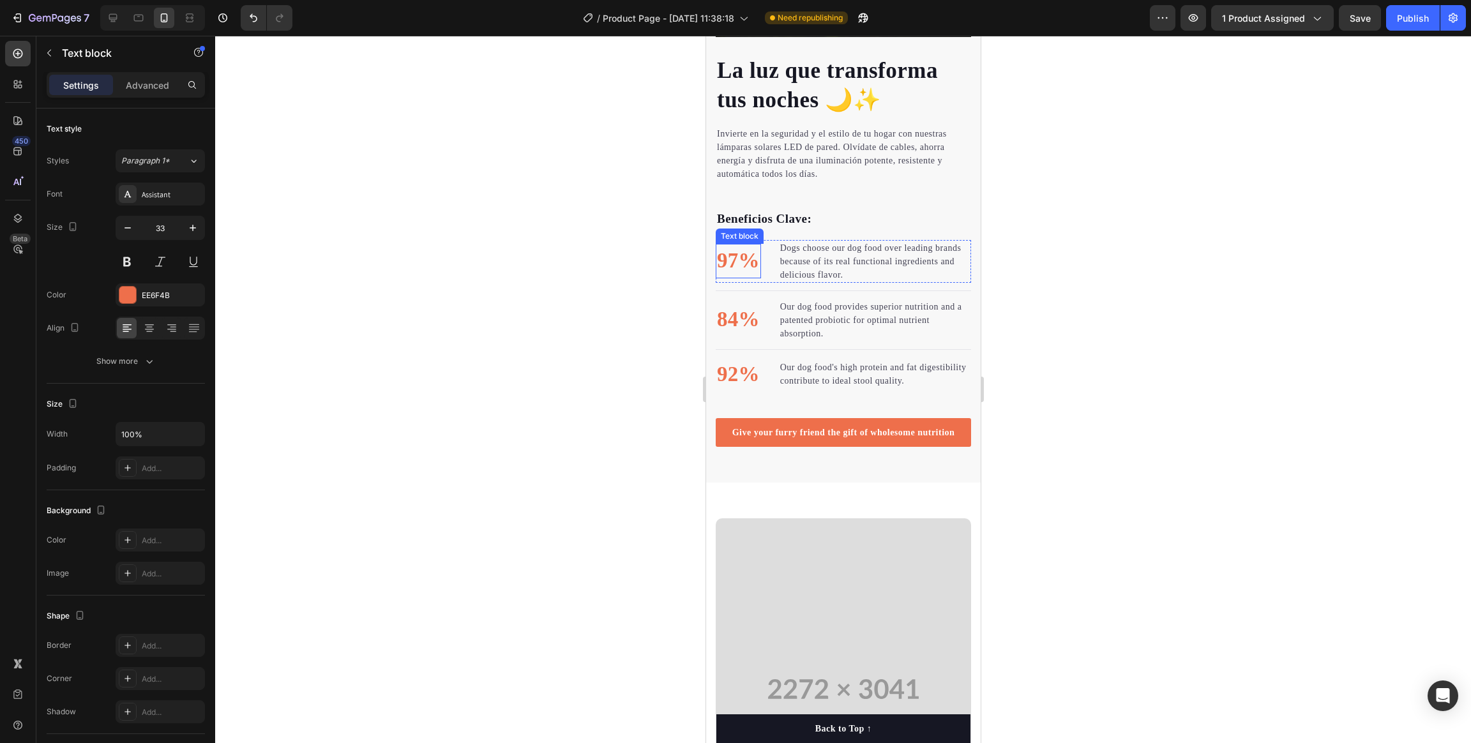
click at [740, 245] on p "97%" at bounding box center [737, 261] width 43 height 32
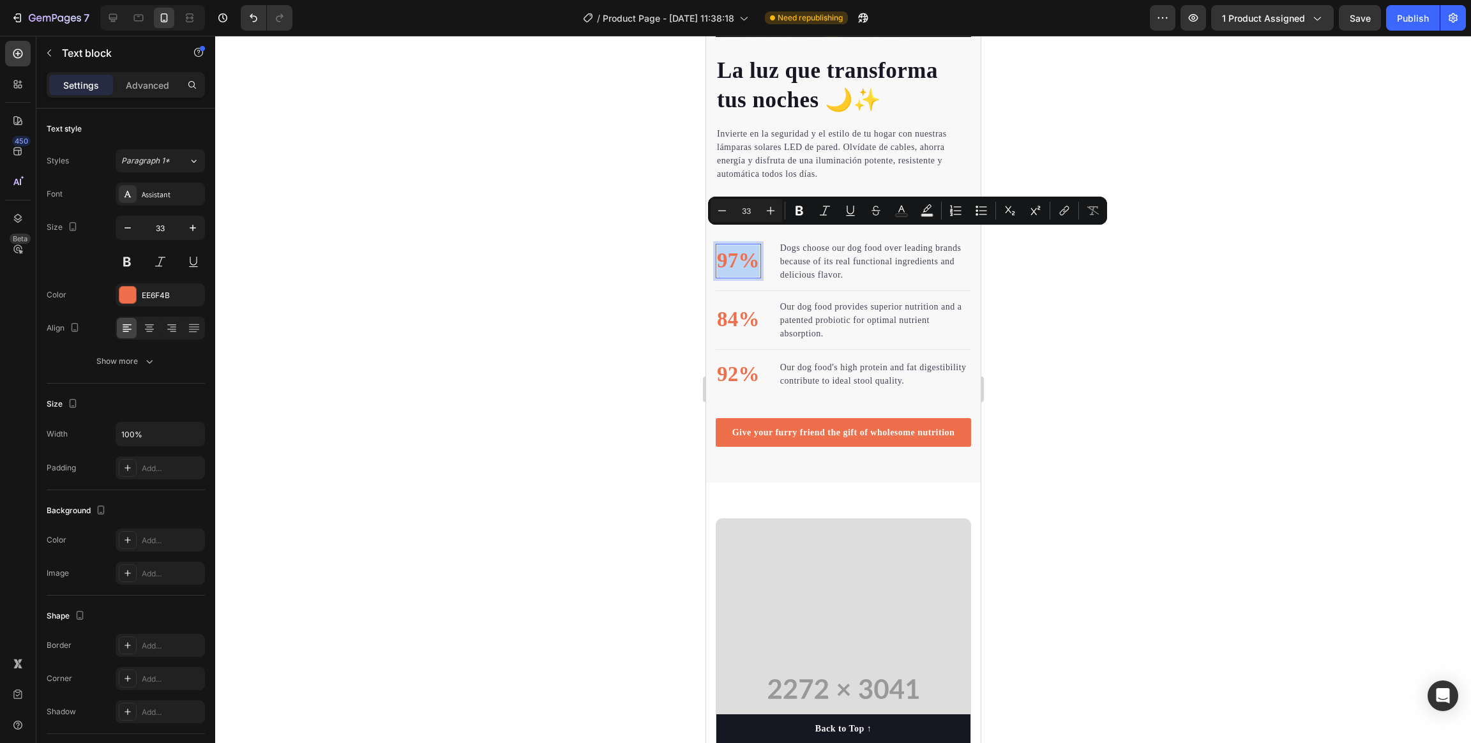
click at [740, 245] on p "97%" at bounding box center [737, 261] width 43 height 32
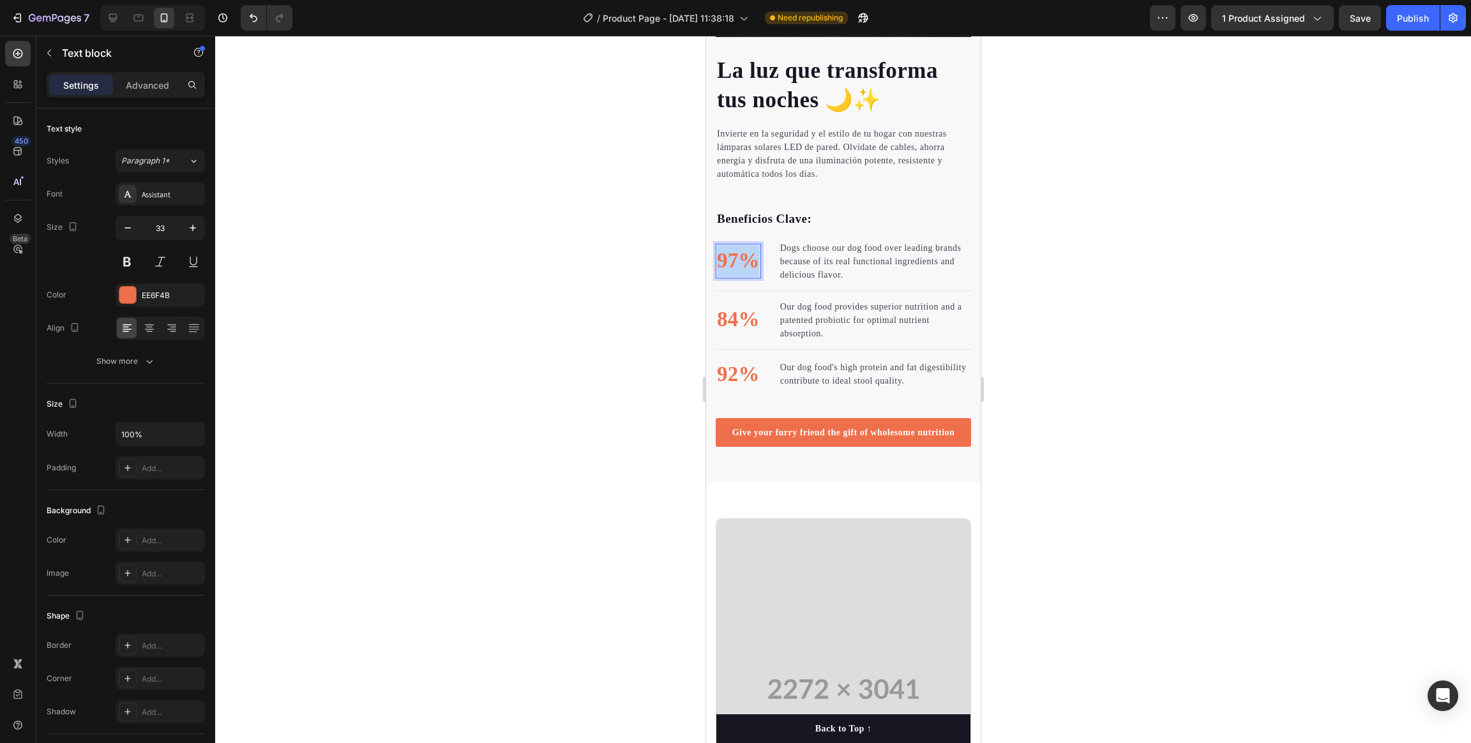
click at [740, 245] on p "97%" at bounding box center [737, 261] width 43 height 32
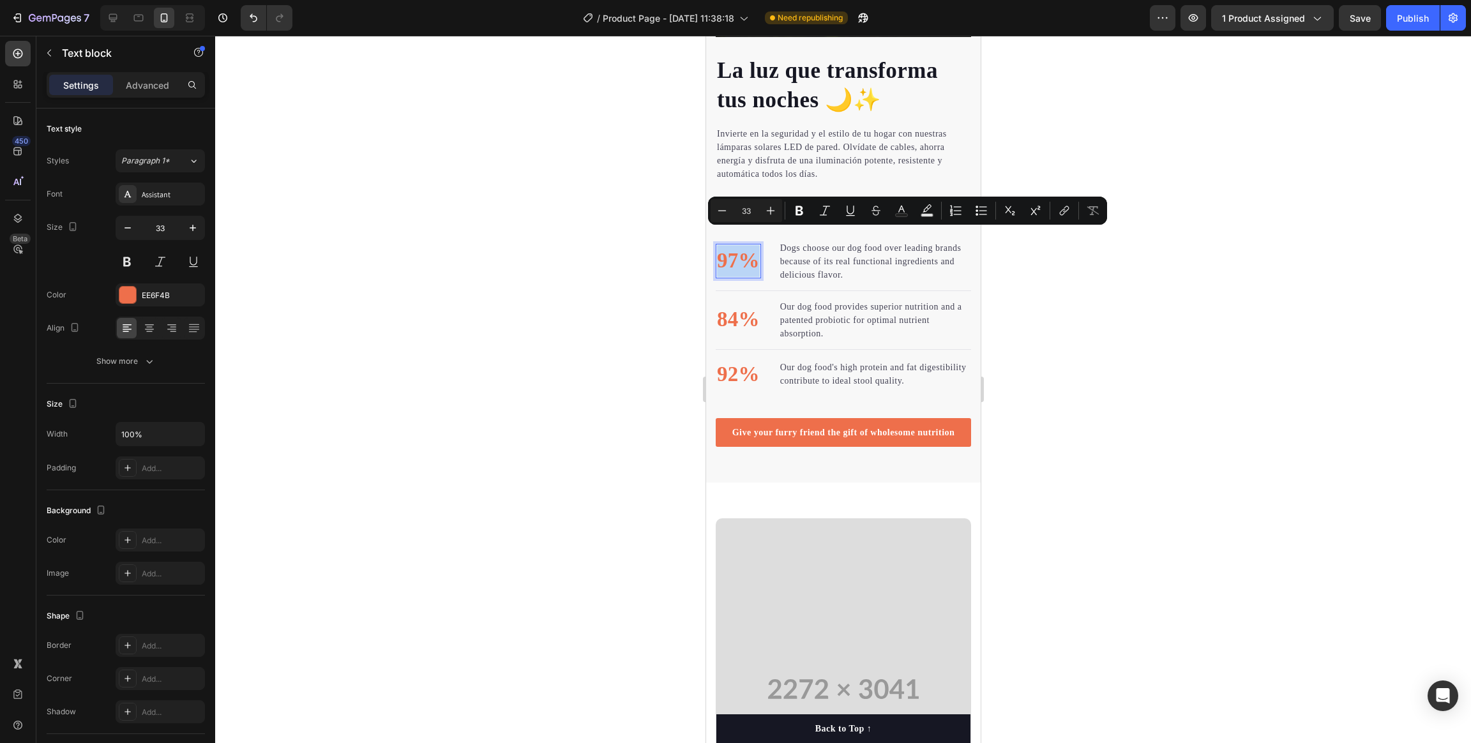
click at [735, 245] on p "97%" at bounding box center [737, 261] width 43 height 32
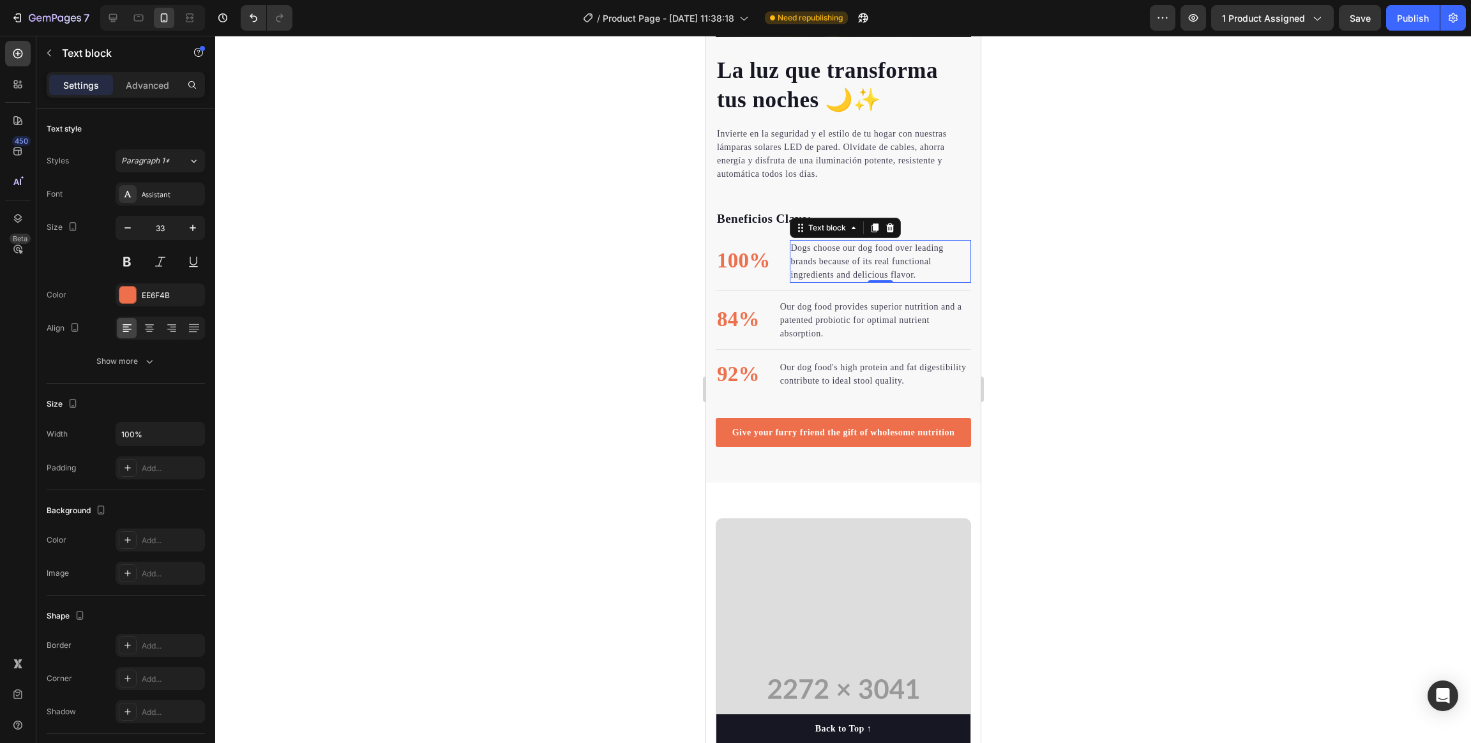
click at [846, 242] on p "Dogs choose our dog food over leading brands because of its real functional ing…" at bounding box center [879, 261] width 179 height 40
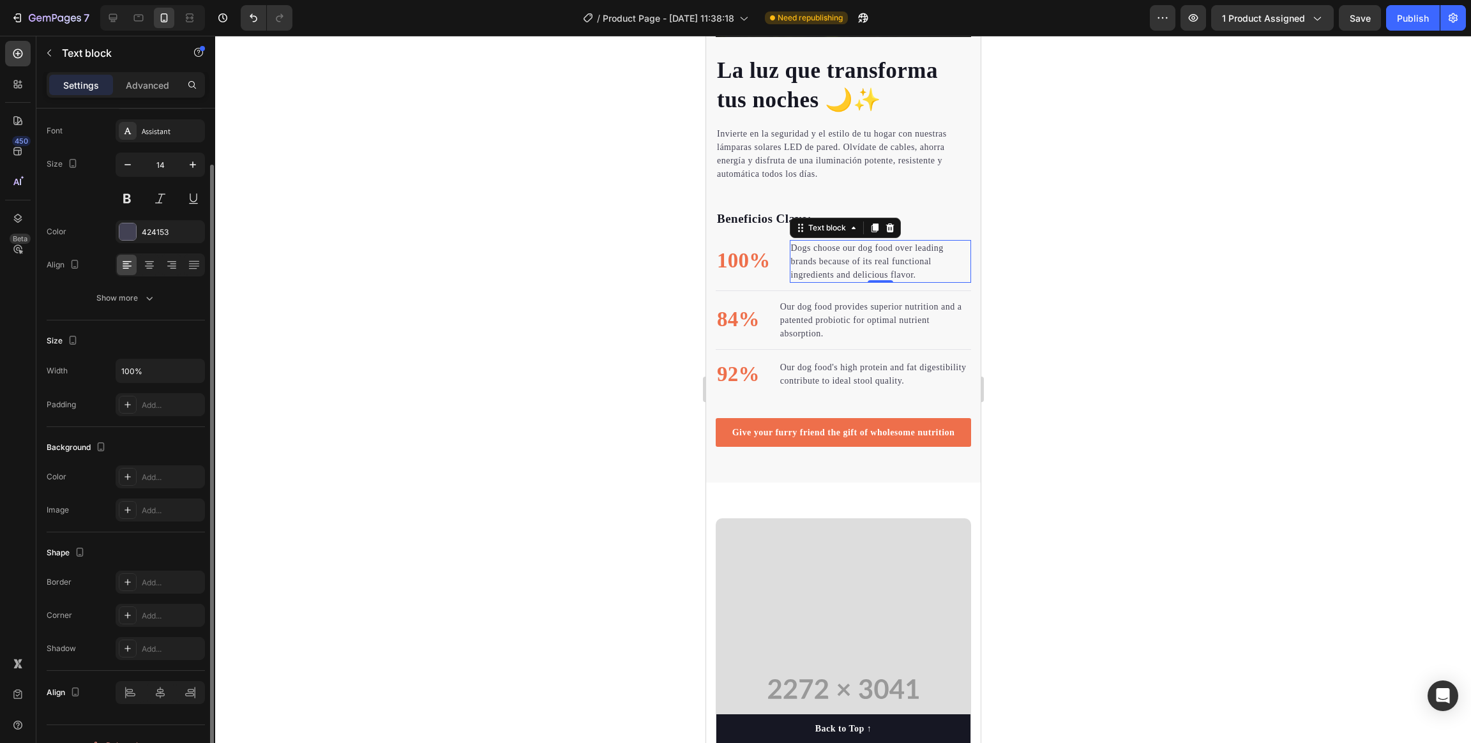
click at [846, 242] on p "Dogs choose our dog food over leading brands because of its real functional ing…" at bounding box center [879, 261] width 179 height 40
click at [980, 302] on div at bounding box center [843, 389] width 1256 height 707
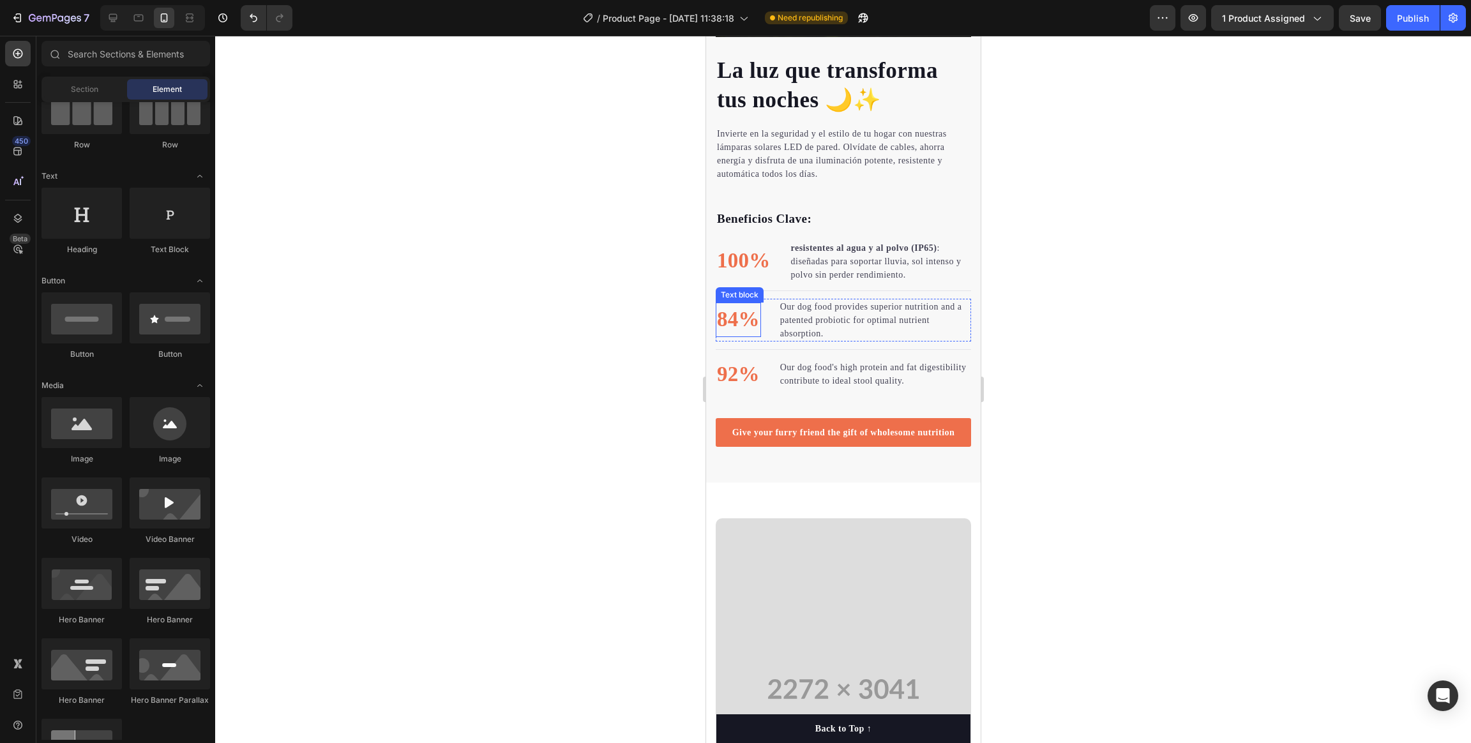
click at [726, 306] on p "84%" at bounding box center [737, 320] width 43 height 32
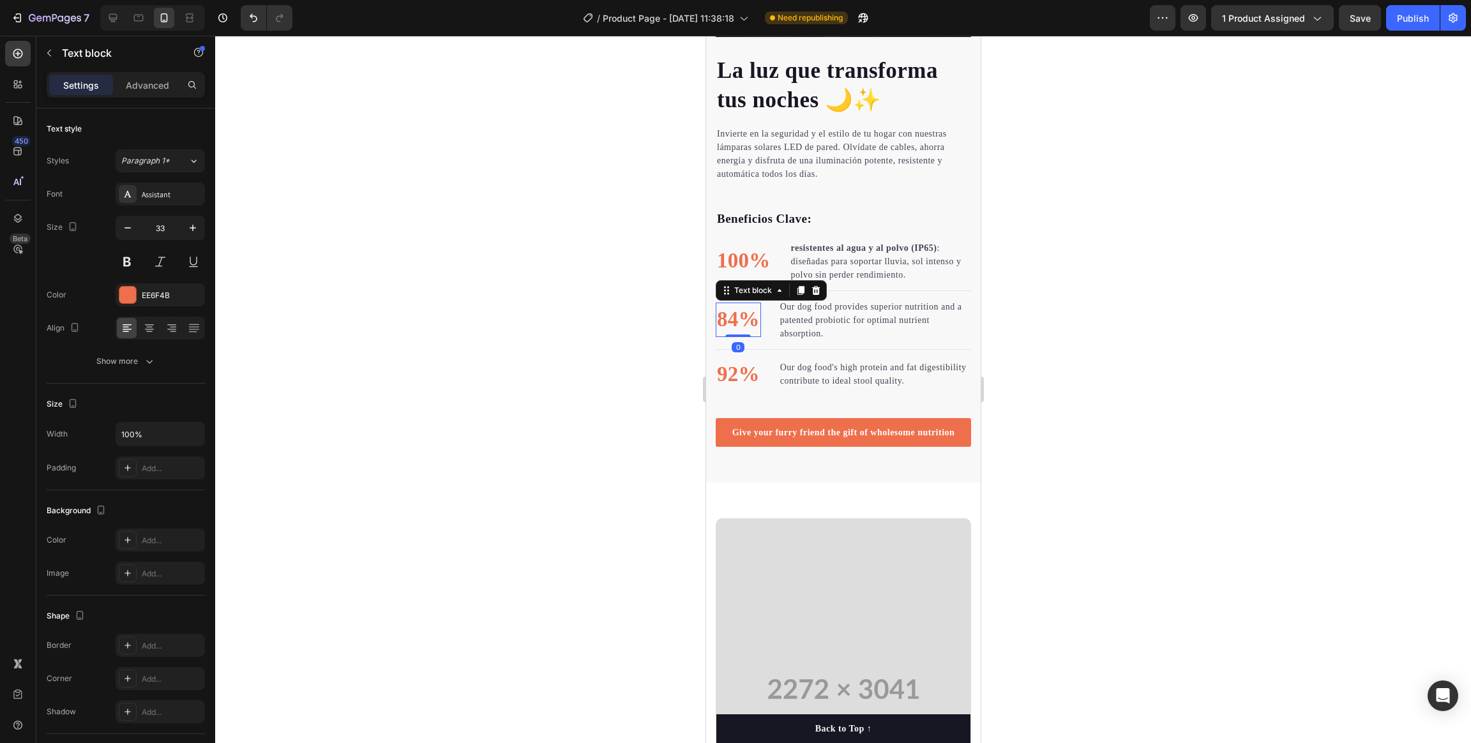
click at [726, 306] on p "84%" at bounding box center [737, 320] width 43 height 32
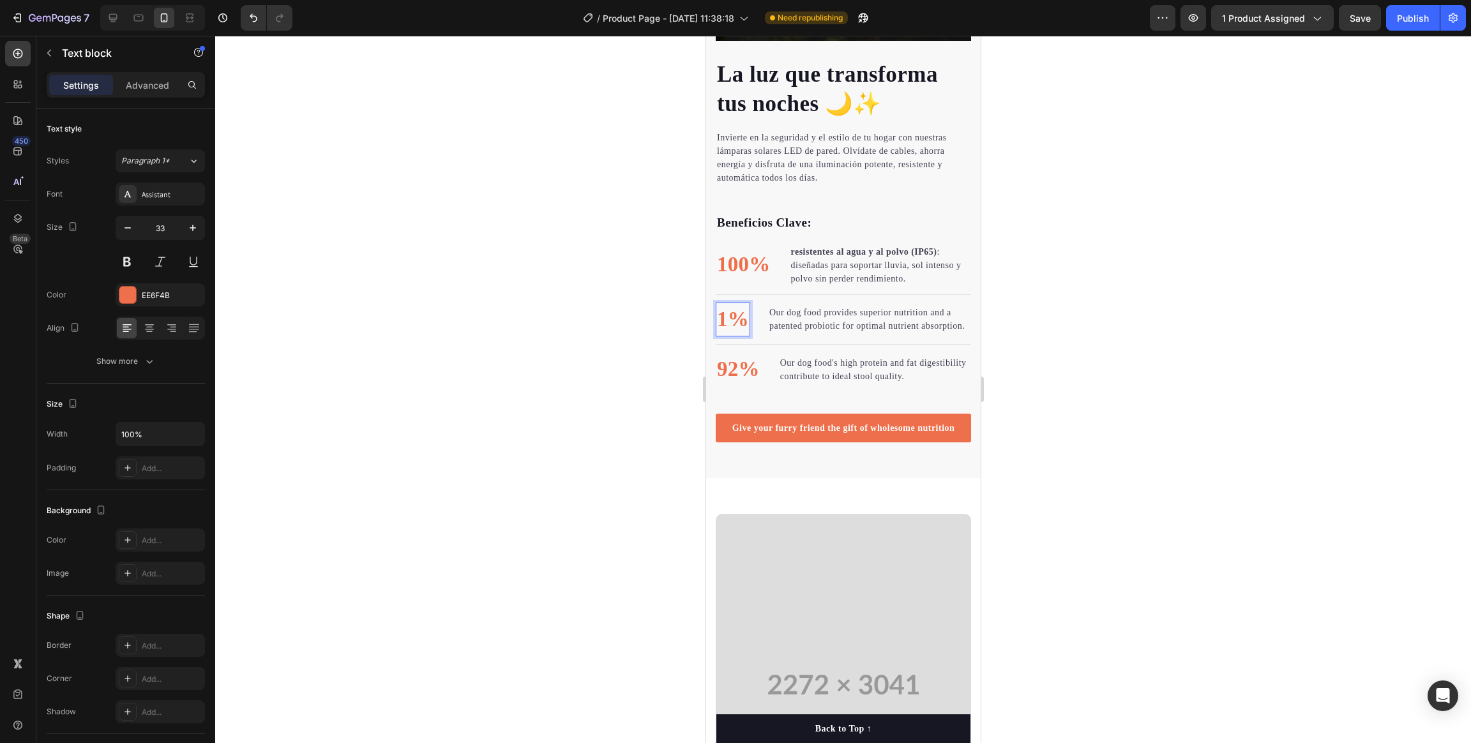
scroll to position [1595, 0]
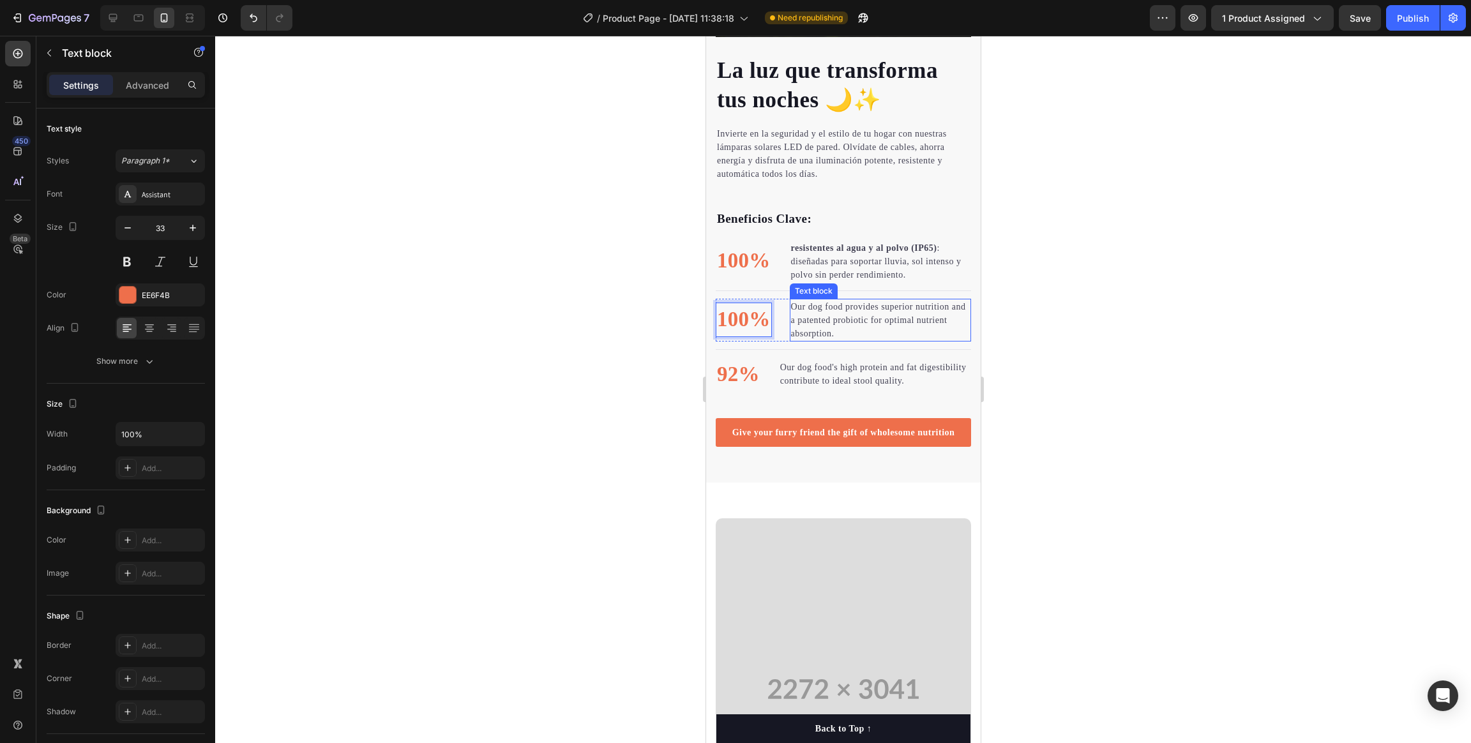
click at [803, 300] on p "Our dog food provides superior nutrition and a patented probiotic for optimal n…" at bounding box center [879, 320] width 179 height 40
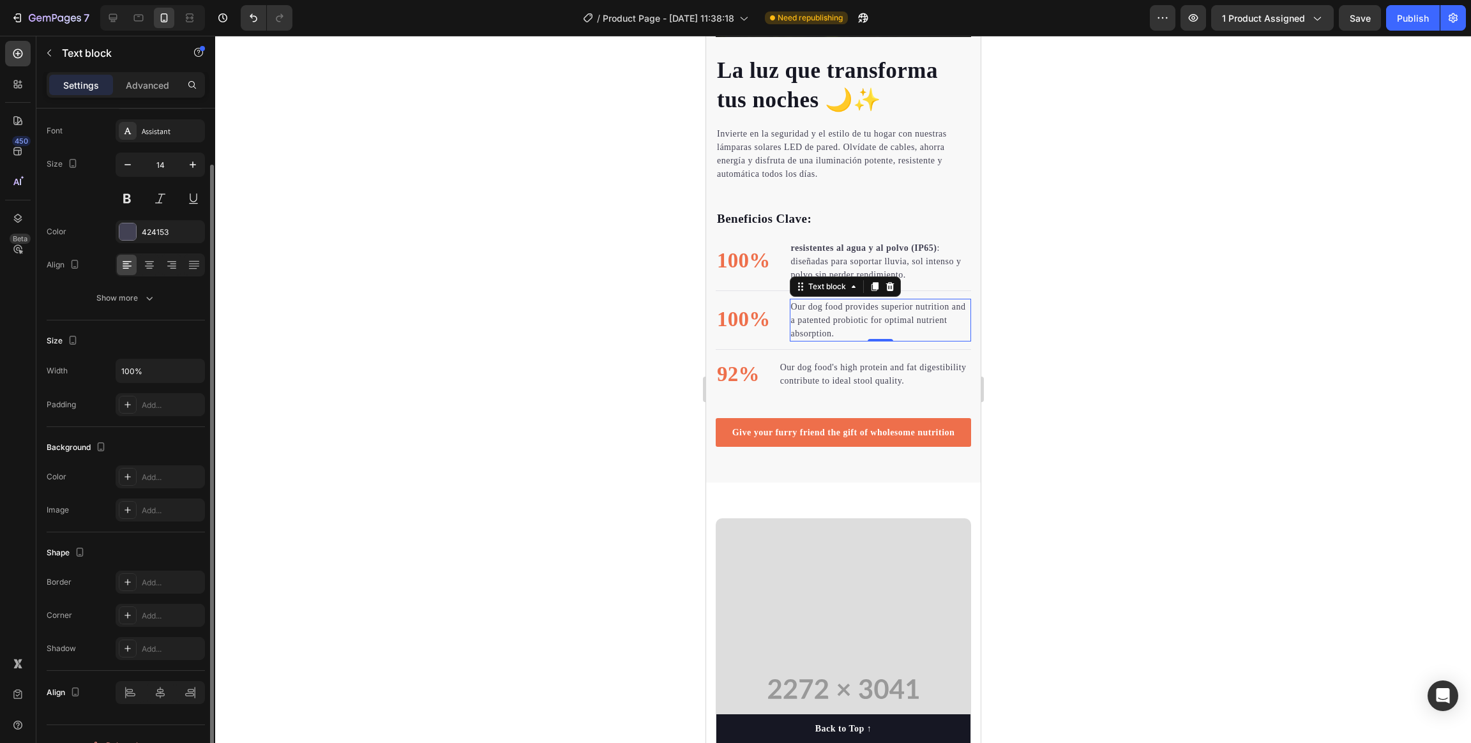
click at [803, 300] on p "Our dog food provides superior nutrition and a patented probiotic for optimal n…" at bounding box center [879, 320] width 179 height 40
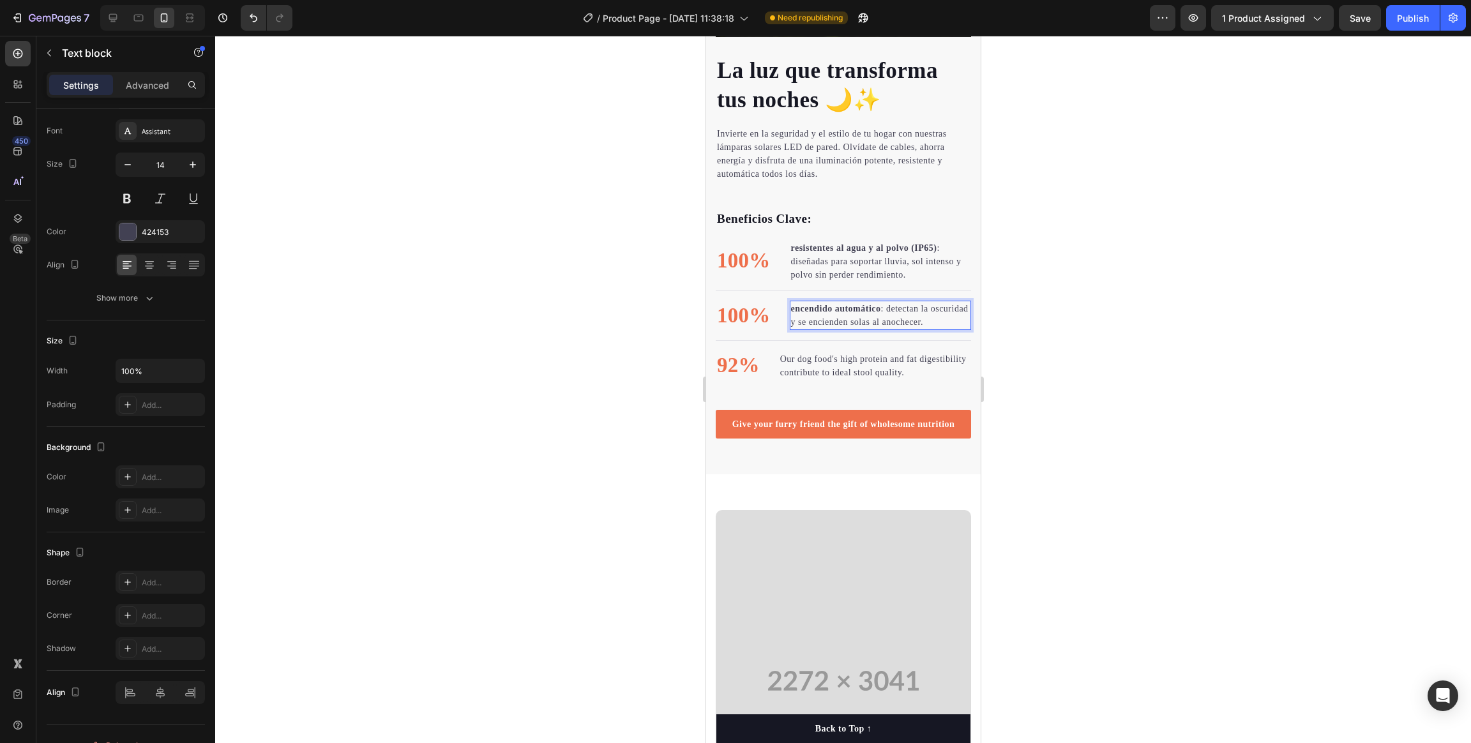
click at [980, 341] on div at bounding box center [843, 389] width 1256 height 707
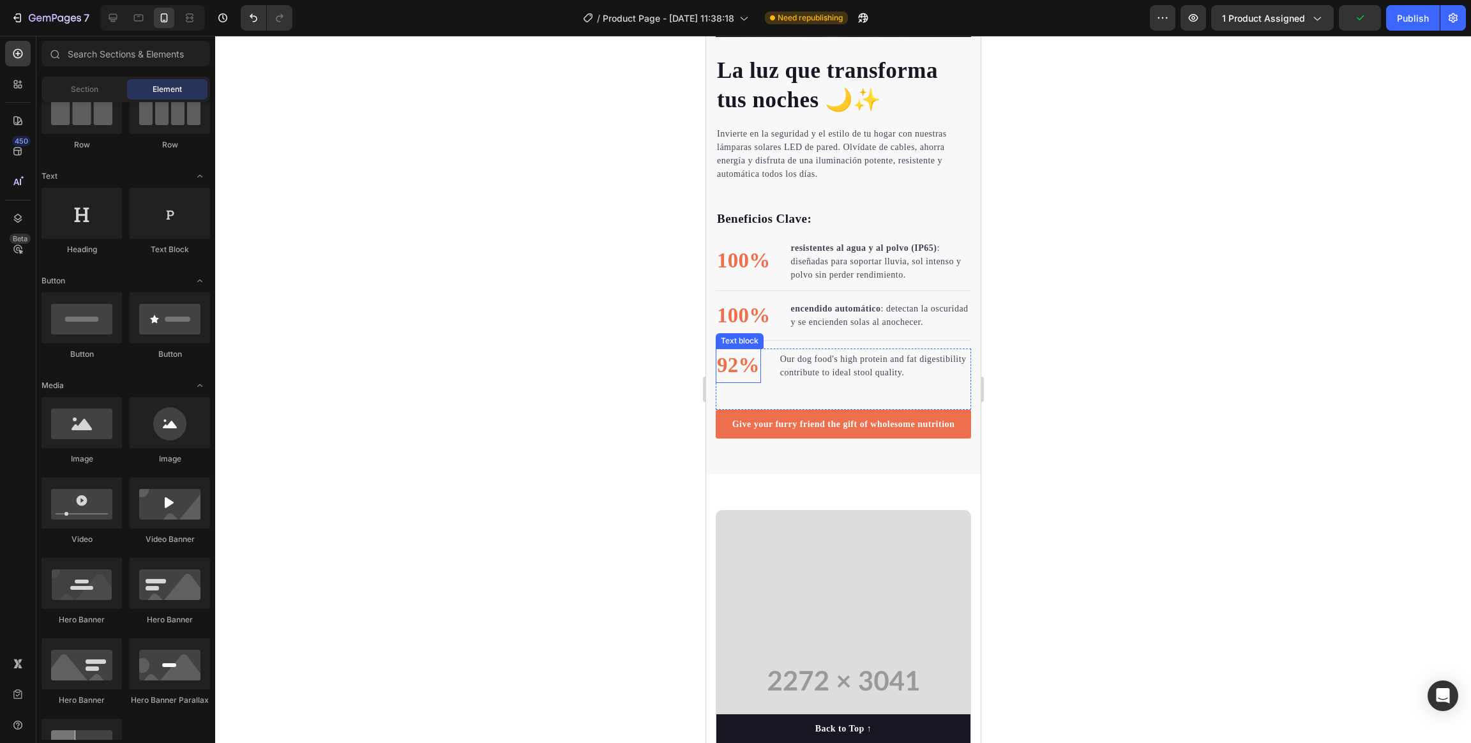
click at [730, 360] on p "92%" at bounding box center [737, 366] width 43 height 32
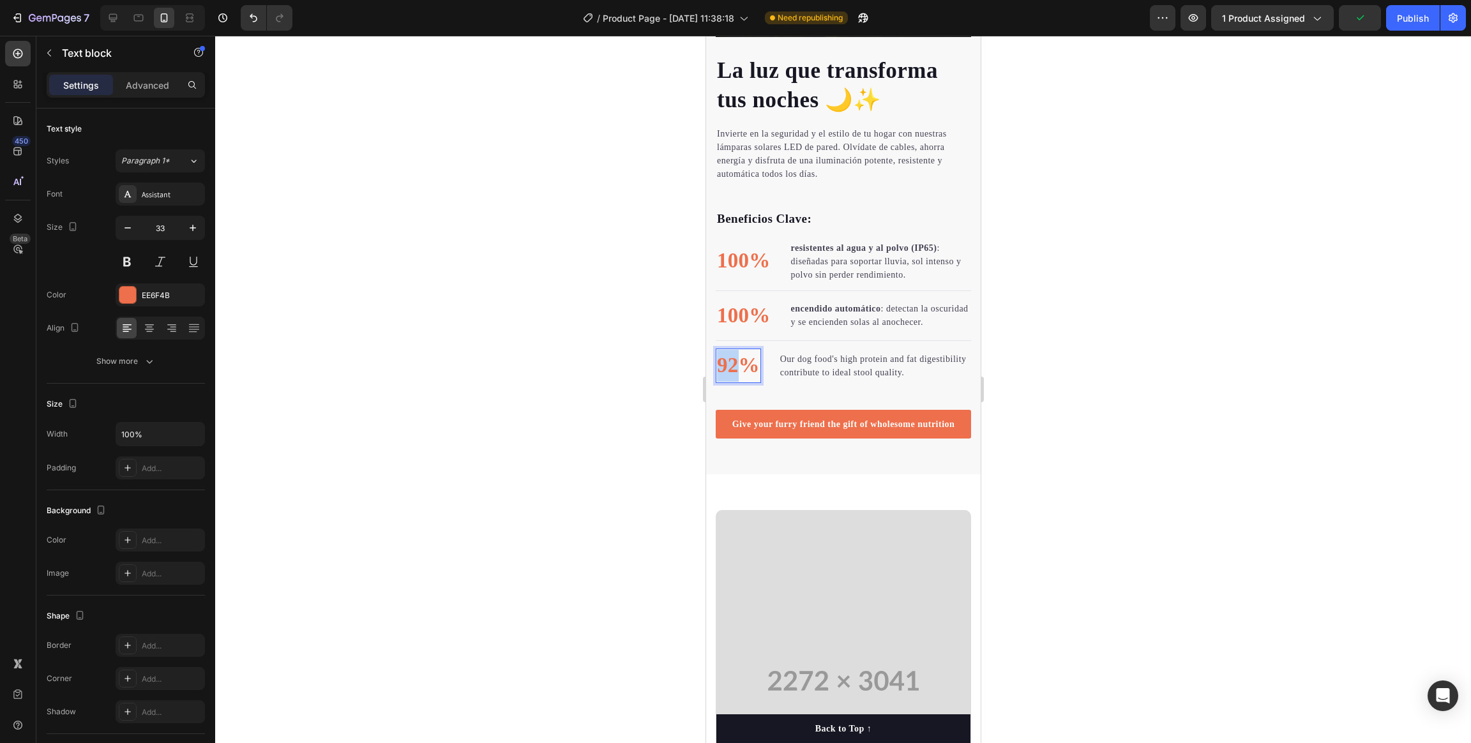
click at [730, 360] on p "92%" at bounding box center [737, 366] width 43 height 32
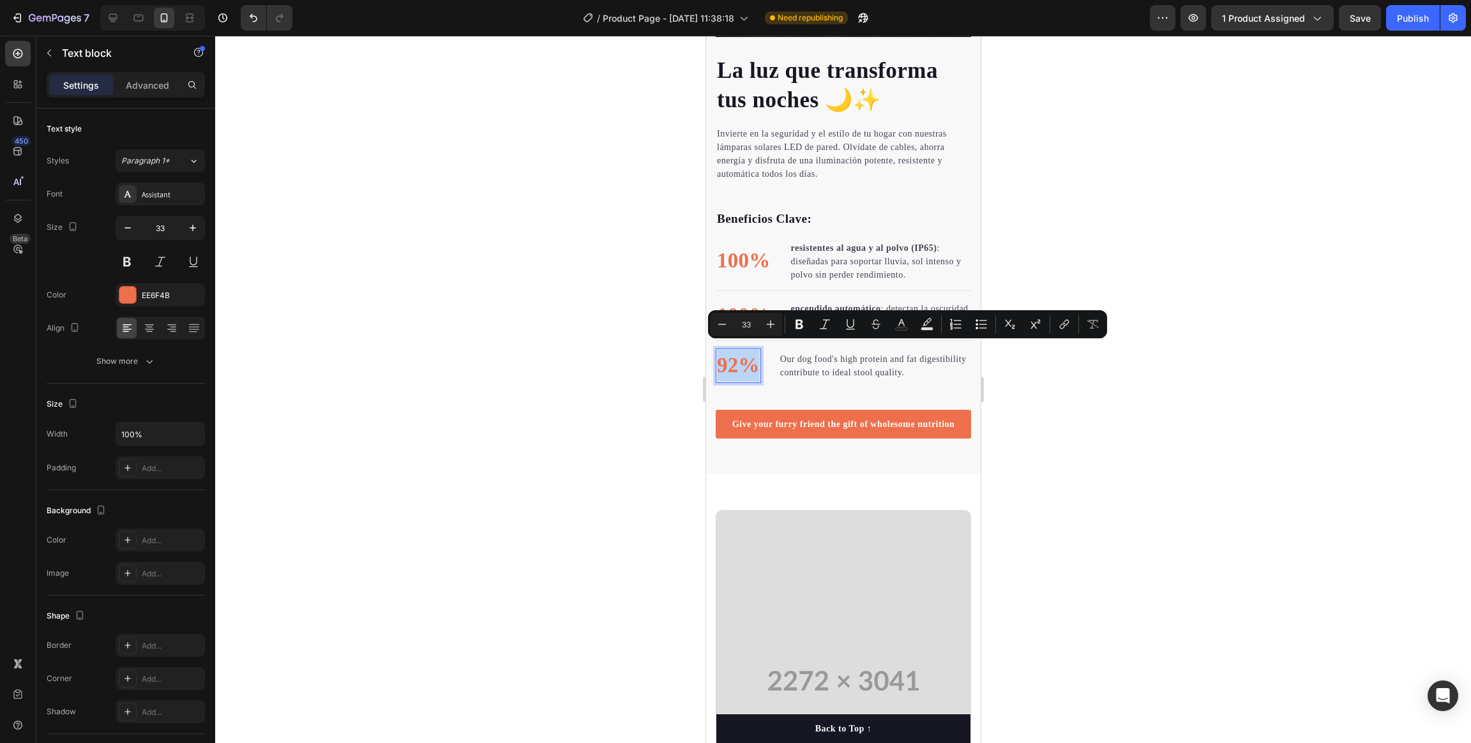
click at [730, 359] on p "92%" at bounding box center [737, 366] width 43 height 32
click at [739, 360] on p "92%" at bounding box center [737, 366] width 43 height 32
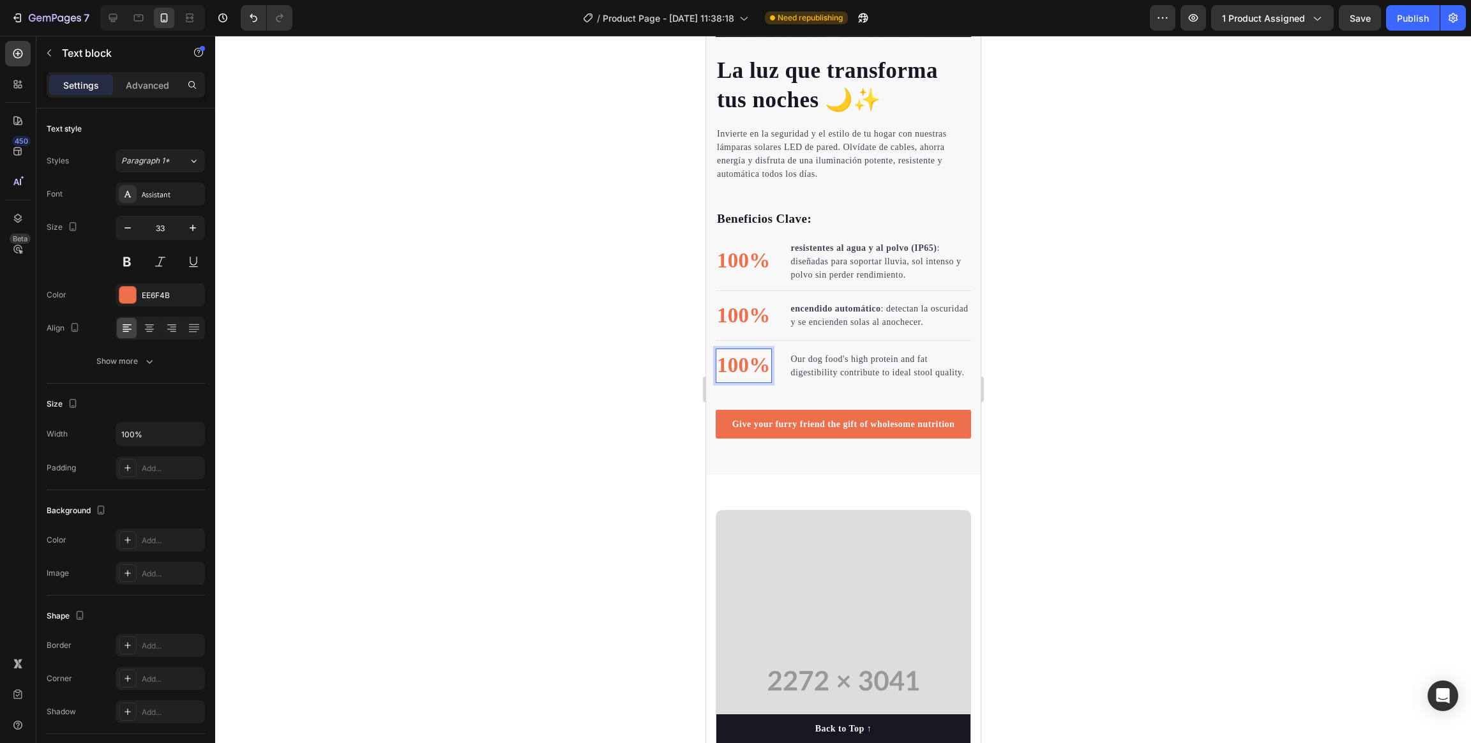
scroll to position [1600, 0]
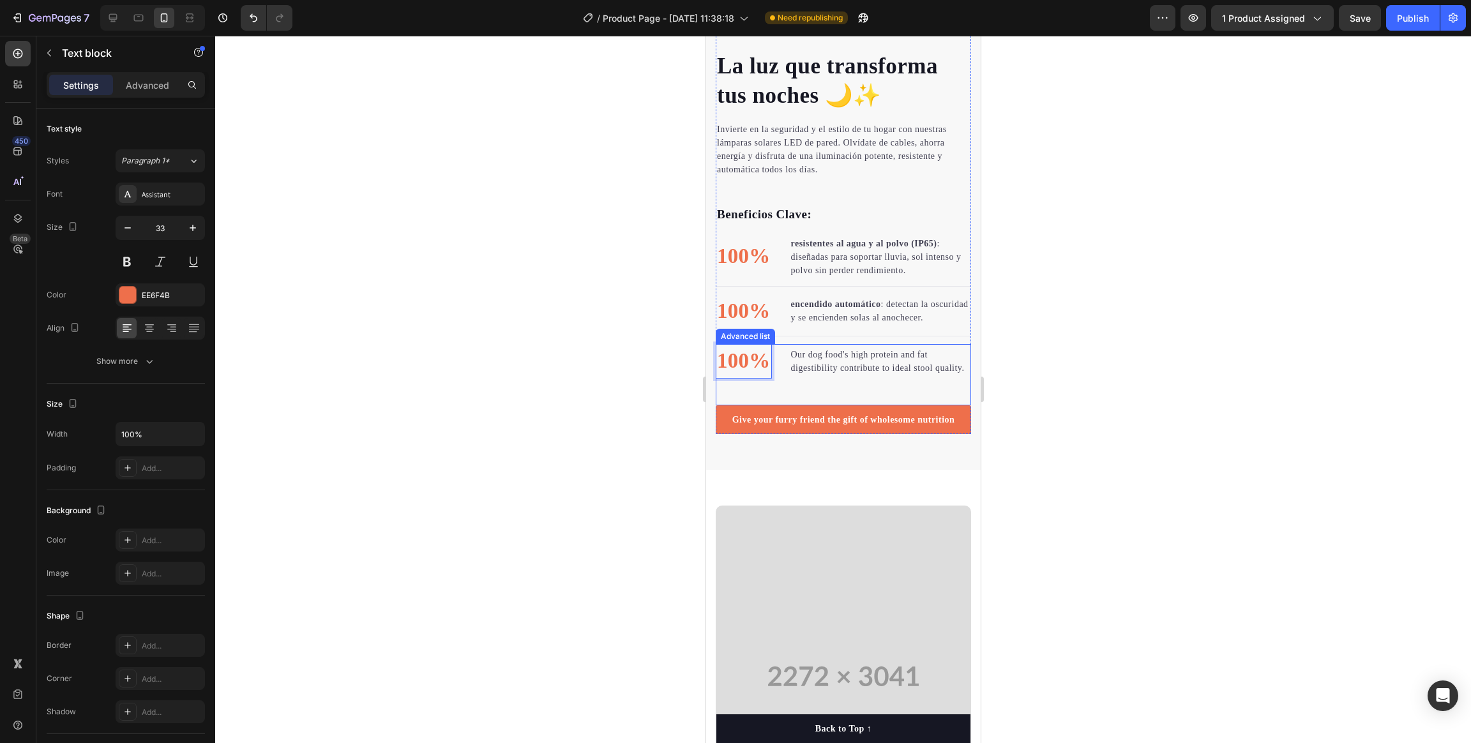
click at [820, 358] on p "Our dog food's high protein and fat digestibility contribute to ideal stool qua…" at bounding box center [879, 361] width 179 height 27
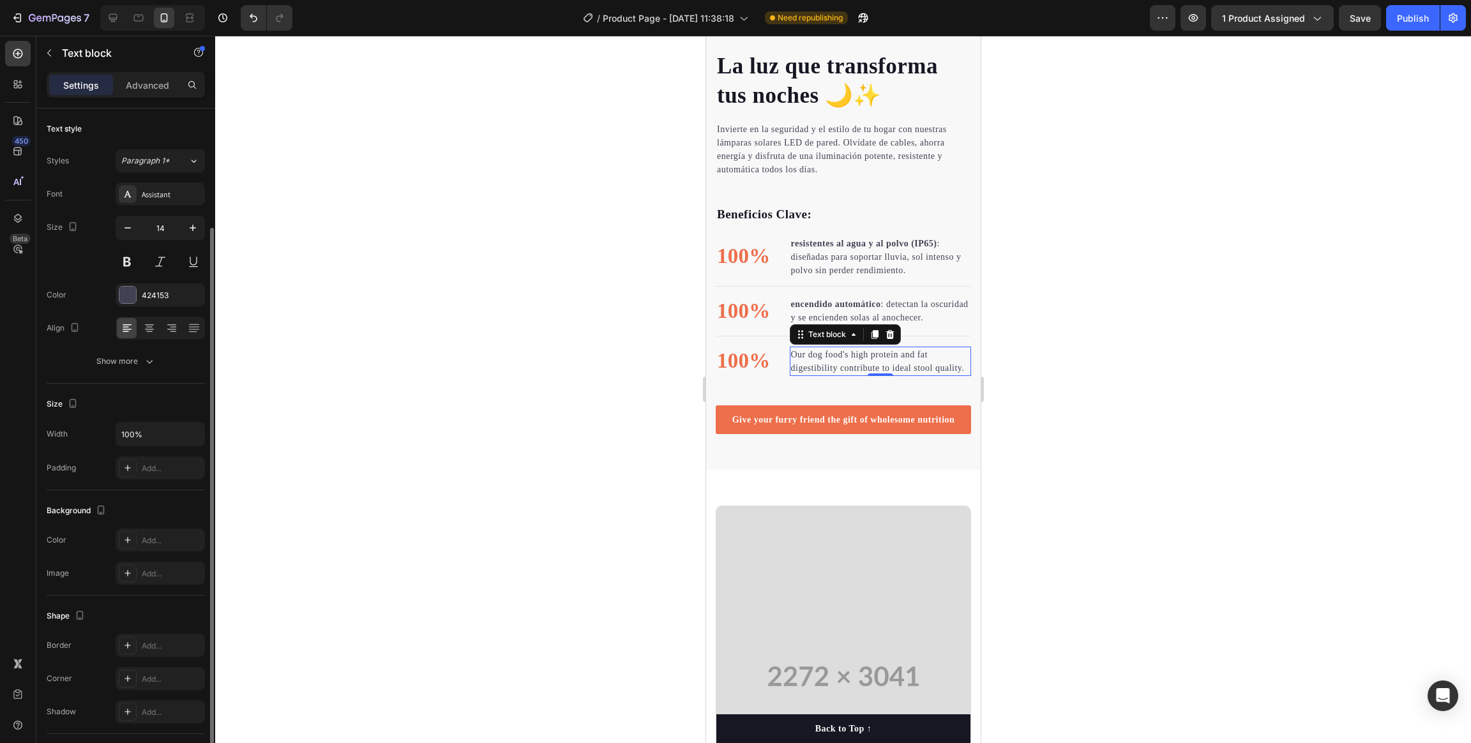
scroll to position [63, 0]
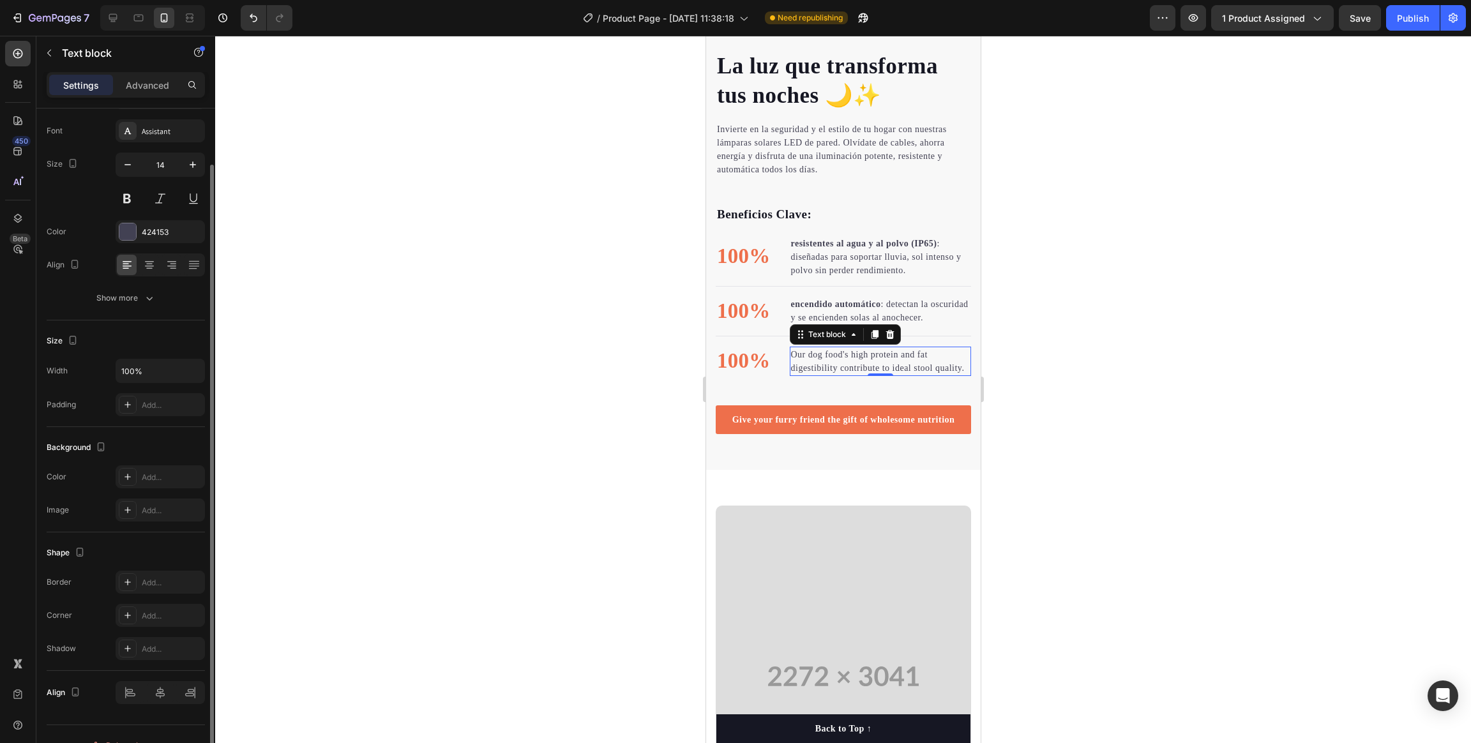
click at [820, 358] on p "Our dog food's high protein and fat digestibility contribute to ideal stool qua…" at bounding box center [879, 361] width 179 height 27
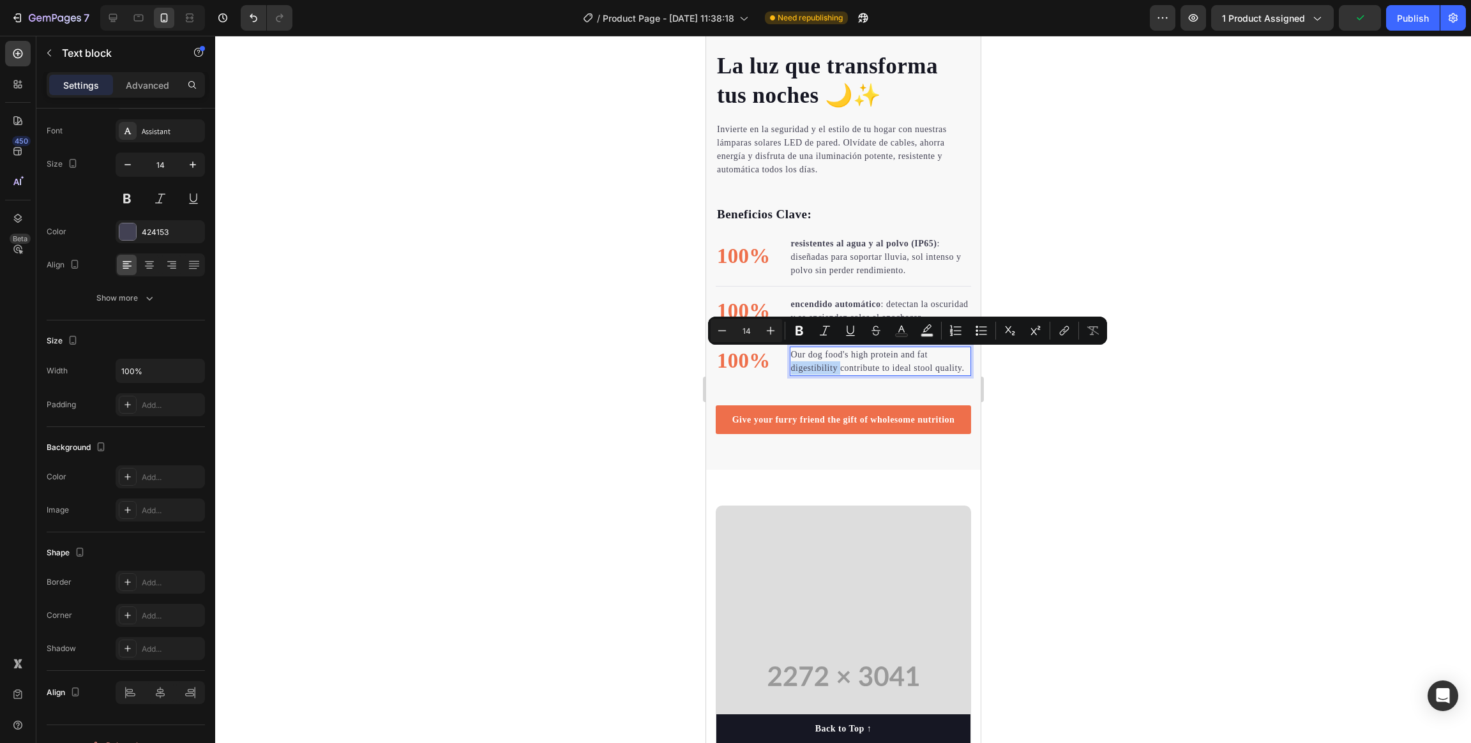
click at [821, 358] on p "Our dog food's high protein and fat digestibility contribute to ideal stool qua…" at bounding box center [879, 361] width 179 height 27
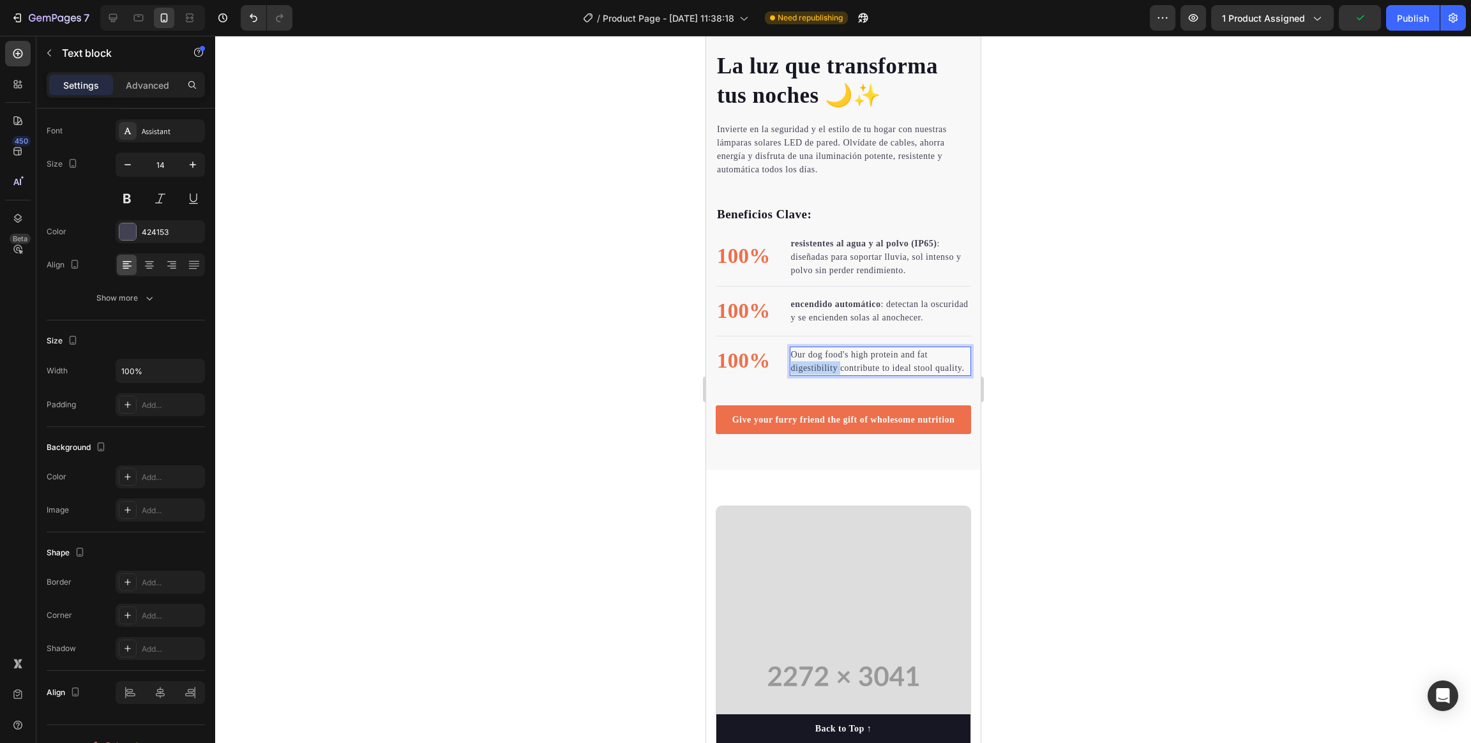
click at [821, 358] on p "Our dog food's high protein and fat digestibility contribute to ideal stool qua…" at bounding box center [879, 361] width 179 height 27
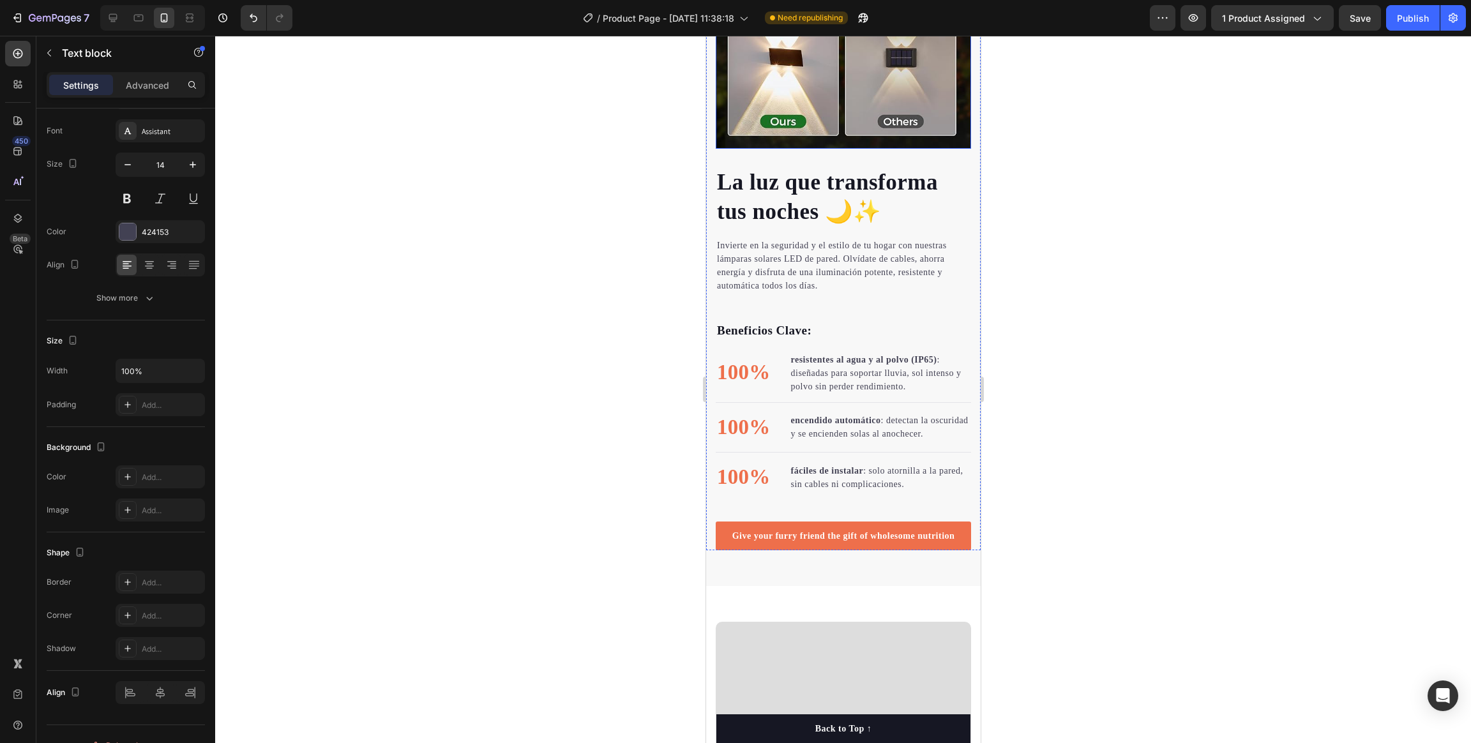
scroll to position [1340, 0]
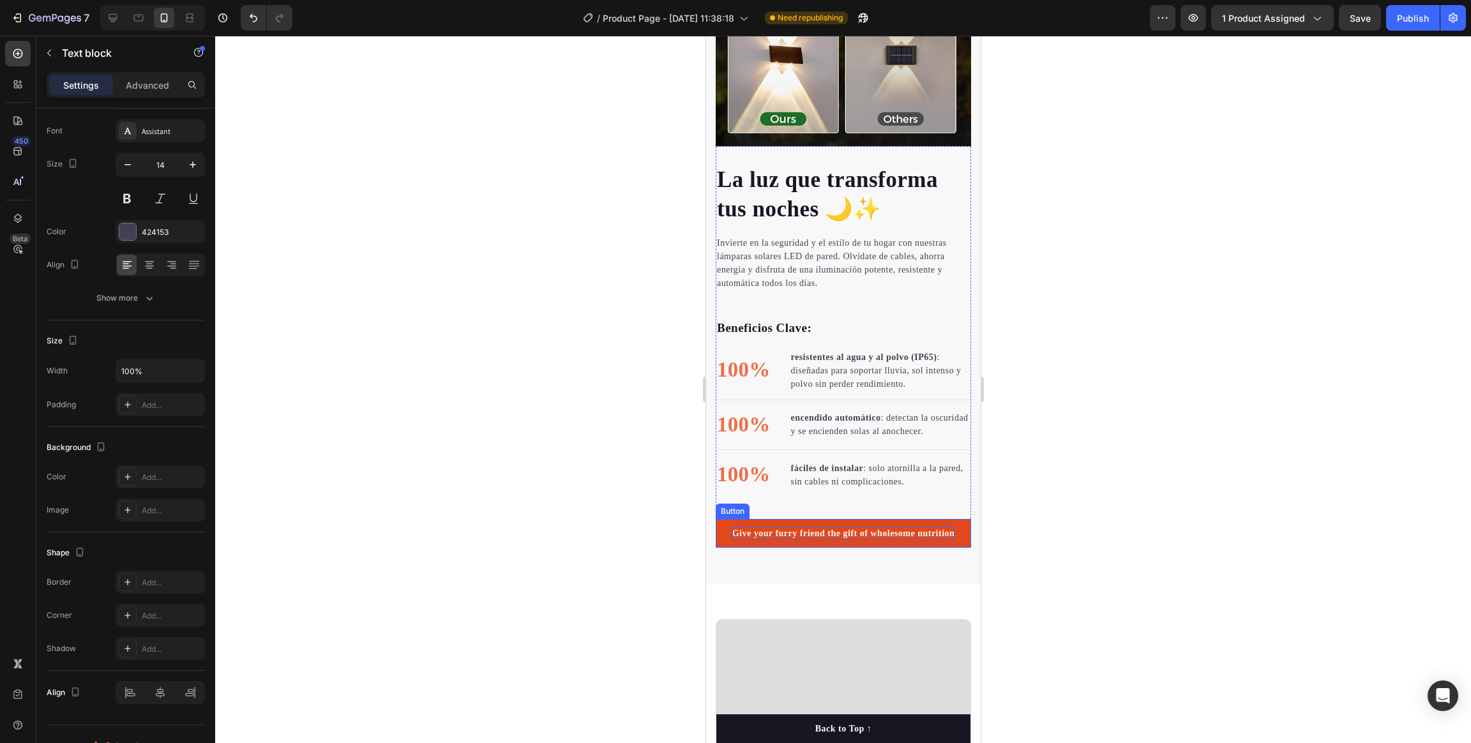
click at [855, 495] on div "Give your furry friend the gift of wholesome nutrition" at bounding box center [842, 533] width 223 height 13
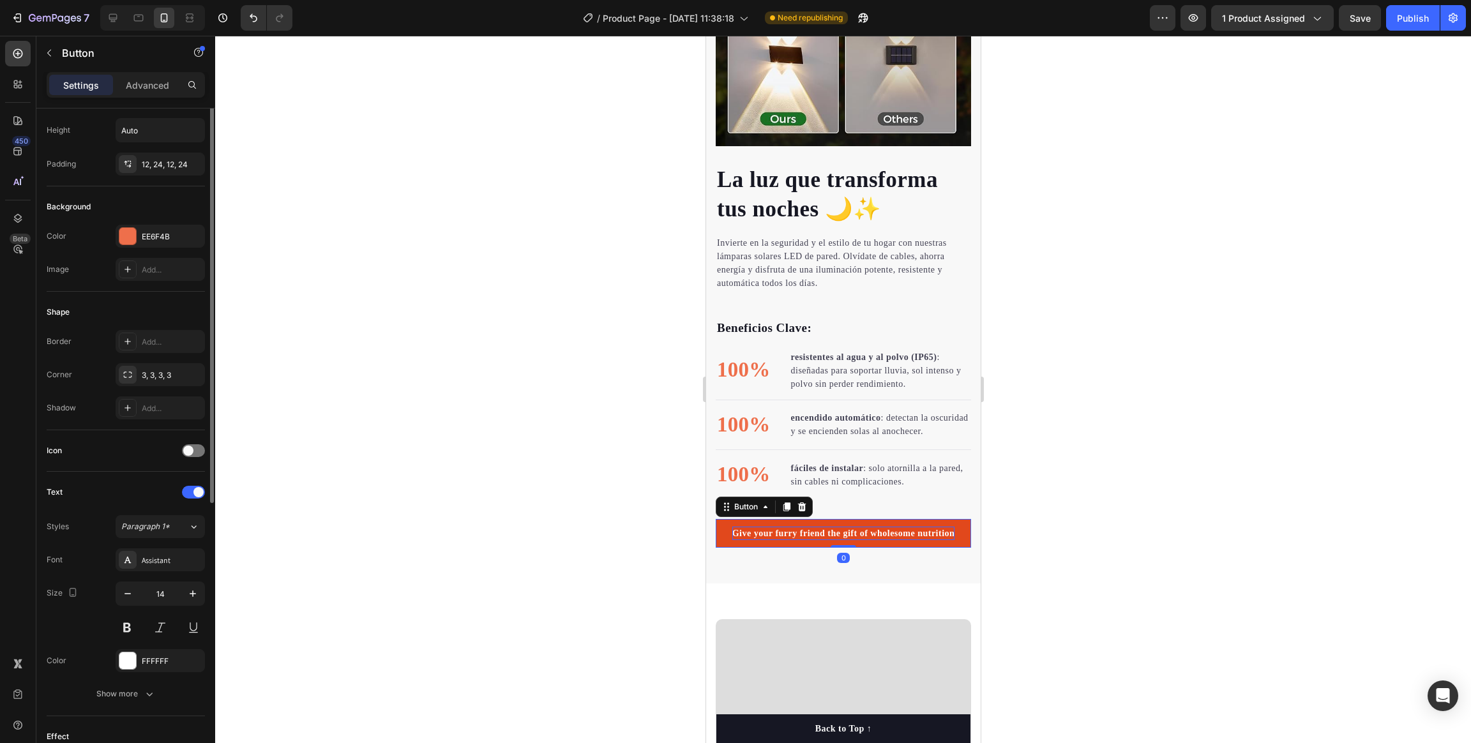
scroll to position [0, 0]
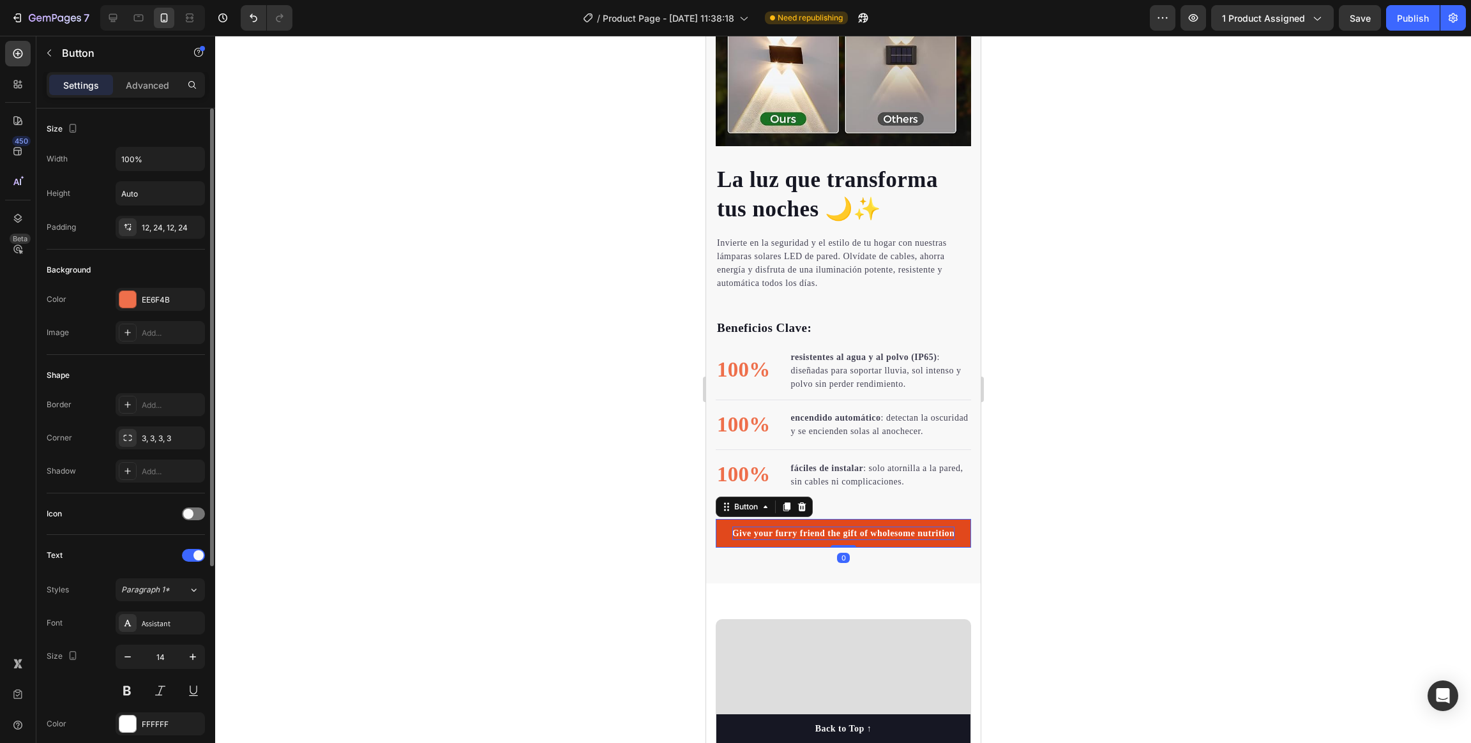
click at [855, 495] on div "Give your furry friend the gift of wholesome nutrition" at bounding box center [842, 533] width 223 height 13
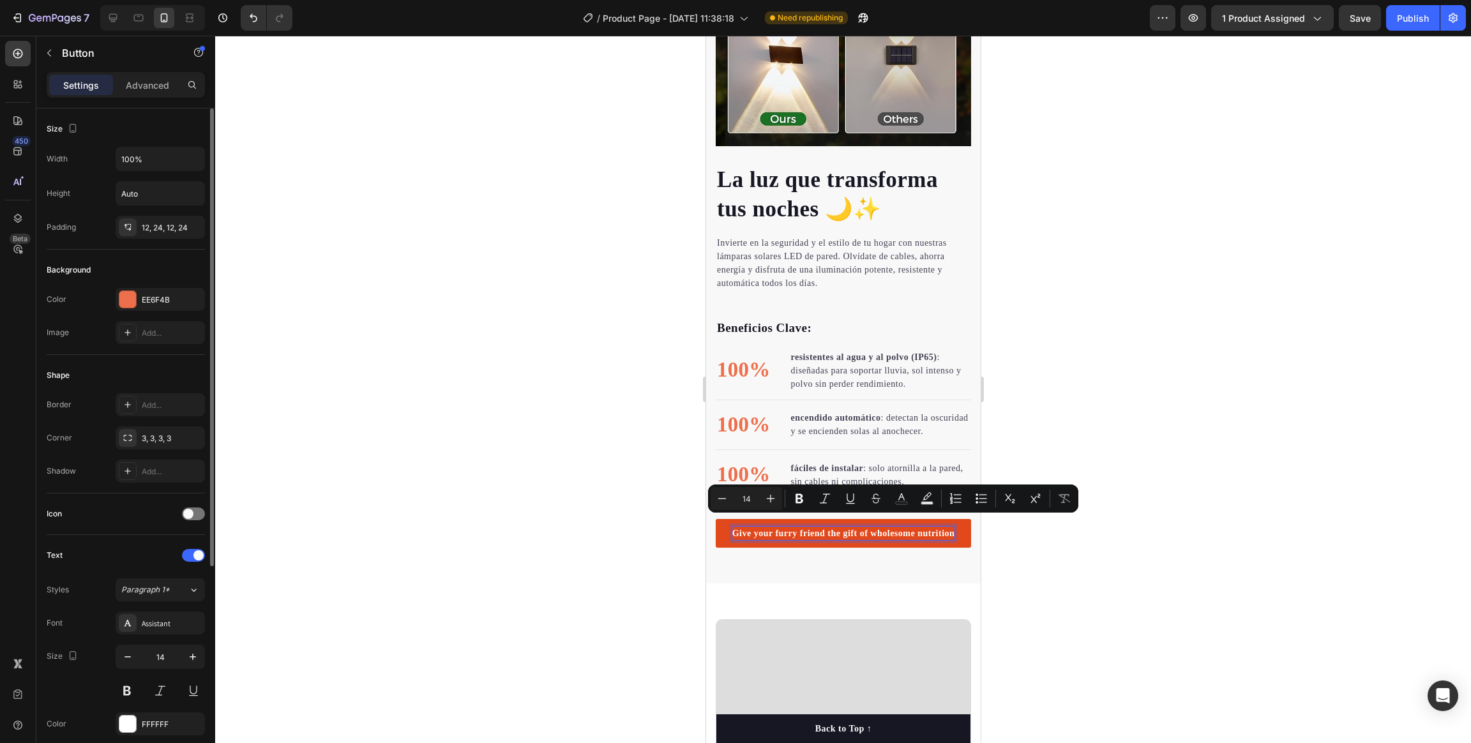
click at [860, 495] on p "Give your furry friend the gift of wholesome nutrition" at bounding box center [842, 533] width 223 height 13
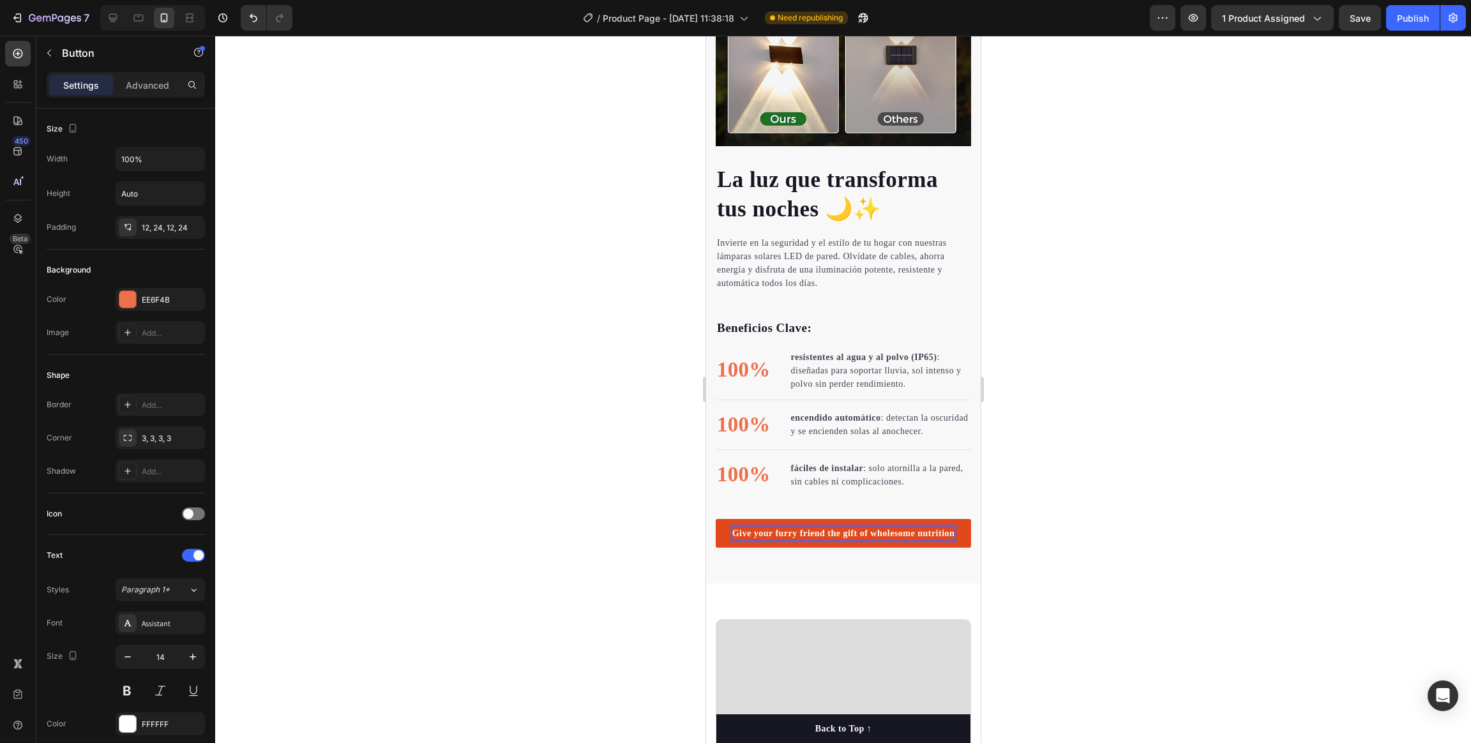
click at [860, 495] on p "Give your furry friend the gift of wholesome nutrition" at bounding box center [842, 533] width 223 height 13
click at [980, 495] on div at bounding box center [843, 389] width 1256 height 707
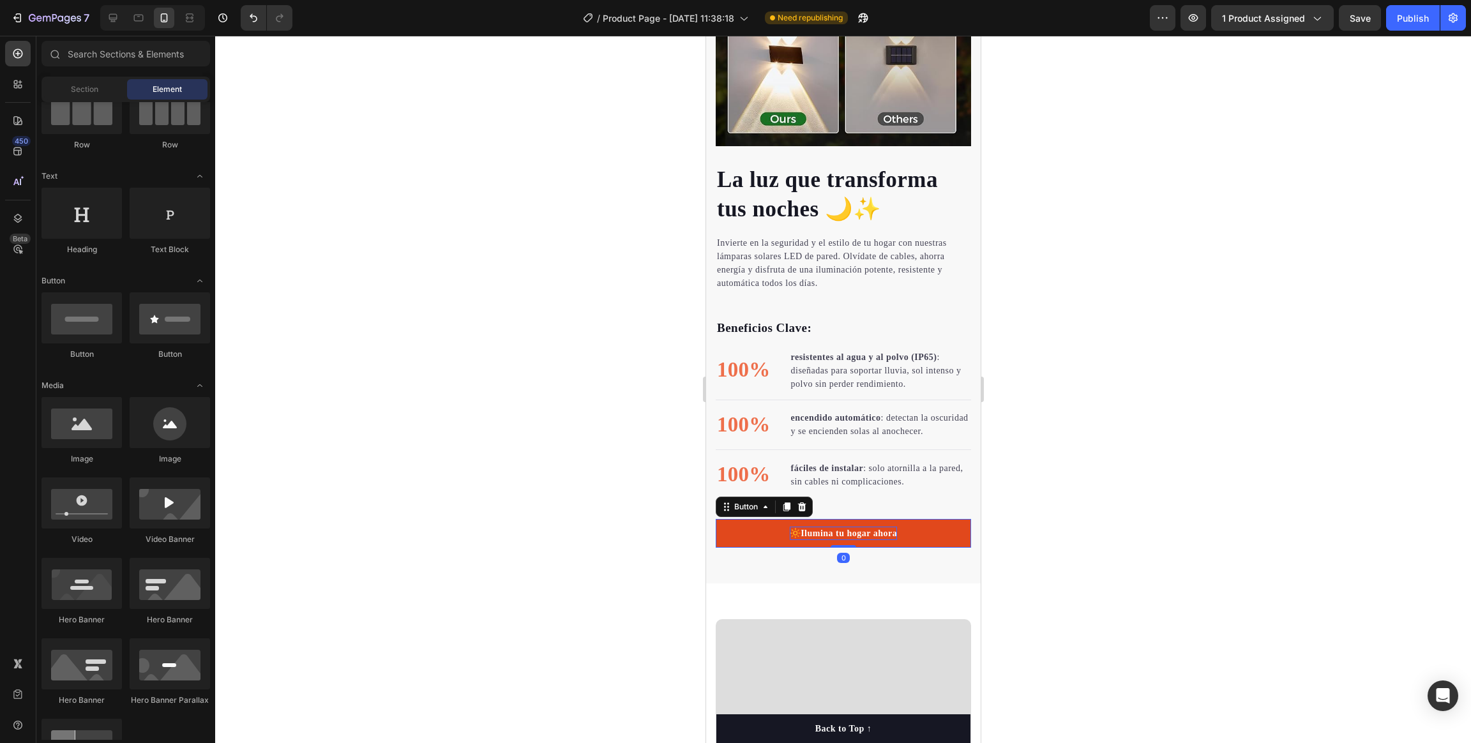
click at [917, 495] on link "🔆 Ilumina tu hogar ahora" at bounding box center [842, 533] width 255 height 29
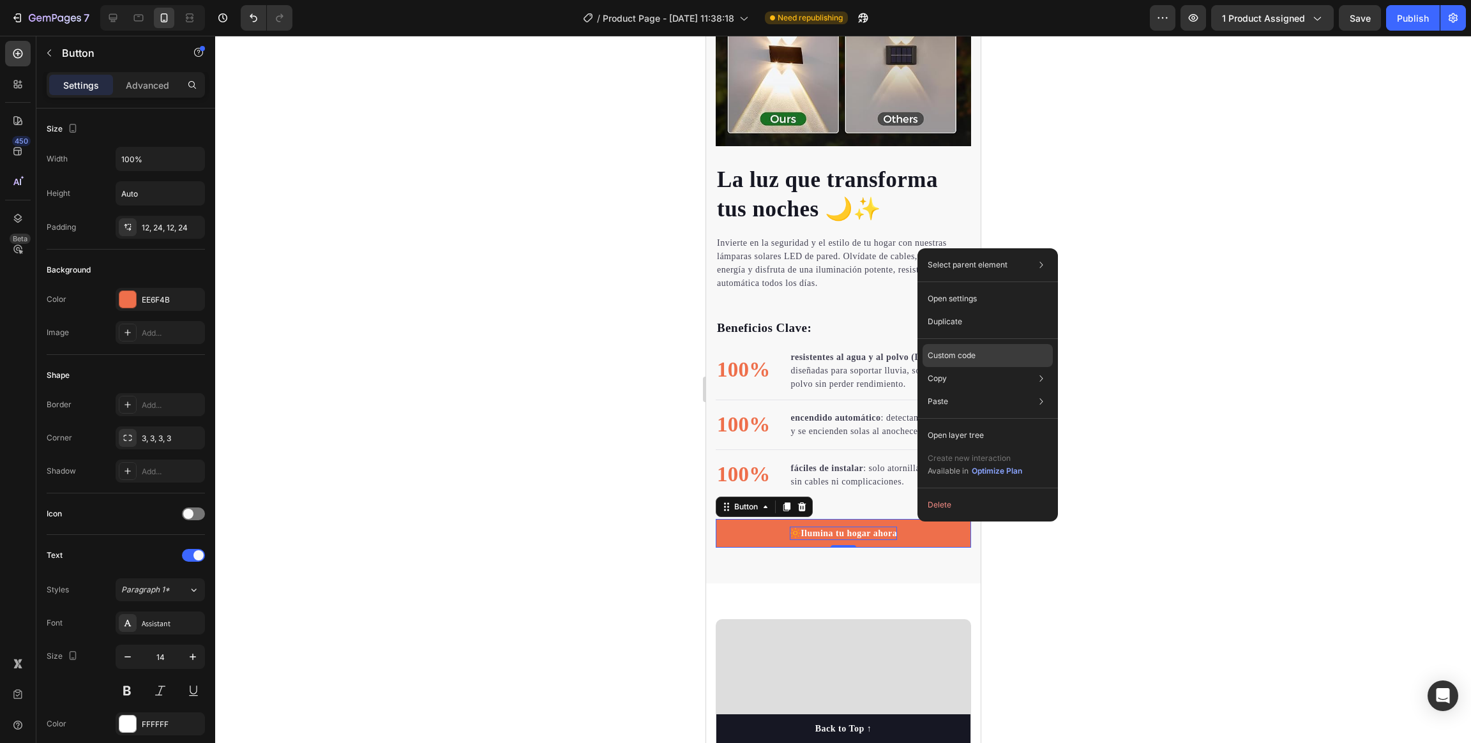
click at [951, 390] on div "Custom code" at bounding box center [987, 401] width 130 height 23
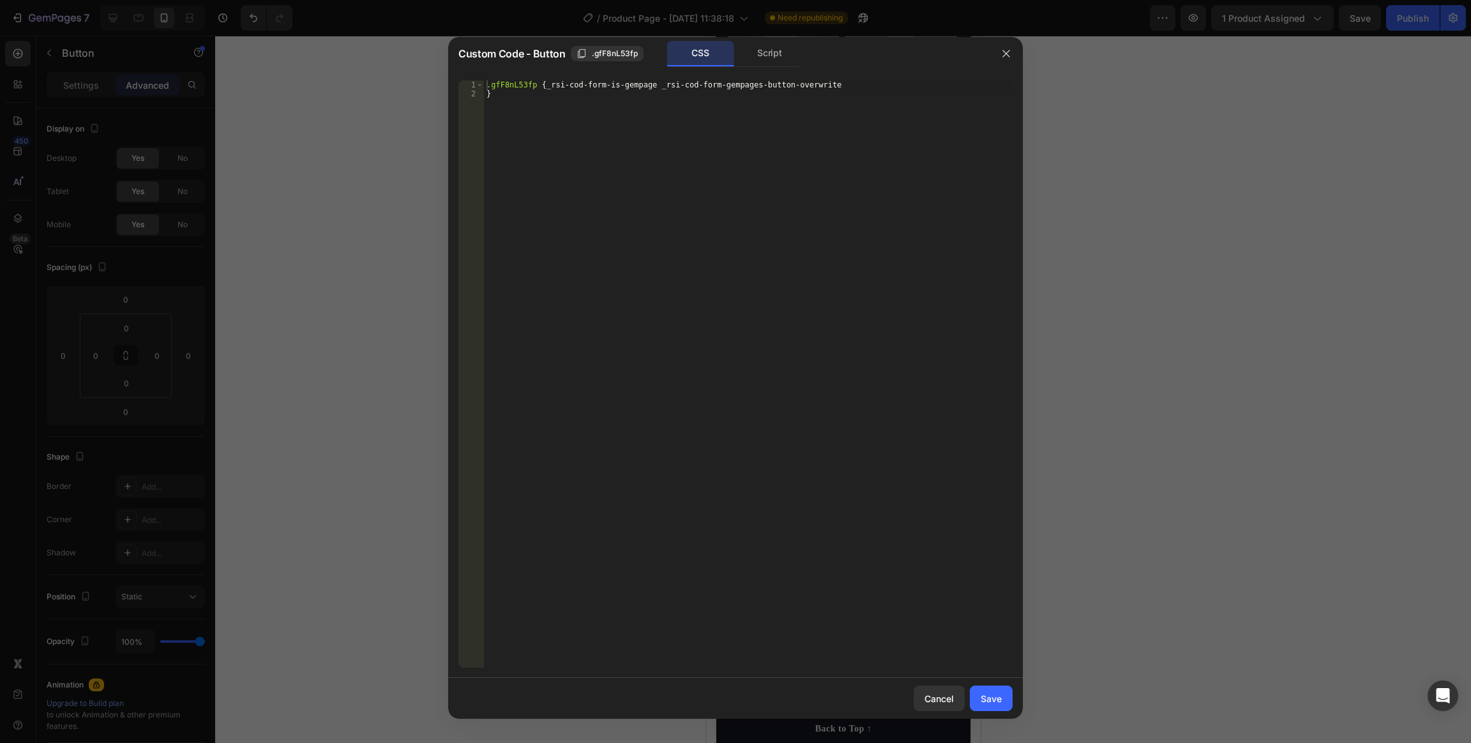
click at [980, 495] on div at bounding box center [735, 371] width 1471 height 743
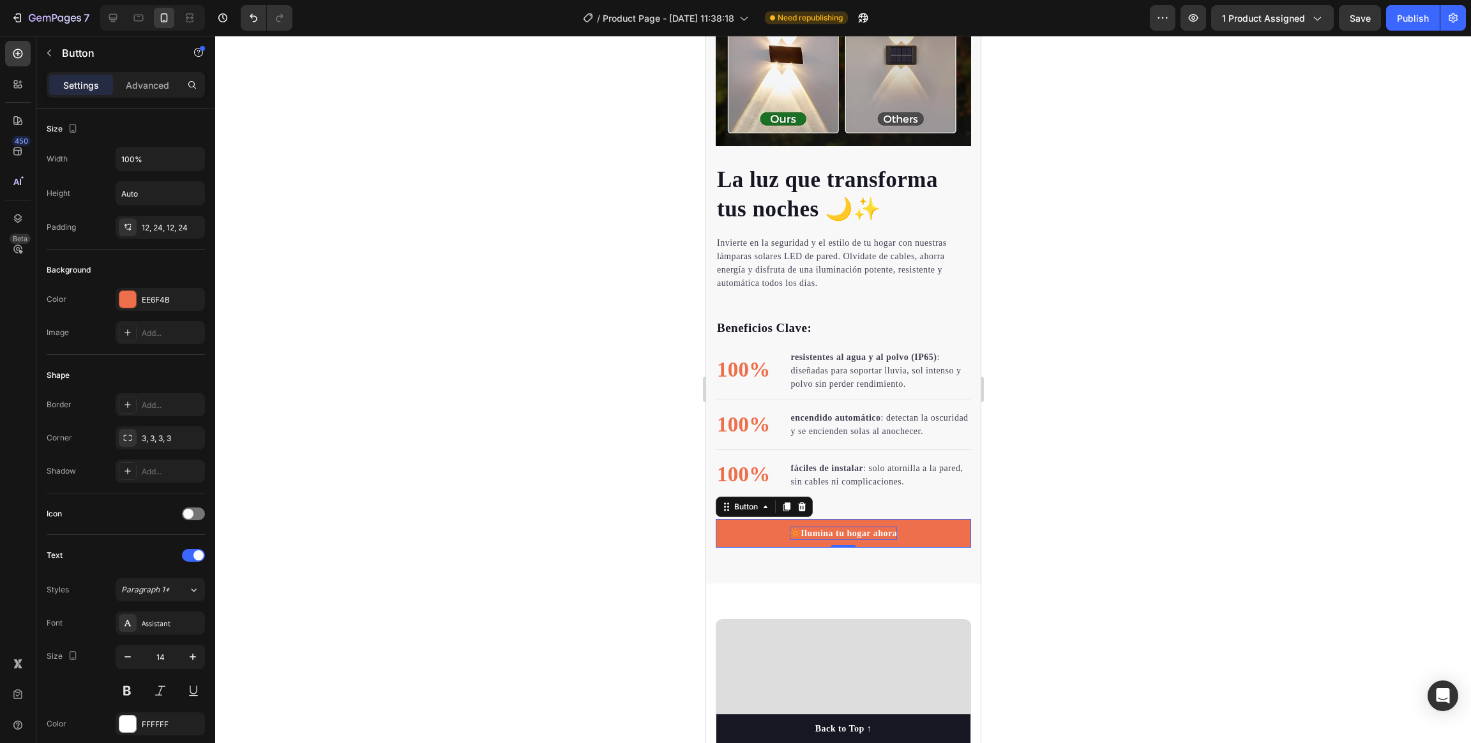
click at [980, 495] on div at bounding box center [843, 389] width 1256 height 707
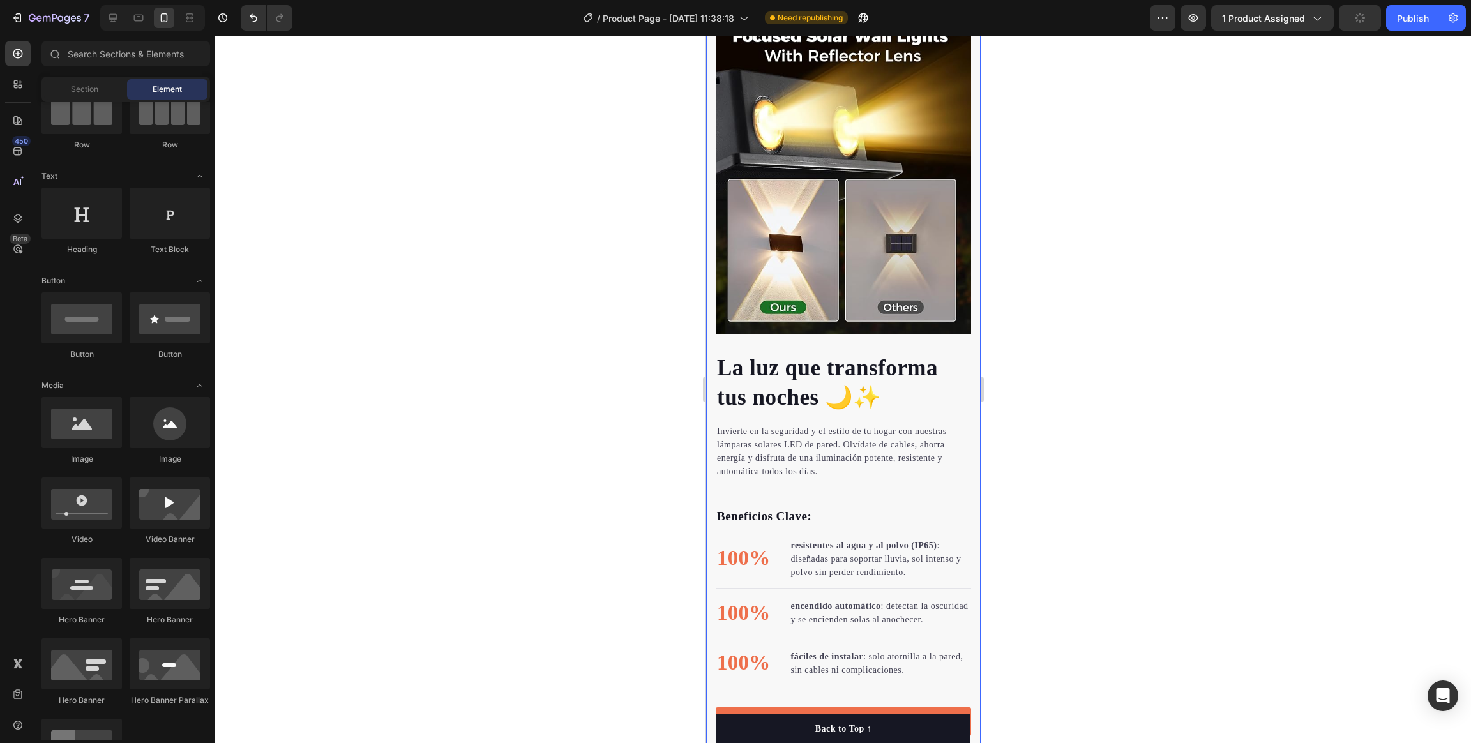
scroll to position [1148, 0]
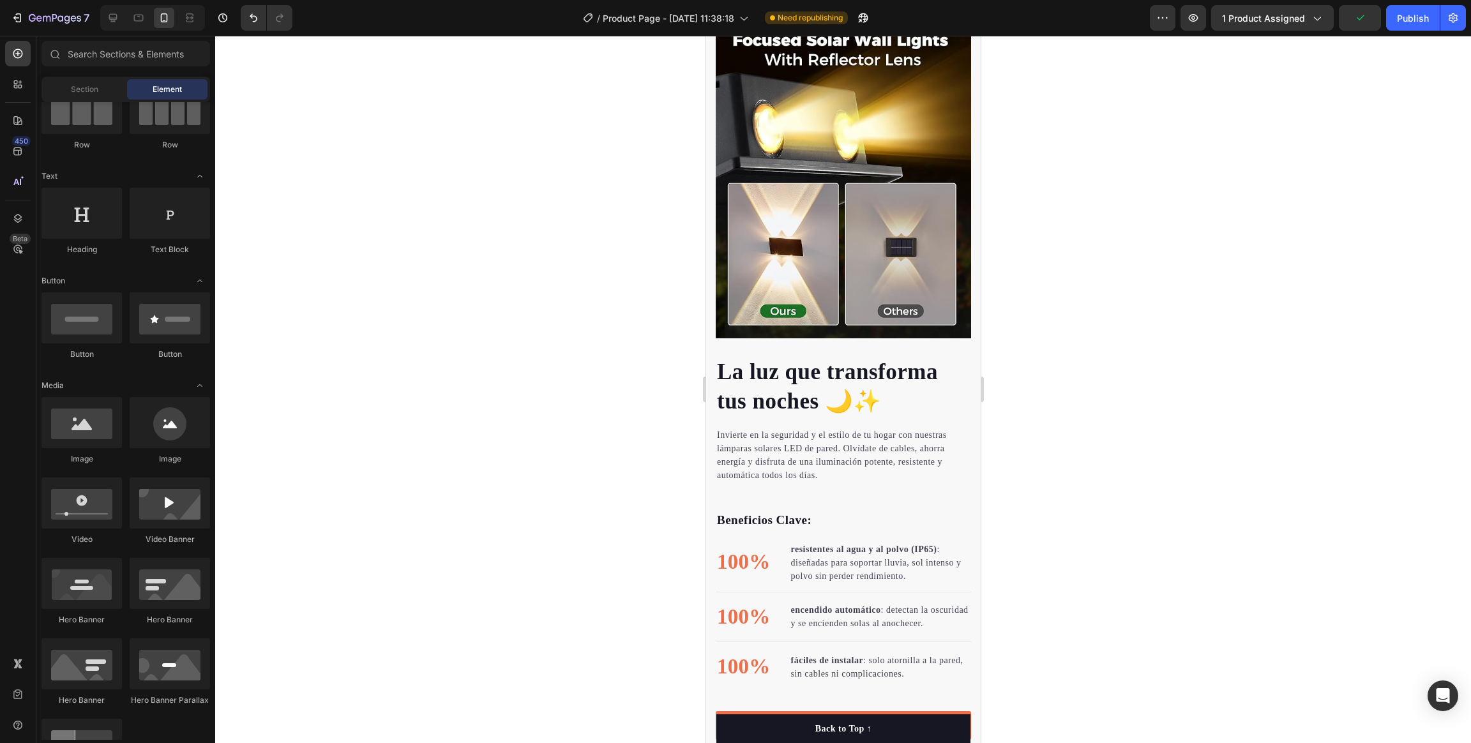
click at [980, 495] on div at bounding box center [843, 389] width 1256 height 707
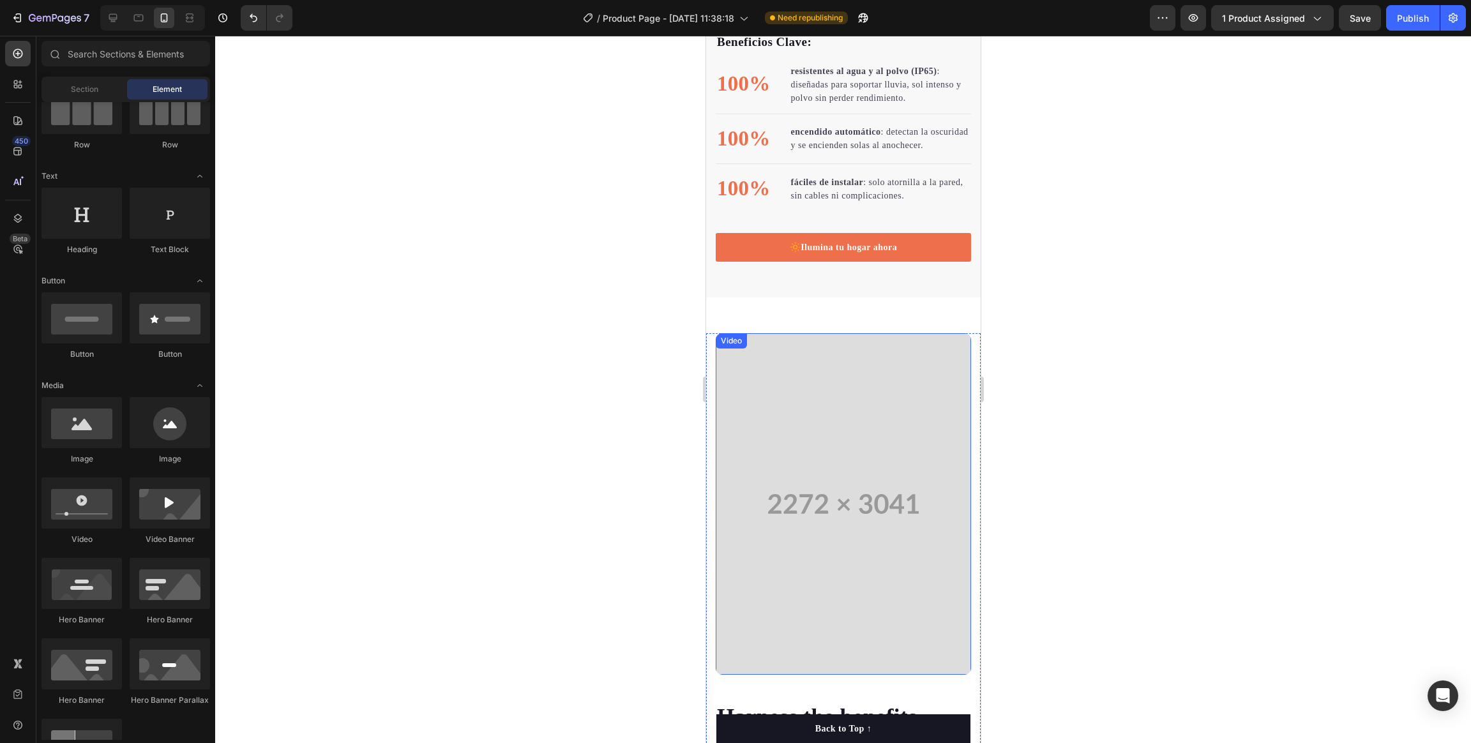
scroll to position [1628, 0]
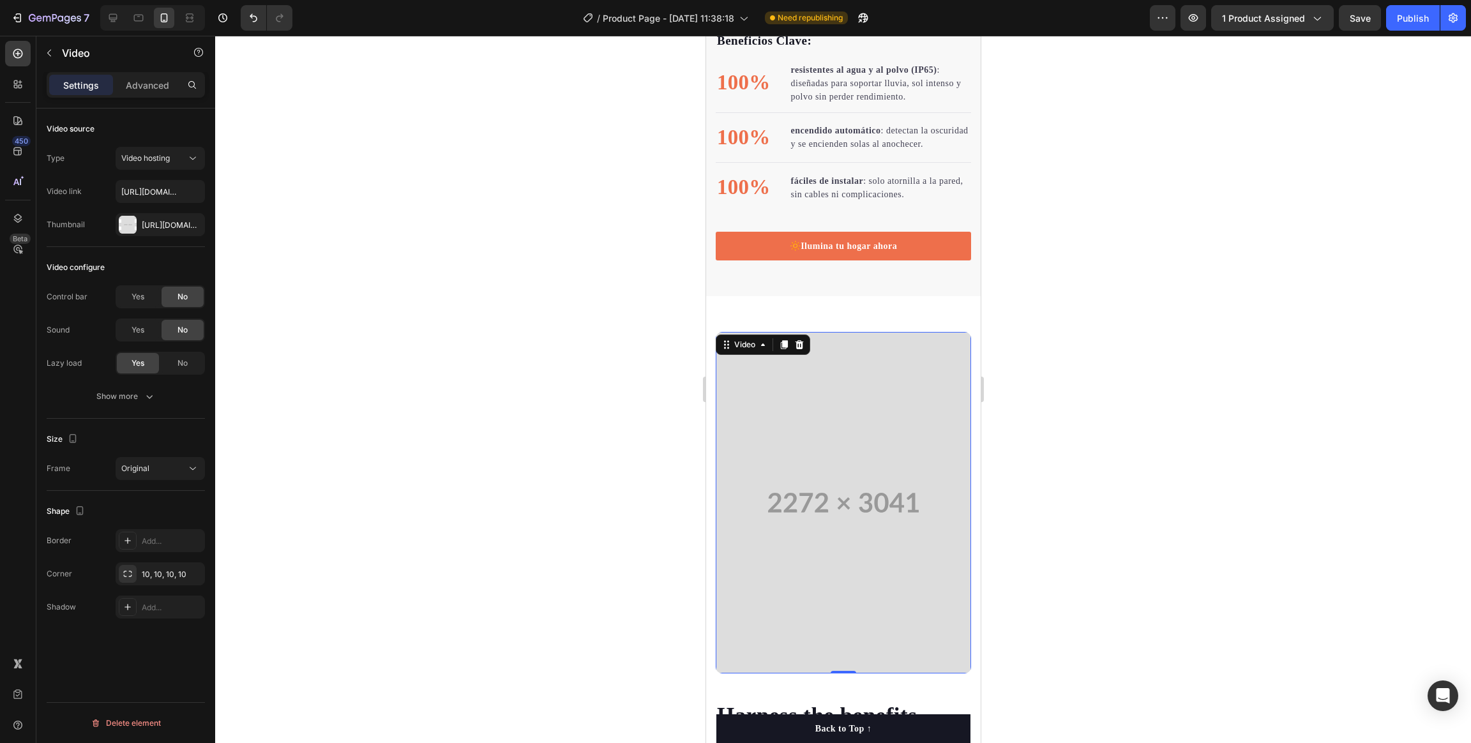
click at [809, 484] on video at bounding box center [842, 502] width 255 height 341
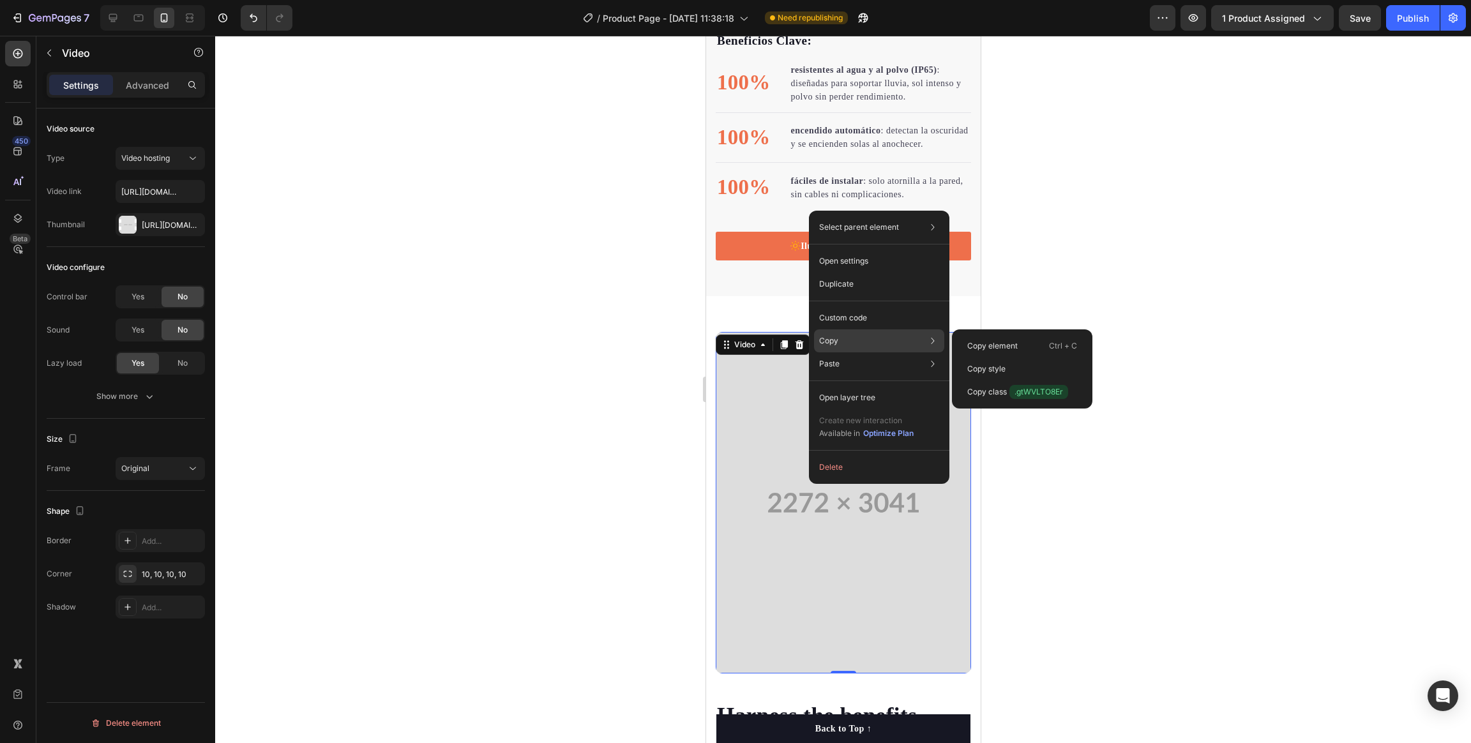
click at [848, 347] on div "Copy Copy element Ctrl + C Copy style Copy class .gtWVLTO8Er" at bounding box center [879, 340] width 130 height 23
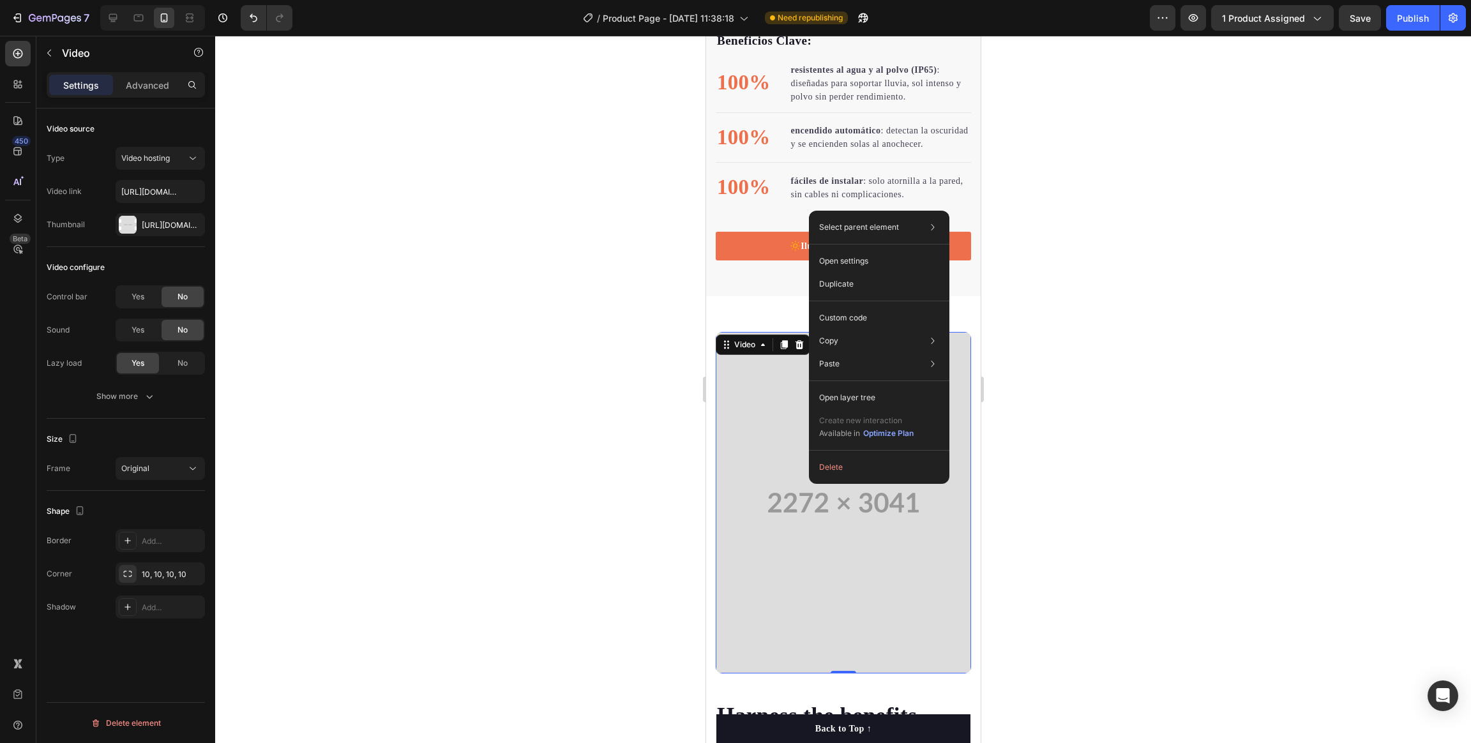
click at [805, 495] on video at bounding box center [842, 502] width 255 height 341
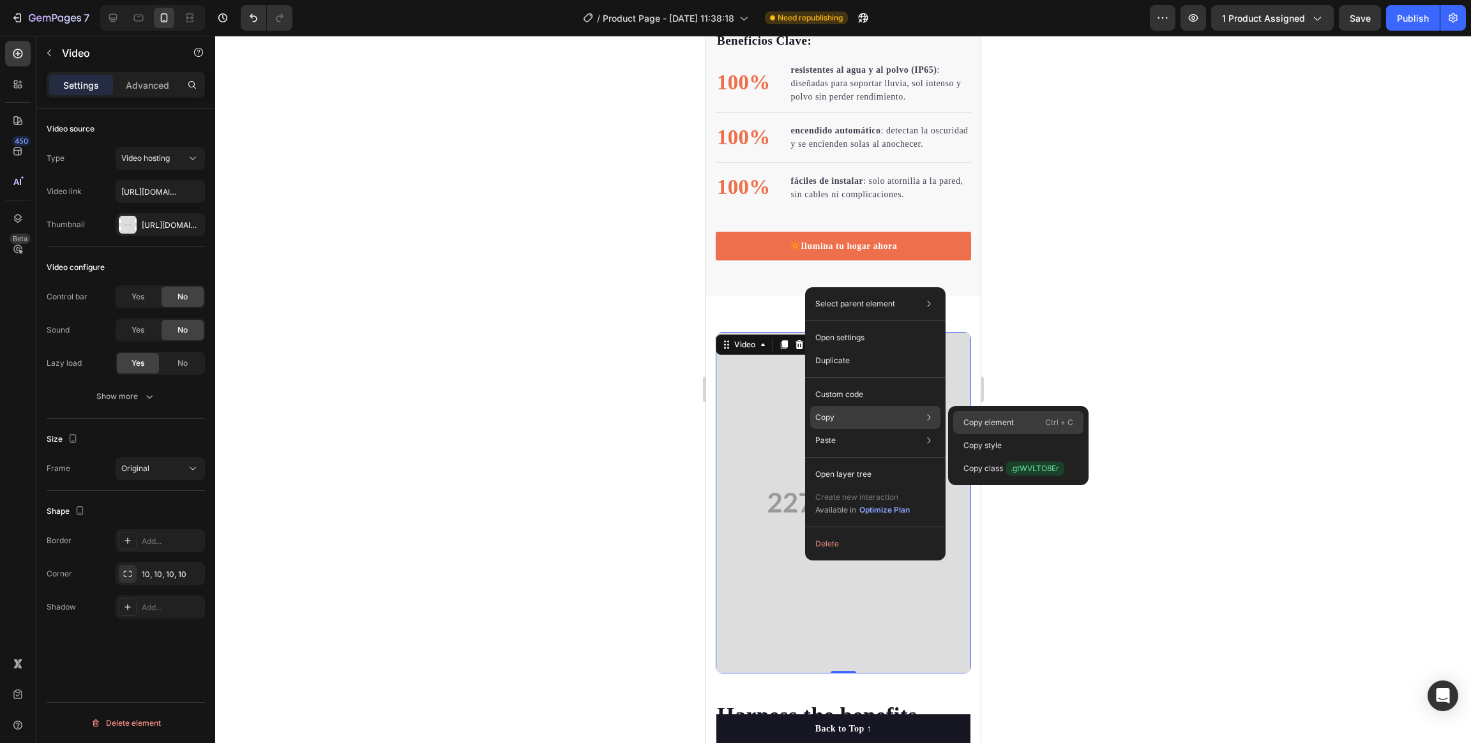
click at [980, 434] on div "Copy element Ctrl + C" at bounding box center [1018, 445] width 130 height 23
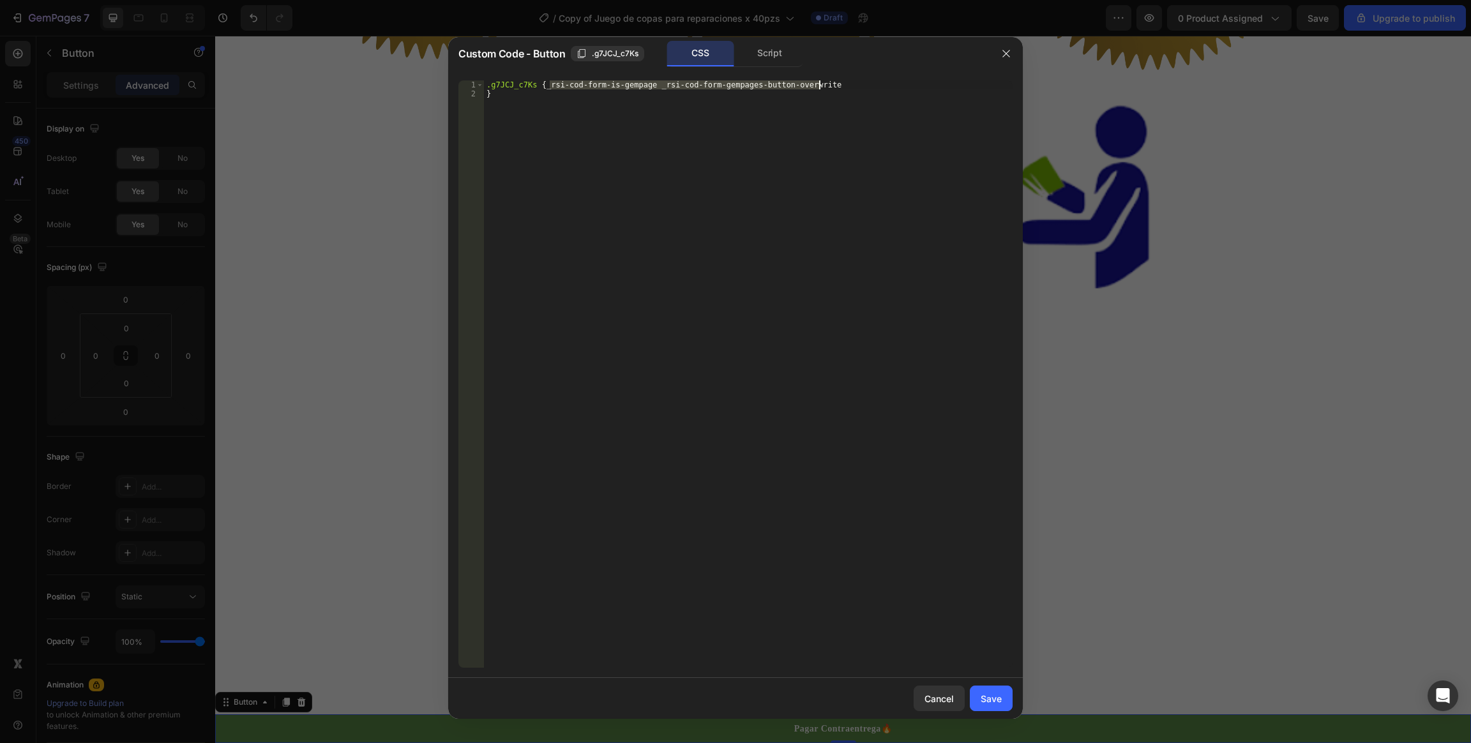
scroll to position [511, 0]
